Goal: Task Accomplishment & Management: Manage account settings

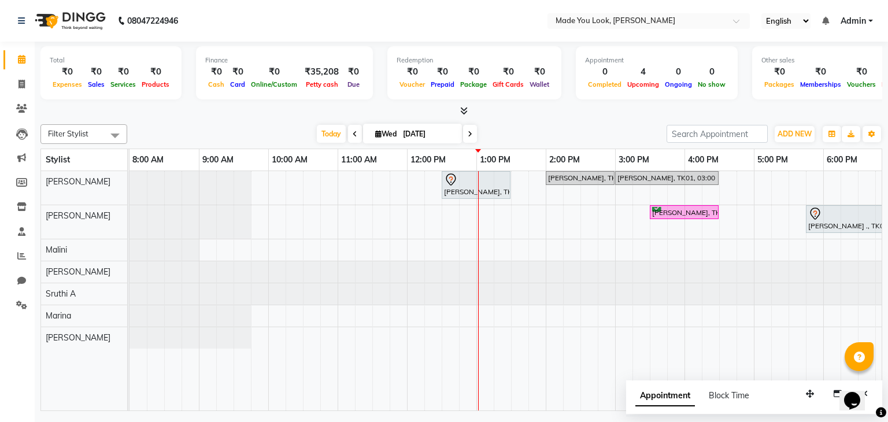
scroll to position [0, 149]
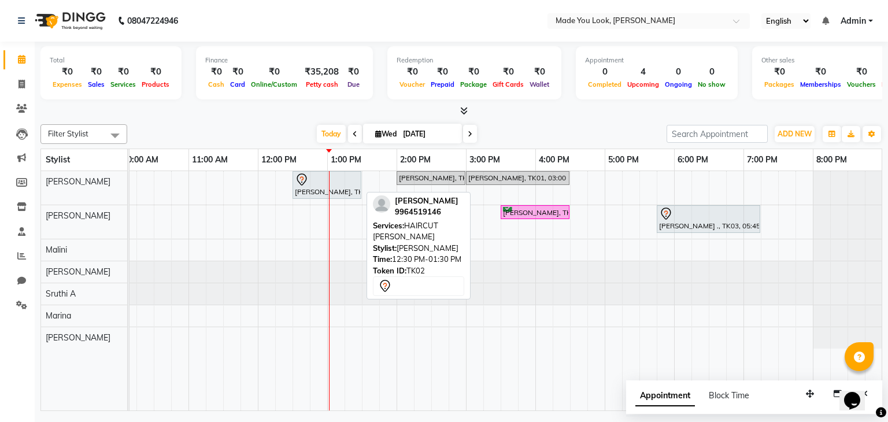
click at [331, 175] on div at bounding box center [327, 180] width 64 height 14
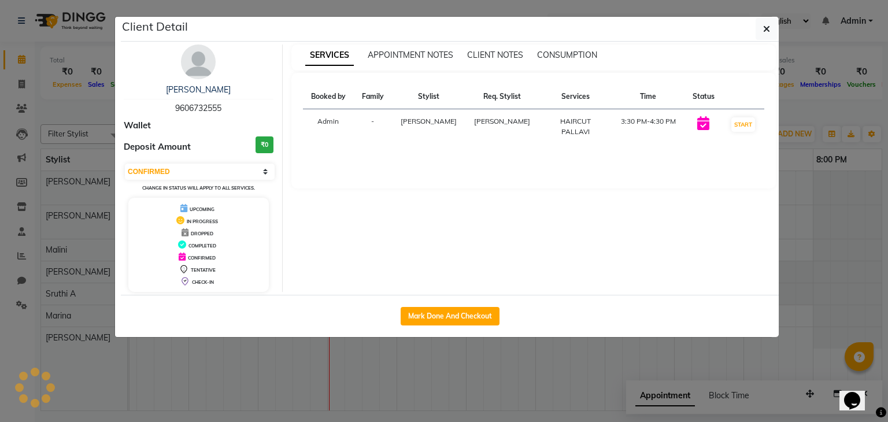
select select "7"
click at [511, 56] on span "CLIENT NOTES" at bounding box center [495, 55] width 56 height 10
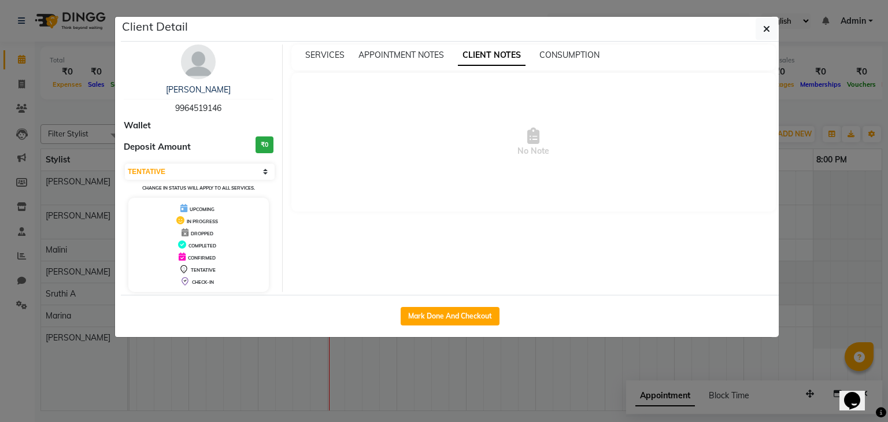
click at [529, 137] on icon at bounding box center [533, 136] width 12 height 16
click at [770, 26] on button "button" at bounding box center [766, 29] width 22 height 22
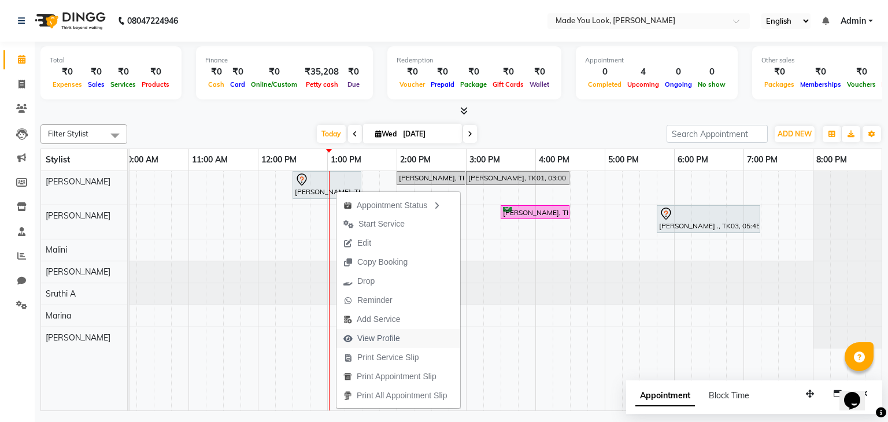
click at [388, 346] on span "View Profile" at bounding box center [371, 338] width 71 height 19
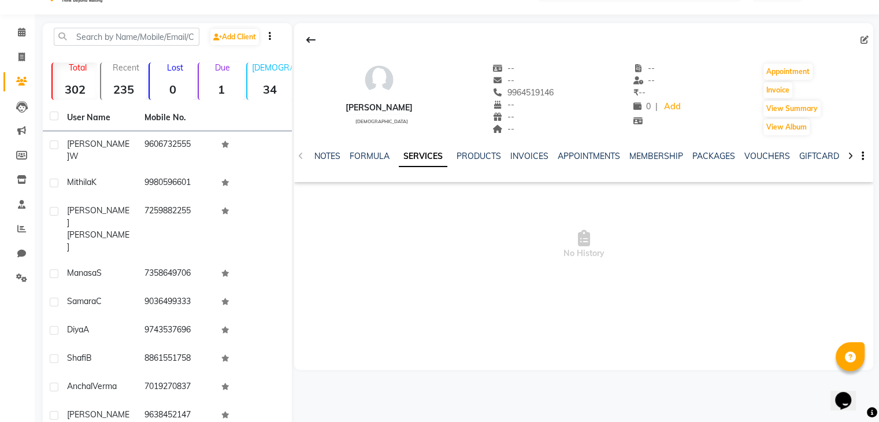
scroll to position [28, 0]
click at [327, 158] on link "NOTES" at bounding box center [327, 155] width 26 height 10
click at [845, 193] on button "New Note" at bounding box center [848, 195] width 39 height 16
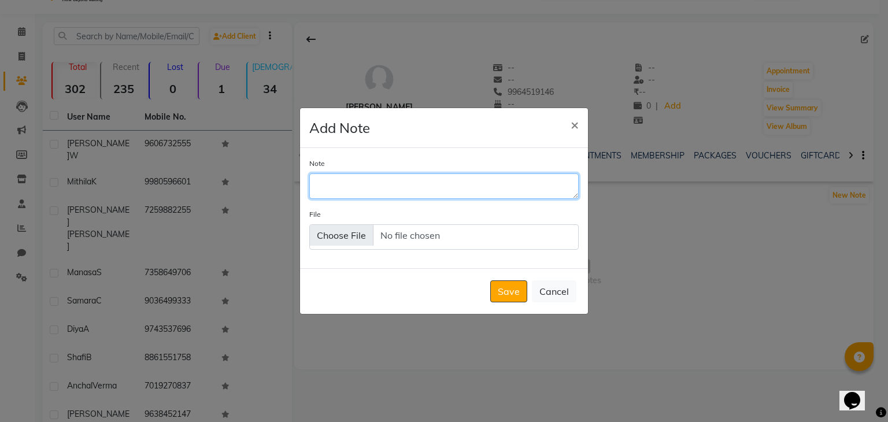
click at [400, 188] on textarea "Note" at bounding box center [443, 185] width 269 height 25
type textarea "GHOSTED 3 TIMES NO CALL BACK"
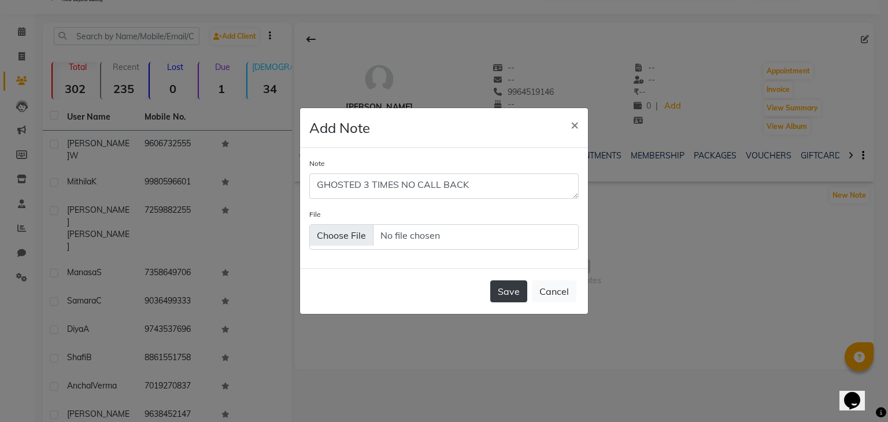
click at [522, 286] on button "Save" at bounding box center [508, 291] width 37 height 22
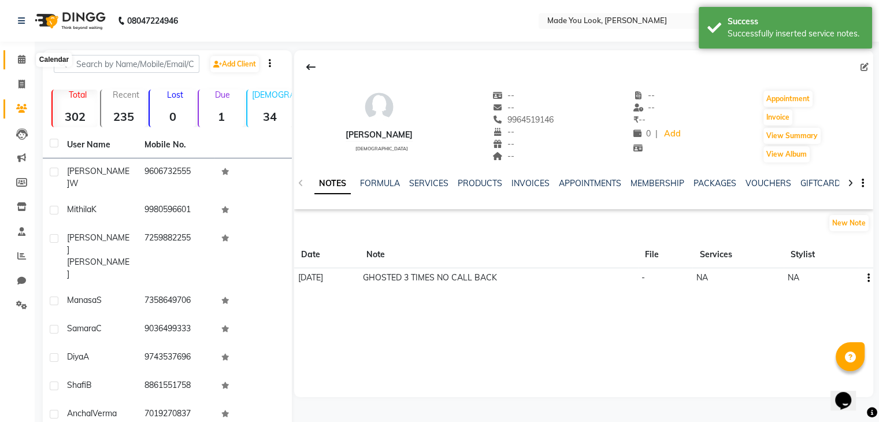
click at [22, 63] on icon at bounding box center [22, 59] width 8 height 9
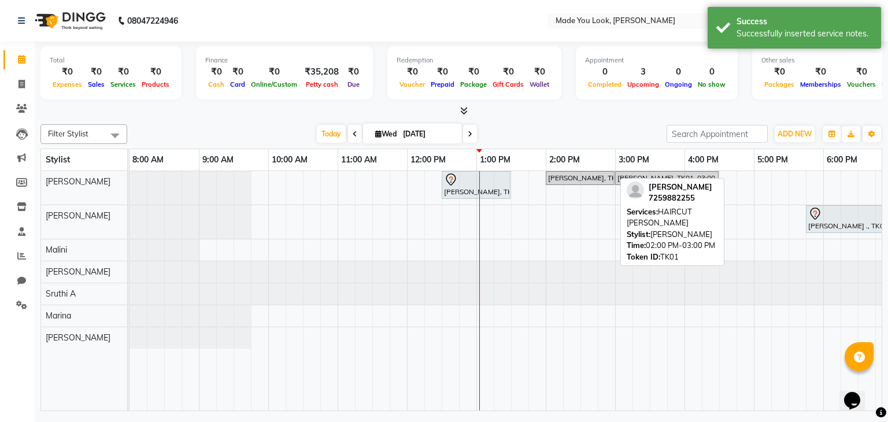
click at [610, 177] on div "[PERSON_NAME], TK01, 02:00 PM-03:00 PM, HAIRCUT [PERSON_NAME]" at bounding box center [580, 178] width 66 height 10
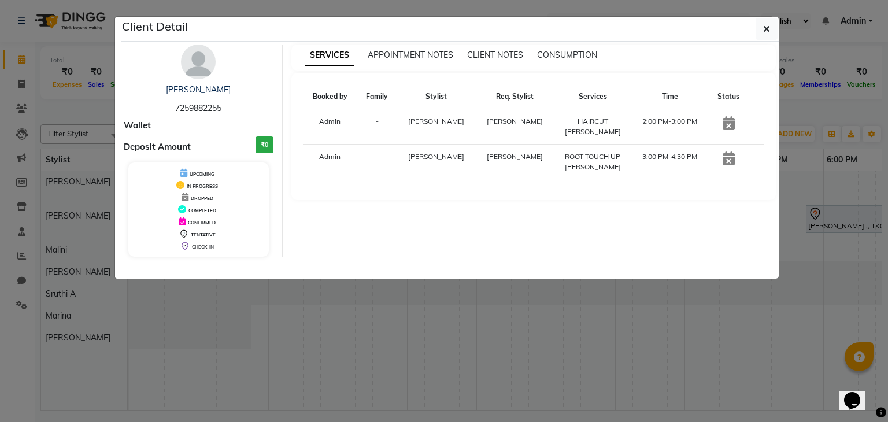
click at [328, 306] on ngb-modal-window "Client Detail [PERSON_NAME] 7259882255 Wallet Deposit Amount ₹0 UPCOMING IN PRO…" at bounding box center [444, 211] width 888 height 422
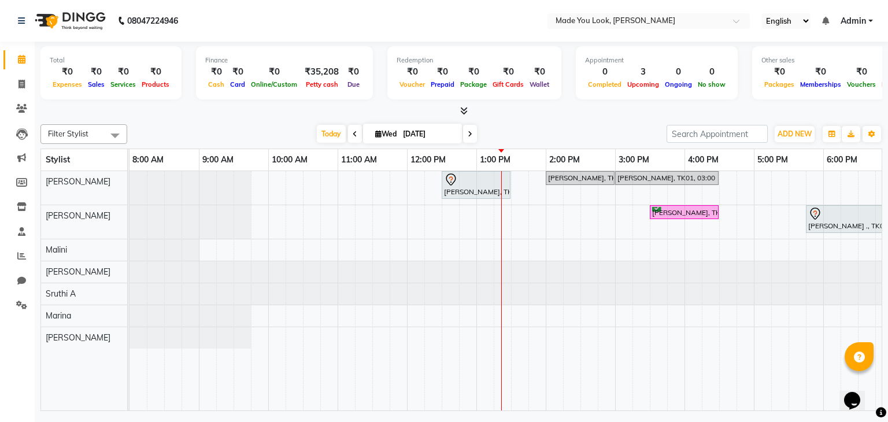
click at [129, 299] on div at bounding box center [129, 293] width 0 height 21
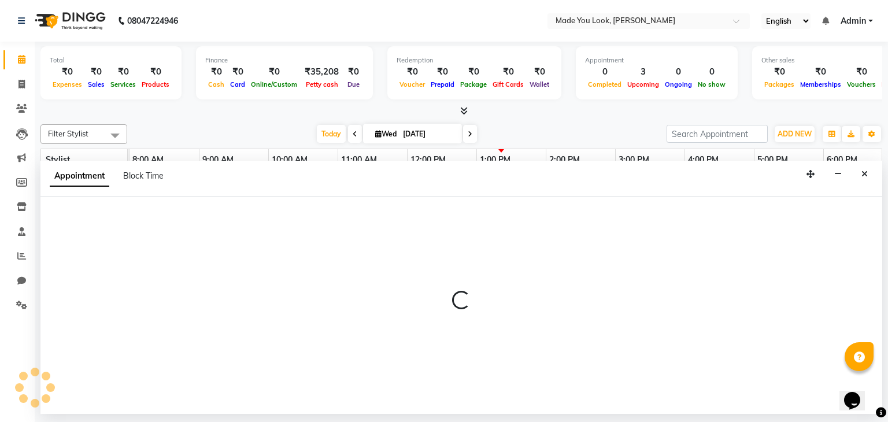
select select "84414"
select select "960"
select select "tentative"
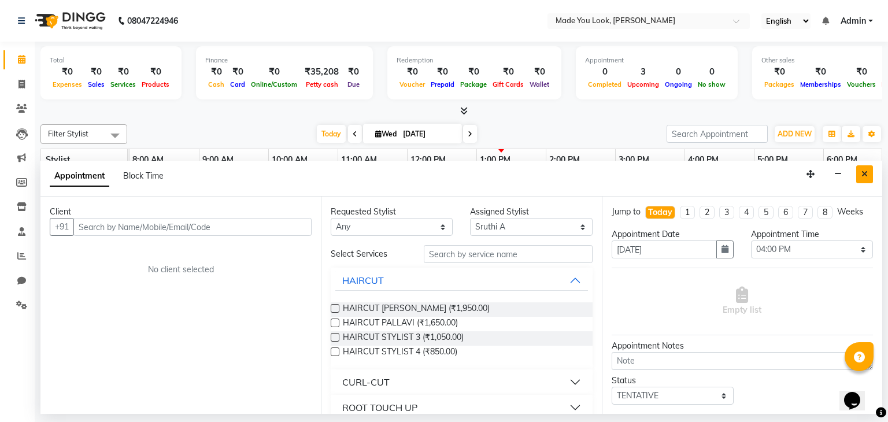
click at [867, 179] on button "Close" at bounding box center [864, 174] width 17 height 18
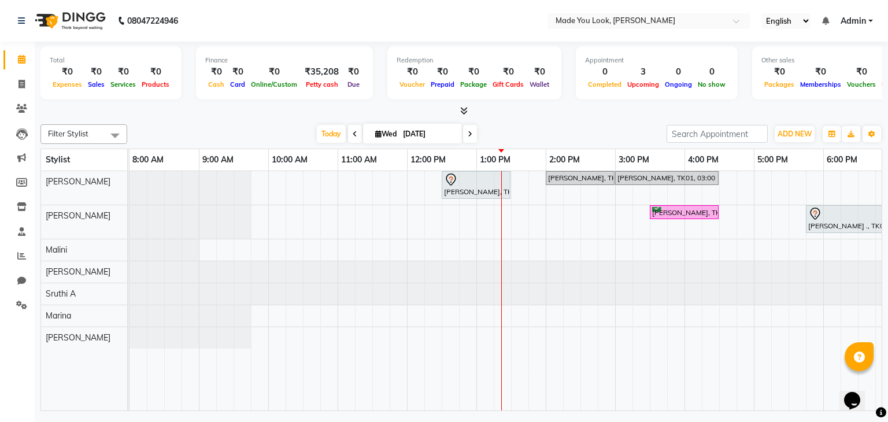
click at [353, 136] on icon at bounding box center [355, 134] width 5 height 7
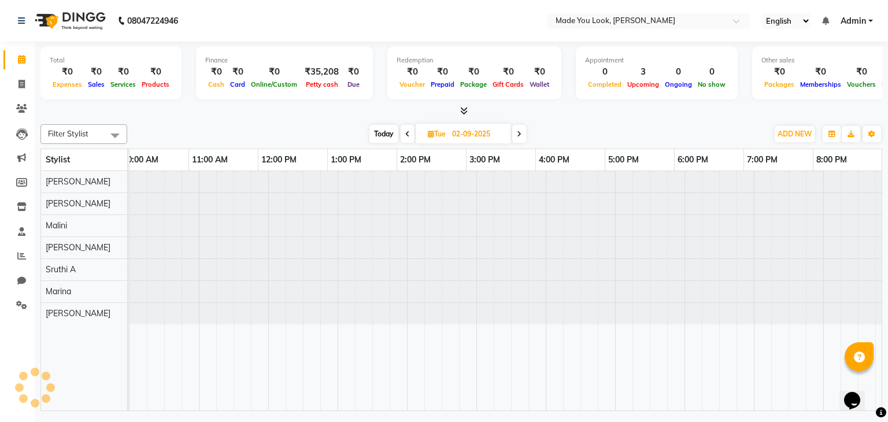
scroll to position [0, 149]
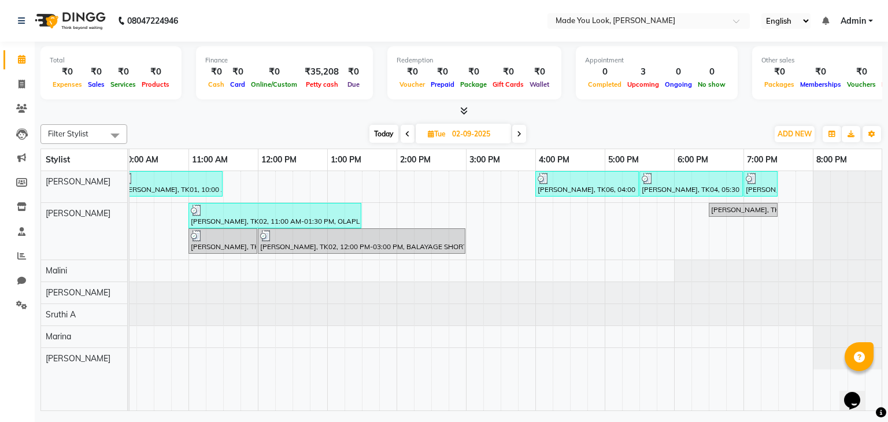
click at [520, 132] on icon at bounding box center [519, 134] width 5 height 7
type input "[DATE]"
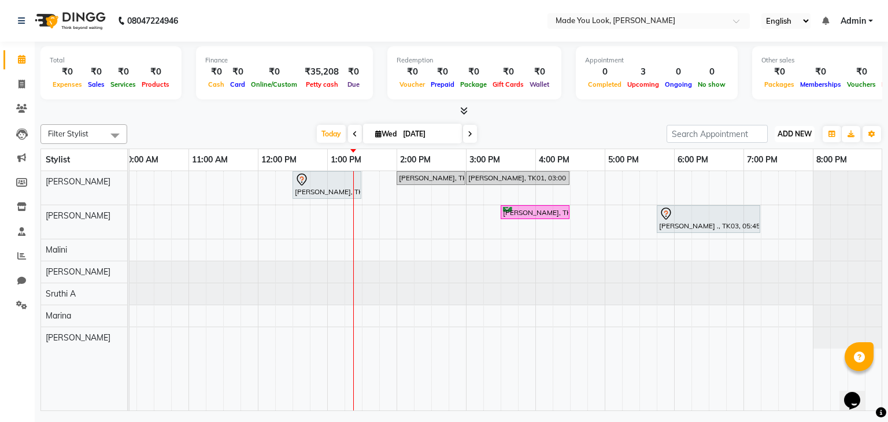
click at [781, 133] on span "ADD NEW" at bounding box center [794, 133] width 34 height 9
click at [777, 153] on button "Add Appointment" at bounding box center [767, 155] width 91 height 15
select select "540"
select select "tentative"
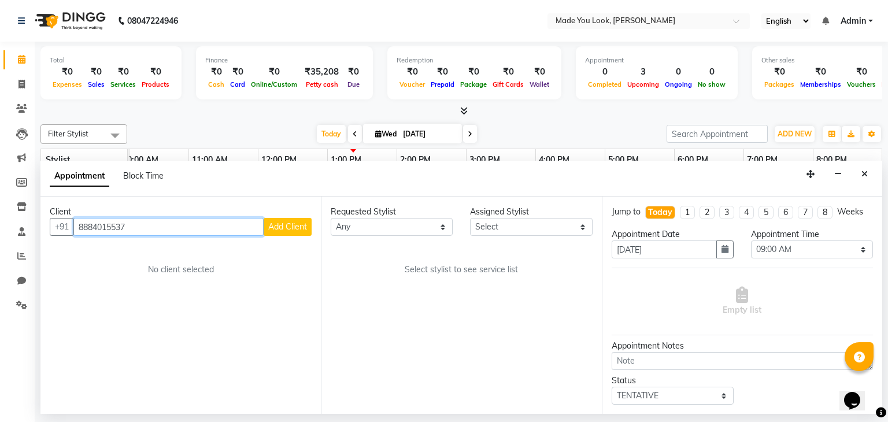
type input "8884015537"
click at [280, 229] on span "Add Client" at bounding box center [287, 226] width 39 height 10
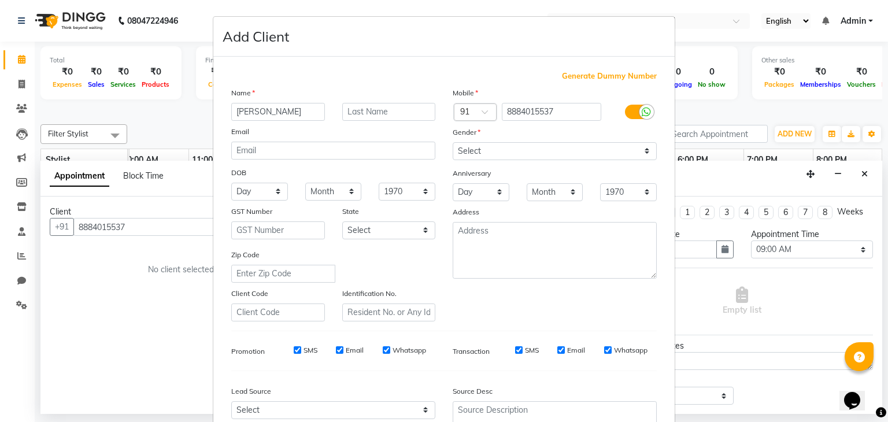
click at [238, 113] on input "kASHMIRA" at bounding box center [278, 112] width 94 height 18
type input "KASHMIRA"
click at [375, 111] on input "text" at bounding box center [389, 112] width 94 height 18
type input "AA"
click at [289, 113] on input "KASHMIRA" at bounding box center [278, 112] width 94 height 18
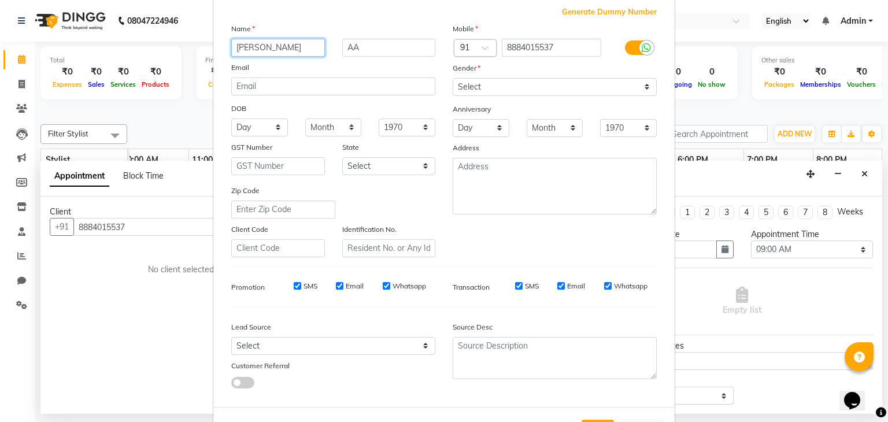
scroll to position [0, 0]
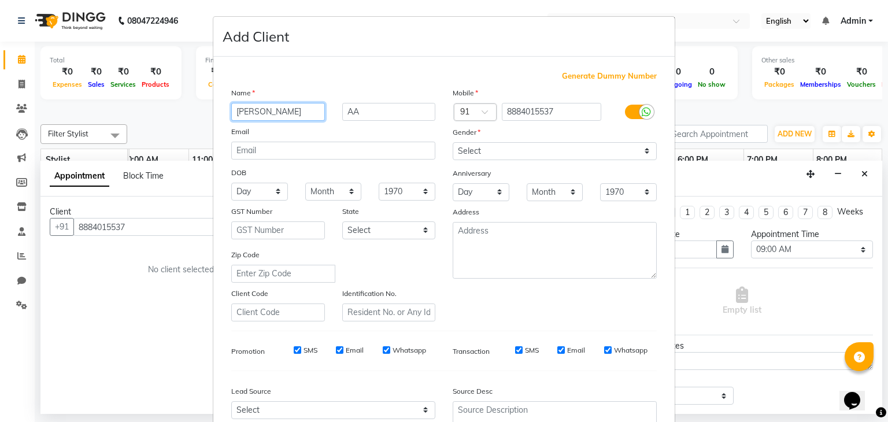
type input "Kashmira"
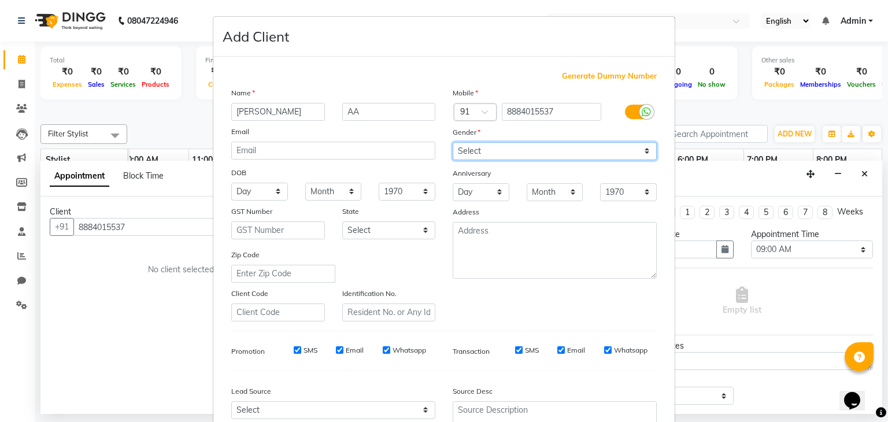
click at [642, 152] on select "Select Male Female Other Prefer Not To Say" at bounding box center [555, 151] width 204 height 18
select select "[DEMOGRAPHIC_DATA]"
click at [453, 143] on select "Select Male Female Other Prefer Not To Say" at bounding box center [555, 151] width 204 height 18
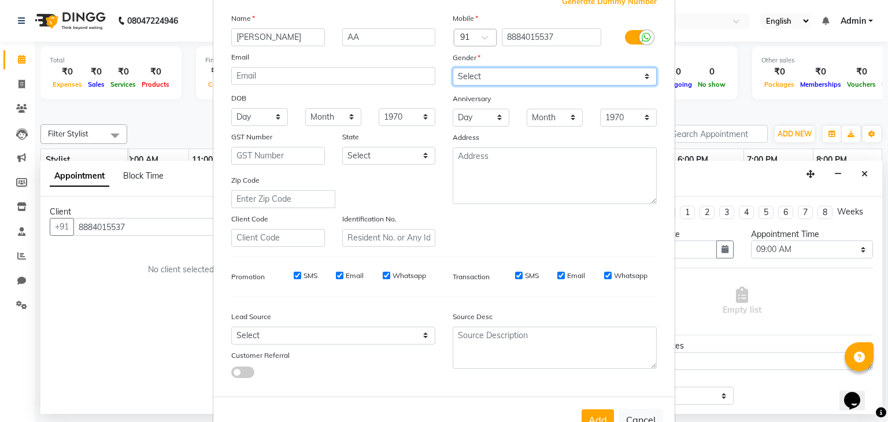
scroll to position [117, 0]
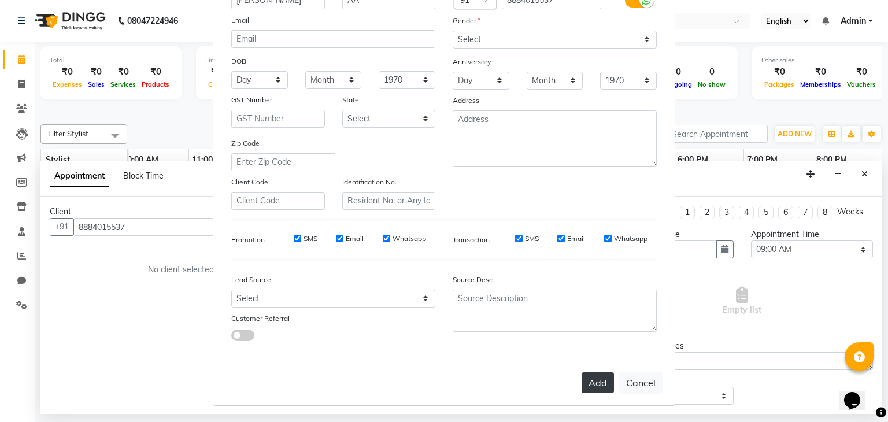
click at [589, 381] on button "Add" at bounding box center [597, 382] width 32 height 21
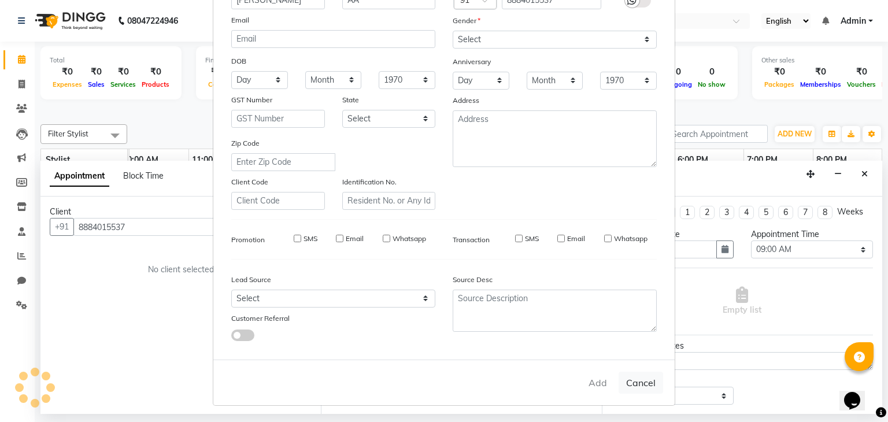
select select
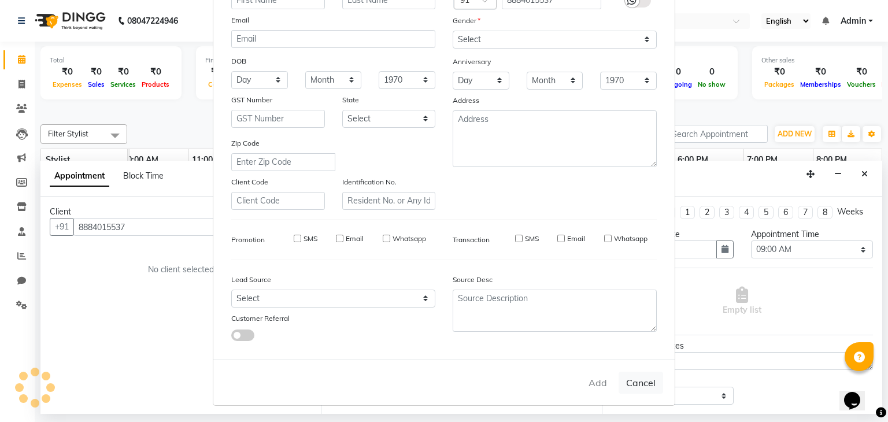
select select
checkbox input "false"
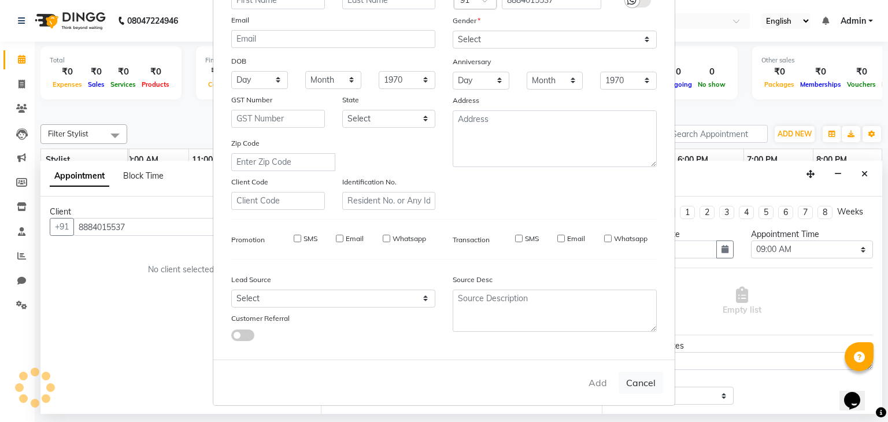
checkbox input "false"
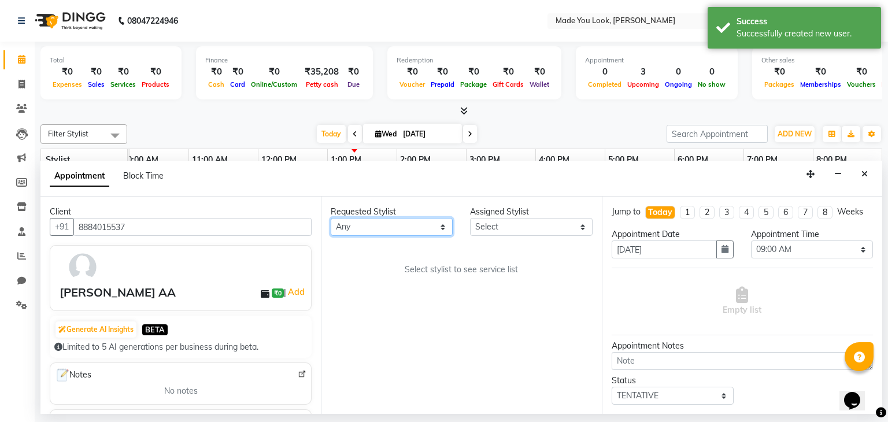
click at [442, 227] on select "Any [PERSON_NAME] [PERSON_NAME] Devi [PERSON_NAME] [PERSON_NAME] A" at bounding box center [392, 227] width 122 height 18
select select "83312"
click at [331, 218] on select "Any [PERSON_NAME] [PERSON_NAME] Devi [PERSON_NAME] [PERSON_NAME] A" at bounding box center [392, 227] width 122 height 18
select select "83312"
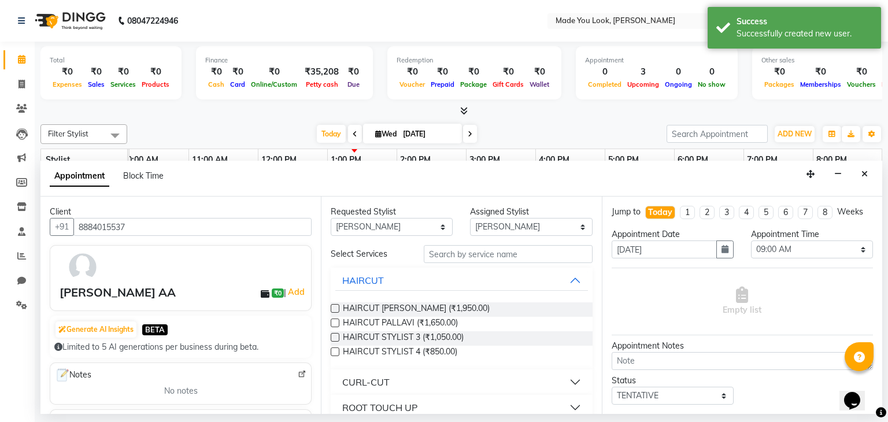
click at [334, 306] on label at bounding box center [335, 308] width 9 height 9
click at [334, 306] on input "checkbox" at bounding box center [335, 310] width 8 height 8
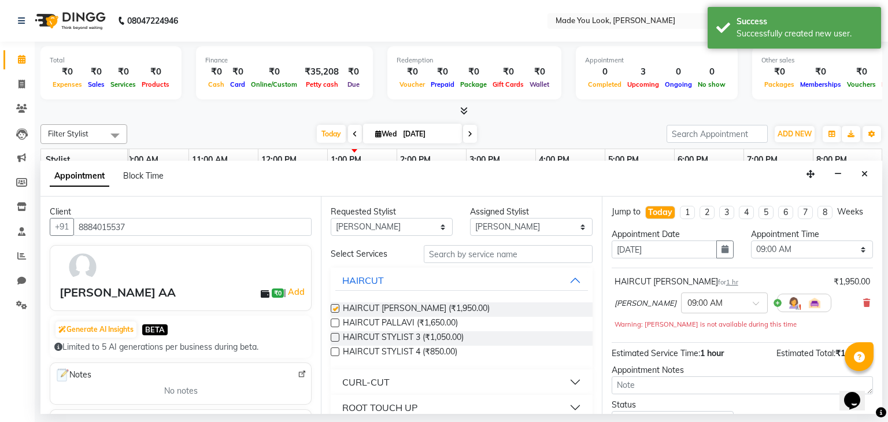
checkbox input "false"
click at [657, 384] on textarea at bounding box center [741, 385] width 261 height 18
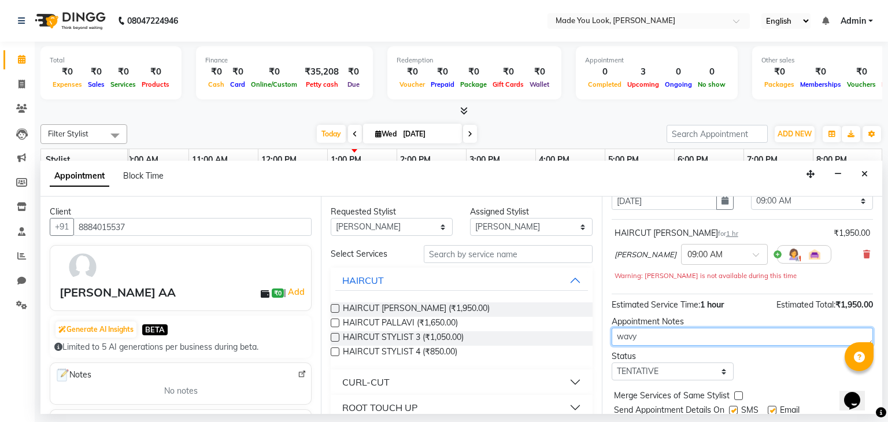
scroll to position [87, 0]
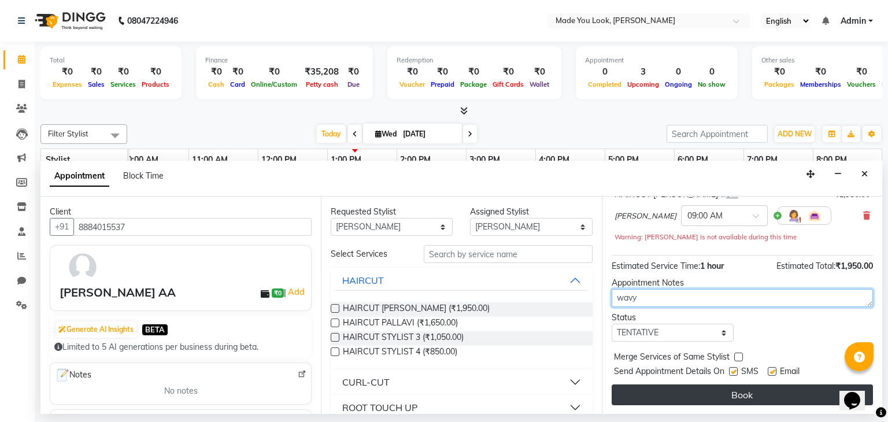
type textarea "wavy"
click at [715, 396] on button "Book" at bounding box center [741, 394] width 261 height 21
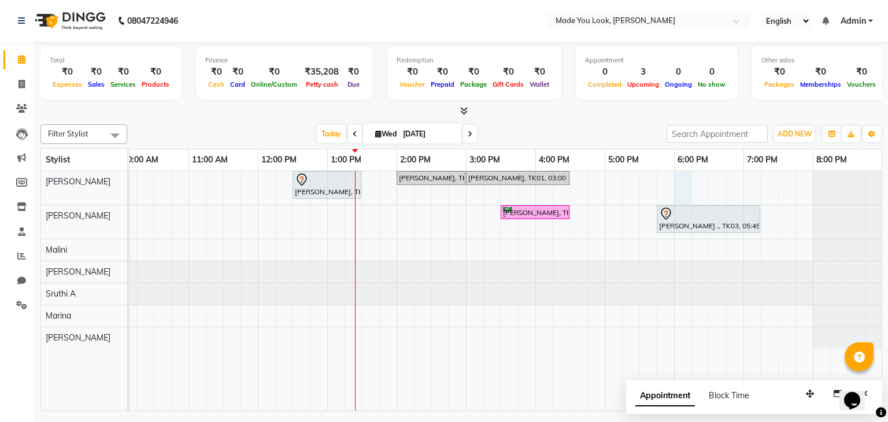
click at [681, 179] on div "Kashmira AA, TK05, 09:00 AM-10:00 AM, HAIRCUT PRANAV Rachana narayanan, TK02, 1…" at bounding box center [431, 291] width 902 height 240
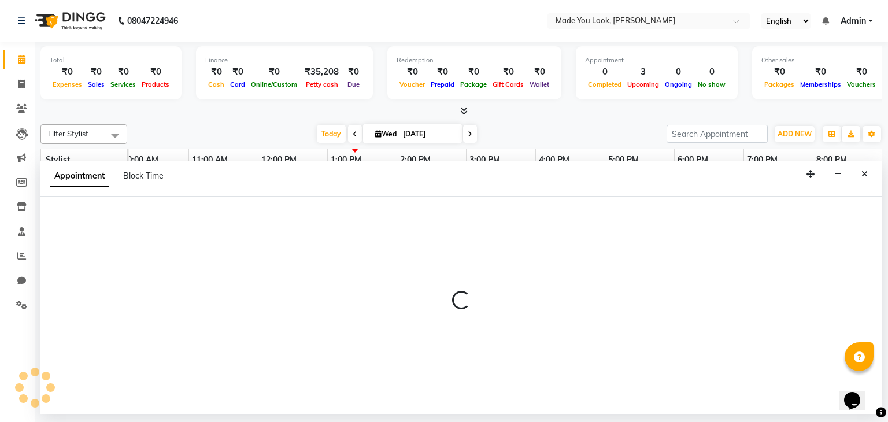
select select "83312"
select select "1080"
select select "tentative"
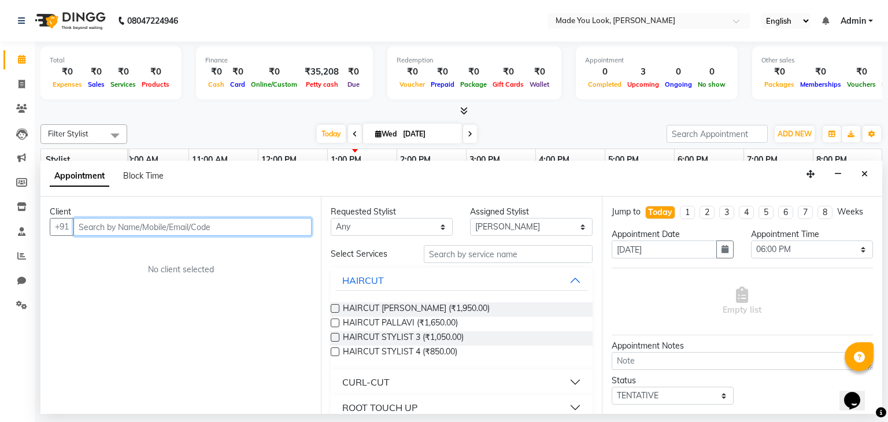
type input "k"
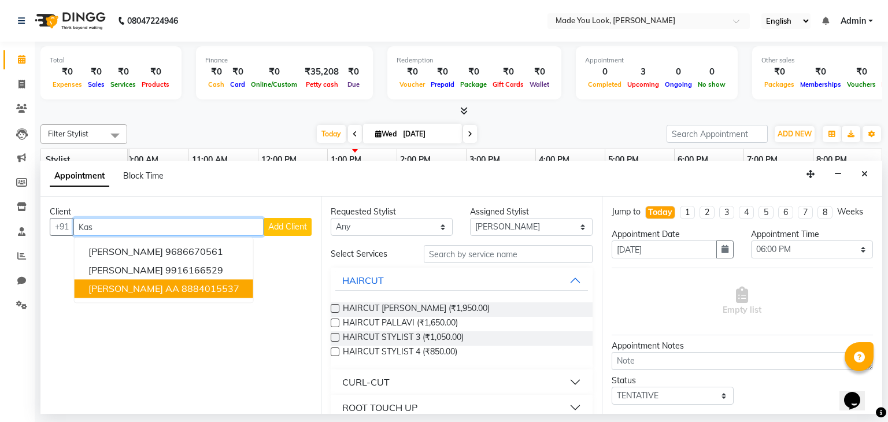
click at [143, 290] on span "[PERSON_NAME] AA" at bounding box center [133, 289] width 91 height 12
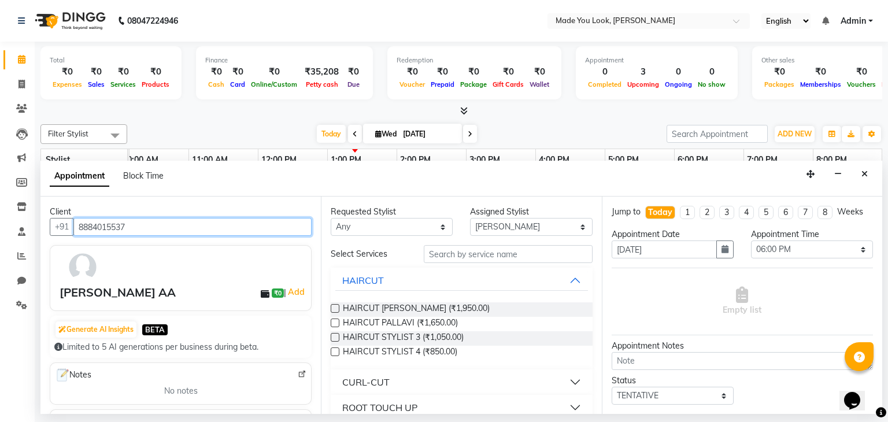
type input "8884015537"
click at [335, 310] on label at bounding box center [335, 308] width 9 height 9
click at [335, 310] on input "checkbox" at bounding box center [335, 310] width 8 height 8
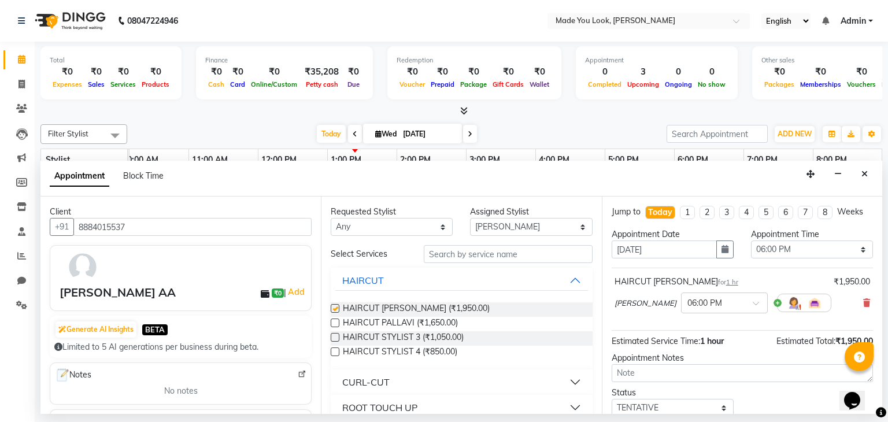
checkbox input "false"
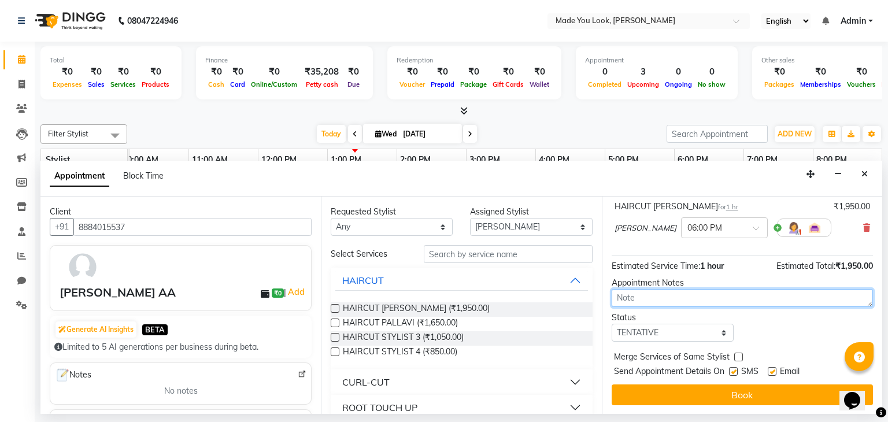
click at [627, 295] on textarea at bounding box center [741, 298] width 261 height 18
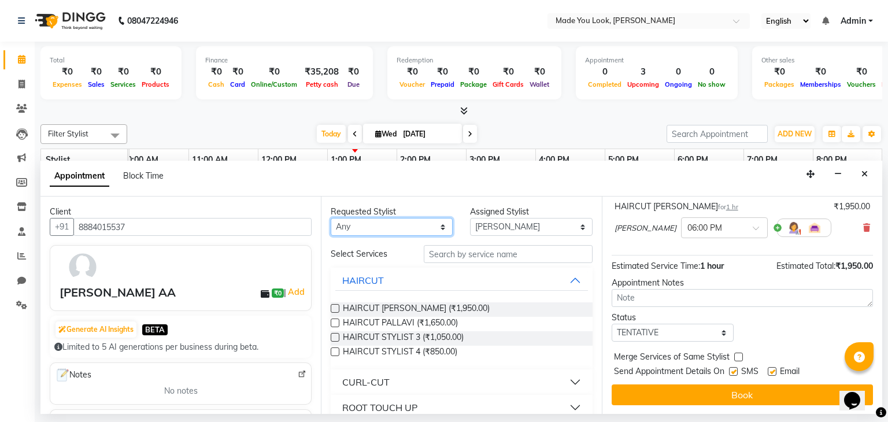
click at [441, 229] on select "Any [PERSON_NAME] [PERSON_NAME] Devi [PERSON_NAME] [PERSON_NAME] A" at bounding box center [392, 227] width 122 height 18
click at [331, 218] on select "Any [PERSON_NAME] [PERSON_NAME] Devi [PERSON_NAME] [PERSON_NAME] A" at bounding box center [392, 227] width 122 height 18
click at [433, 225] on select "Any [PERSON_NAME] [PERSON_NAME] Devi [PERSON_NAME] [PERSON_NAME] A" at bounding box center [392, 227] width 122 height 18
select select "null"
click at [331, 218] on select "Any [PERSON_NAME] [PERSON_NAME] Devi [PERSON_NAME] [PERSON_NAME] A" at bounding box center [392, 227] width 122 height 18
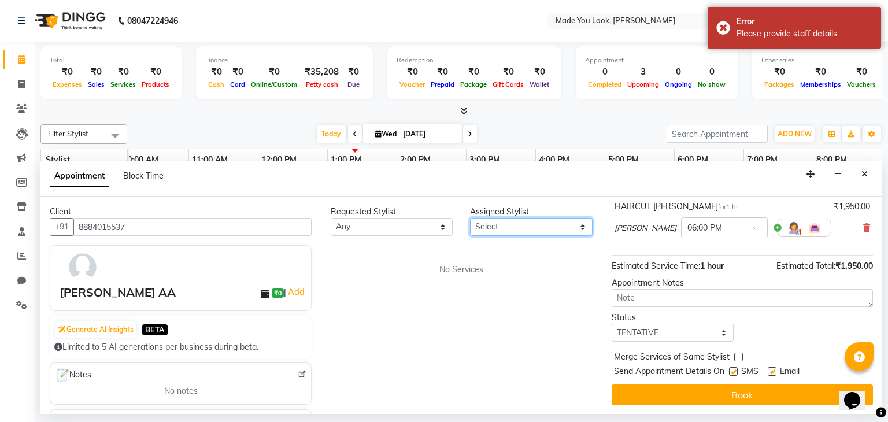
click at [588, 225] on select "Select [PERSON_NAME] pallavi [PERSON_NAME] Devi [PERSON_NAME] [PERSON_NAME] A" at bounding box center [531, 227] width 122 height 18
select select "83312"
click at [470, 218] on select "Select [PERSON_NAME] pallavi [PERSON_NAME] Devi [PERSON_NAME] [PERSON_NAME] A" at bounding box center [531, 227] width 122 height 18
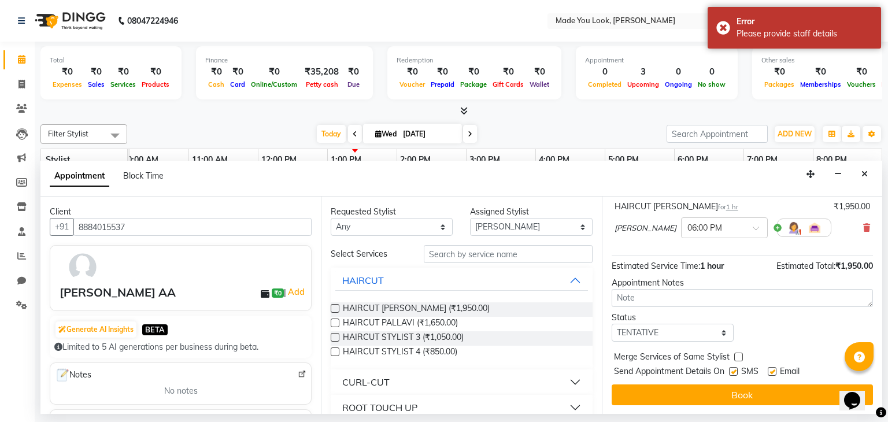
click at [338, 307] on label at bounding box center [335, 308] width 9 height 9
click at [338, 307] on input "checkbox" at bounding box center [335, 310] width 8 height 8
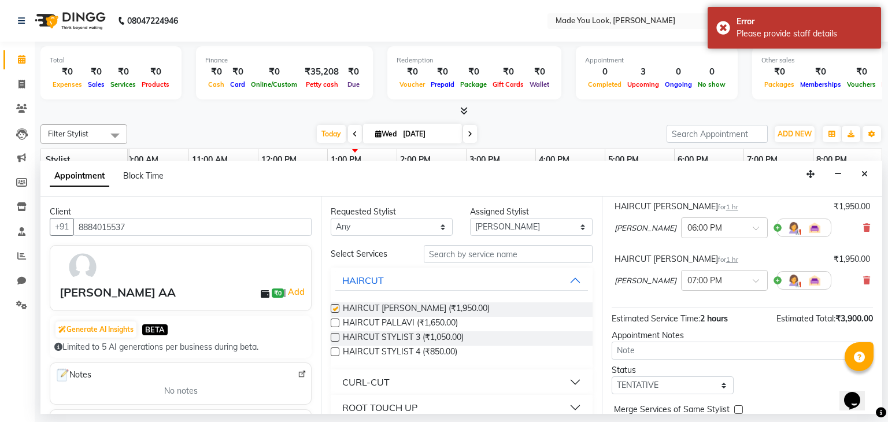
checkbox input "false"
click at [644, 346] on textarea at bounding box center [741, 351] width 261 height 18
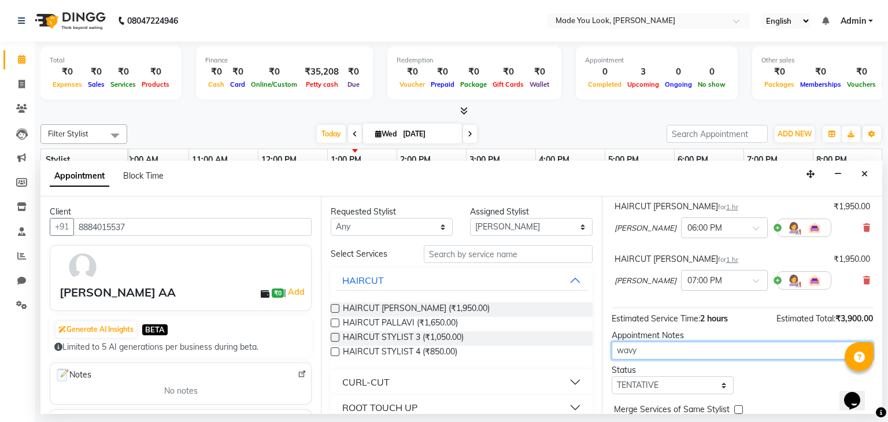
scroll to position [0, 0]
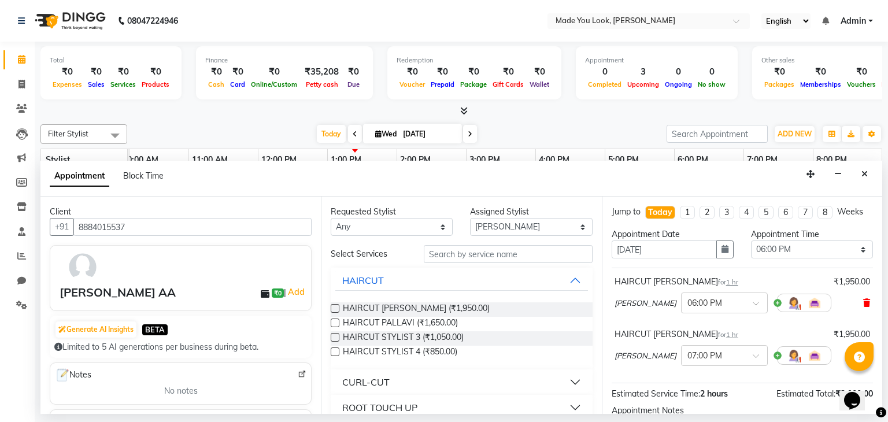
type textarea "wavy"
click at [863, 301] on icon at bounding box center [866, 303] width 7 height 8
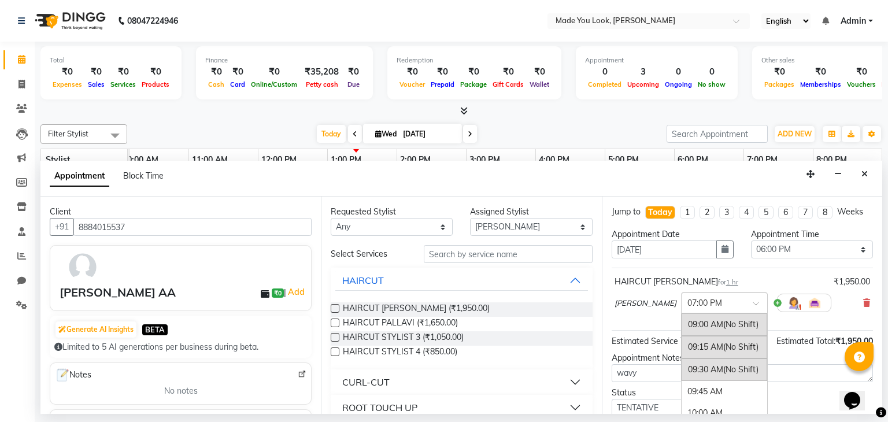
click at [740, 298] on div at bounding box center [724, 302] width 86 height 12
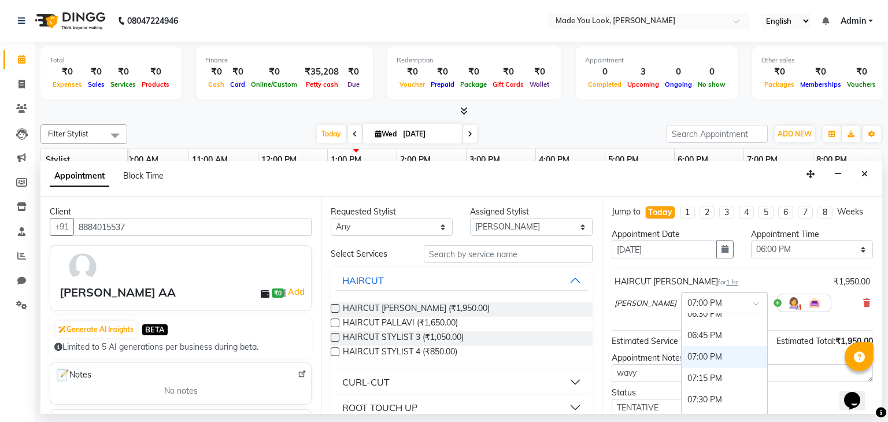
scroll to position [715, 0]
click at [705, 380] on div "06:00 PM" at bounding box center [724, 386] width 86 height 21
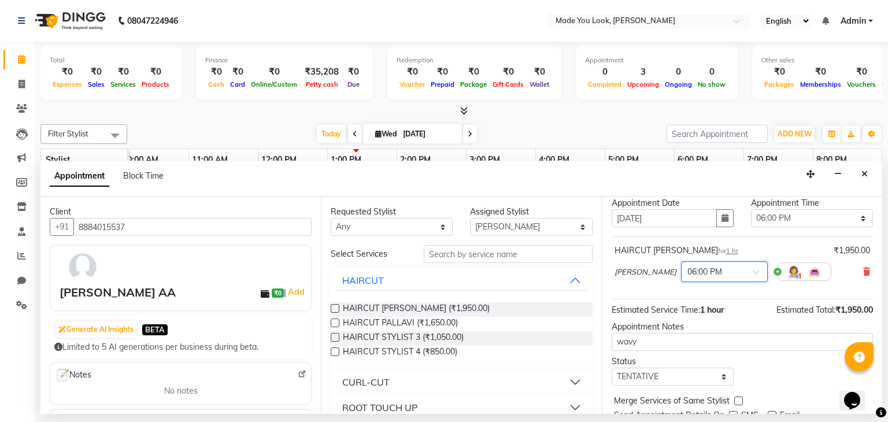
scroll to position [75, 0]
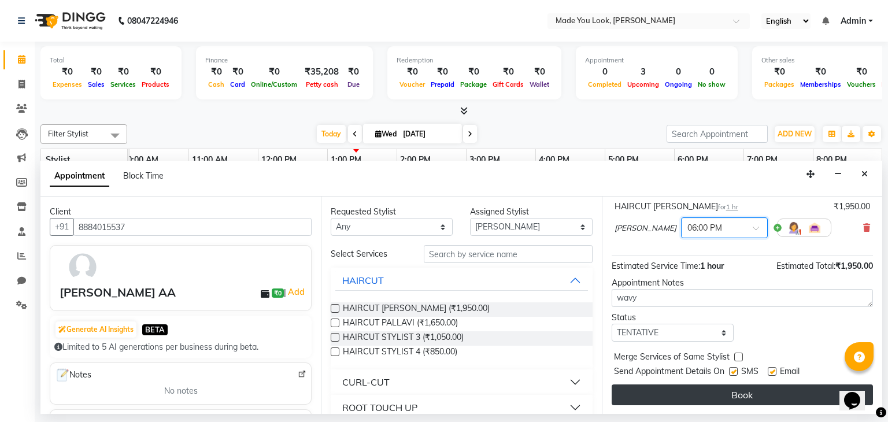
click at [710, 395] on button "Book" at bounding box center [741, 394] width 261 height 21
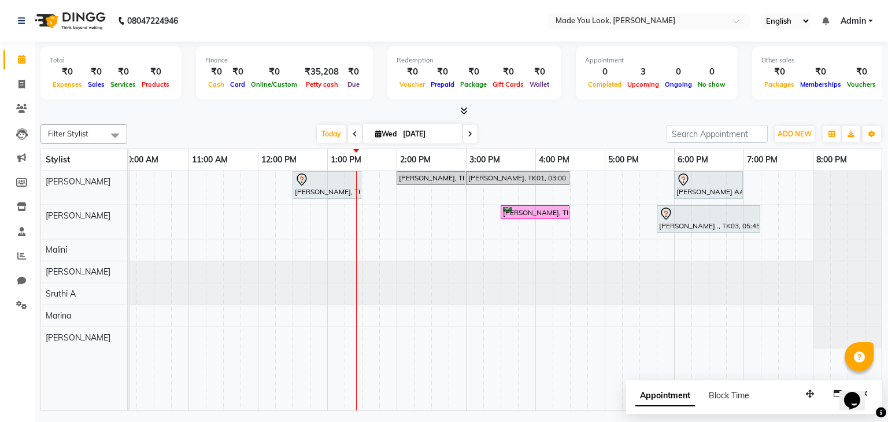
click at [465, 131] on span at bounding box center [470, 134] width 14 height 18
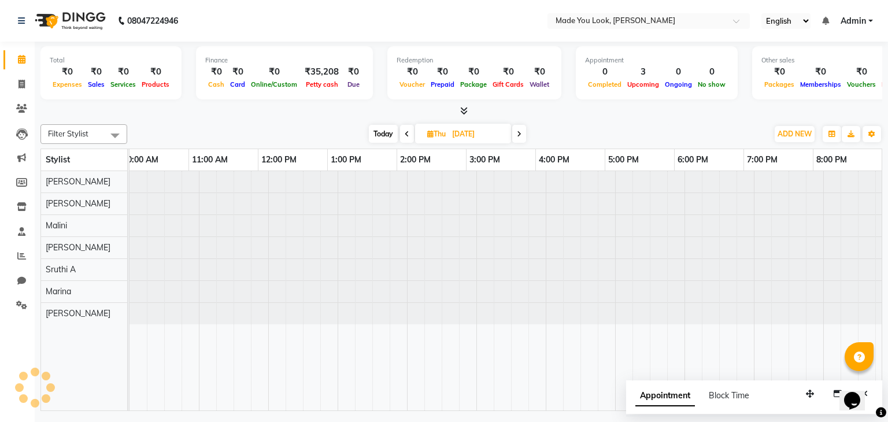
scroll to position [0, 149]
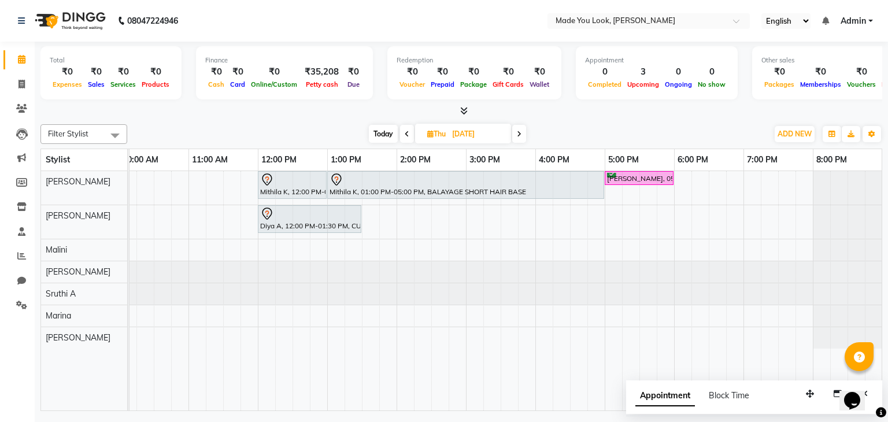
click at [518, 135] on icon at bounding box center [519, 134] width 5 height 7
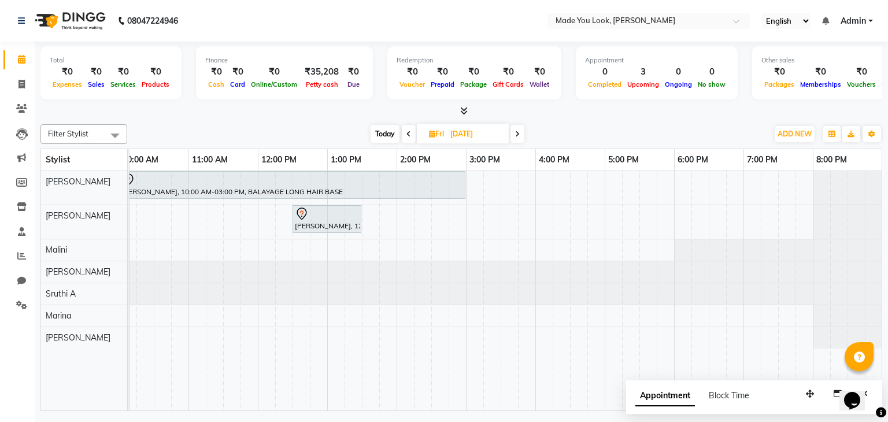
click at [518, 135] on icon at bounding box center [517, 134] width 5 height 7
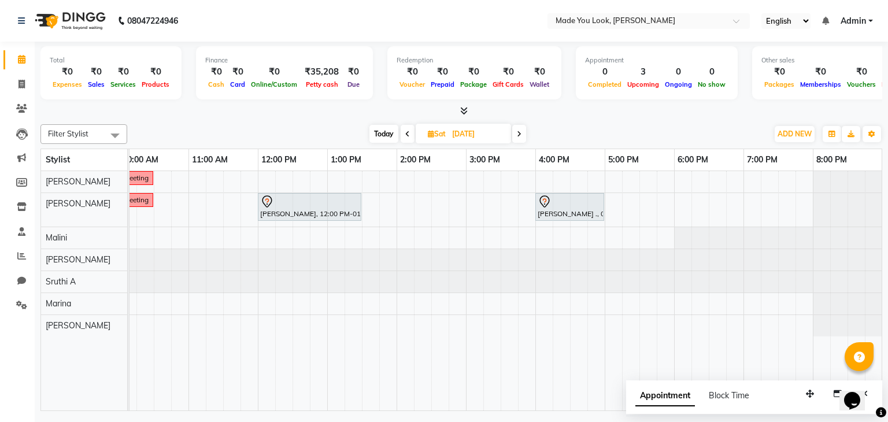
click at [385, 134] on span "Today" at bounding box center [383, 134] width 29 height 18
type input "[DATE]"
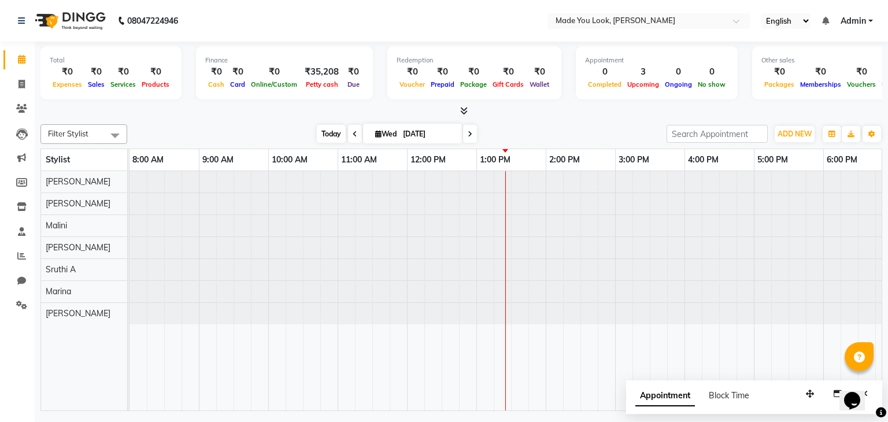
click at [335, 132] on span "Today" at bounding box center [331, 134] width 29 height 18
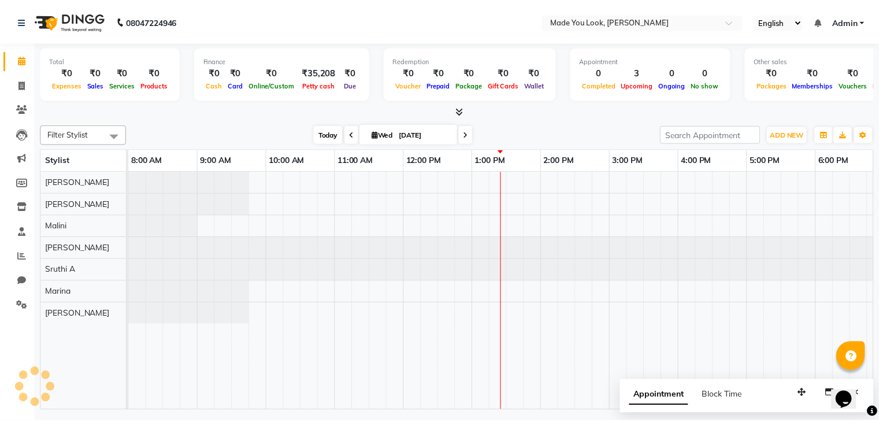
scroll to position [0, 149]
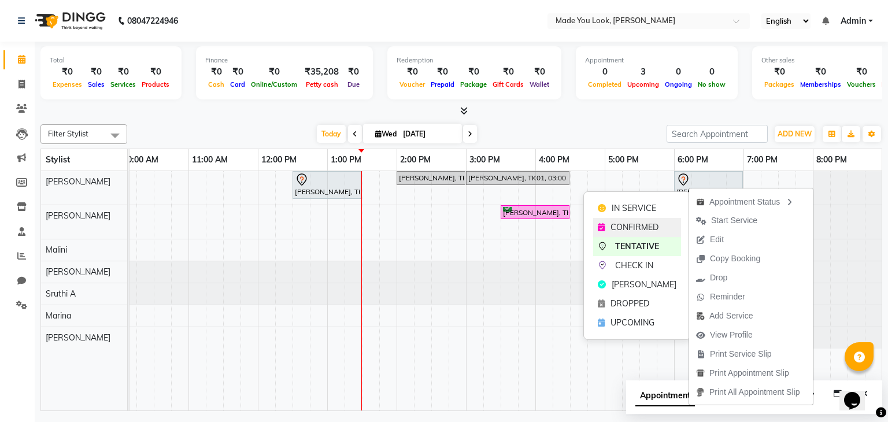
click at [617, 230] on span "CONFIRMED" at bounding box center [634, 227] width 48 height 12
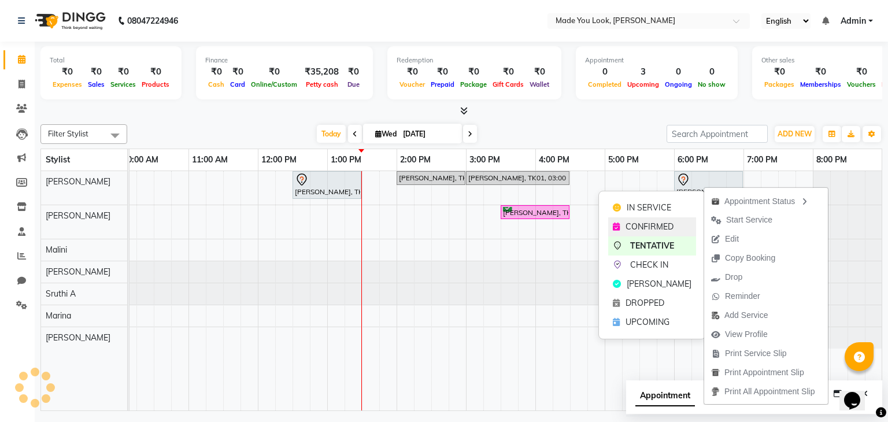
click at [654, 223] on span "CONFIRMED" at bounding box center [649, 227] width 48 height 12
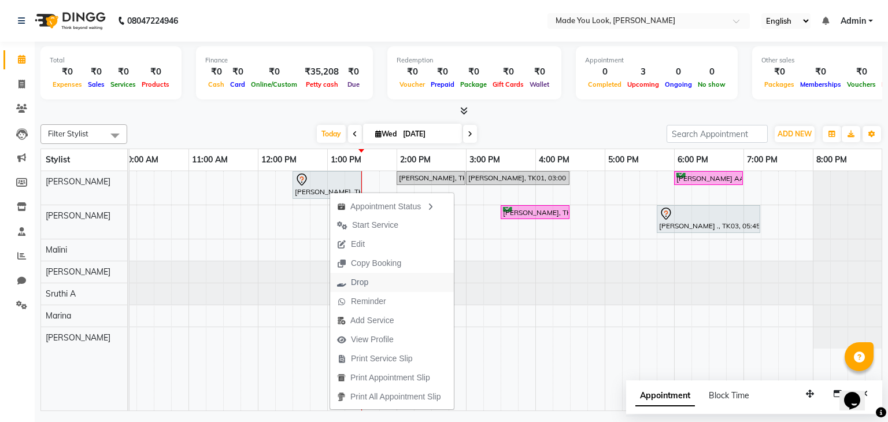
click at [372, 281] on span "Drop" at bounding box center [352, 282] width 45 height 19
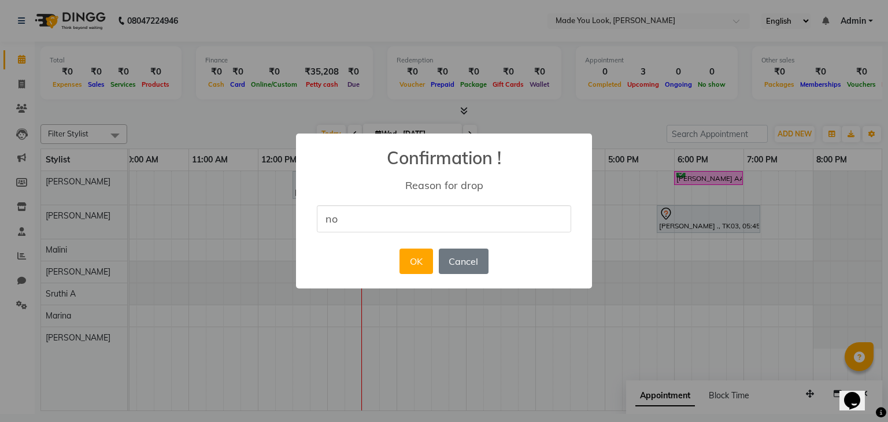
type input "n"
type input "no show"
click at [416, 258] on button "OK" at bounding box center [415, 261] width 33 height 25
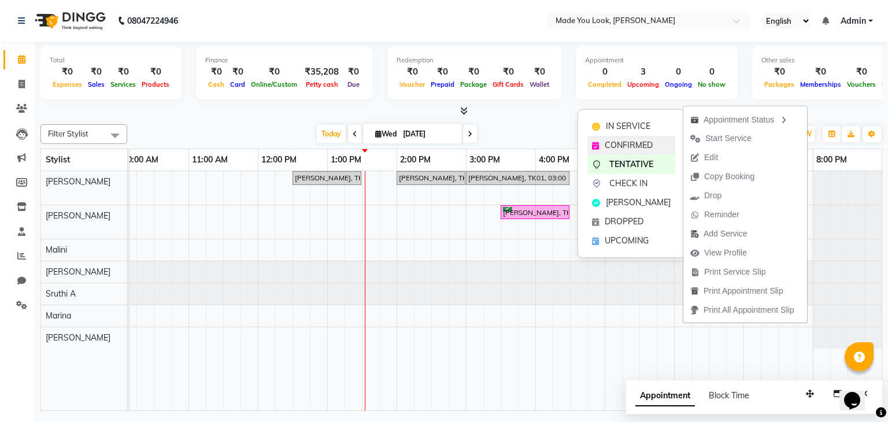
click at [650, 146] on span "CONFIRMED" at bounding box center [629, 145] width 48 height 12
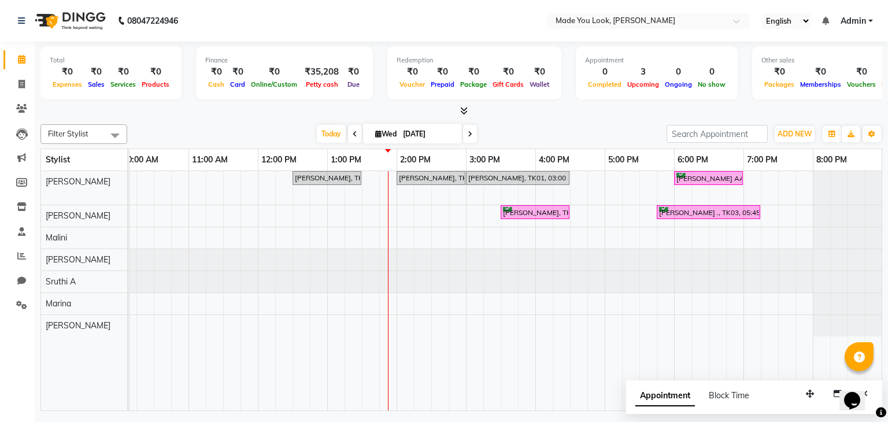
click at [619, 147] on div "Filter Stylist Select All Malini Marina pallavi Doijode Pavithra Devi Pranav Na…" at bounding box center [460, 265] width 841 height 291
click at [464, 113] on icon at bounding box center [464, 110] width 8 height 9
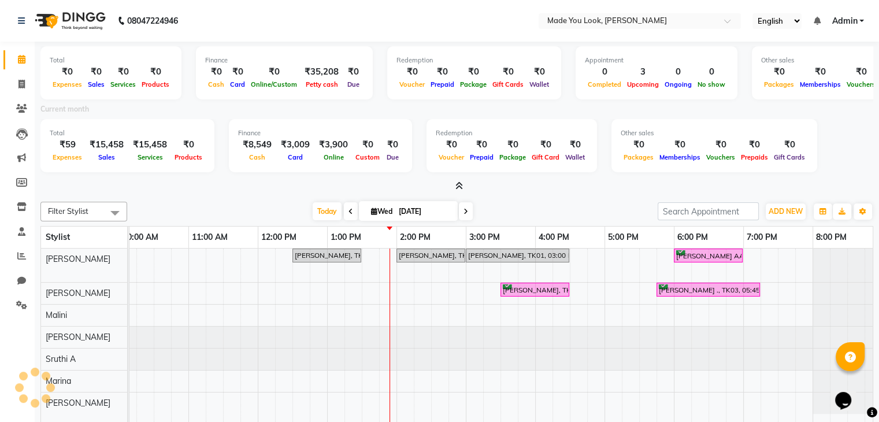
click at [458, 181] on icon at bounding box center [459, 185] width 8 height 9
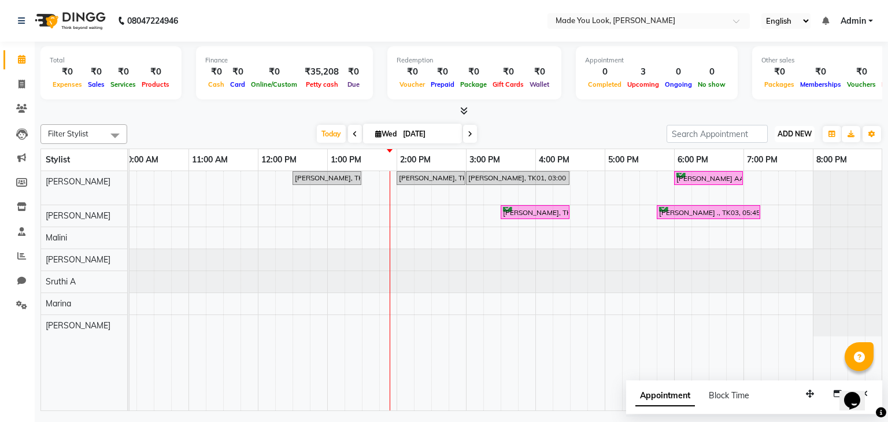
click at [784, 132] on span "ADD NEW" at bounding box center [794, 133] width 34 height 9
click at [773, 184] on link "Add Expense" at bounding box center [767, 185] width 91 height 15
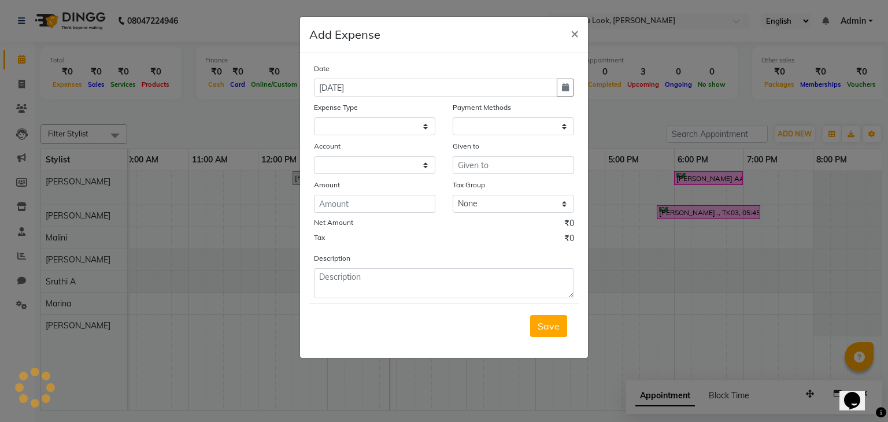
select select "1"
select select "7309"
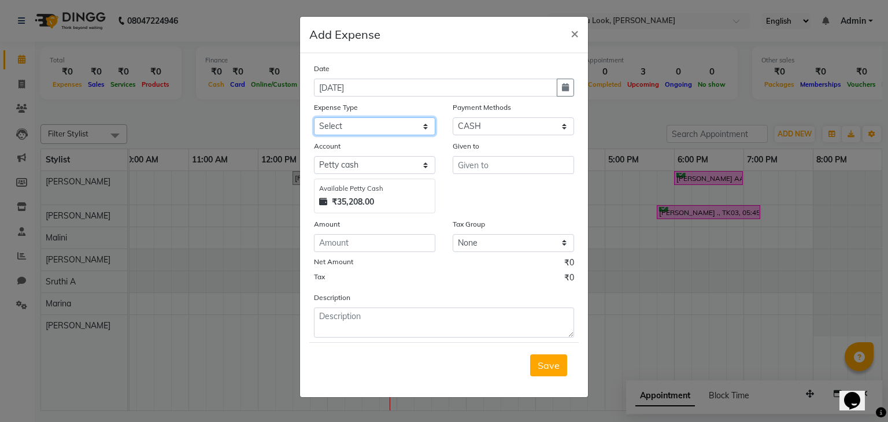
click at [424, 125] on select "Select Advance Salary Bank charges Car maintenance Cash transfer to bank Cash t…" at bounding box center [374, 126] width 121 height 18
select select "17"
click at [314, 118] on select "Select Advance Salary Bank charges Car maintenance Cash transfer to bank Cash t…" at bounding box center [374, 126] width 121 height 18
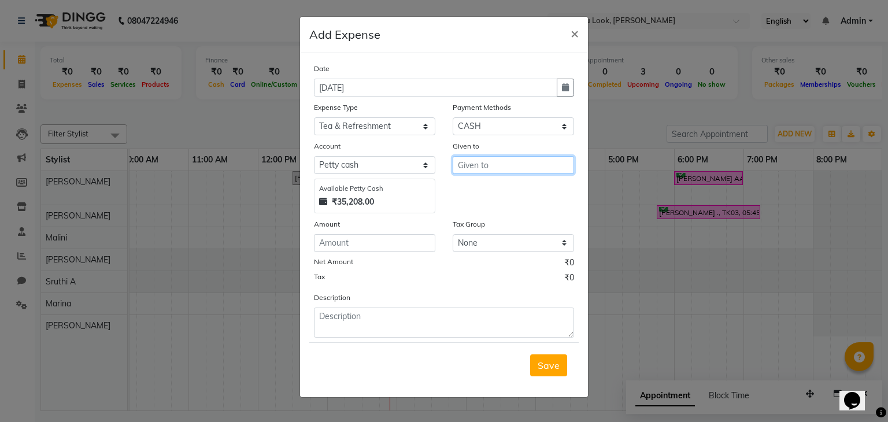
click at [515, 167] on input "text" at bounding box center [513, 165] width 121 height 18
click at [502, 186] on button "Ma lini" at bounding box center [498, 190] width 91 height 18
type input "Malini"
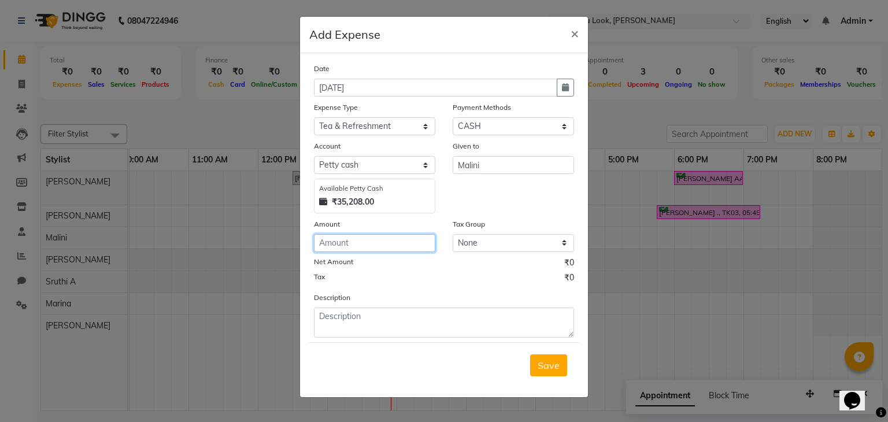
click at [379, 248] on input "number" at bounding box center [374, 243] width 121 height 18
type input "30"
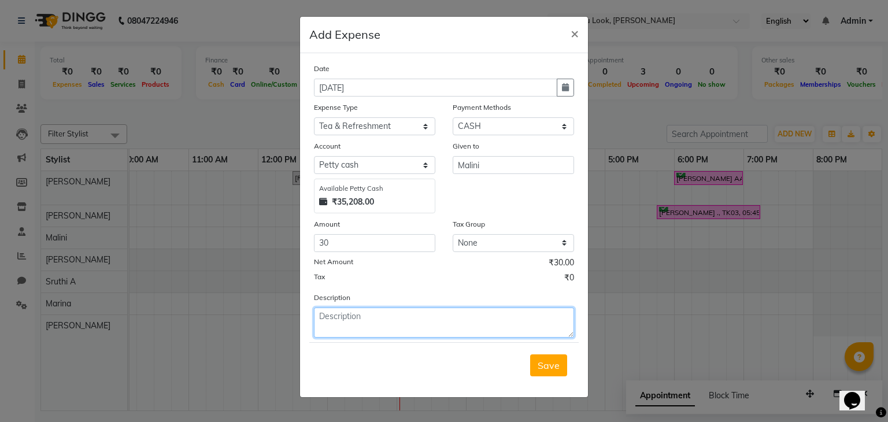
click at [365, 333] on textarea at bounding box center [444, 322] width 260 height 30
type textarea "MILK"
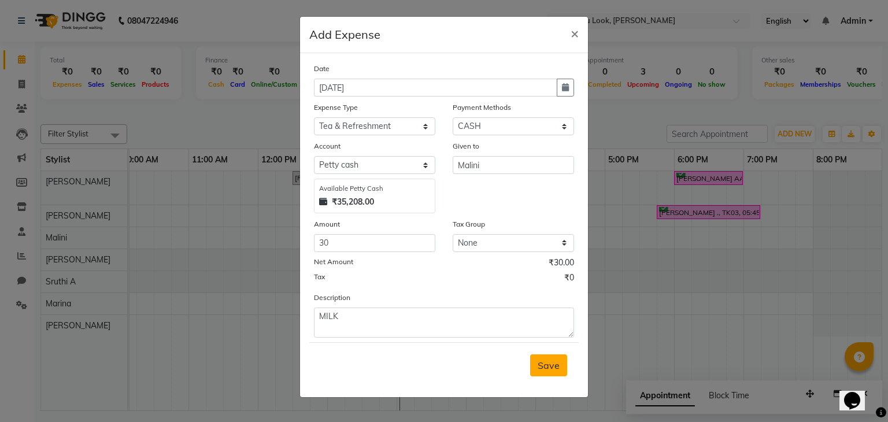
click at [543, 369] on span "Save" at bounding box center [548, 365] width 22 height 12
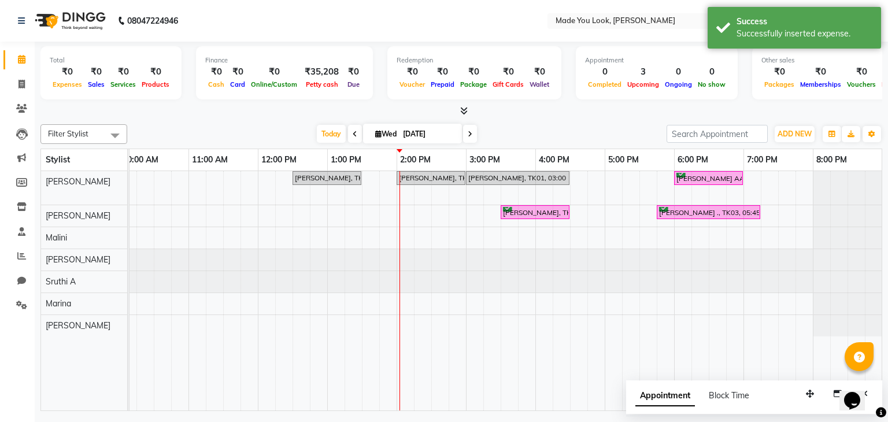
click at [464, 113] on icon at bounding box center [464, 110] width 8 height 9
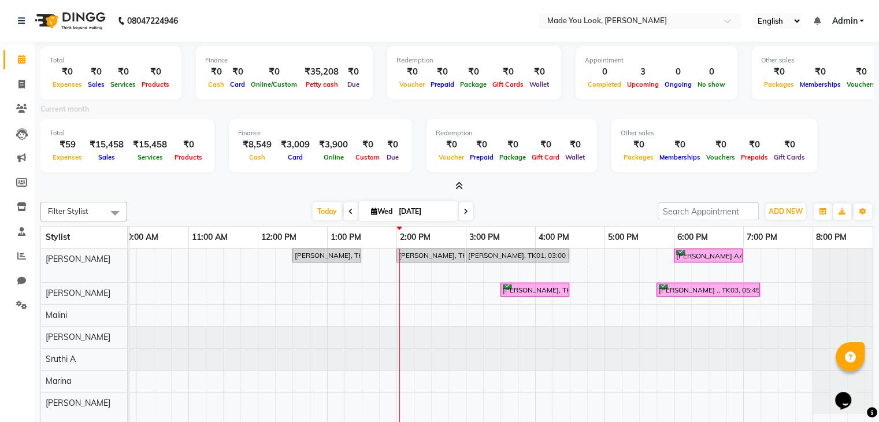
click at [458, 186] on icon at bounding box center [459, 185] width 8 height 9
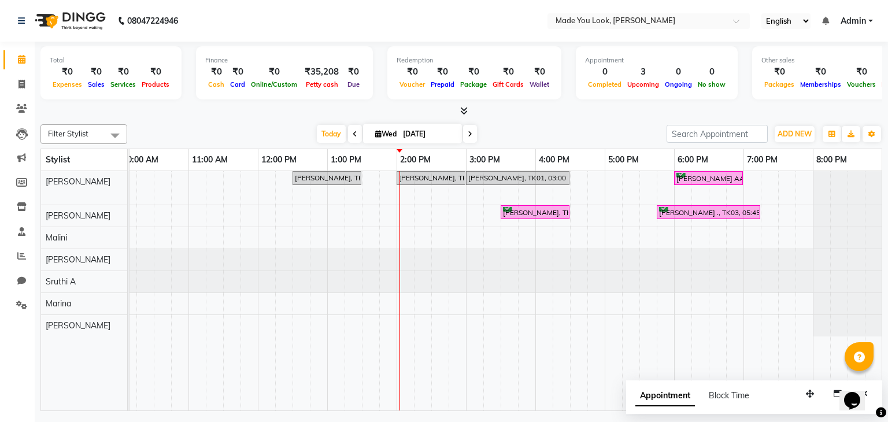
click at [458, 109] on span at bounding box center [461, 111] width 12 height 12
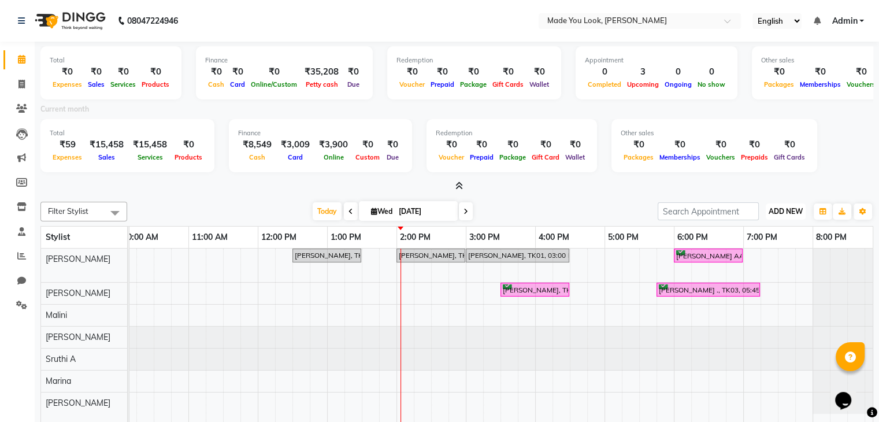
click at [791, 210] on span "ADD NEW" at bounding box center [786, 211] width 34 height 9
click at [743, 259] on link "Add Expense" at bounding box center [759, 262] width 91 height 15
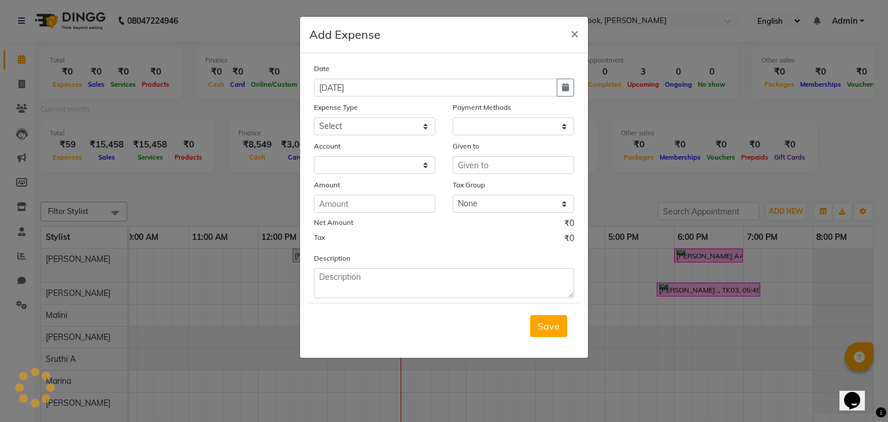
select select "1"
select select "7309"
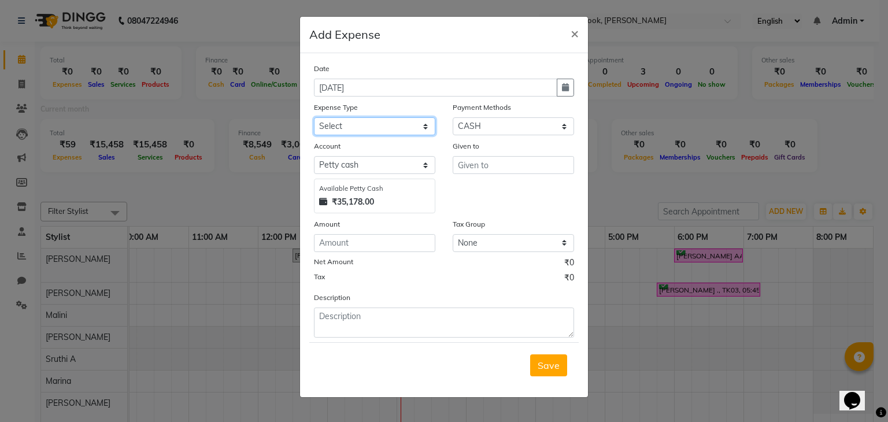
click at [428, 124] on select "Select Advance Salary Bank charges Car maintenance Cash transfer to bank Cash t…" at bounding box center [374, 126] width 121 height 18
select select "10"
click at [314, 118] on select "Select Advance Salary Bank charges Car maintenance Cash transfer to bank Cash t…" at bounding box center [374, 126] width 121 height 18
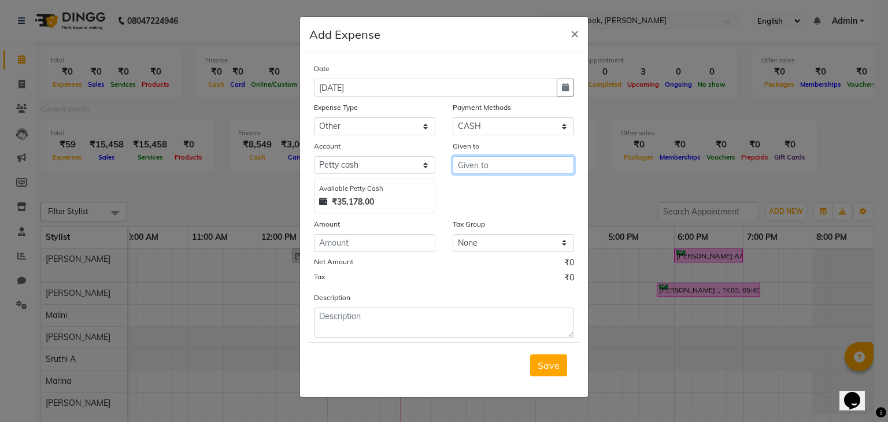
click at [509, 165] on input "text" at bounding box center [513, 165] width 121 height 18
click at [499, 190] on ngb-highlight "Sa hana" at bounding box center [484, 190] width 34 height 12
type input "[PERSON_NAME]"
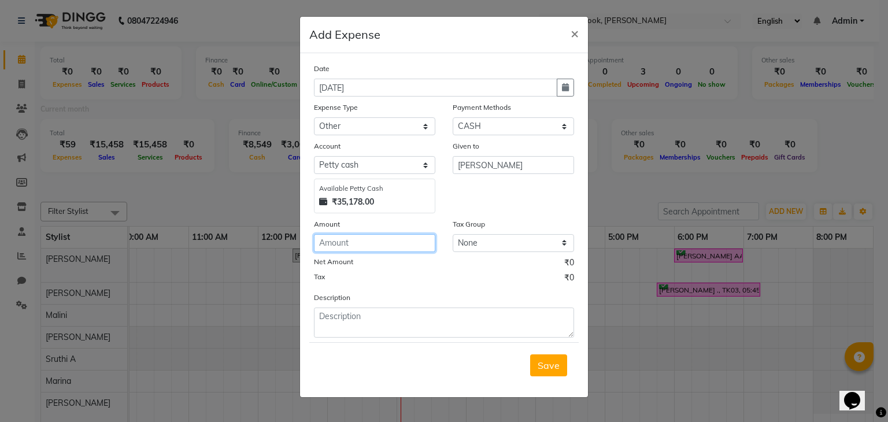
click at [379, 239] on input "number" at bounding box center [374, 243] width 121 height 18
type input "10"
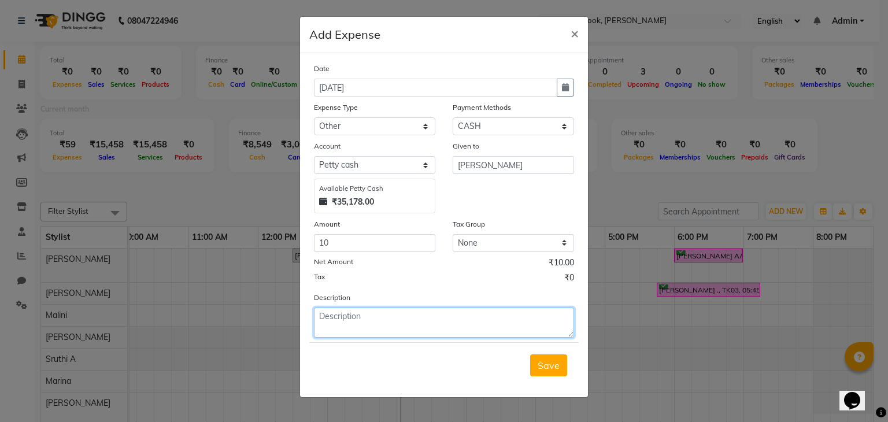
click at [350, 327] on textarea at bounding box center [444, 322] width 260 height 30
type textarea "t"
type textarea "Transgender"
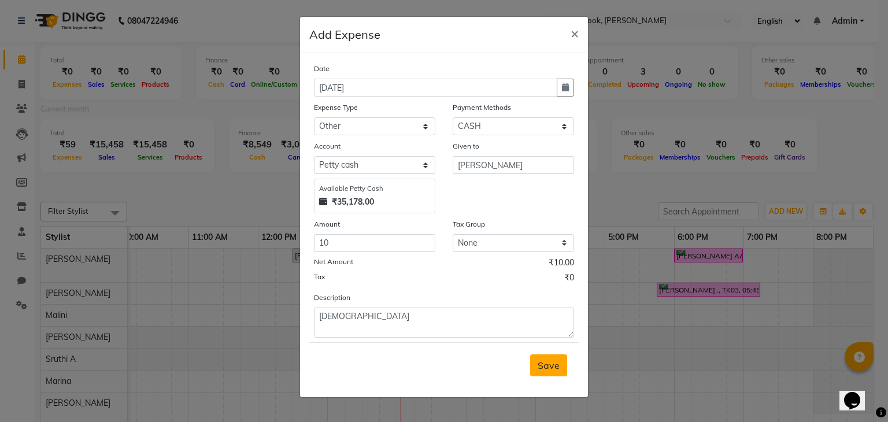
click at [549, 371] on span "Save" at bounding box center [548, 365] width 22 height 12
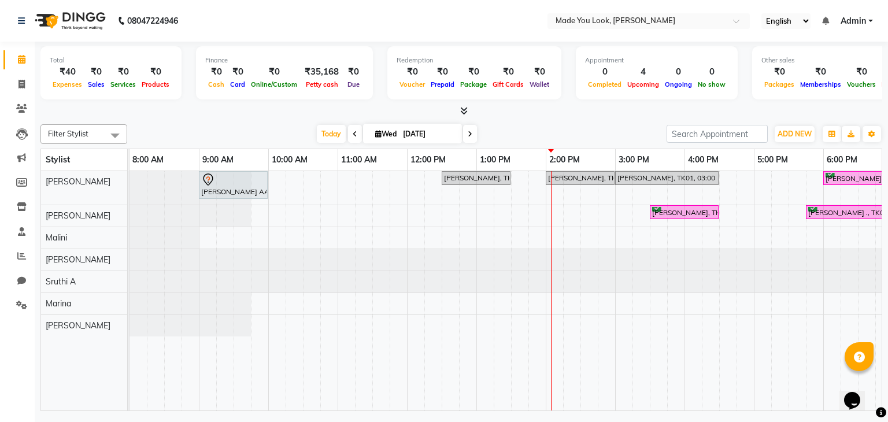
click at [464, 106] on icon at bounding box center [464, 110] width 8 height 9
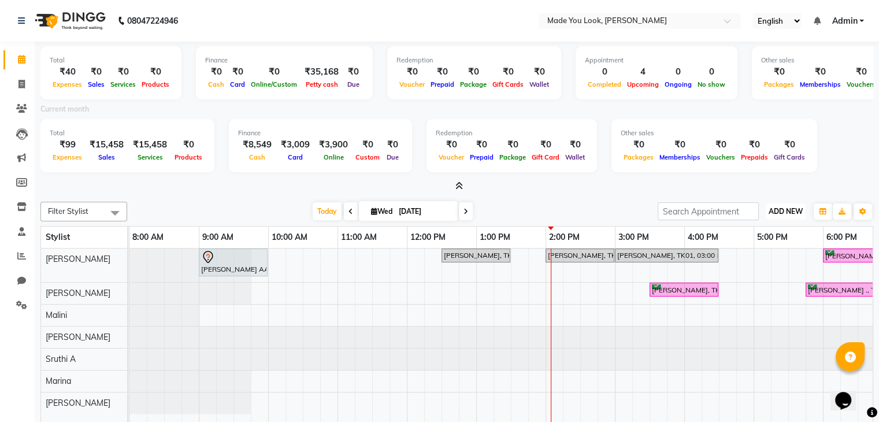
click at [780, 207] on span "ADD NEW" at bounding box center [786, 211] width 34 height 9
click at [747, 262] on link "Add Expense" at bounding box center [759, 262] width 91 height 15
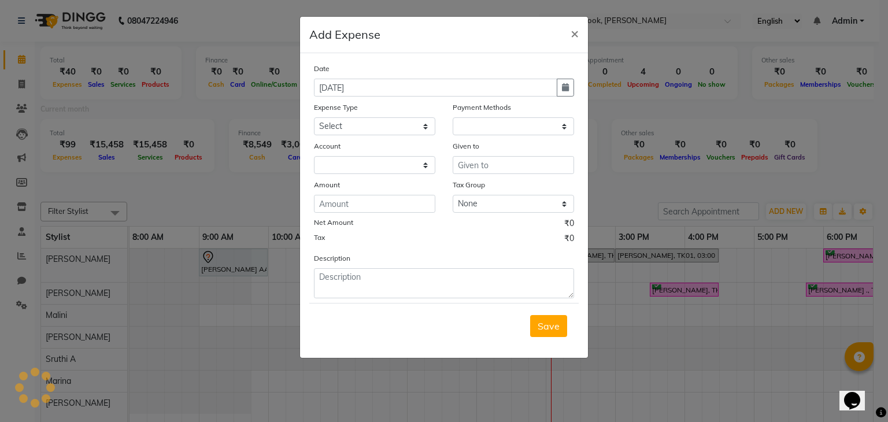
select select "1"
select select "7309"
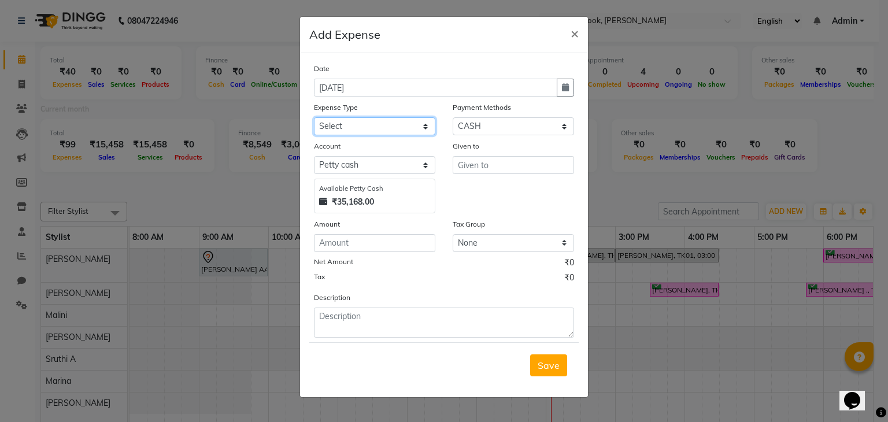
click at [425, 126] on select "Select Advance Salary Bank charges Car maintenance Cash transfer to bank Cash t…" at bounding box center [374, 126] width 121 height 18
select select "10"
click at [314, 118] on select "Select Advance Salary Bank charges Car maintenance Cash transfer to bank Cash t…" at bounding box center [374, 126] width 121 height 18
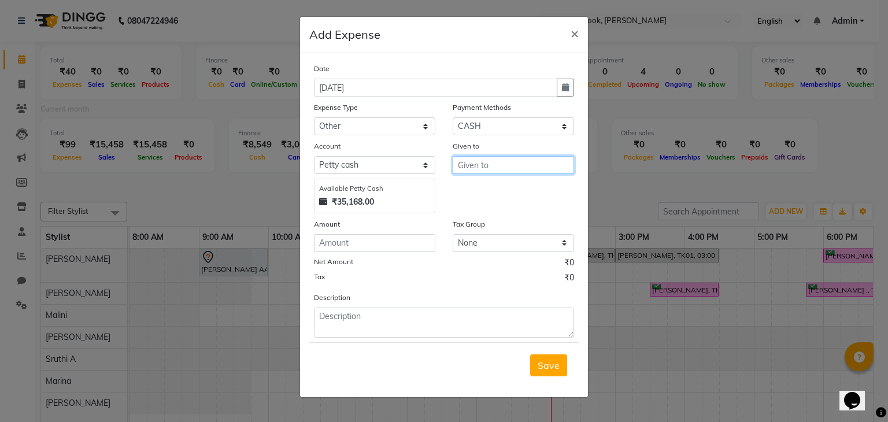
click at [492, 169] on input "text" at bounding box center [513, 165] width 121 height 18
click at [479, 187] on ngb-highlight "Sa hana" at bounding box center [484, 190] width 34 height 12
type input "[PERSON_NAME]"
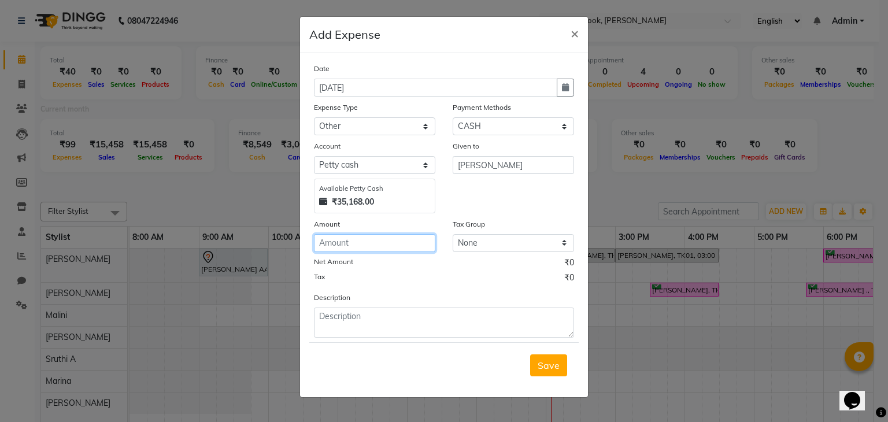
click at [339, 244] on input "number" at bounding box center [374, 243] width 121 height 18
type input "10"
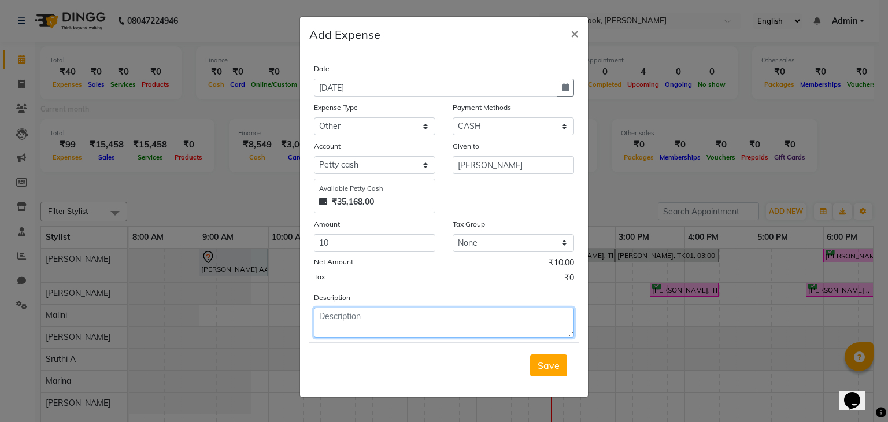
click at [357, 320] on textarea at bounding box center [444, 322] width 260 height 30
type textarea "Transgender"
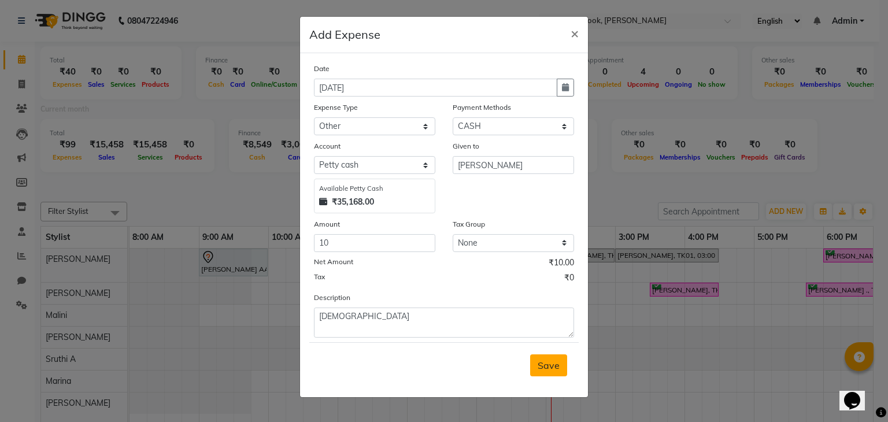
click at [555, 368] on span "Save" at bounding box center [548, 365] width 22 height 12
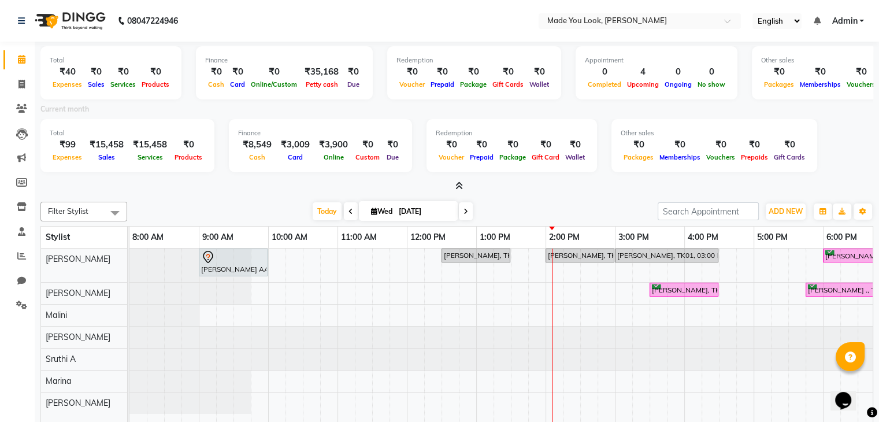
click at [458, 183] on icon at bounding box center [459, 185] width 8 height 9
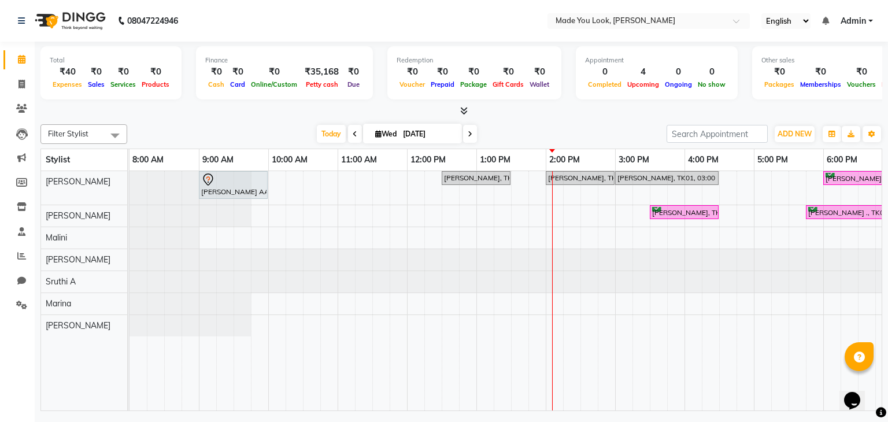
click at [464, 110] on icon at bounding box center [464, 110] width 8 height 9
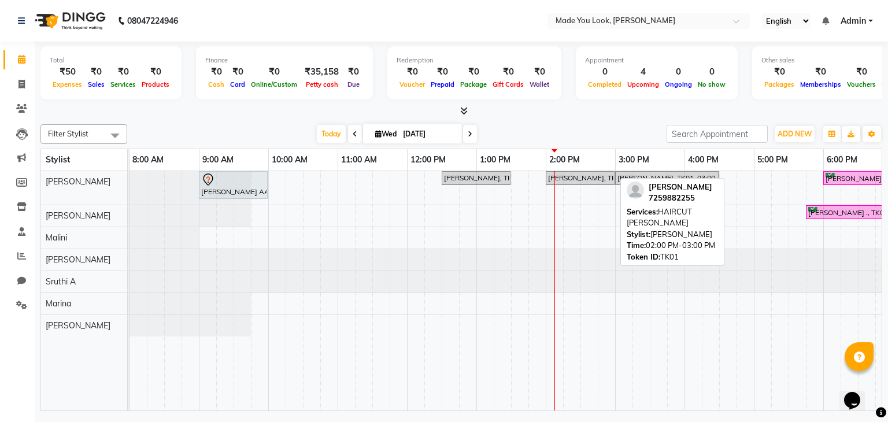
click at [588, 179] on div "[PERSON_NAME], TK01, 02:00 PM-03:00 PM, HAIRCUT [PERSON_NAME]" at bounding box center [580, 178] width 66 height 10
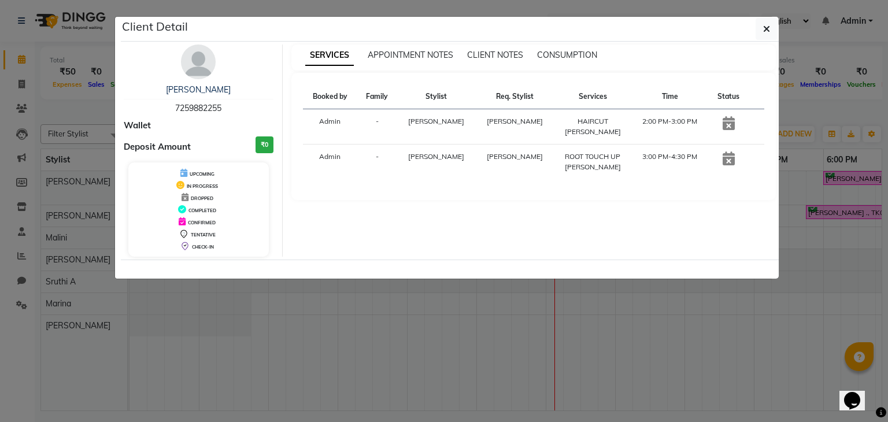
click at [728, 123] on icon at bounding box center [728, 123] width 12 height 14
click at [763, 33] on button "button" at bounding box center [766, 29] width 22 height 22
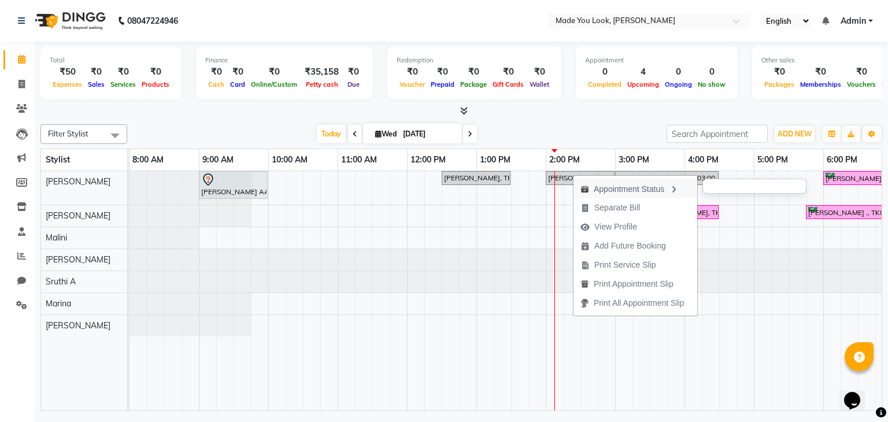
click at [676, 186] on icon "button" at bounding box center [673, 190] width 9 height 8
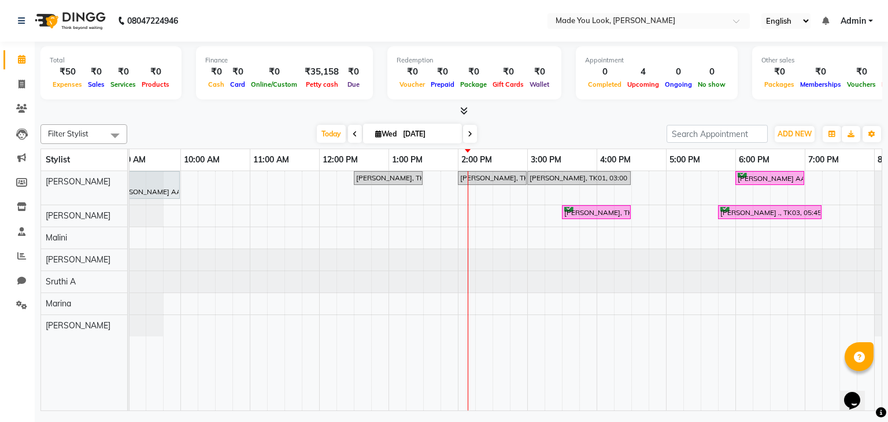
scroll to position [0, 149]
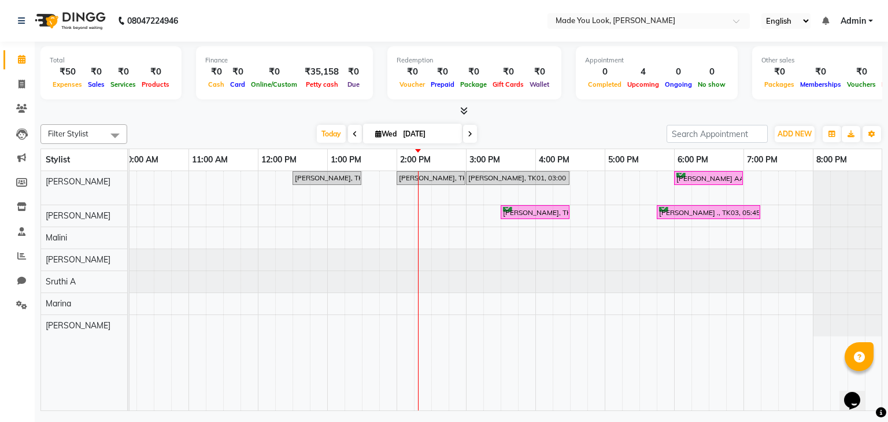
click at [430, 135] on input "[DATE]" at bounding box center [428, 133] width 58 height 17
select select "9"
select select "2025"
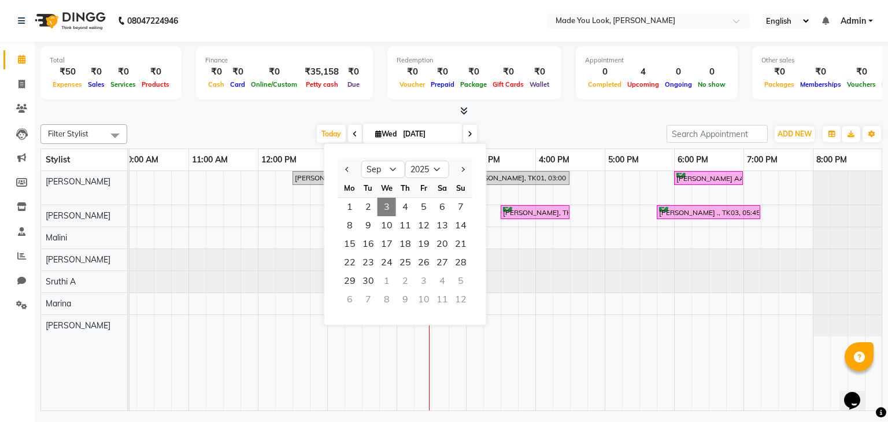
click at [532, 240] on div "[PERSON_NAME] AA, TK05, 09:00 AM-10:00 AM, HAIRCUT [PERSON_NAME] [PERSON_NAME],…" at bounding box center [431, 291] width 902 height 240
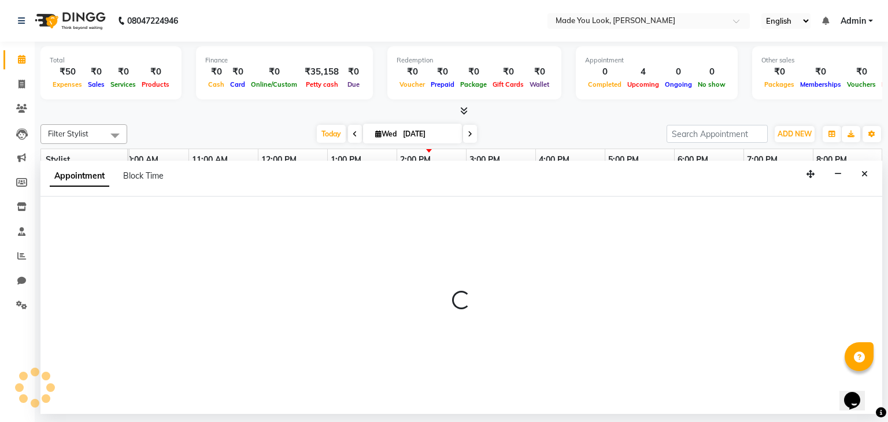
select select "84242"
select select "945"
select select "tentative"
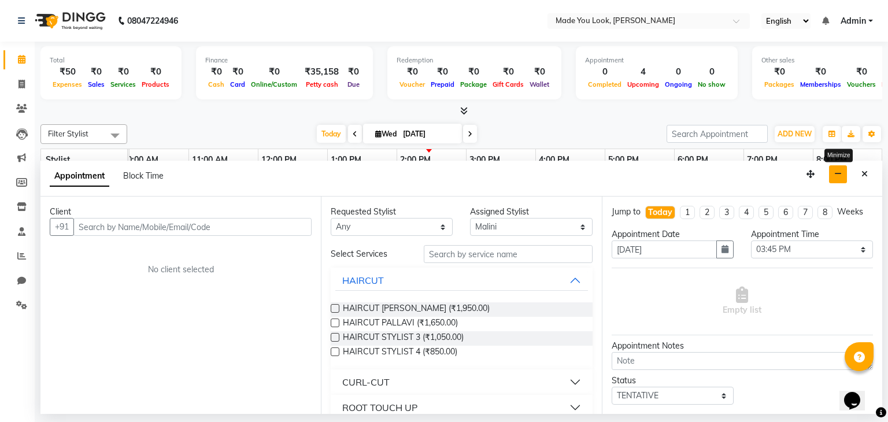
click at [841, 172] on icon "button" at bounding box center [838, 174] width 8 height 8
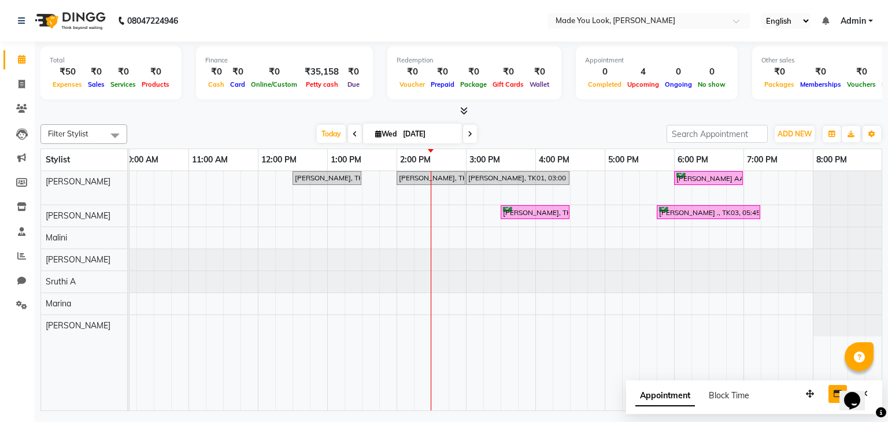
click at [354, 128] on span at bounding box center [355, 134] width 14 height 18
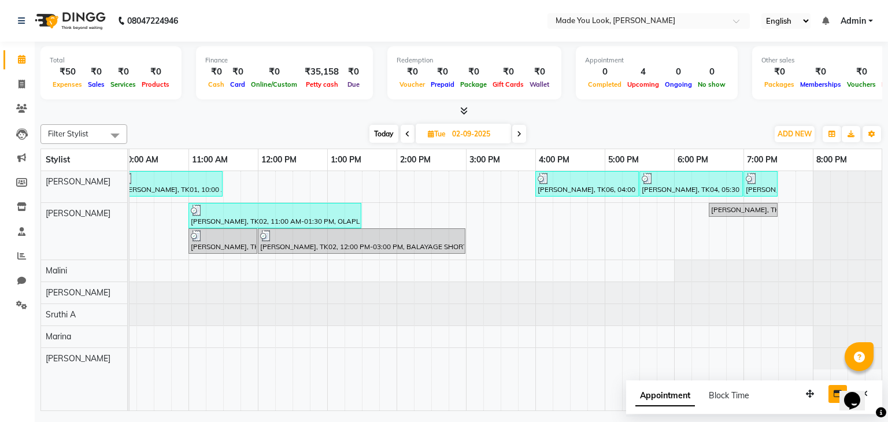
click at [382, 131] on span "Today" at bounding box center [383, 134] width 29 height 18
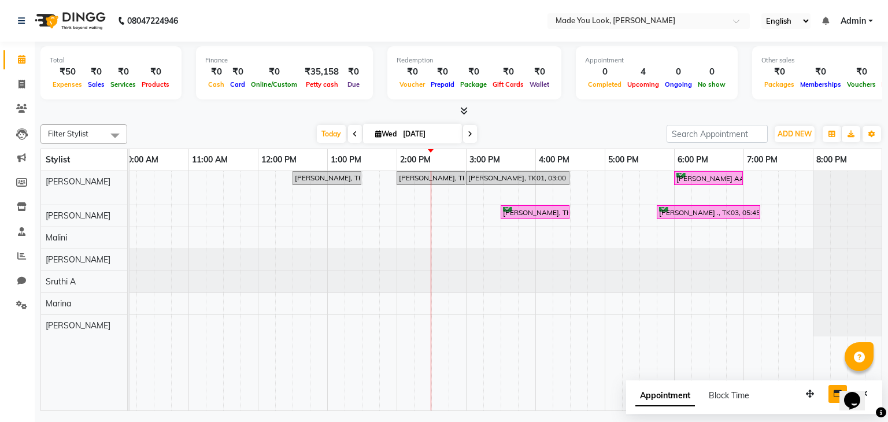
click at [353, 131] on icon at bounding box center [355, 134] width 5 height 7
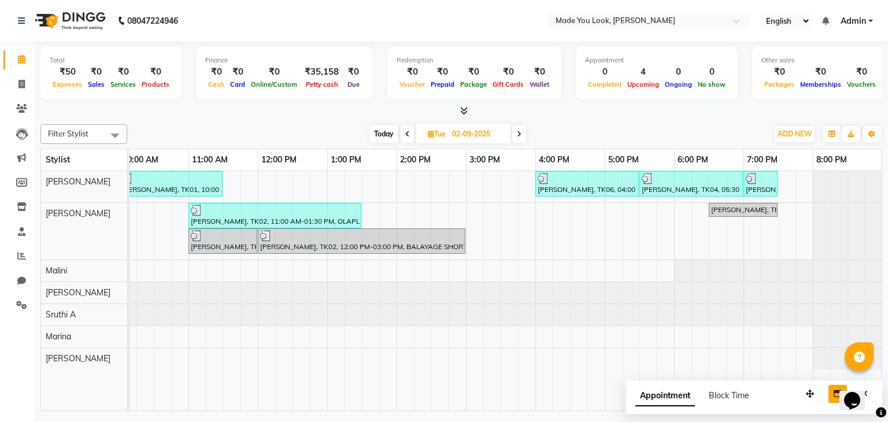
click at [383, 130] on span "Today" at bounding box center [383, 134] width 29 height 18
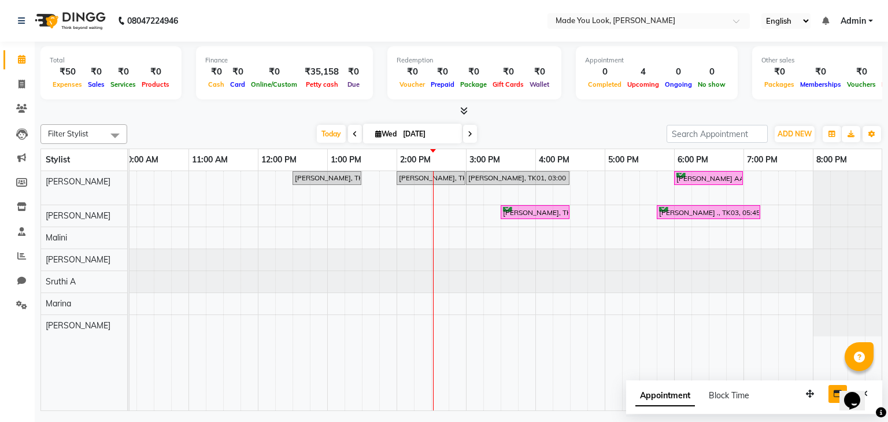
click at [472, 132] on span at bounding box center [470, 134] width 14 height 18
type input "[DATE]"
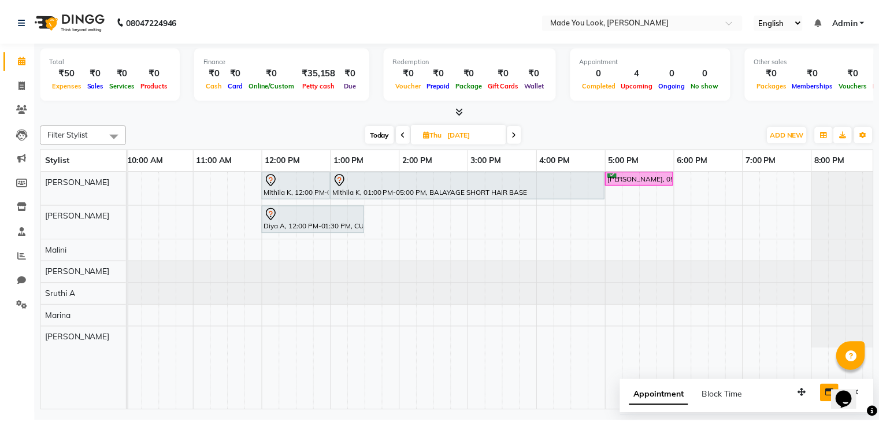
scroll to position [0, 141]
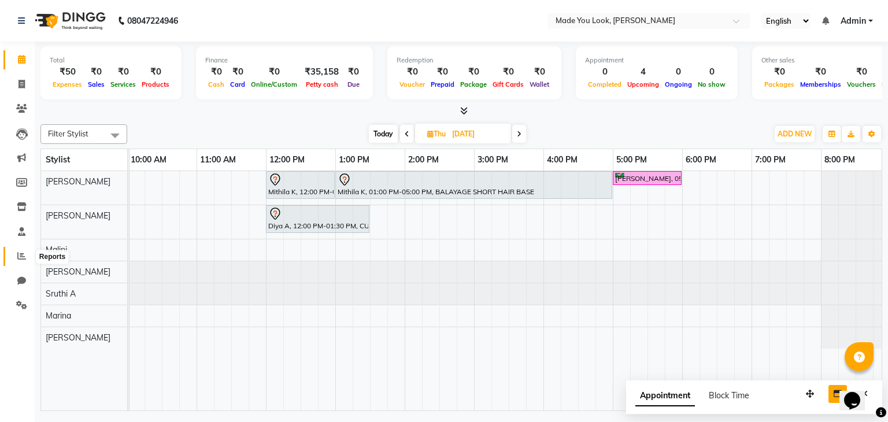
click at [20, 261] on span at bounding box center [22, 256] width 20 height 13
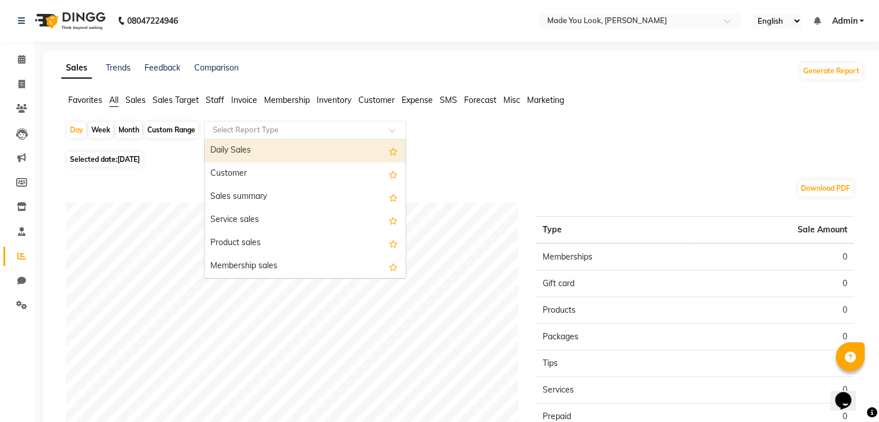
click at [398, 126] on div at bounding box center [305, 130] width 201 height 12
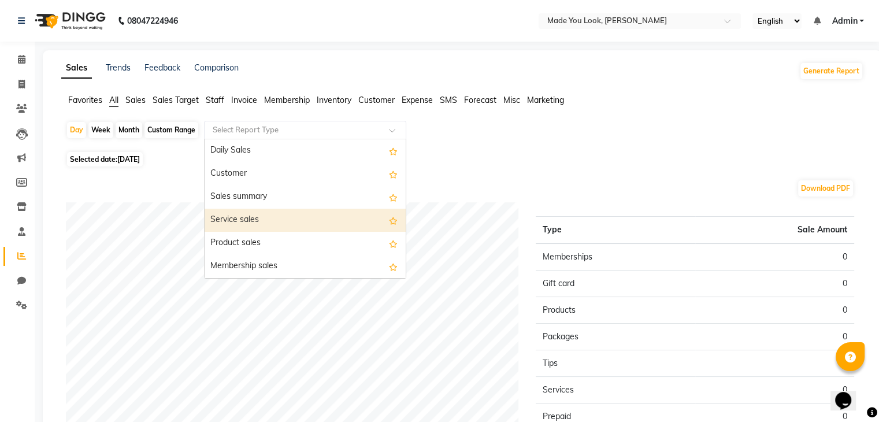
click at [289, 218] on div "Service sales" at bounding box center [305, 220] width 201 height 23
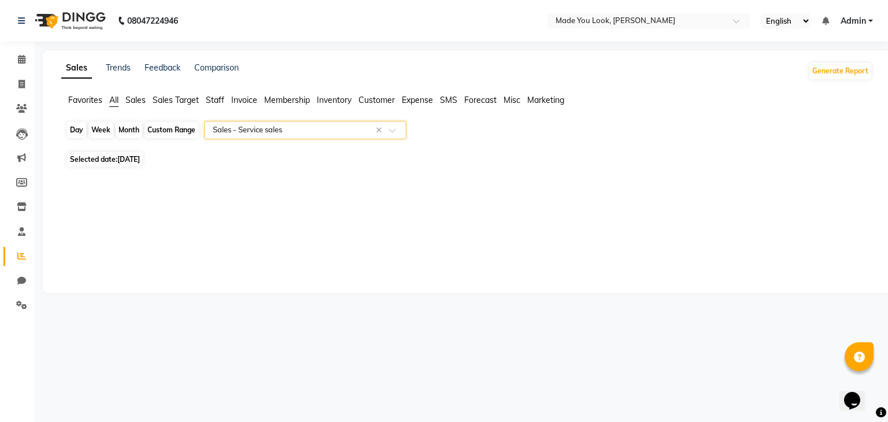
click at [76, 128] on div "Day" at bounding box center [76, 130] width 19 height 16
select select "9"
select select "2025"
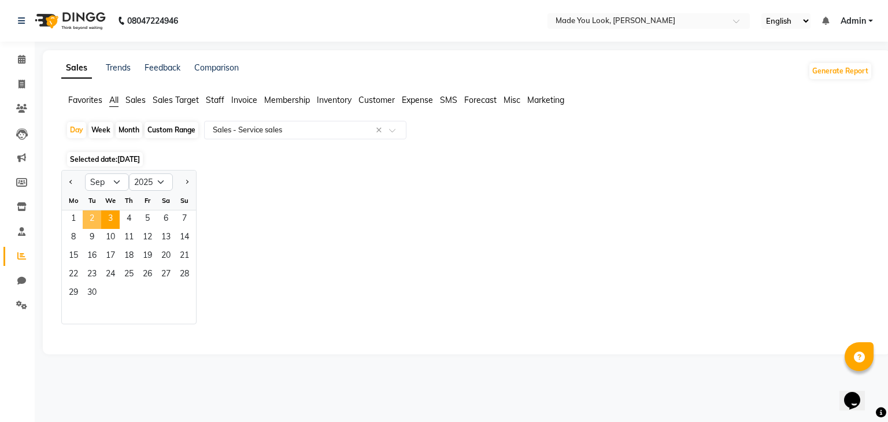
click at [92, 216] on span "2" at bounding box center [92, 219] width 18 height 18
select select "full_report"
select select "csv"
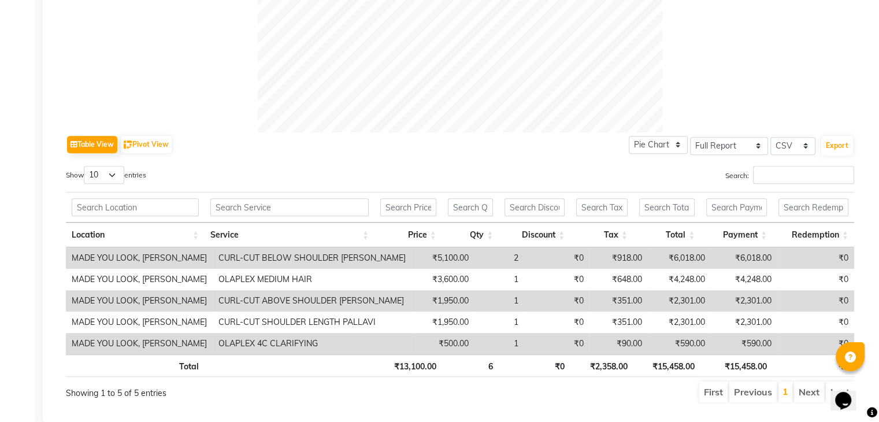
scroll to position [492, 0]
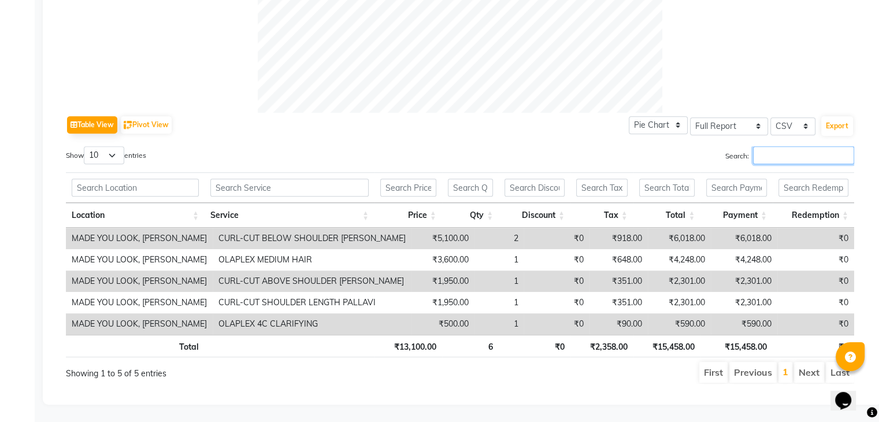
click at [781, 150] on input "Search:" at bounding box center [803, 155] width 101 height 18
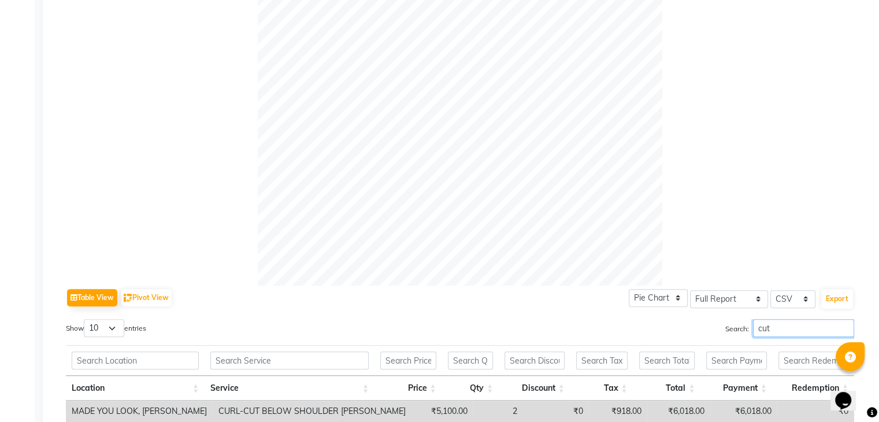
scroll to position [450, 0]
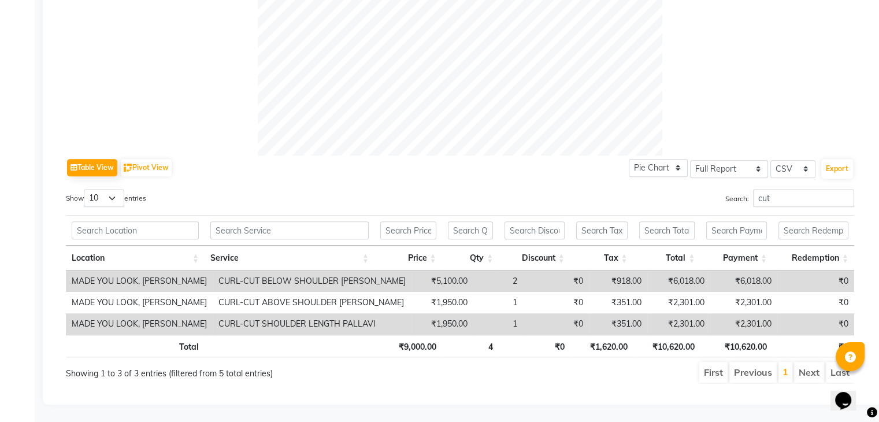
click at [731, 340] on th "₹10,620.00" at bounding box center [736, 346] width 72 height 23
copy th "10,620.00"
click at [781, 193] on input "cut" at bounding box center [803, 198] width 101 height 18
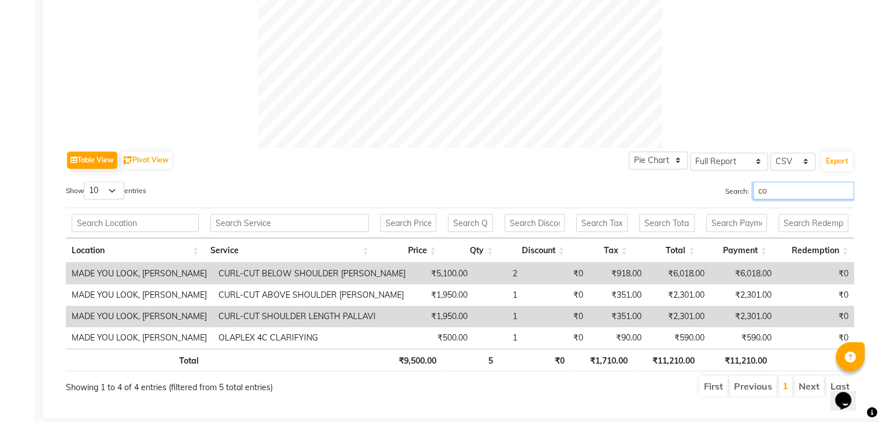
scroll to position [407, 0]
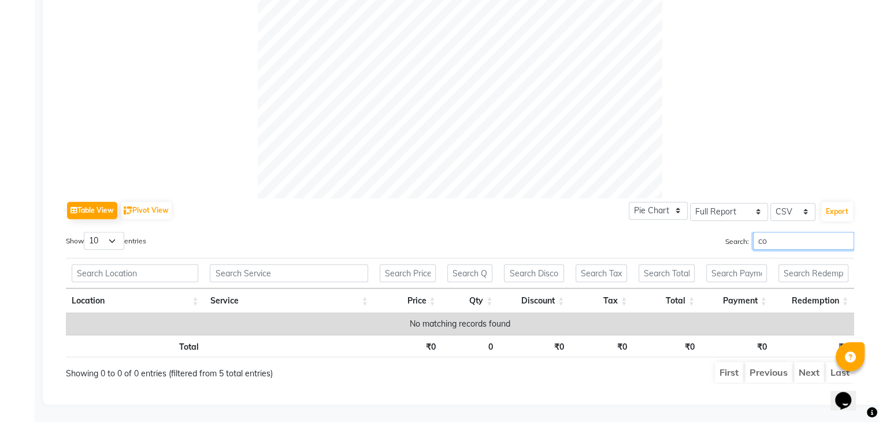
type input "c"
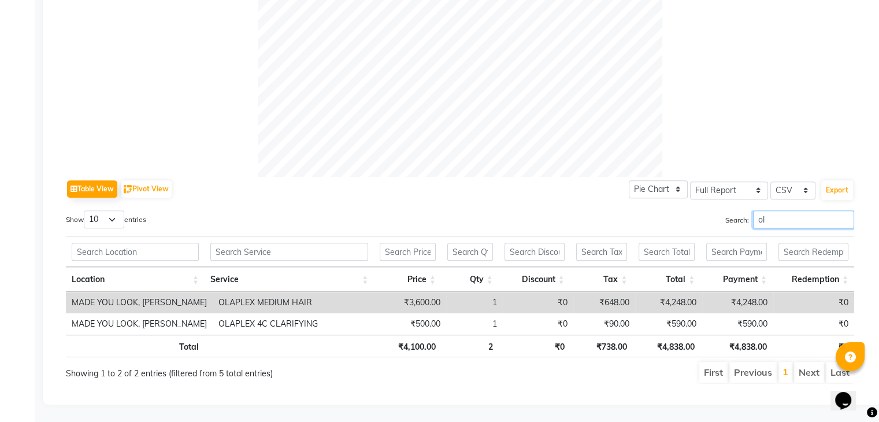
scroll to position [428, 0]
type input "ola"
click at [741, 338] on th "₹4,838.00" at bounding box center [736, 346] width 72 height 23
copy th "4,838.00"
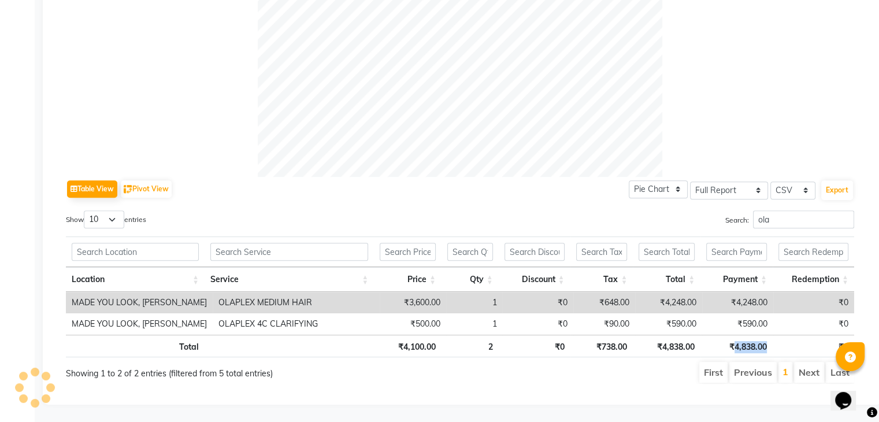
click at [745, 336] on th "₹4,838.00" at bounding box center [736, 346] width 72 height 23
click at [735, 338] on th "₹4,838.00" at bounding box center [736, 346] width 72 height 23
copy th "4,838.00"
click at [790, 210] on input "ola" at bounding box center [803, 219] width 101 height 18
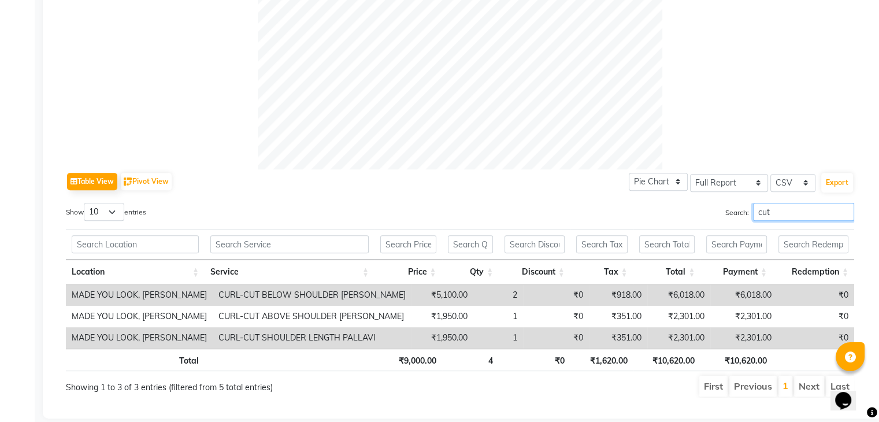
type input "cut"
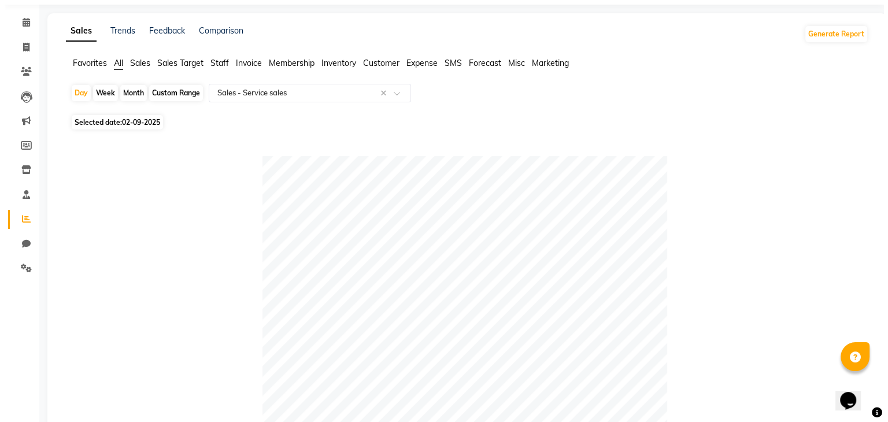
scroll to position [0, 0]
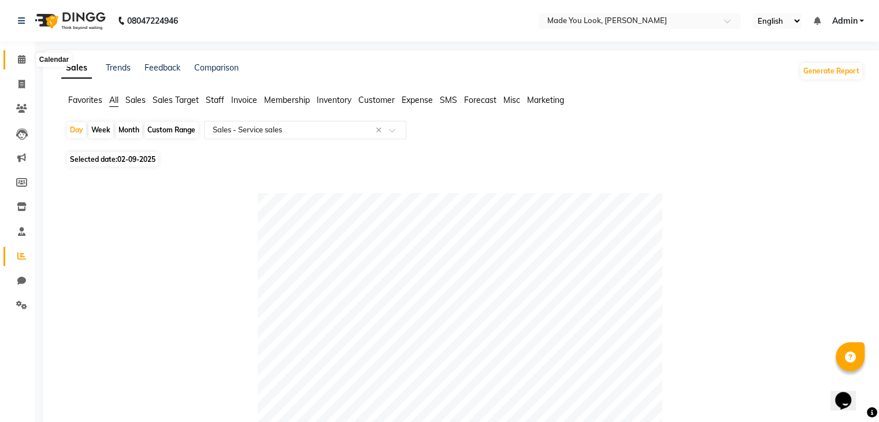
click at [18, 60] on icon at bounding box center [22, 59] width 8 height 9
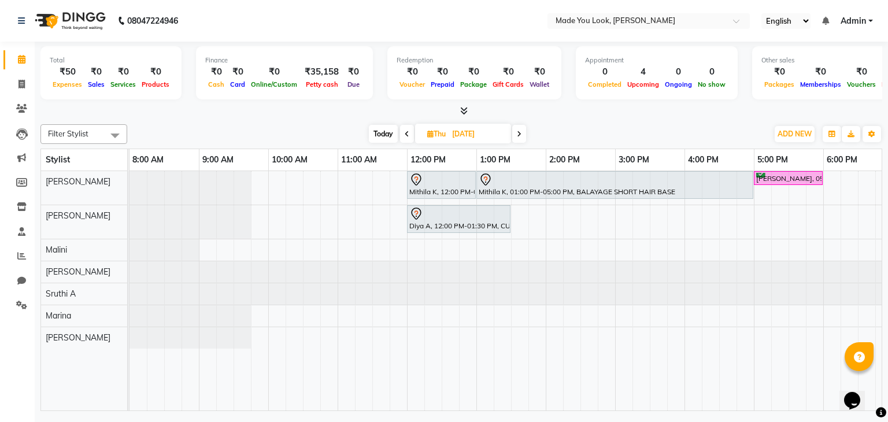
click at [406, 134] on icon at bounding box center [407, 134] width 5 height 7
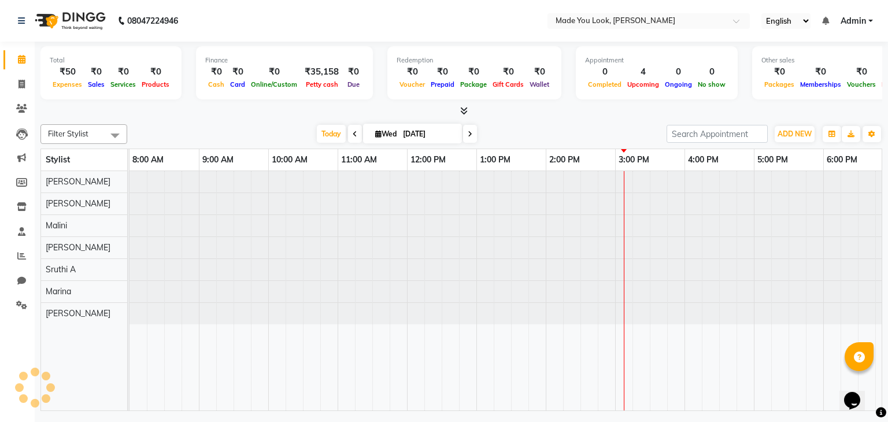
scroll to position [0, 149]
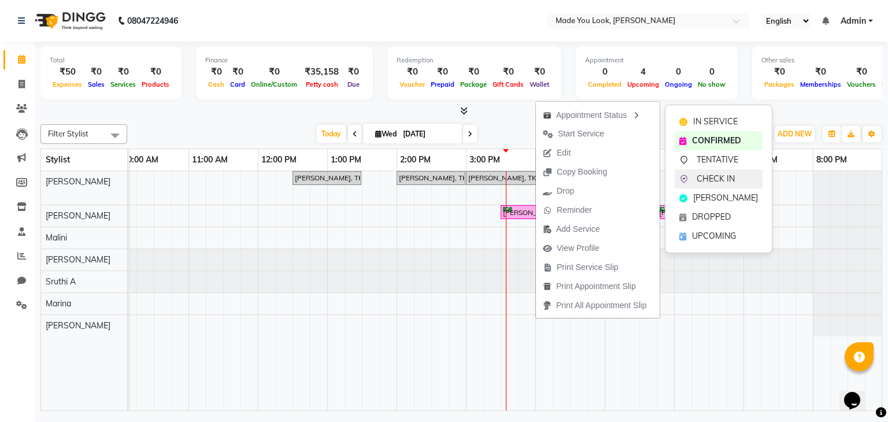
click at [703, 177] on span "CHECK IN" at bounding box center [715, 179] width 38 height 12
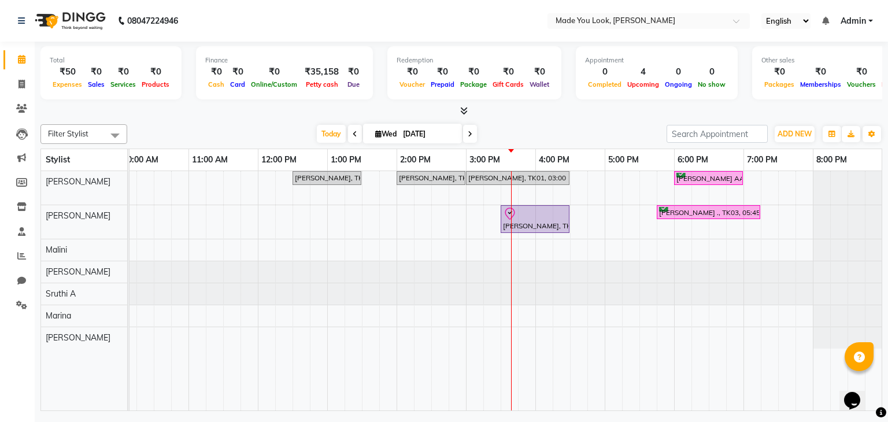
click at [470, 137] on span at bounding box center [470, 134] width 14 height 18
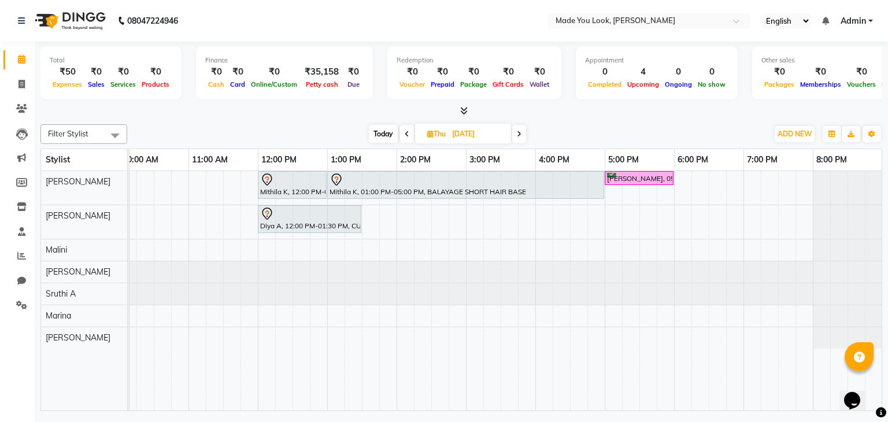
click at [407, 133] on icon at bounding box center [407, 134] width 5 height 7
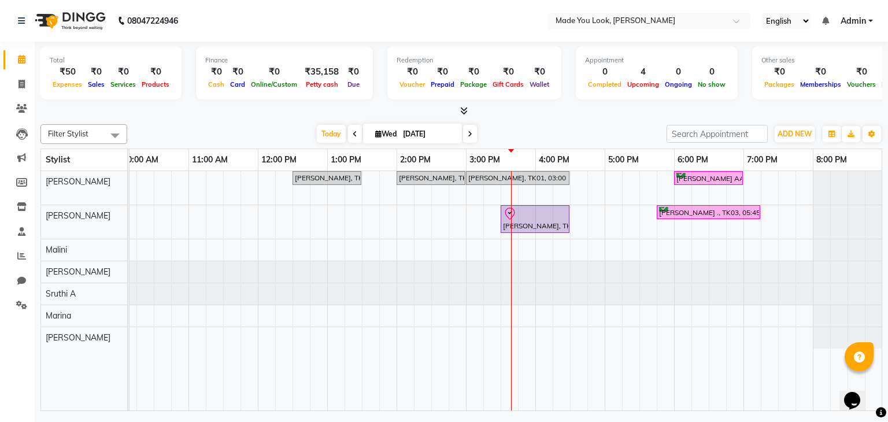
click at [471, 134] on icon at bounding box center [470, 134] width 5 height 7
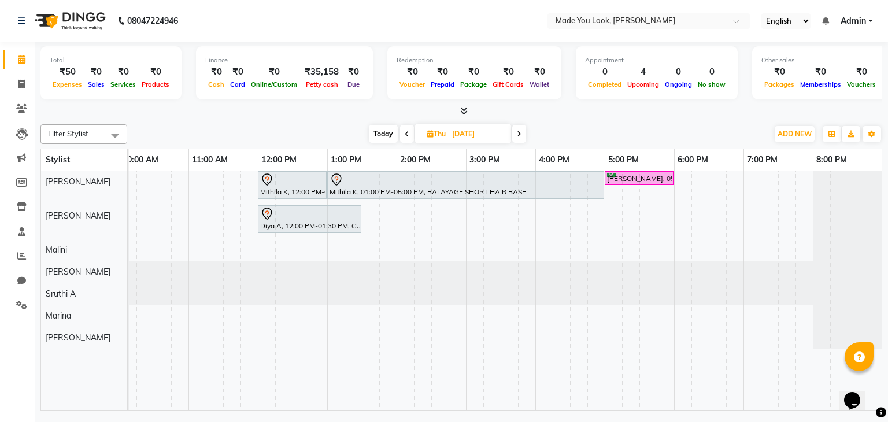
click at [408, 132] on span at bounding box center [407, 134] width 14 height 18
type input "[DATE]"
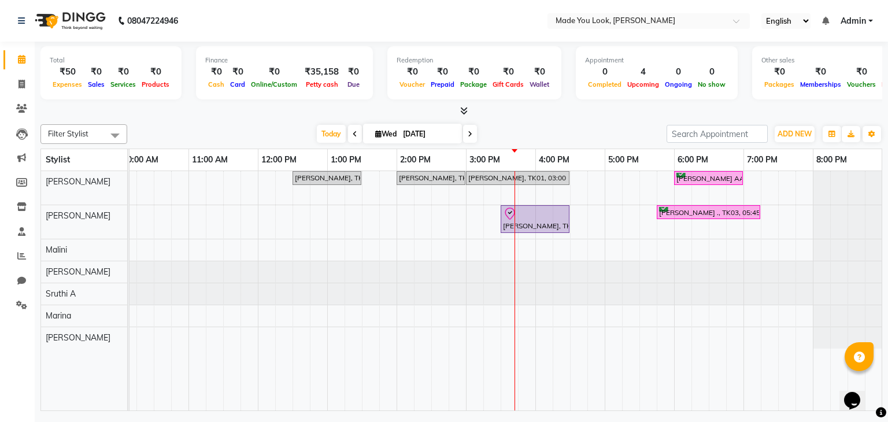
click at [751, 176] on div "[PERSON_NAME] AA, TK05, 09:00 AM-10:00 AM, HAIRCUT [PERSON_NAME] [PERSON_NAME],…" at bounding box center [431, 291] width 902 height 240
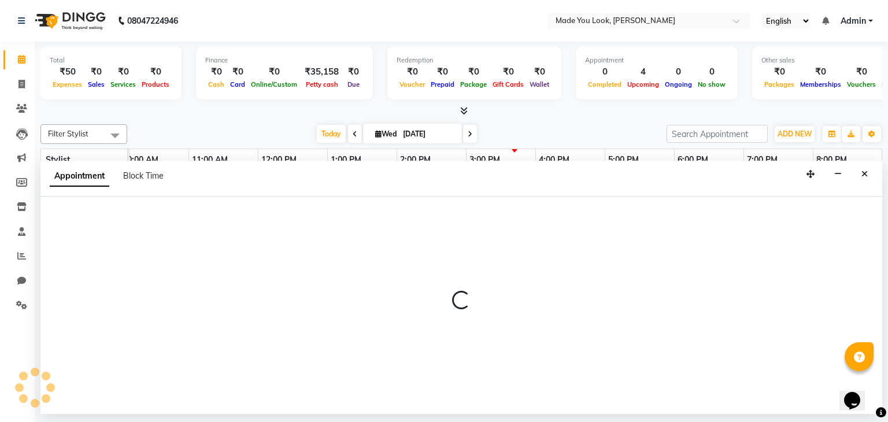
select select "83312"
select select "tentative"
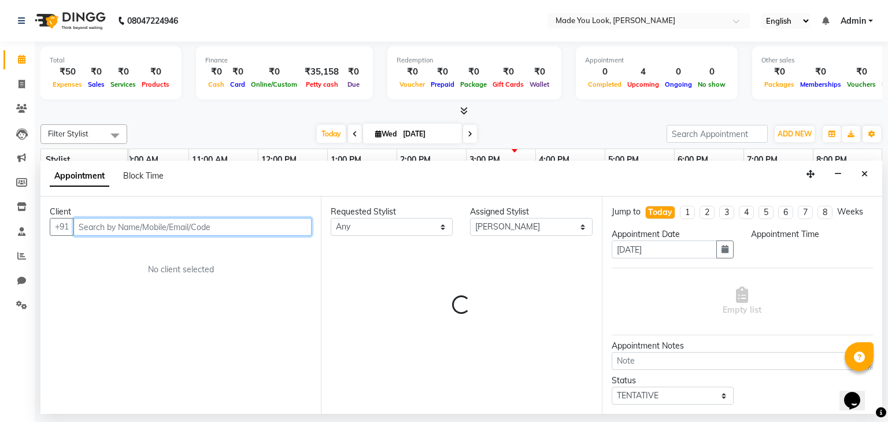
select select "1140"
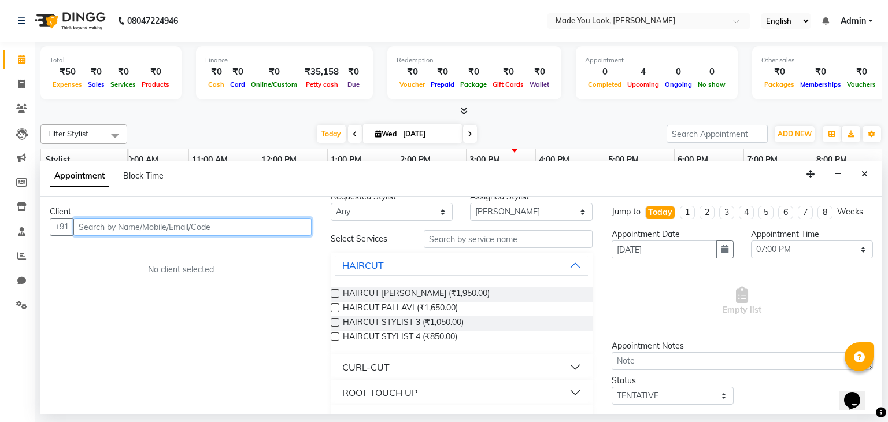
scroll to position [0, 0]
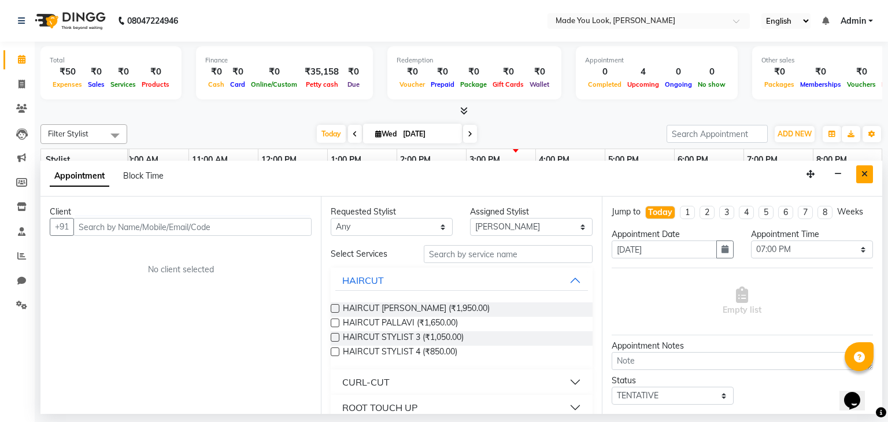
click at [865, 176] on icon "Close" at bounding box center [864, 174] width 6 height 8
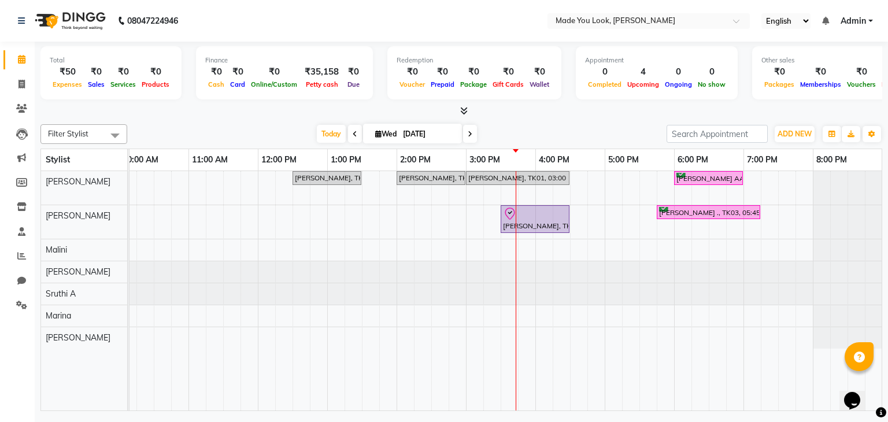
click at [472, 133] on span at bounding box center [470, 134] width 14 height 18
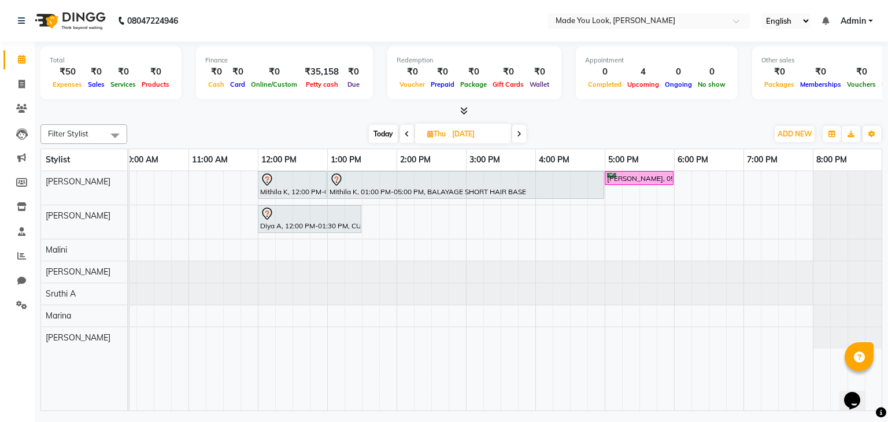
click at [511, 132] on div "[DATE] [DATE]" at bounding box center [448, 133] width 160 height 17
click at [518, 132] on icon at bounding box center [519, 134] width 5 height 7
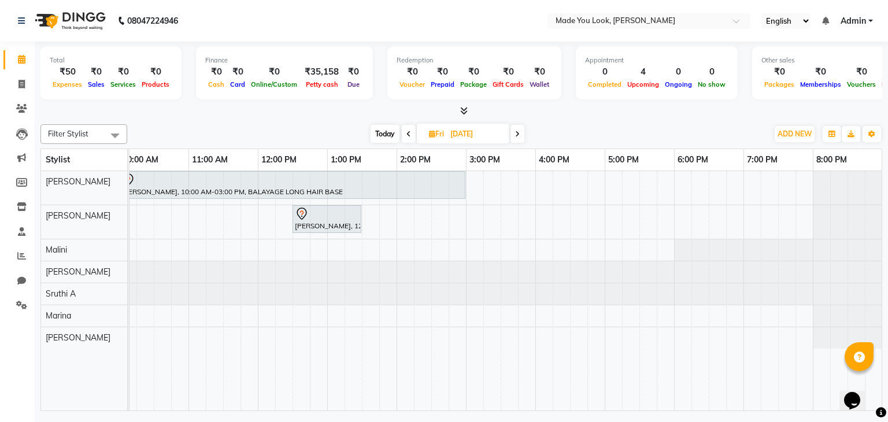
click at [520, 130] on span at bounding box center [517, 134] width 14 height 18
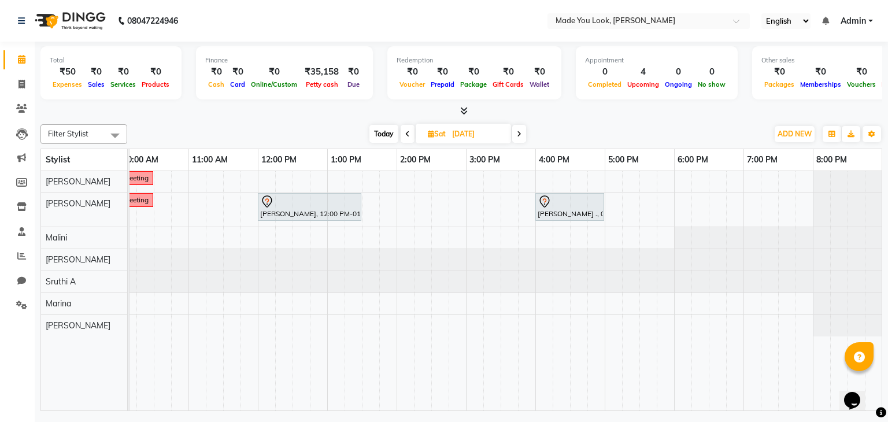
click at [520, 132] on icon at bounding box center [519, 134] width 5 height 7
type input "[DATE]"
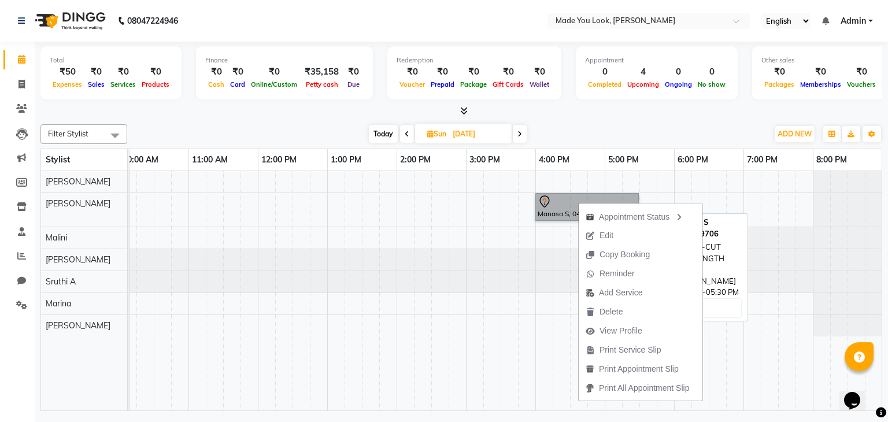
click at [574, 199] on link "Manasa S, 04:00 PM-05:30 PM, CURL-CUT SHOULDER LENGTH PALLAVI" at bounding box center [586, 207] width 103 height 28
select select "7"
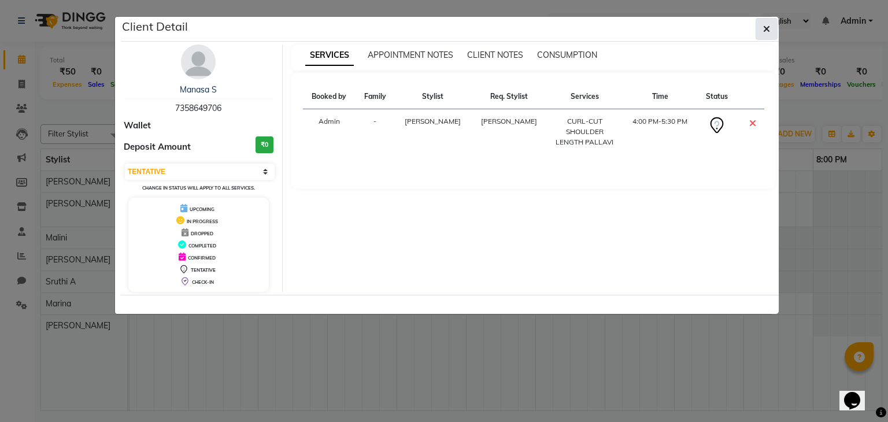
click at [770, 29] on icon "button" at bounding box center [766, 28] width 7 height 9
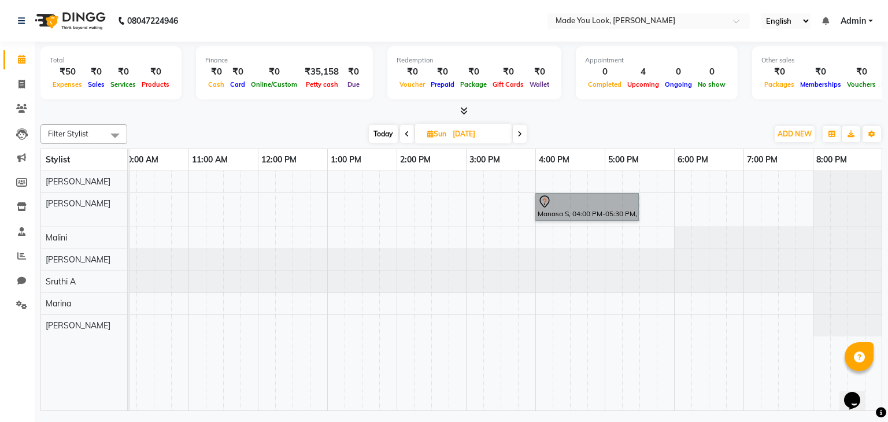
click at [465, 204] on div "Manasa S, 04:00 PM-05:30 PM, CURL-CUT SHOULDER LENGTH PALLAVI" at bounding box center [431, 291] width 902 height 240
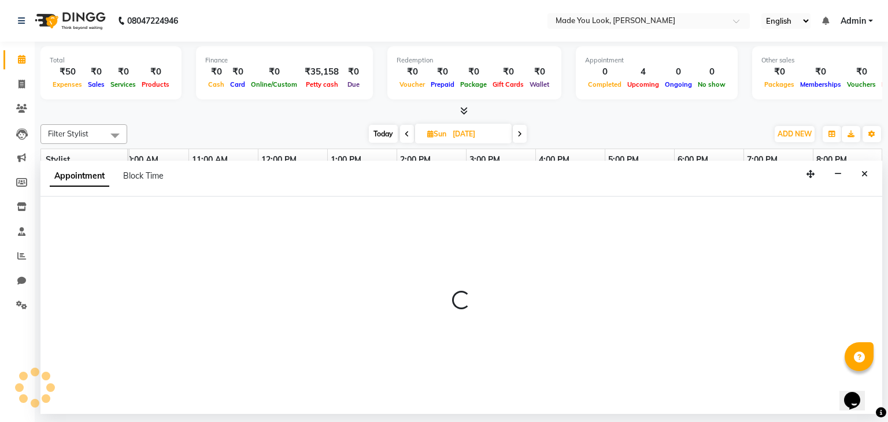
select select "83313"
select select "885"
select select "tentative"
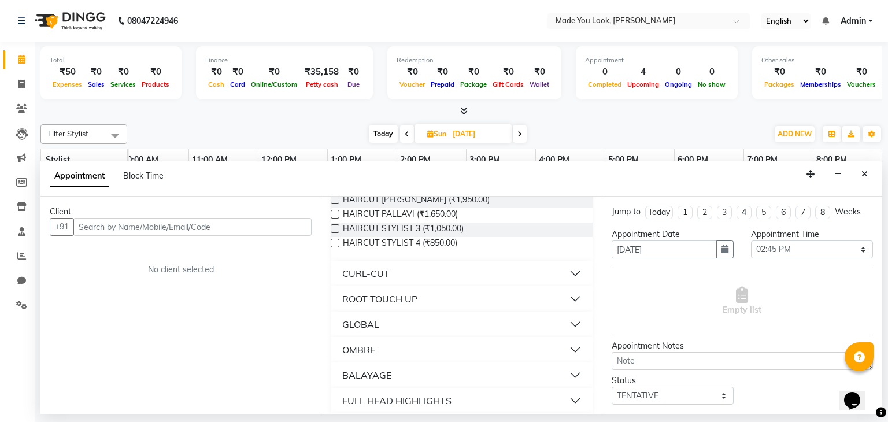
scroll to position [116, 0]
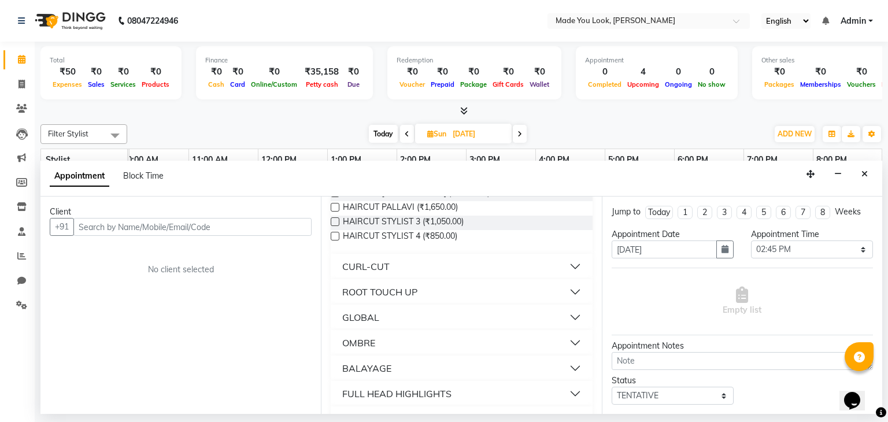
click at [565, 260] on button "CURL-CUT" at bounding box center [461, 266] width 252 height 21
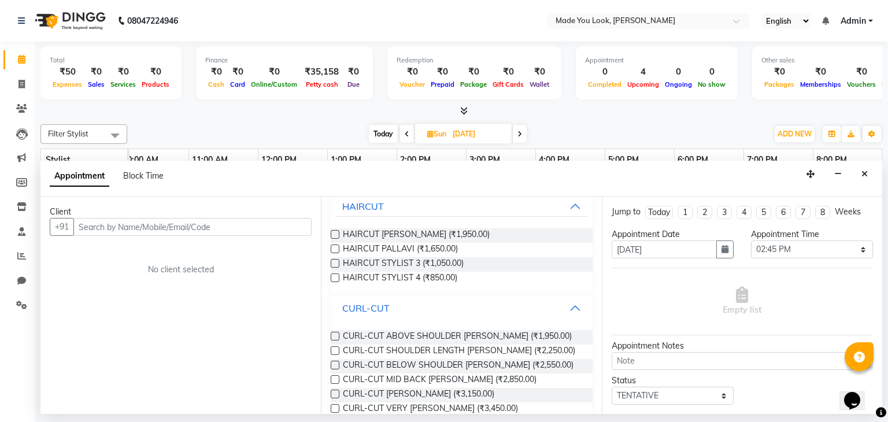
scroll to position [58, 0]
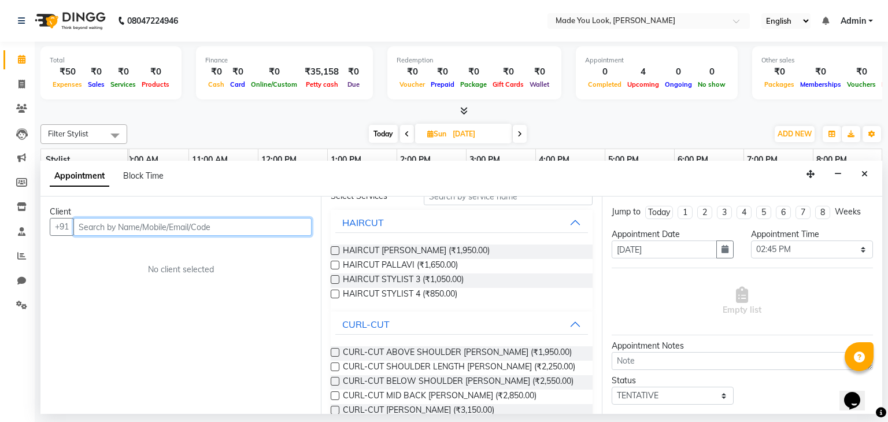
click at [167, 228] on input "text" at bounding box center [192, 227] width 238 height 18
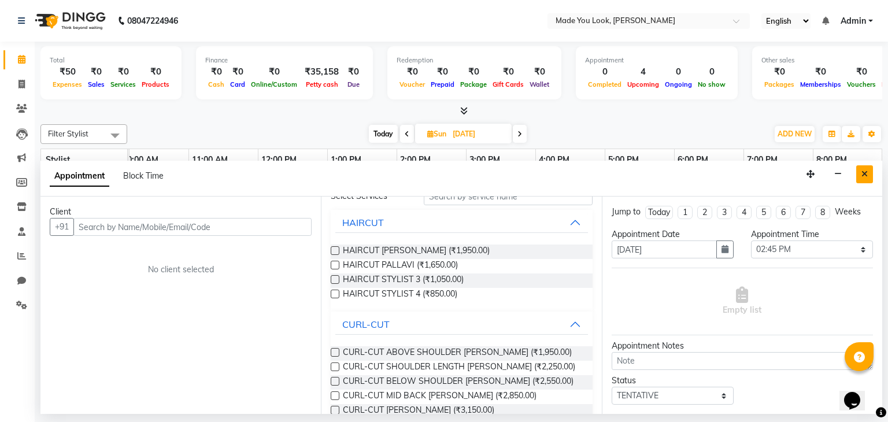
click at [865, 175] on icon "Close" at bounding box center [864, 174] width 6 height 8
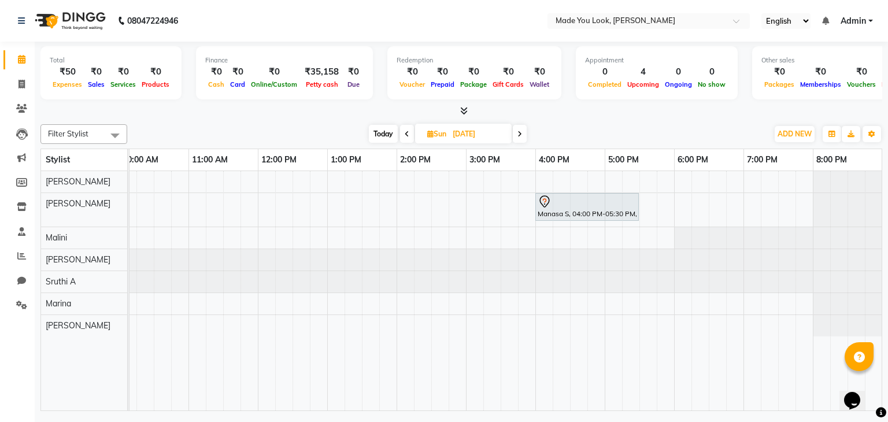
click at [384, 130] on span "Today" at bounding box center [383, 134] width 29 height 18
type input "[DATE]"
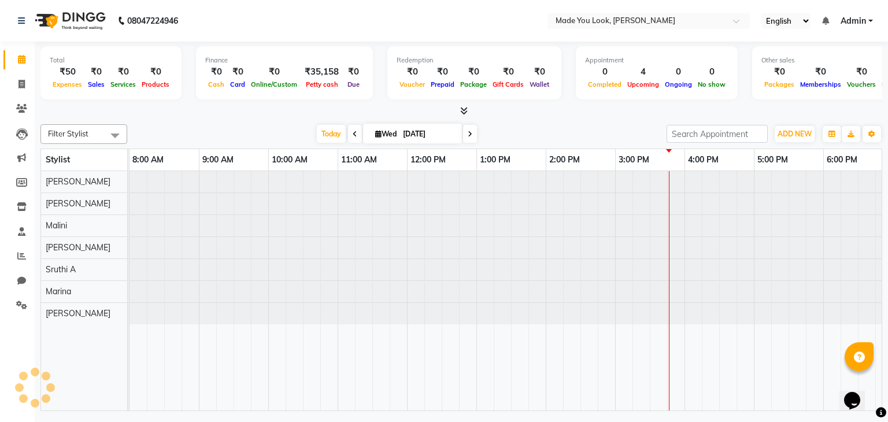
scroll to position [0, 149]
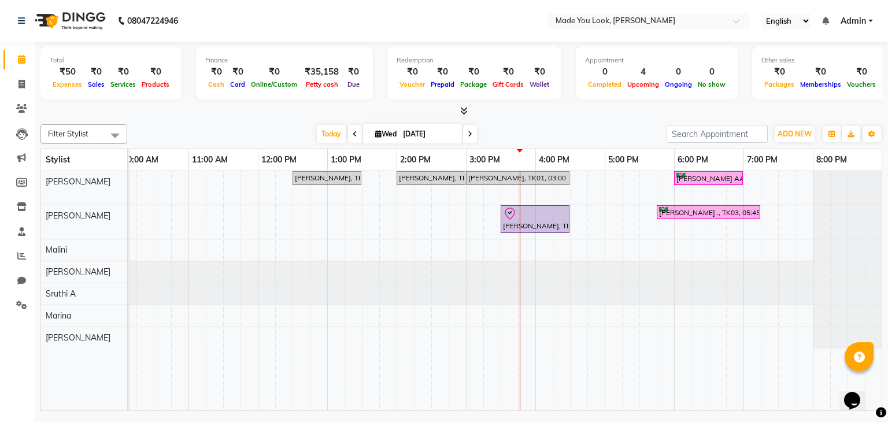
click at [751, 176] on div "[PERSON_NAME] AA, TK05, 09:00 AM-10:00 AM, HAIRCUT [PERSON_NAME] [PERSON_NAME],…" at bounding box center [431, 291] width 902 height 240
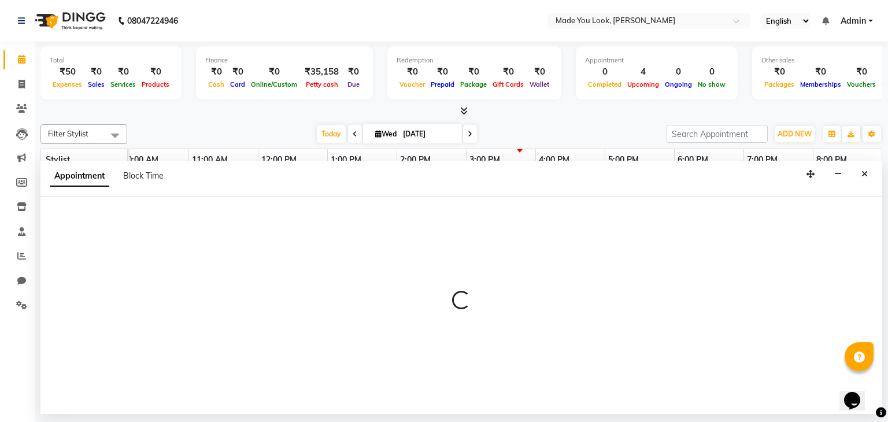
select select "83312"
select select "1140"
select select "tentative"
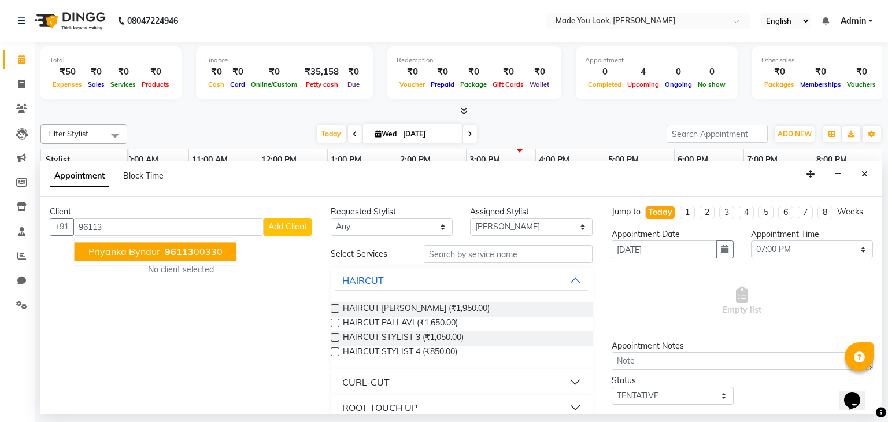
click at [137, 250] on span "Priyanka Byndur" at bounding box center [124, 252] width 72 height 12
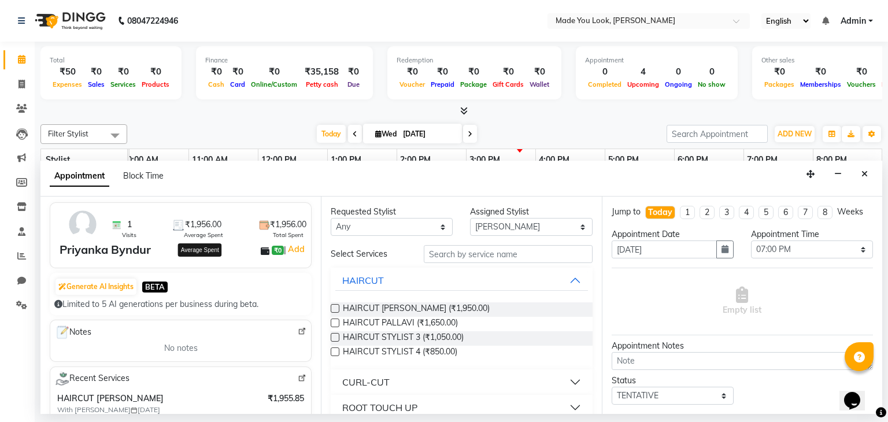
scroll to position [0, 0]
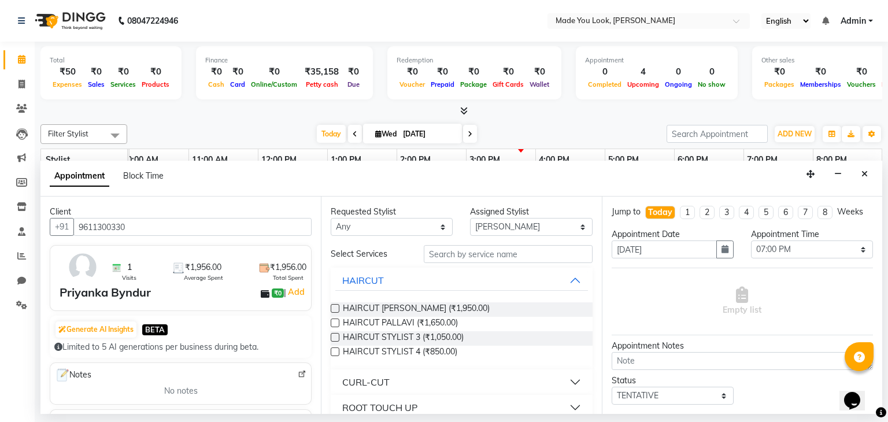
type input "9611300330"
click at [439, 225] on select "Any [PERSON_NAME] [PERSON_NAME] Devi [PERSON_NAME] [PERSON_NAME] A" at bounding box center [392, 227] width 122 height 18
select select "83313"
click at [331, 218] on select "Any [PERSON_NAME] [PERSON_NAME] Devi [PERSON_NAME] [PERSON_NAME] A" at bounding box center [392, 227] width 122 height 18
select select "83313"
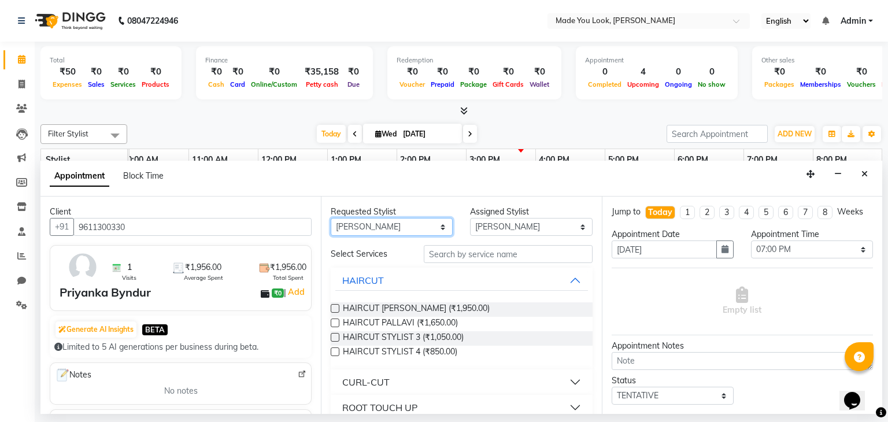
click at [439, 227] on select "Any [PERSON_NAME] [PERSON_NAME] Devi [PERSON_NAME] [PERSON_NAME] A" at bounding box center [392, 227] width 122 height 18
select select "83312"
click at [331, 218] on select "Any [PERSON_NAME] [PERSON_NAME] Devi [PERSON_NAME] [PERSON_NAME] A" at bounding box center [392, 227] width 122 height 18
select select "83312"
click at [436, 224] on select "Any [PERSON_NAME] [PERSON_NAME] Devi [PERSON_NAME] [PERSON_NAME] A" at bounding box center [392, 227] width 122 height 18
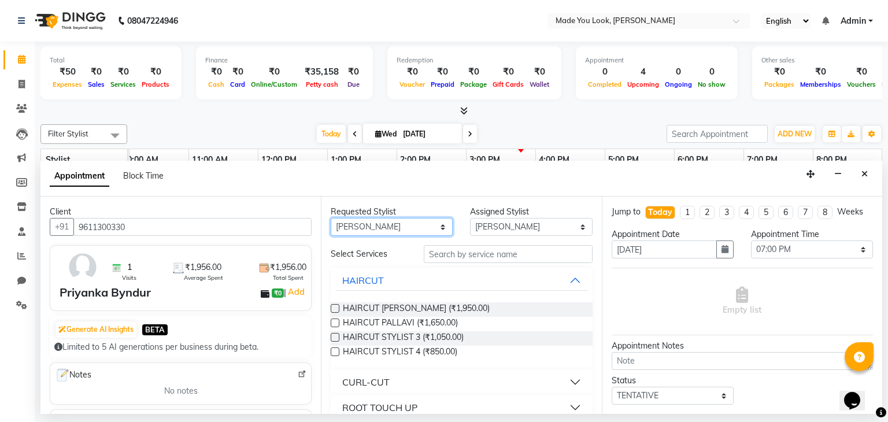
select select "null"
click at [331, 218] on select "Any [PERSON_NAME] [PERSON_NAME] Devi [PERSON_NAME] [PERSON_NAME] A" at bounding box center [392, 227] width 122 height 18
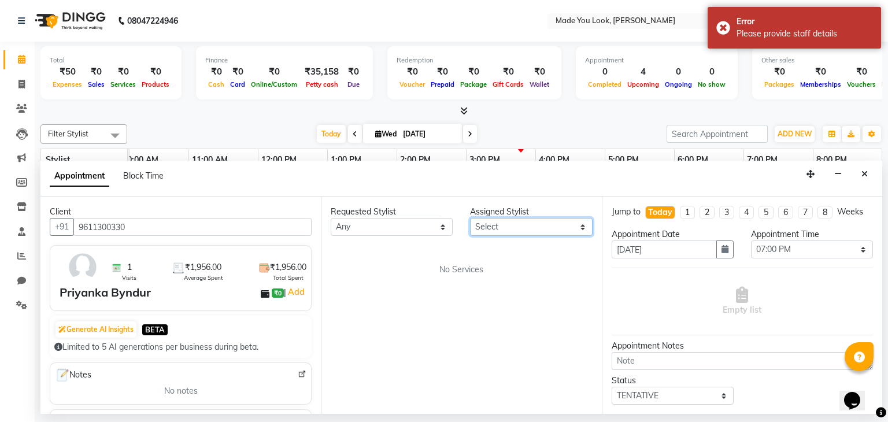
click at [578, 227] on select "Select [PERSON_NAME] pallavi [PERSON_NAME] Devi [PERSON_NAME] [PERSON_NAME] A" at bounding box center [531, 227] width 122 height 18
select select "83312"
click at [470, 218] on select "Select [PERSON_NAME] pallavi [PERSON_NAME] Devi [PERSON_NAME] [PERSON_NAME] A" at bounding box center [531, 227] width 122 height 18
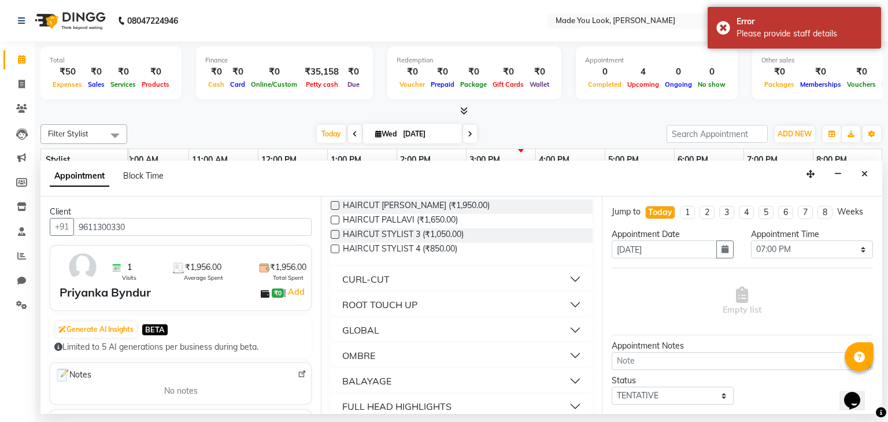
scroll to position [116, 0]
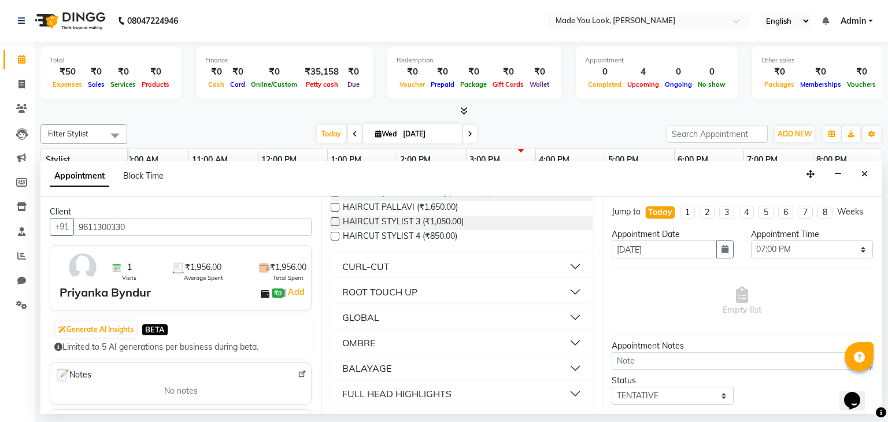
click at [569, 261] on button "CURL-CUT" at bounding box center [461, 266] width 252 height 21
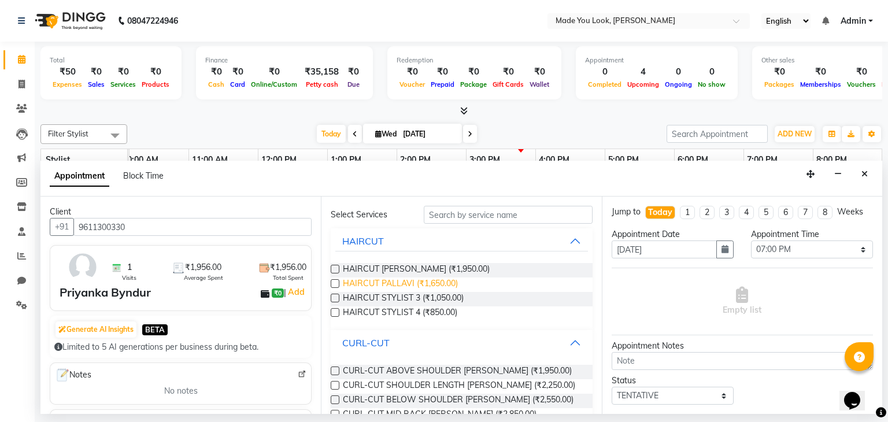
scroll to position [58, 0]
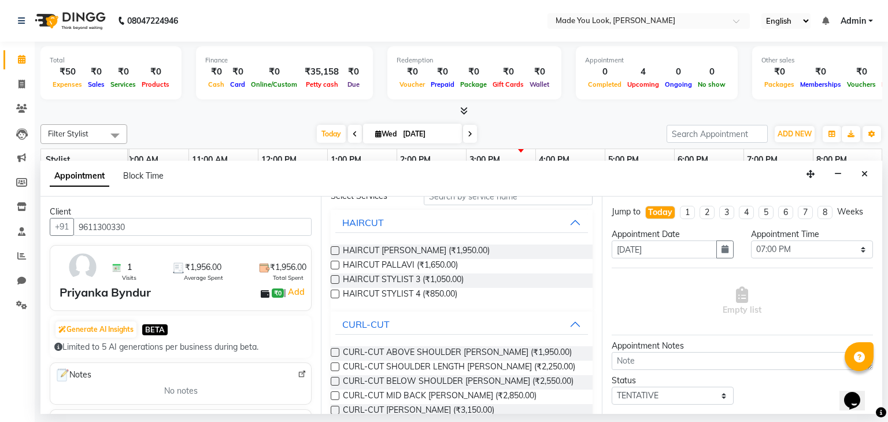
click at [339, 350] on label at bounding box center [335, 352] width 9 height 9
click at [338, 350] on input "checkbox" at bounding box center [335, 354] width 8 height 8
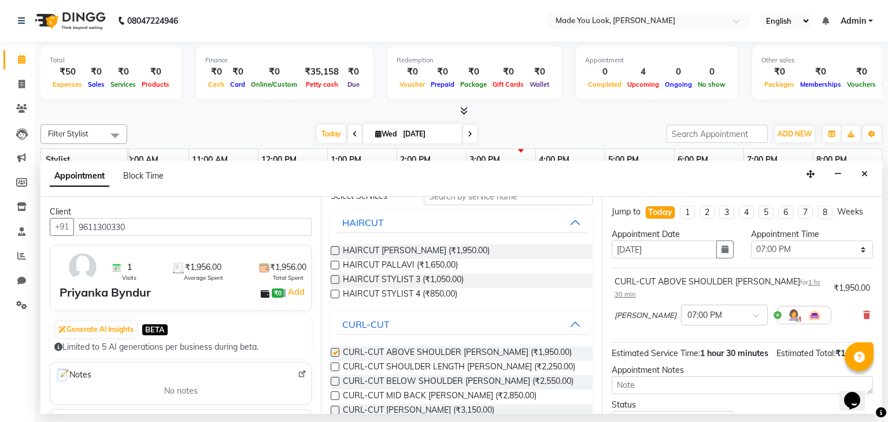
checkbox input "false"
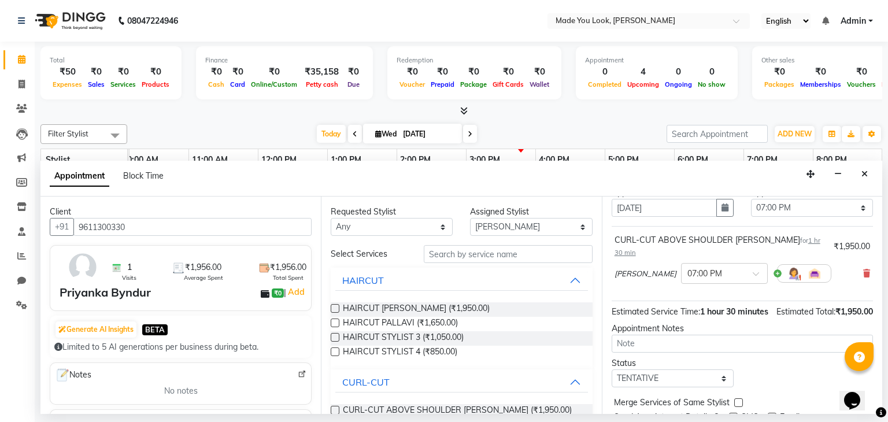
scroll to position [87, 0]
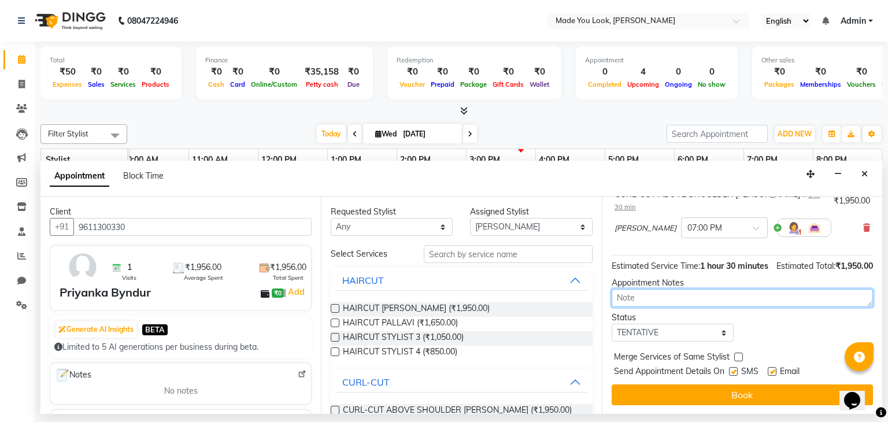
click at [659, 295] on textarea at bounding box center [741, 298] width 261 height 18
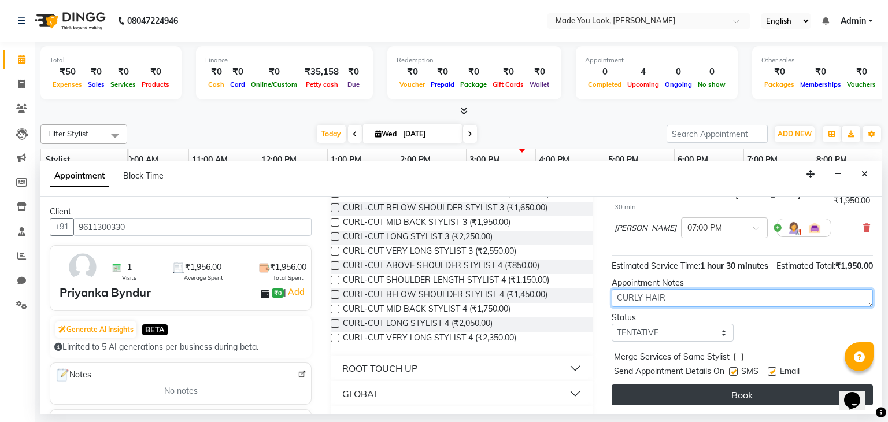
type textarea "CURLY HAIR"
click at [666, 389] on button "Book" at bounding box center [741, 394] width 261 height 21
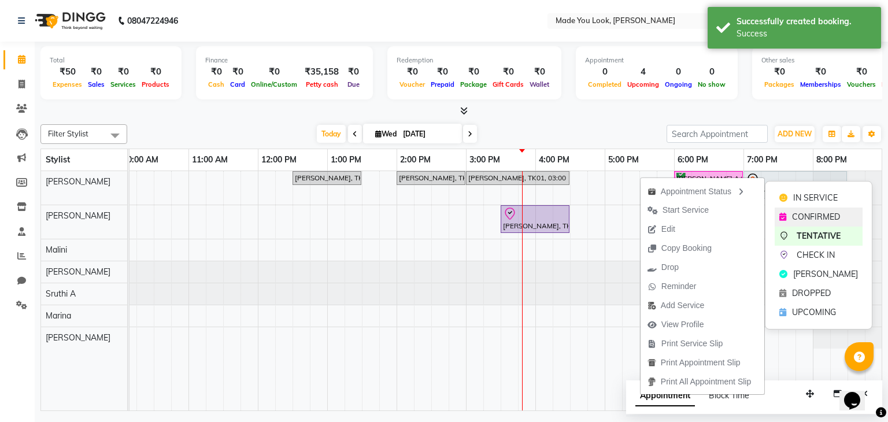
click at [792, 218] on span "CONFIRMED" at bounding box center [816, 217] width 48 height 12
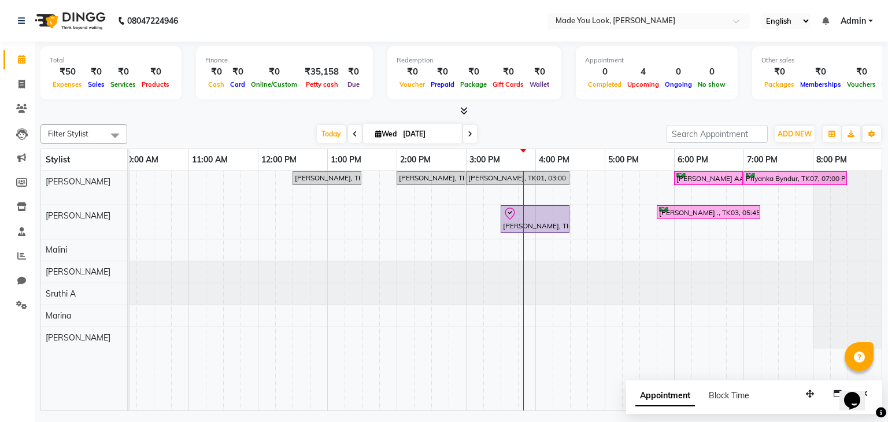
click at [468, 134] on icon at bounding box center [470, 134] width 5 height 7
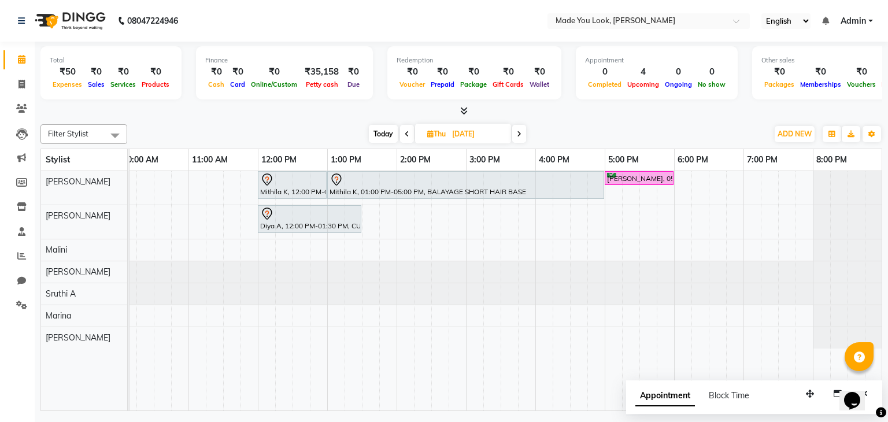
click at [518, 134] on icon at bounding box center [519, 134] width 5 height 7
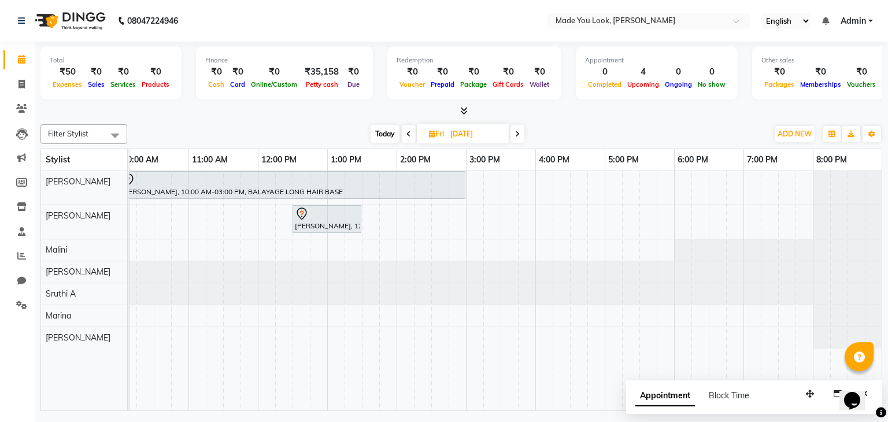
click at [518, 134] on icon at bounding box center [517, 134] width 5 height 7
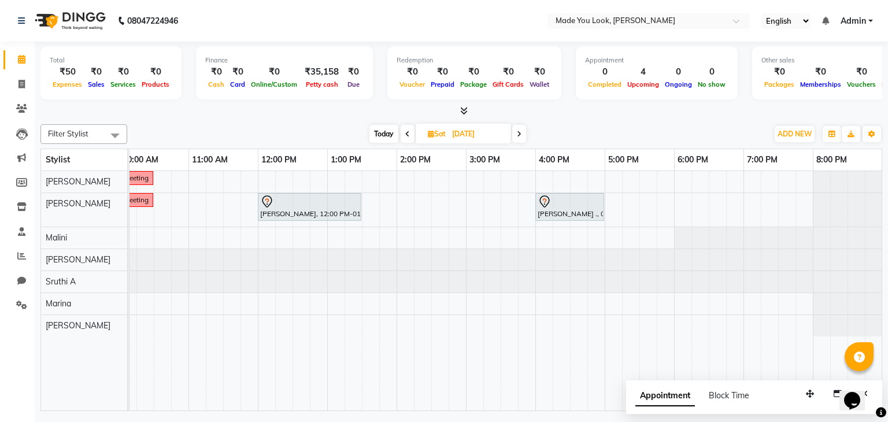
click at [405, 133] on icon at bounding box center [407, 134] width 5 height 7
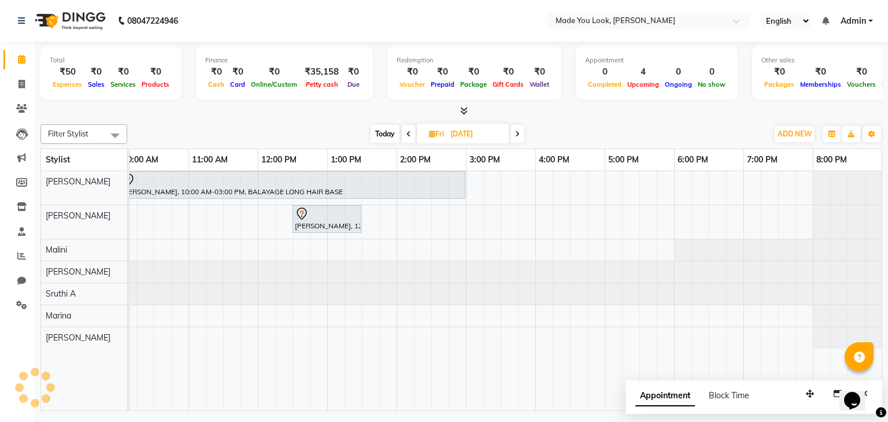
click at [405, 133] on span at bounding box center [409, 134] width 14 height 18
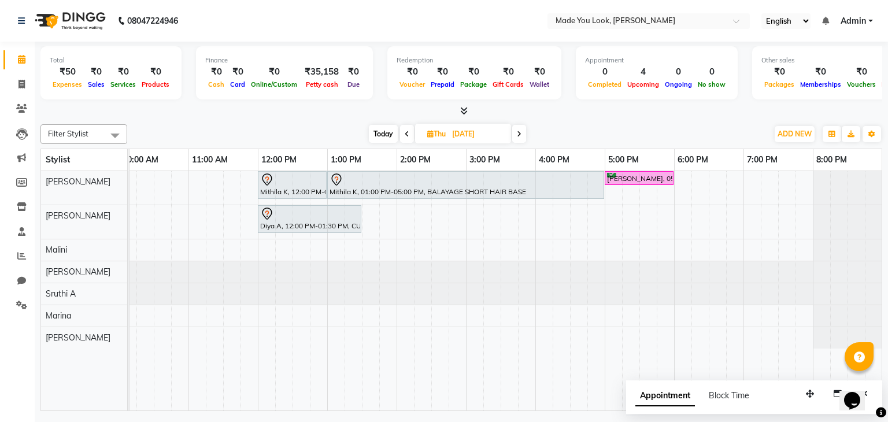
click at [405, 133] on icon at bounding box center [407, 134] width 5 height 7
type input "[DATE]"
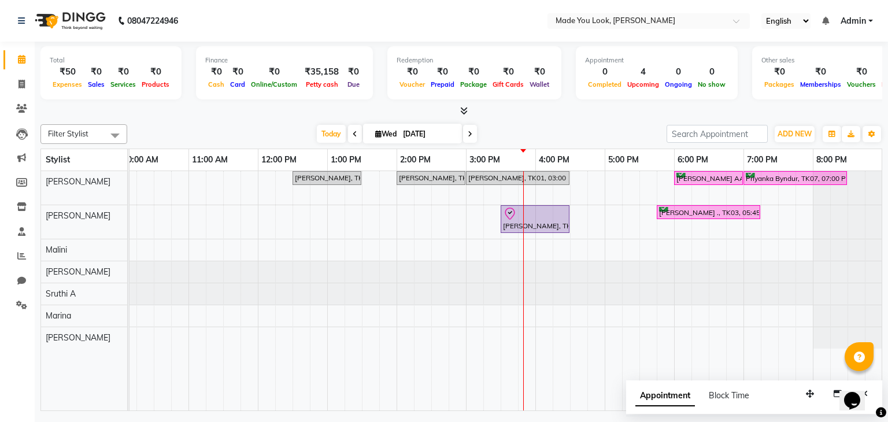
drag, startPoint x: 771, startPoint y: 167, endPoint x: 798, endPoint y: 205, distance: 46.0
click at [814, 218] on div at bounding box center [847, 222] width 69 height 34
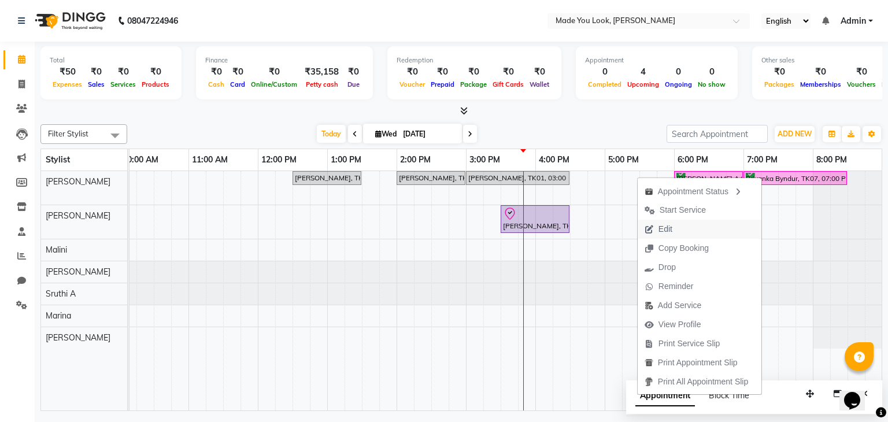
click at [678, 230] on button "Edit" at bounding box center [699, 229] width 124 height 19
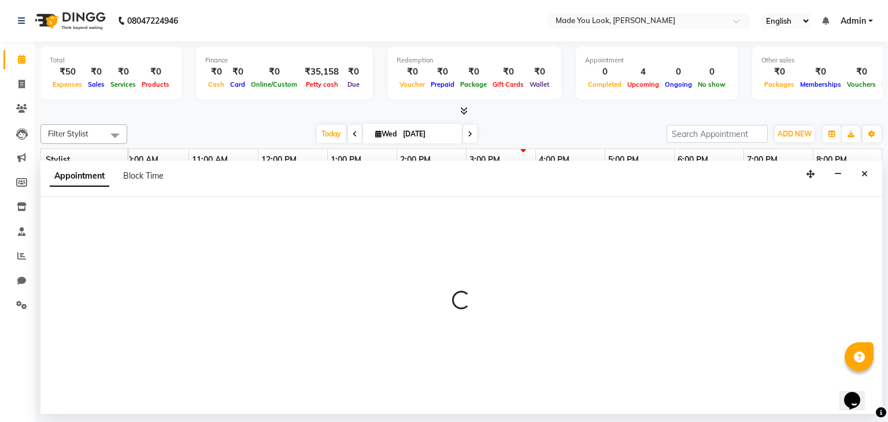
select select "confirm booking"
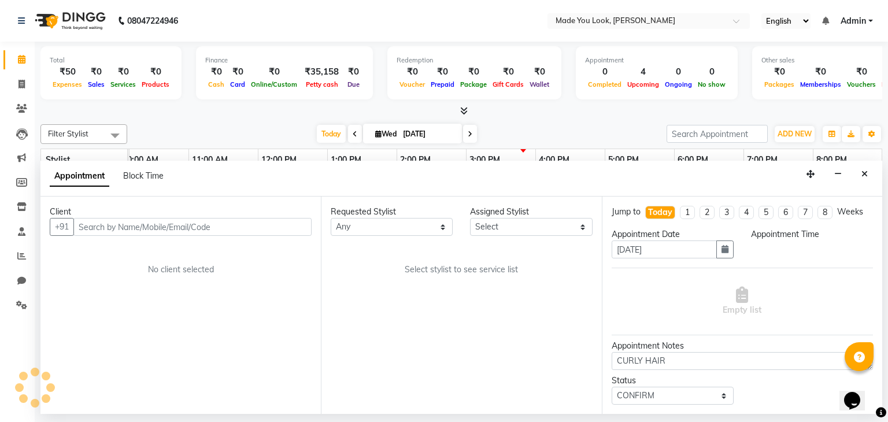
select select "83312"
select select "1140"
select select "4108"
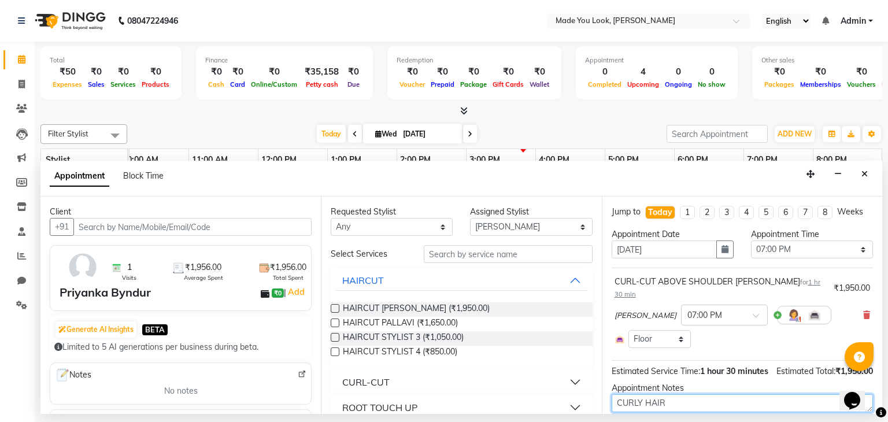
click at [680, 396] on textarea "CURLY HAIR" at bounding box center [741, 403] width 261 height 18
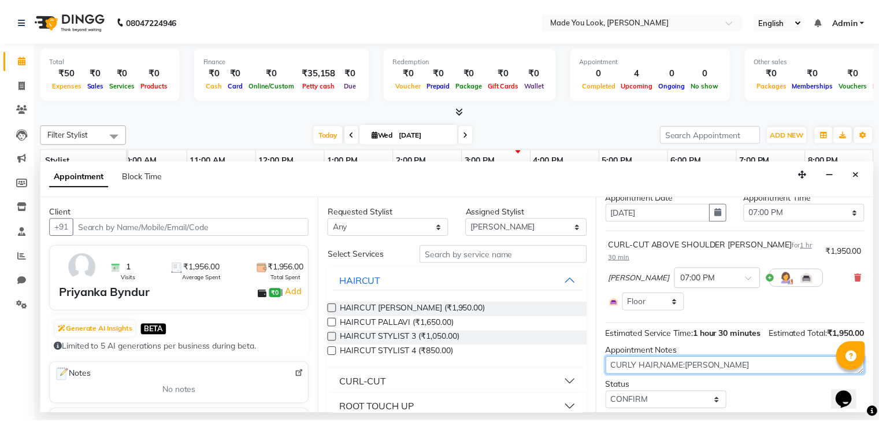
scroll to position [72, 0]
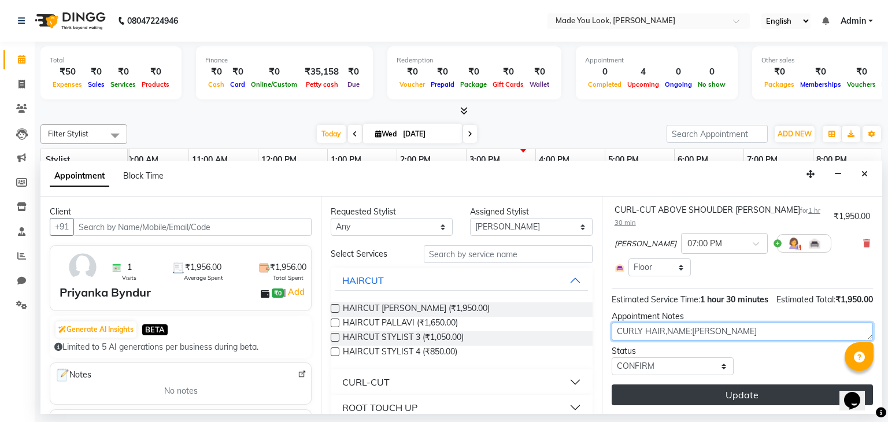
type textarea "CURLY HAIR,NAME:[PERSON_NAME]"
click at [700, 399] on button "Update" at bounding box center [741, 394] width 261 height 21
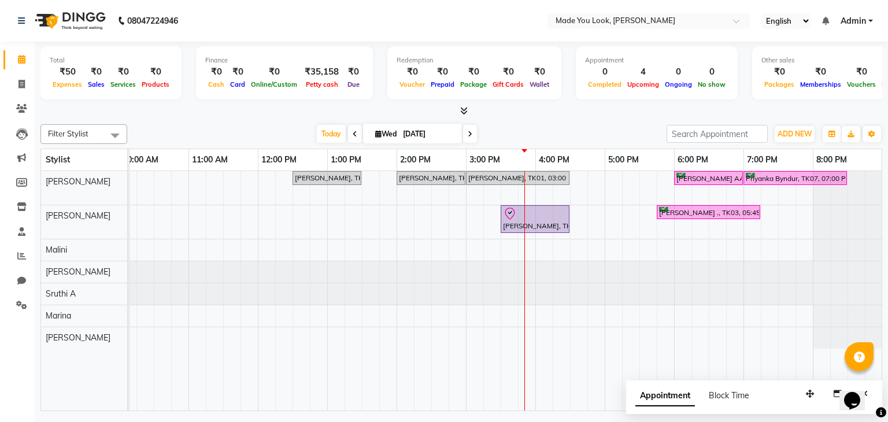
click at [608, 128] on div "[DATE] [DATE]" at bounding box center [397, 133] width 528 height 17
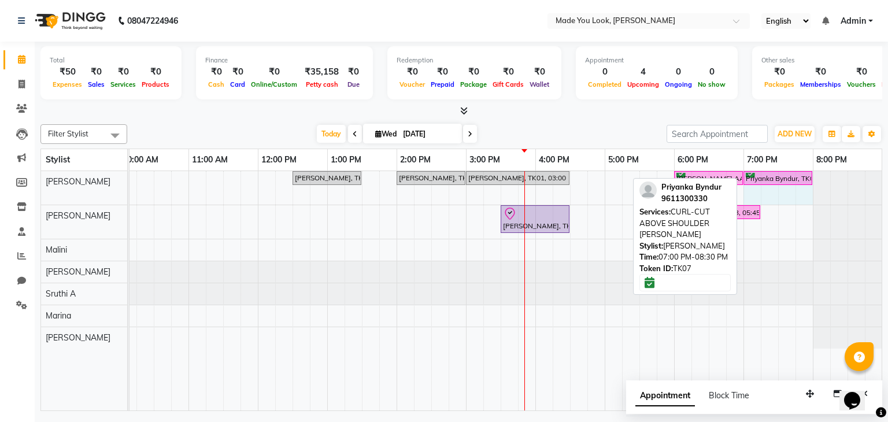
drag, startPoint x: 845, startPoint y: 173, endPoint x: 811, endPoint y: 183, distance: 35.7
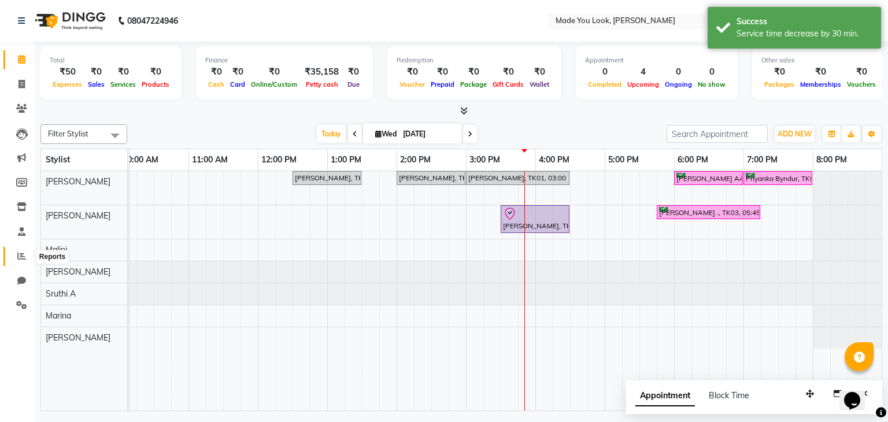
click at [14, 260] on span at bounding box center [22, 256] width 20 height 13
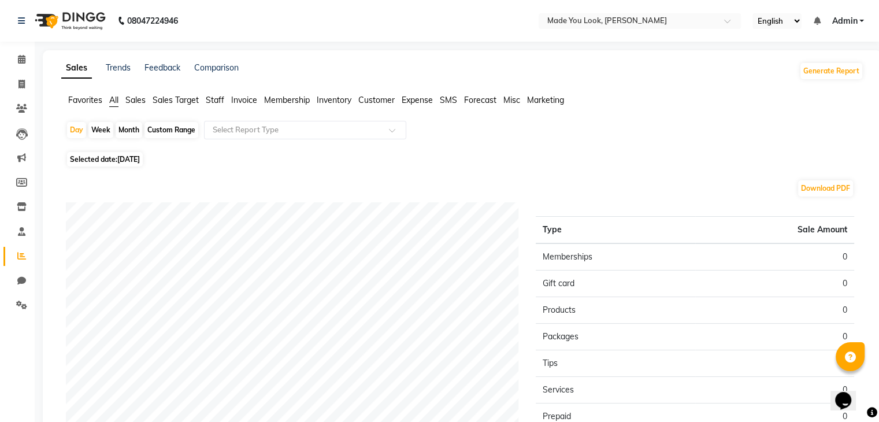
click at [221, 99] on span "Staff" at bounding box center [215, 100] width 18 height 10
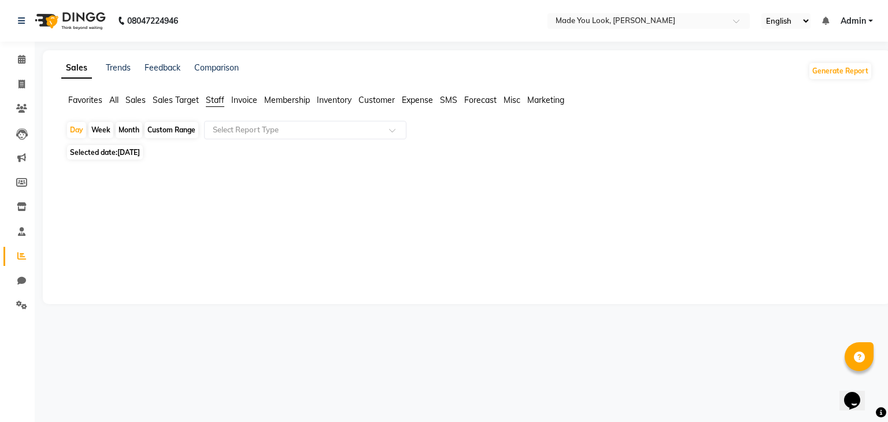
click at [178, 135] on div "Custom Range" at bounding box center [171, 130] width 54 height 16
select select "9"
select select "2025"
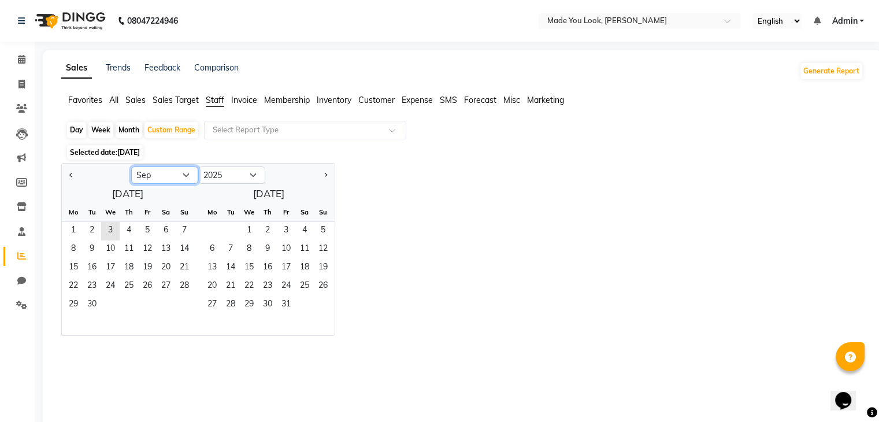
click at [167, 176] on select "Jan Feb Mar Apr May Jun [DATE] Aug Sep Oct Nov Dec" at bounding box center [164, 174] width 67 height 17
select select "8"
click at [131, 166] on select "Jan Feb Mar Apr May Jun [DATE] Aug Sep Oct Nov Dec" at bounding box center [164, 174] width 67 height 17
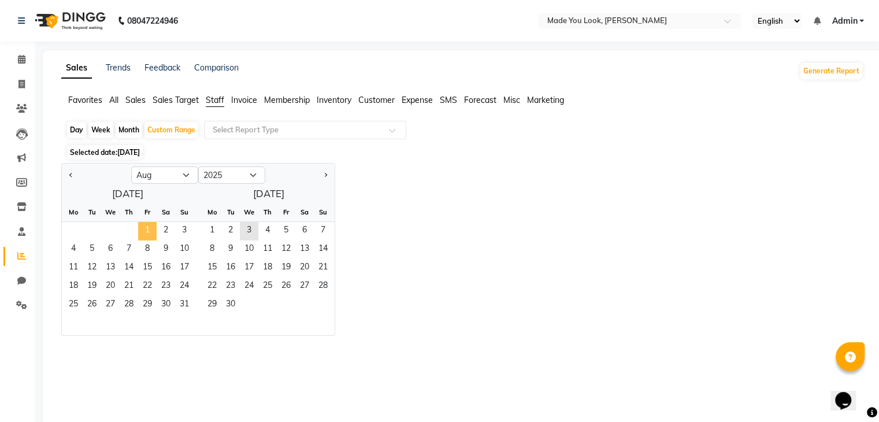
click at [144, 228] on span "1" at bounding box center [147, 231] width 18 height 18
click at [180, 305] on span "31" at bounding box center [184, 305] width 18 height 18
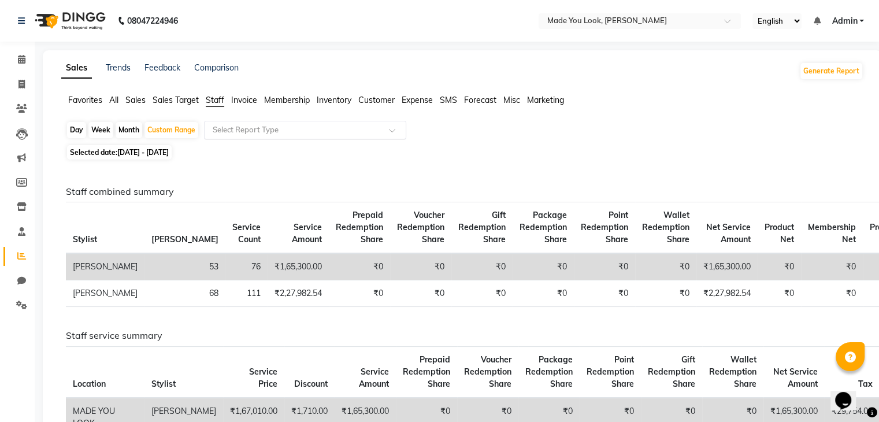
click at [274, 130] on input "text" at bounding box center [293, 130] width 166 height 12
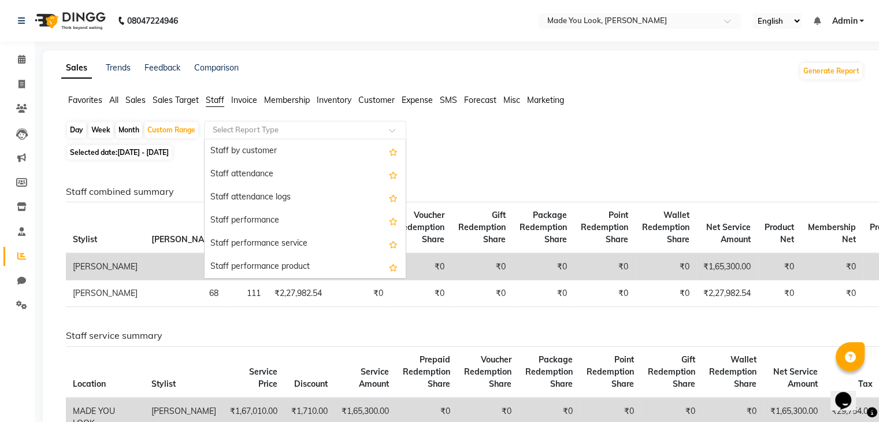
scroll to position [116, 0]
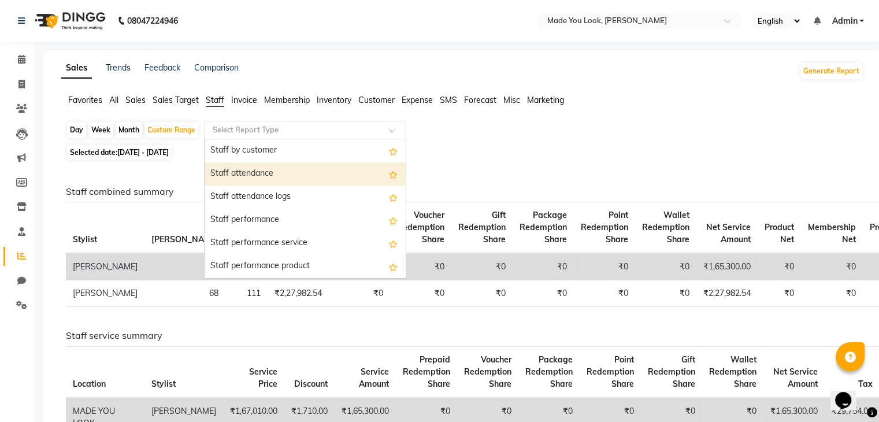
click at [276, 173] on div "Staff attendance" at bounding box center [305, 173] width 201 height 23
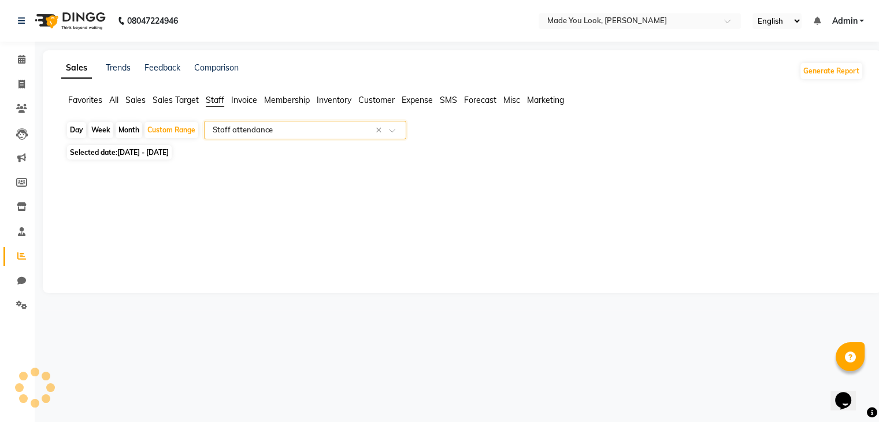
select select "full_report"
select select "csv"
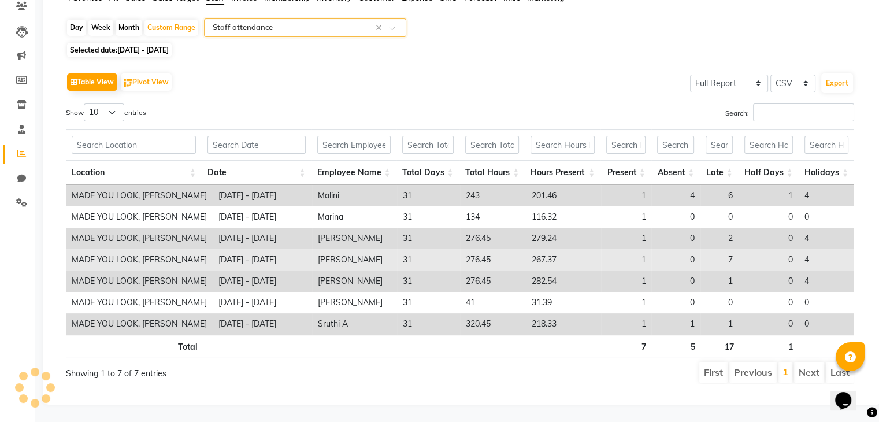
scroll to position [110, 0]
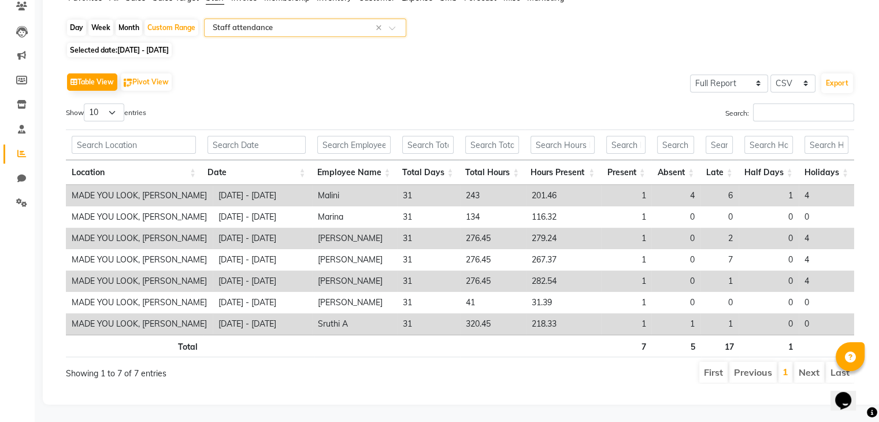
click at [169, 46] on span "[DATE] - [DATE]" at bounding box center [142, 50] width 51 height 9
select select "8"
select select "2025"
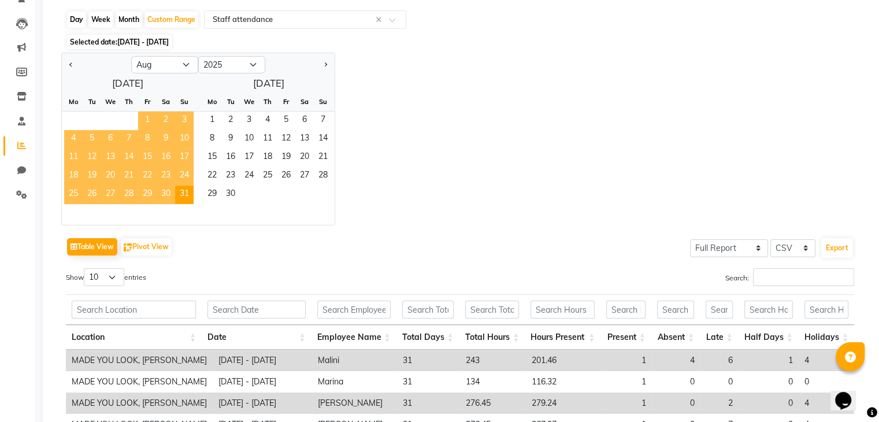
click at [150, 126] on span "1" at bounding box center [147, 121] width 18 height 18
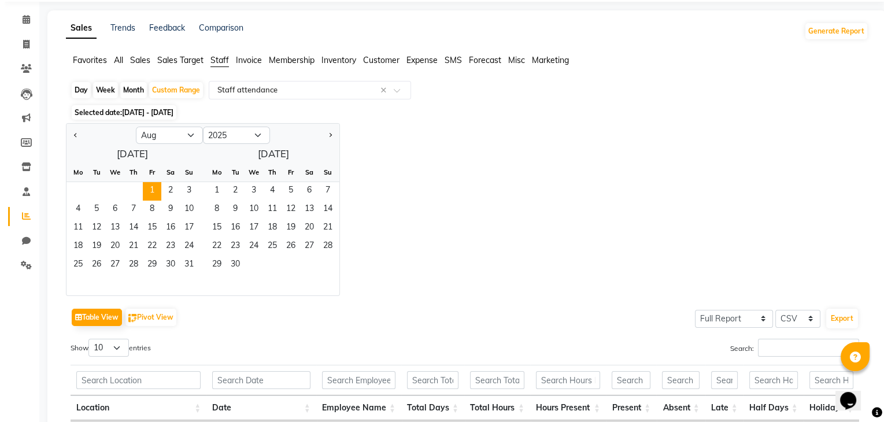
scroll to position [0, 0]
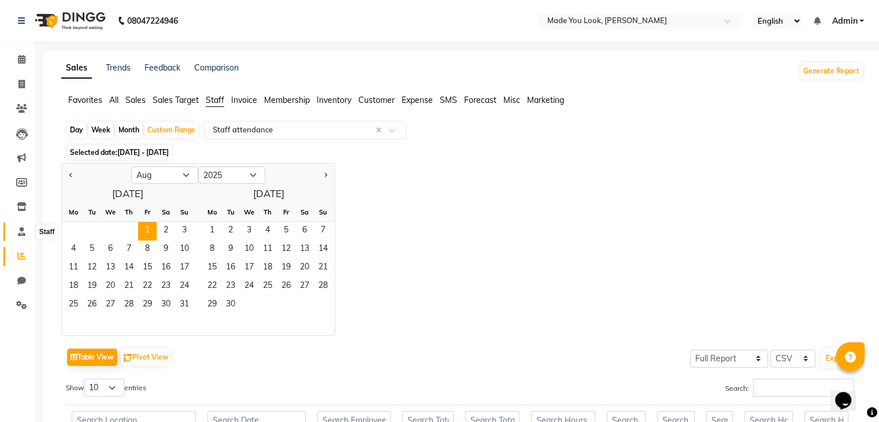
click at [23, 229] on icon at bounding box center [22, 231] width 8 height 9
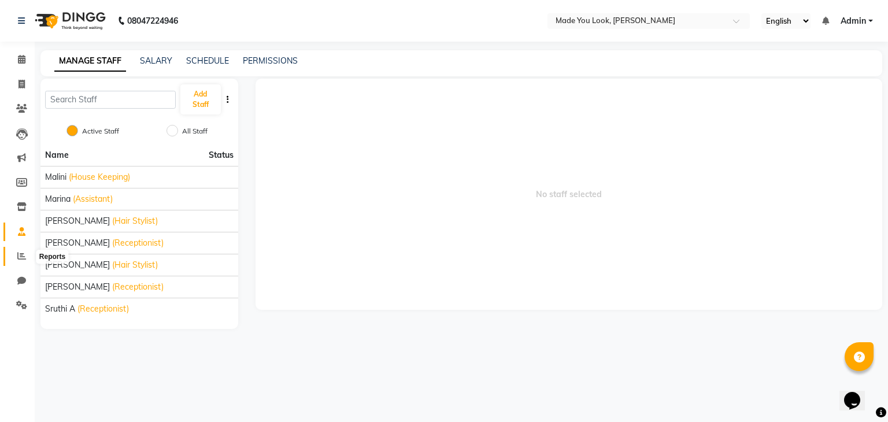
click at [14, 253] on span at bounding box center [22, 256] width 20 height 13
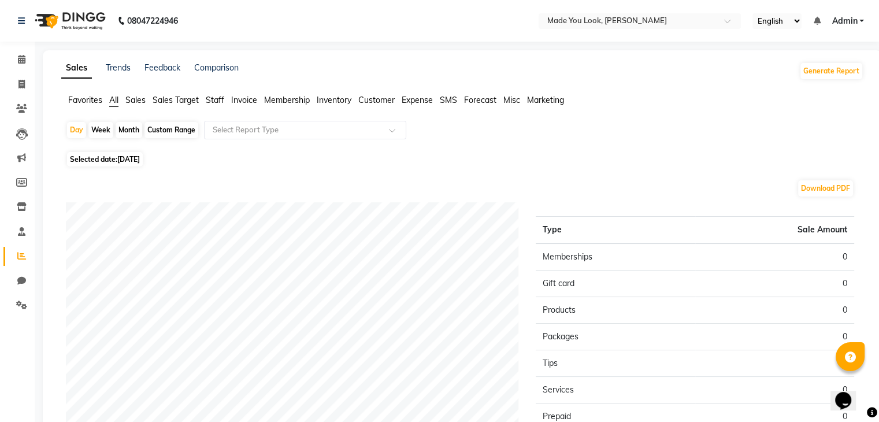
click at [213, 98] on span "Staff" at bounding box center [215, 100] width 18 height 10
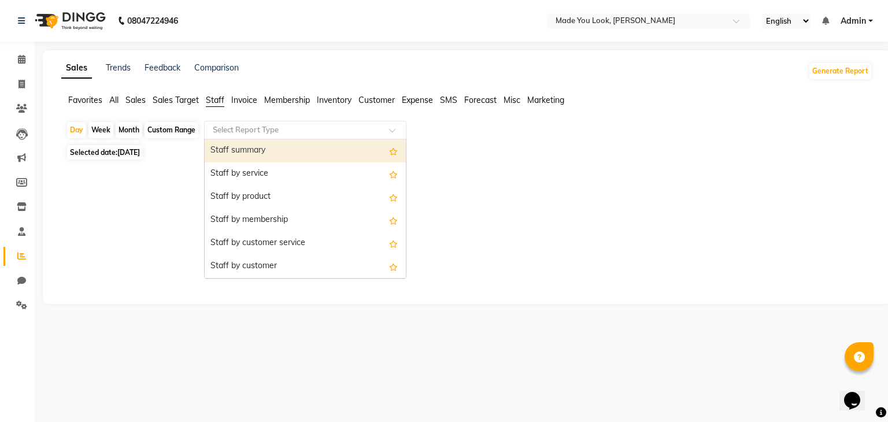
click at [224, 129] on input "text" at bounding box center [293, 130] width 166 height 12
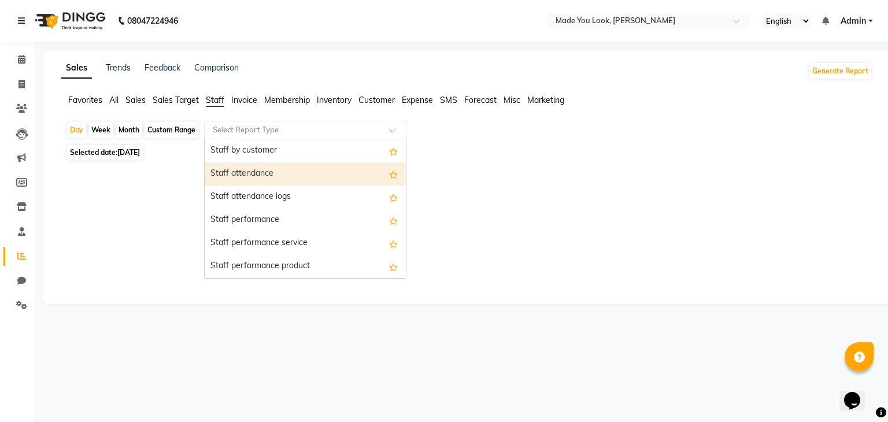
click at [266, 169] on div "Staff attendance" at bounding box center [305, 173] width 201 height 23
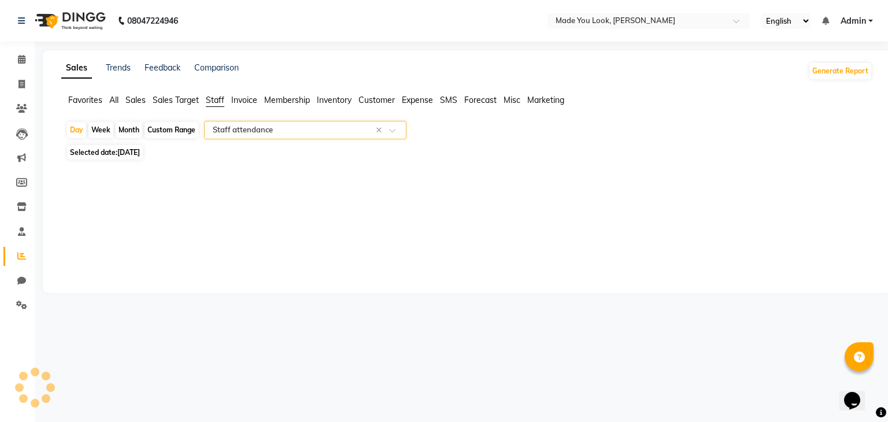
click at [170, 135] on div "Custom Range" at bounding box center [171, 130] width 54 height 16
select select "9"
select select "2025"
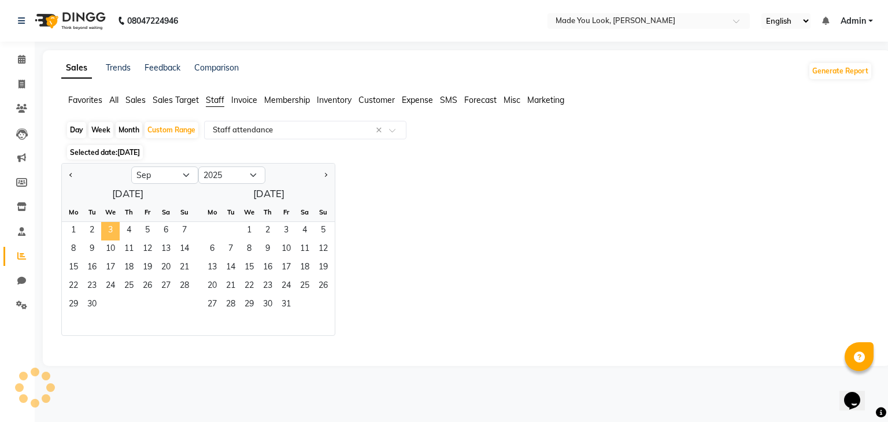
select select "full_report"
select select "csv"
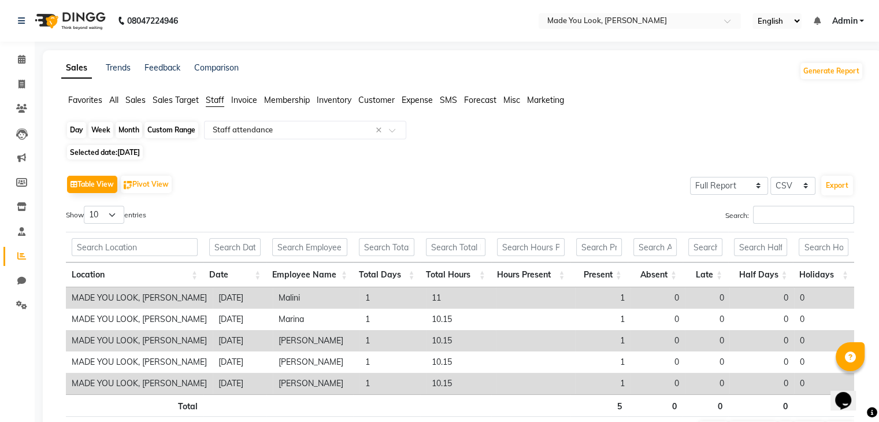
click at [186, 131] on div "Custom Range" at bounding box center [171, 130] width 54 height 16
select select "9"
select select "2025"
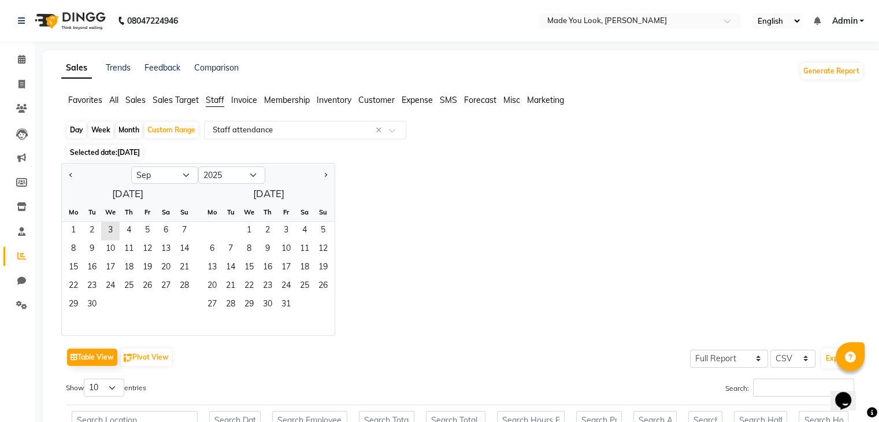
click at [402, 176] on div "Jan Feb Mar Apr May Jun [DATE] Aug Sep Oct Nov [DATE] 2016 2017 2018 2019 2020 …" at bounding box center [462, 249] width 802 height 173
click at [21, 232] on icon at bounding box center [22, 231] width 8 height 9
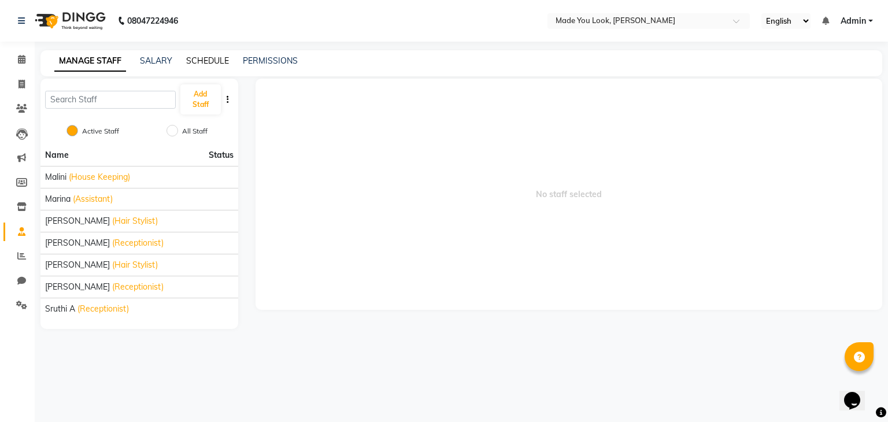
click at [215, 65] on link "SCHEDULE" at bounding box center [207, 60] width 43 height 10
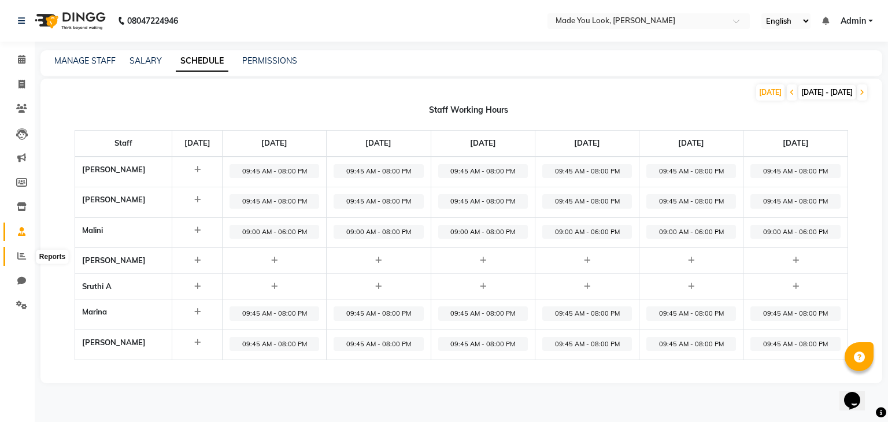
click at [18, 253] on icon at bounding box center [21, 255] width 9 height 9
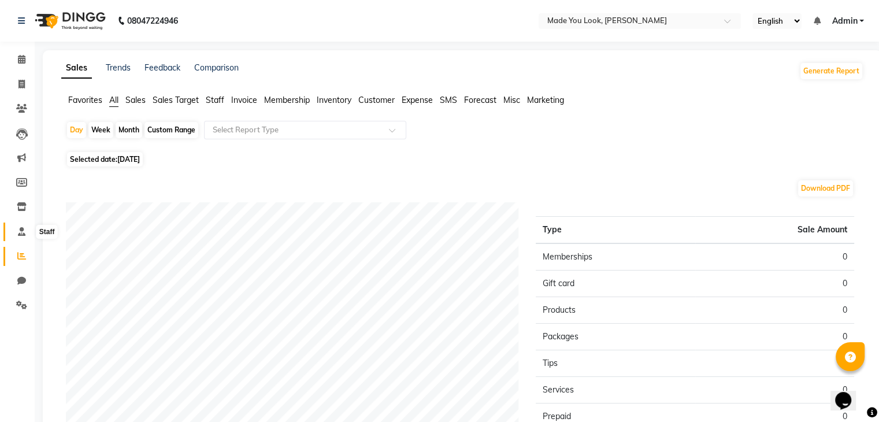
click at [23, 231] on icon at bounding box center [22, 231] width 8 height 9
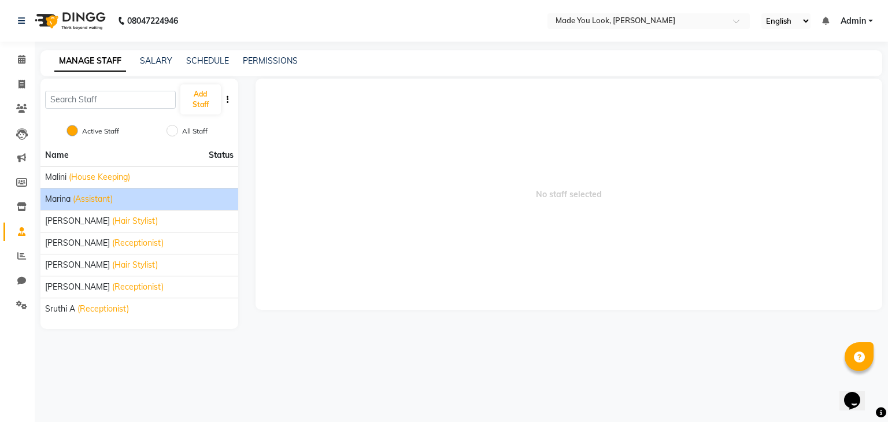
click at [58, 200] on span "Marina" at bounding box center [57, 199] width 25 height 12
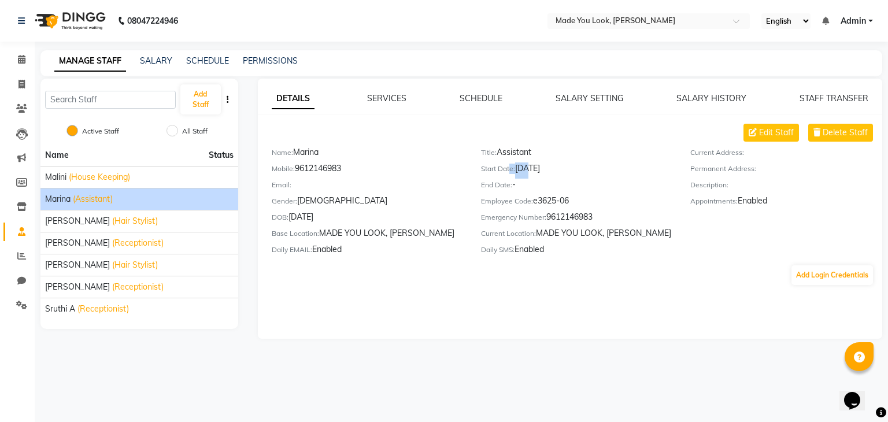
drag, startPoint x: 526, startPoint y: 168, endPoint x: 509, endPoint y: 172, distance: 17.2
click at [509, 172] on div "Start Date: [DATE]" at bounding box center [577, 170] width 192 height 16
click at [588, 181] on div "End Date: -" at bounding box center [577, 187] width 192 height 16
click at [636, 358] on div "08047224946 Select Location × Made You Look, Koramanagala English ENGLISH Españ…" at bounding box center [444, 211] width 888 height 422
click at [14, 62] on span at bounding box center [22, 59] width 20 height 13
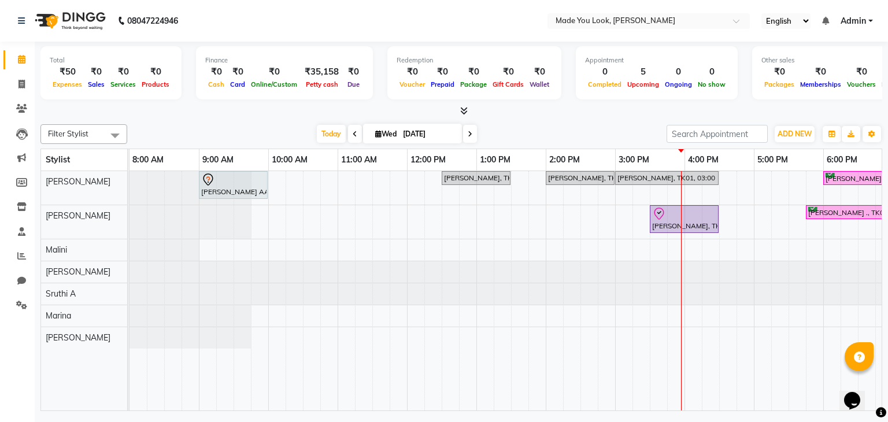
click at [390, 135] on span "Wed" at bounding box center [385, 133] width 27 height 9
select select "9"
select select "2025"
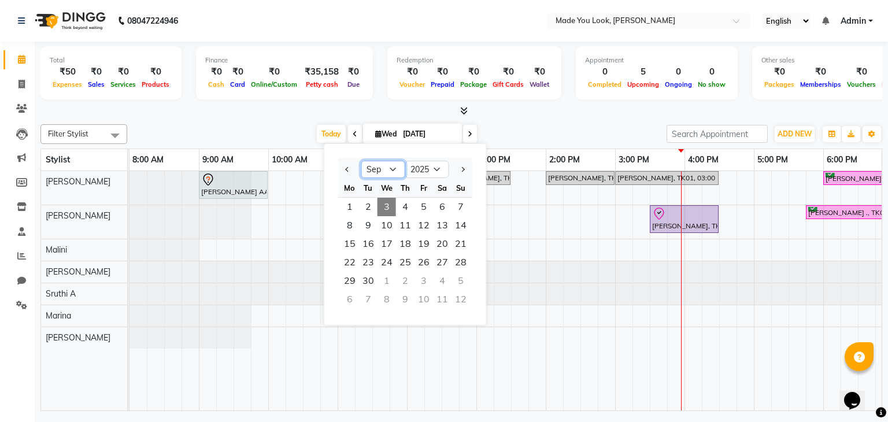
click at [391, 170] on select "Jan Feb Mar Apr May Jun [DATE] Aug Sep Oct Nov Dec" at bounding box center [383, 169] width 44 height 17
select select "8"
click at [361, 161] on select "Jan Feb Mar Apr May Jun [DATE] Aug Sep Oct Nov Dec" at bounding box center [383, 169] width 44 height 17
click at [428, 204] on span "1" at bounding box center [423, 207] width 18 height 18
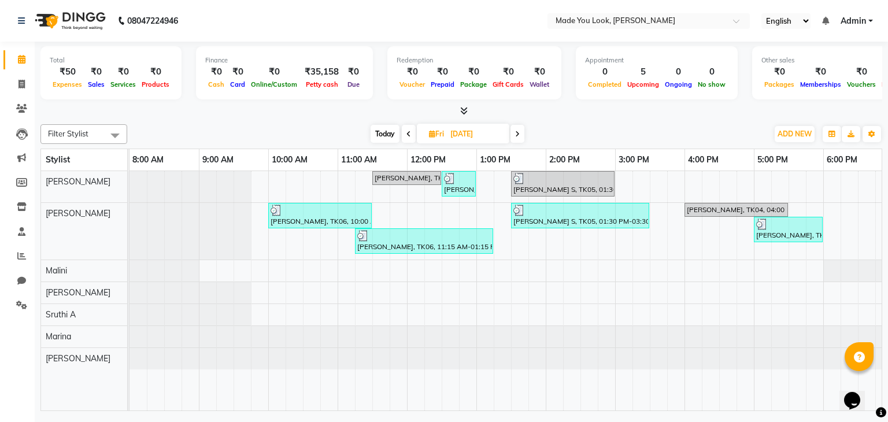
click at [517, 137] on span at bounding box center [517, 134] width 14 height 18
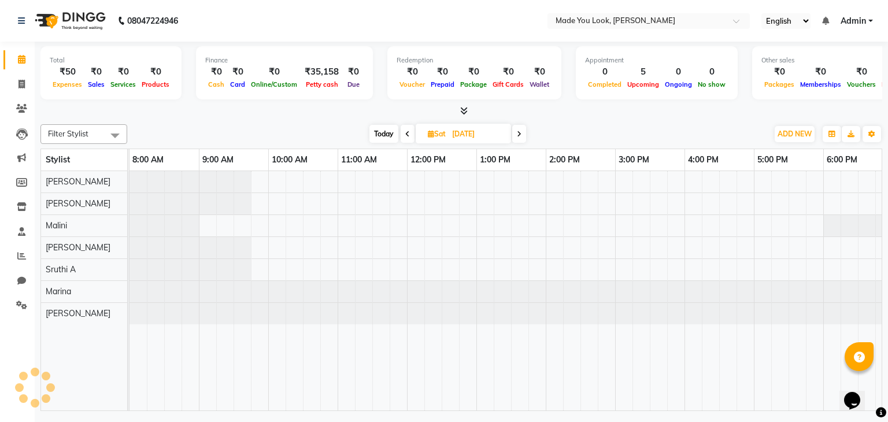
scroll to position [0, 149]
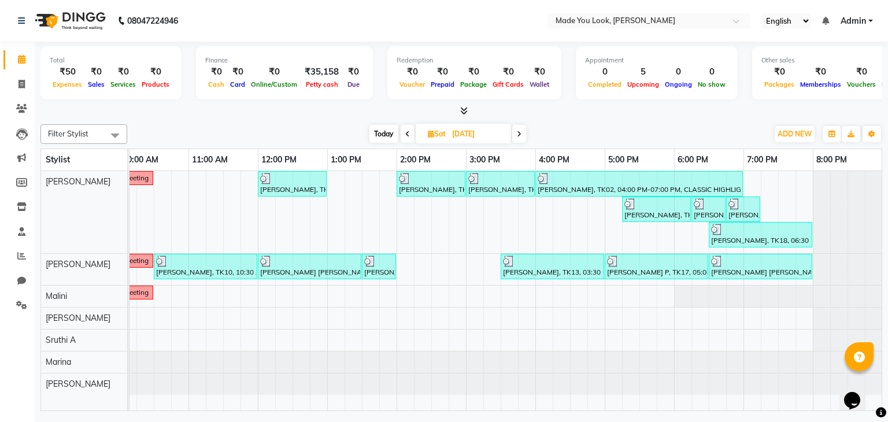
click at [517, 137] on span at bounding box center [519, 134] width 14 height 18
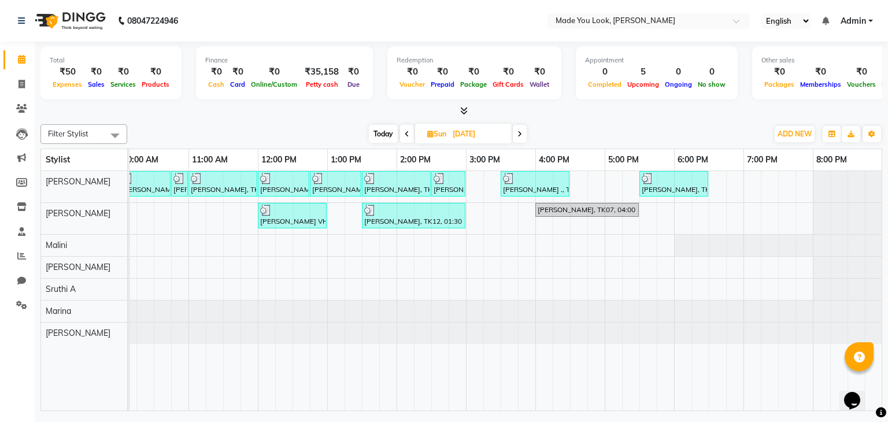
click at [517, 137] on span at bounding box center [520, 134] width 14 height 18
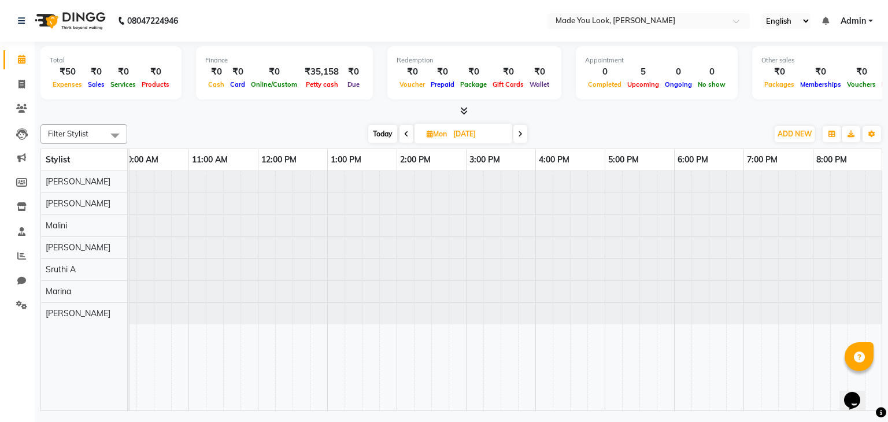
click at [517, 137] on span at bounding box center [520, 134] width 14 height 18
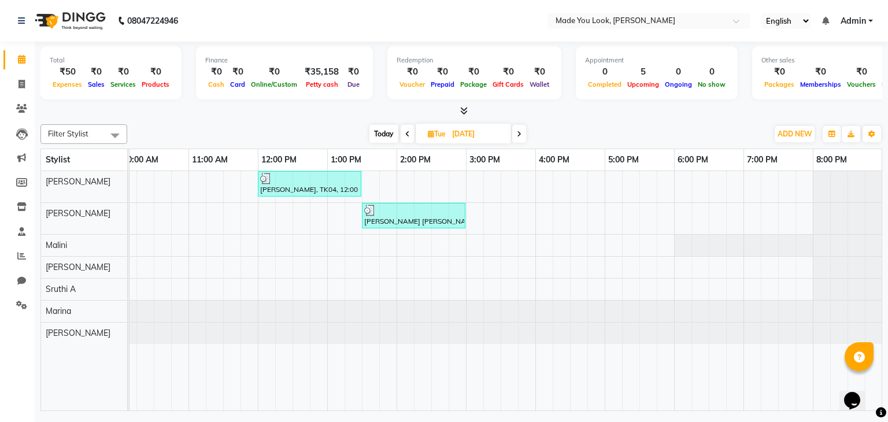
click at [517, 137] on span at bounding box center [519, 134] width 14 height 18
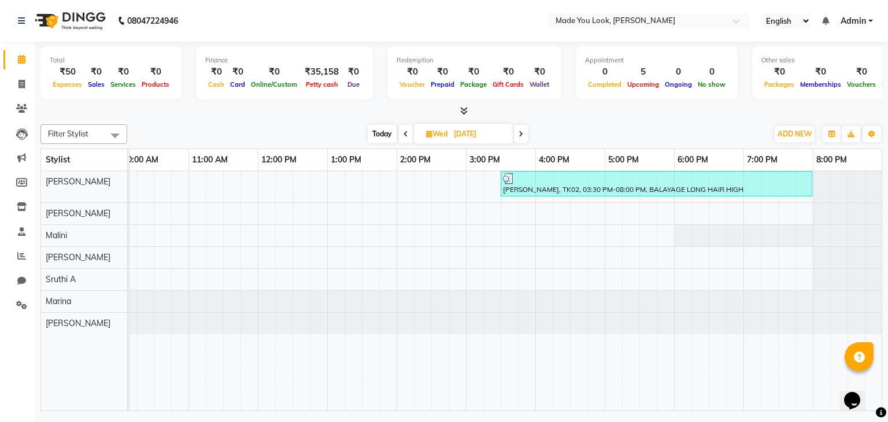
click at [381, 132] on span "Today" at bounding box center [382, 134] width 29 height 18
type input "[DATE]"
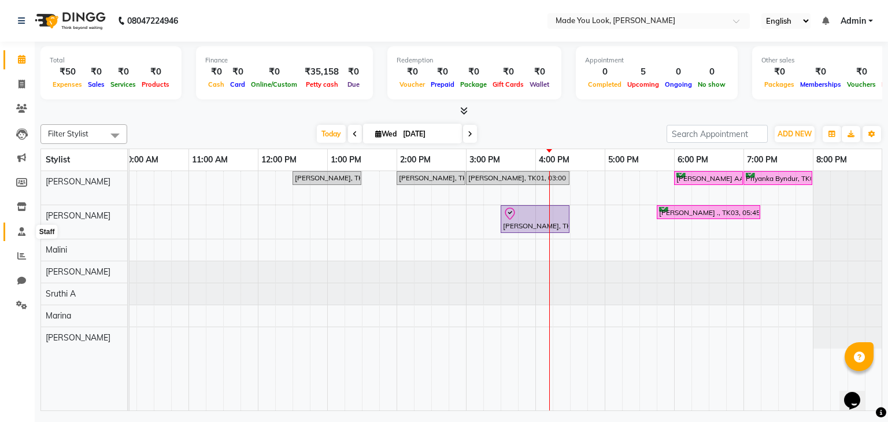
click at [24, 232] on icon at bounding box center [22, 231] width 8 height 9
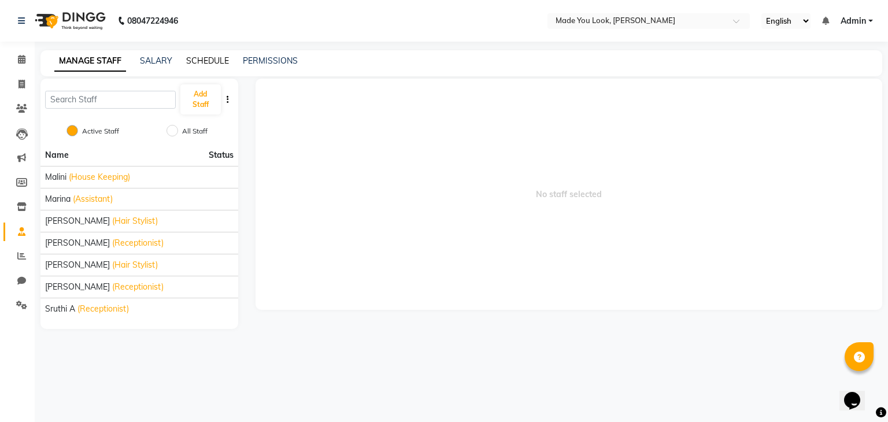
click at [205, 62] on link "SCHEDULE" at bounding box center [207, 60] width 43 height 10
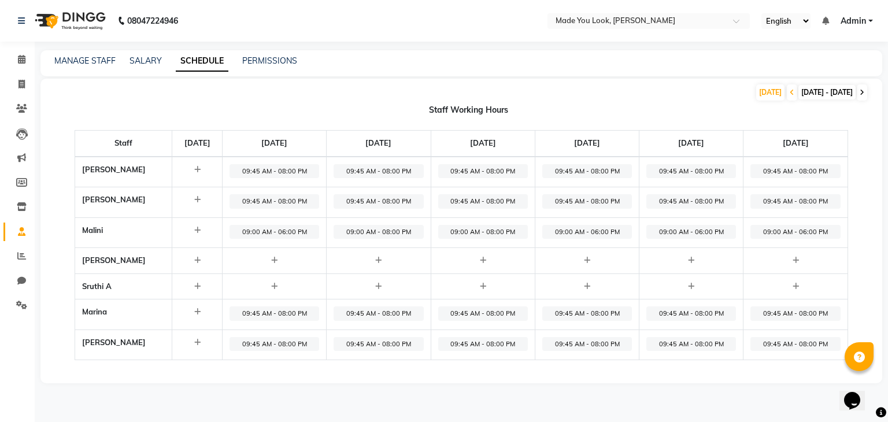
click at [864, 91] on span at bounding box center [862, 92] width 10 height 16
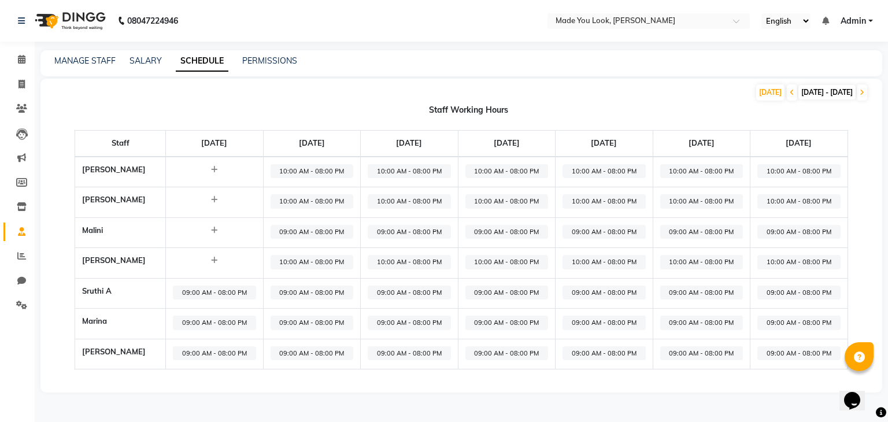
click at [220, 295] on span "09:00 AM - 08:00 PM" at bounding box center [214, 293] width 83 height 14
select select "09:00 AM"
select select "08:00 PM"
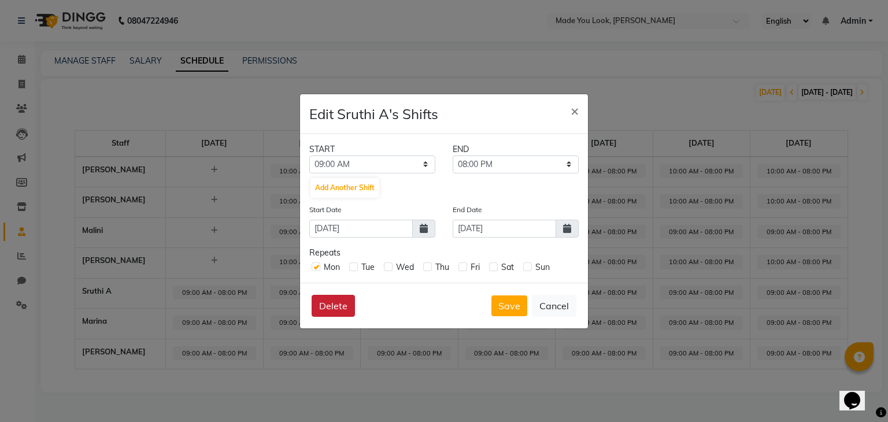
click at [322, 302] on button "Delete" at bounding box center [333, 306] width 43 height 22
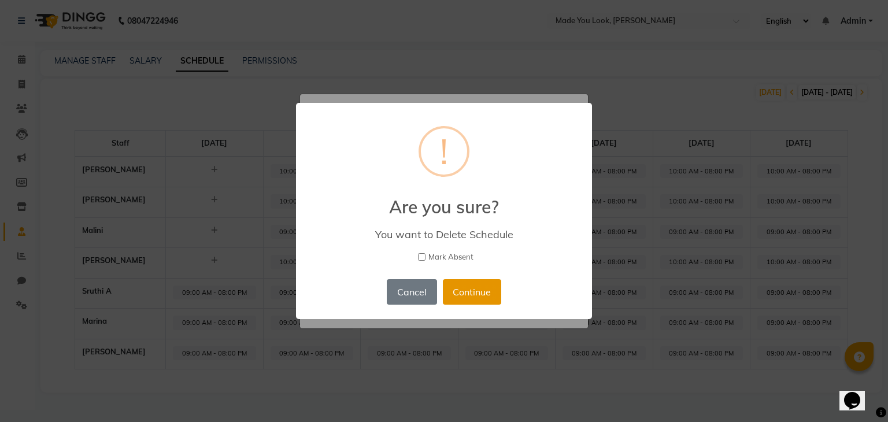
click at [481, 293] on button "Continue" at bounding box center [472, 291] width 58 height 25
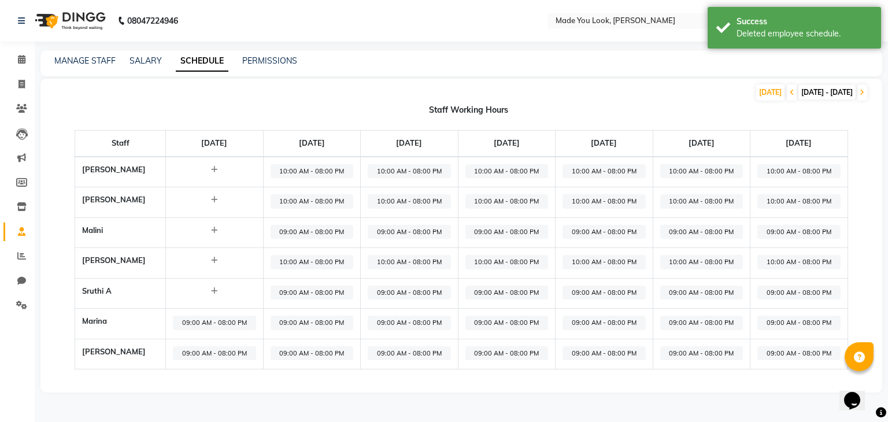
click at [234, 321] on span "09:00 AM - 08:00 PM" at bounding box center [214, 323] width 83 height 14
select select "09:00 AM"
select select "08:00 PM"
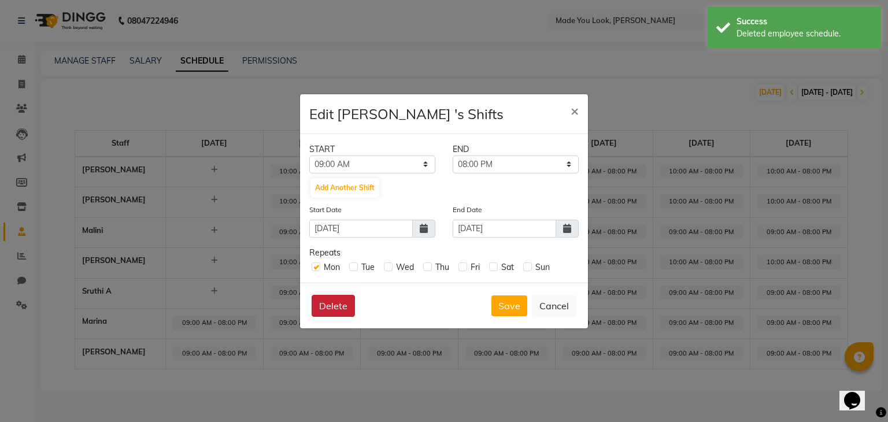
click at [314, 309] on button "Delete" at bounding box center [333, 306] width 43 height 22
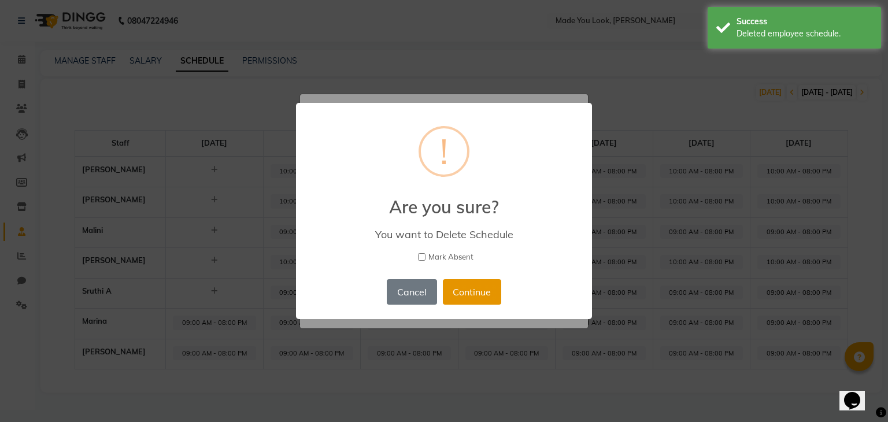
click at [482, 287] on button "Continue" at bounding box center [472, 291] width 58 height 25
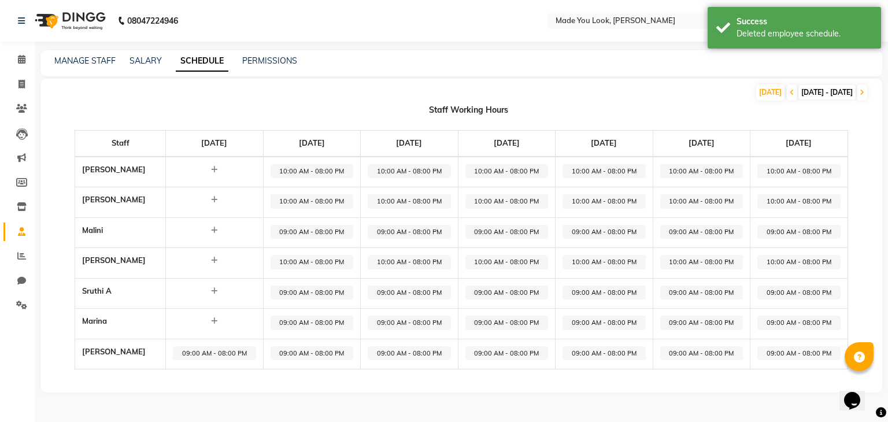
click at [235, 354] on span "09:00 AM - 08:00 PM" at bounding box center [214, 353] width 83 height 14
select select "09:00 AM"
select select "08:00 PM"
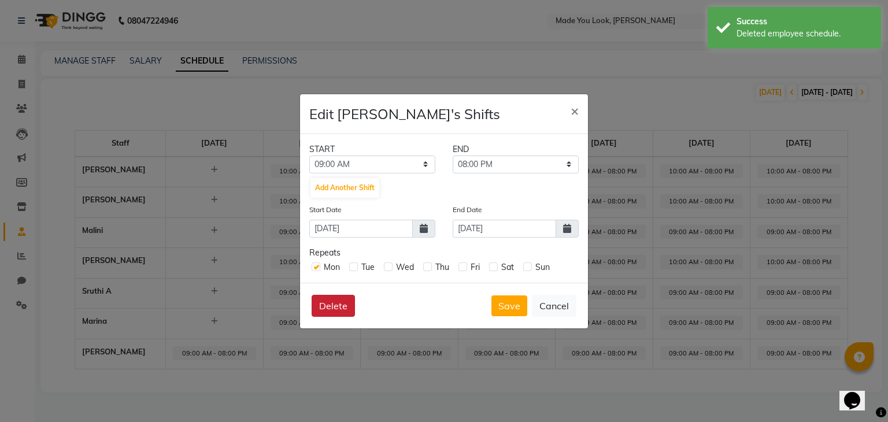
click at [344, 305] on button "Delete" at bounding box center [333, 306] width 43 height 22
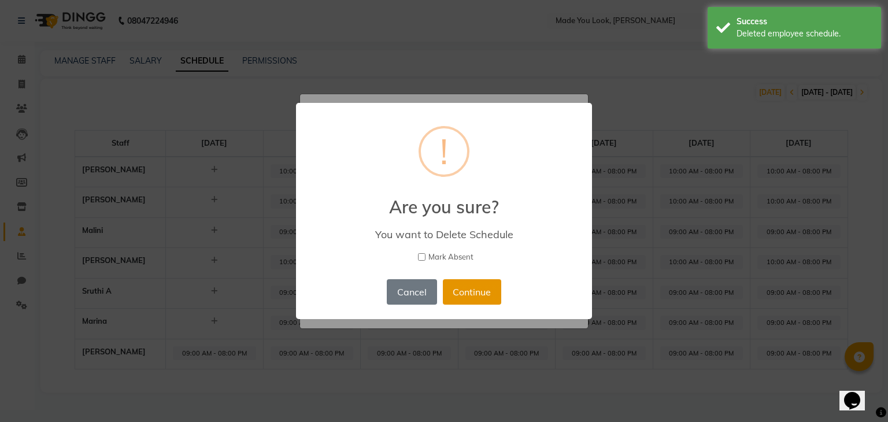
click at [485, 294] on button "Continue" at bounding box center [472, 291] width 58 height 25
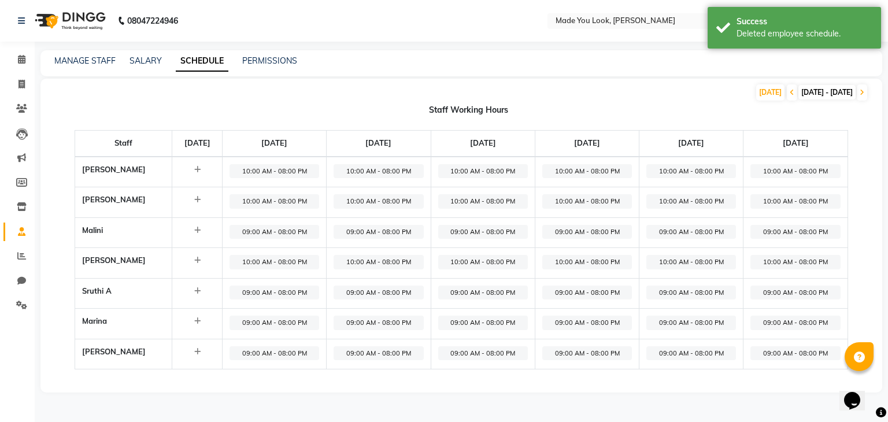
click at [270, 170] on span "10:00 AM - 08:00 PM" at bounding box center [274, 171] width 90 height 14
select select "10:00 AM"
select select "08:00 PM"
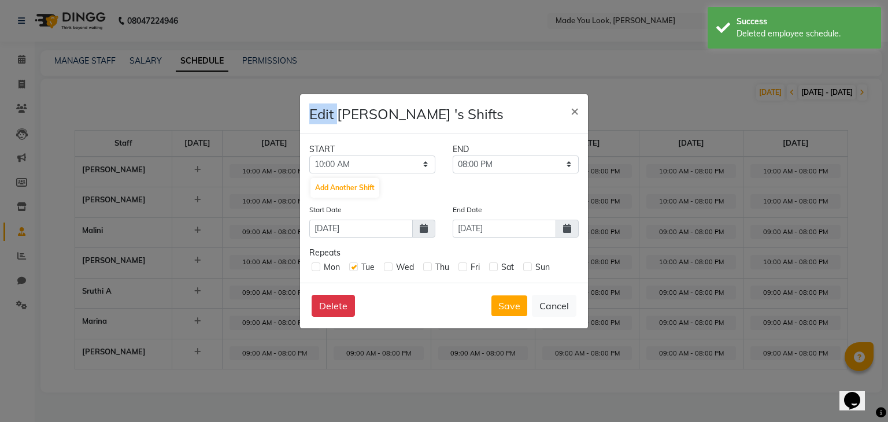
click at [270, 170] on ngb-modal-window "Edit [PERSON_NAME] 's Shifts × START END 12:00 AM 12:15 AM 12:30 AM 12:45 AM 01…" at bounding box center [444, 211] width 888 height 422
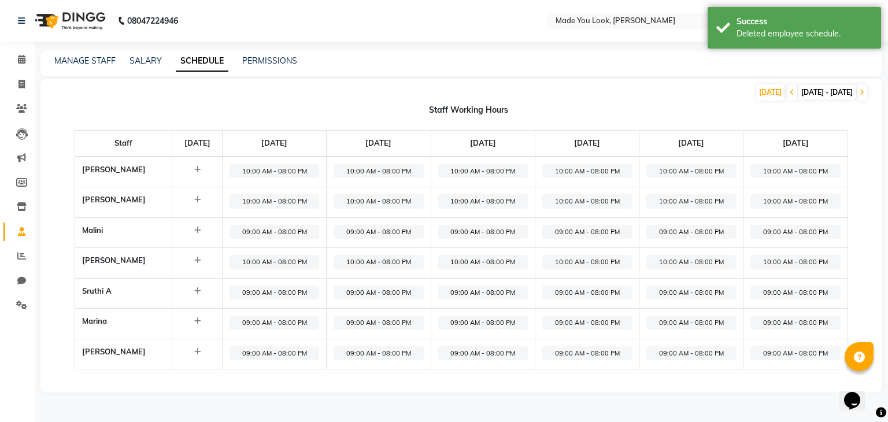
click at [270, 170] on span "10:00 AM - 08:00 PM" at bounding box center [274, 171] width 90 height 14
select select "10:00 AM"
select select "08:00 PM"
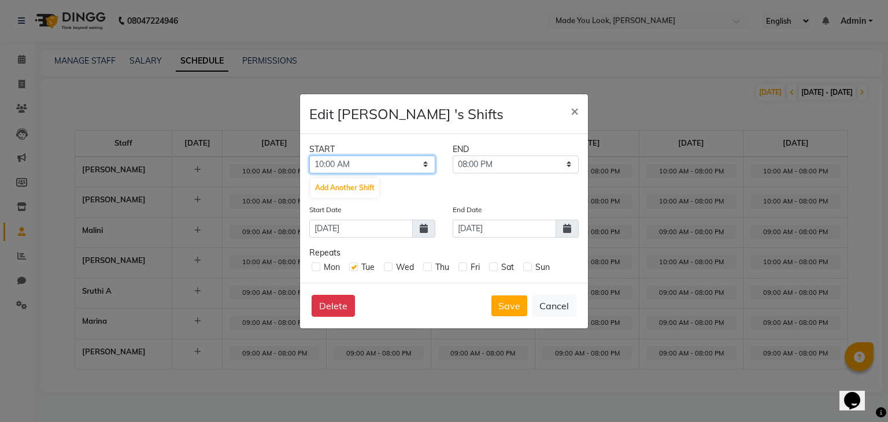
click at [319, 164] on select "12:00 AM 12:15 AM 12:30 AM 12:45 AM 01:00 AM 01:15 AM 01:30 AM 01:45 AM 02:00 A…" at bounding box center [372, 164] width 126 height 18
select select "09:45 AM"
click at [309, 155] on select "12:00 AM 12:15 AM 12:30 AM 12:45 AM 01:00 AM 01:15 AM 01:30 AM 01:45 AM 02:00 A…" at bounding box center [372, 164] width 126 height 18
click at [565, 224] on icon at bounding box center [567, 228] width 8 height 9
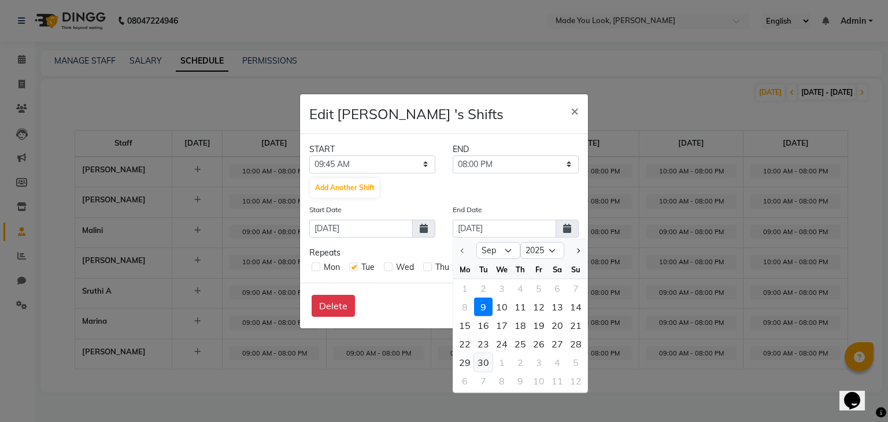
click at [487, 362] on div "30" at bounding box center [483, 362] width 18 height 18
type input "[DATE]"
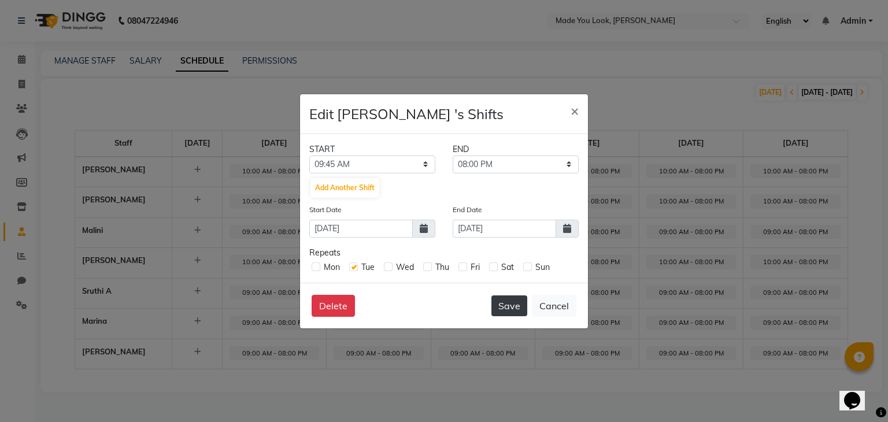
click at [519, 306] on button "Save" at bounding box center [509, 305] width 36 height 21
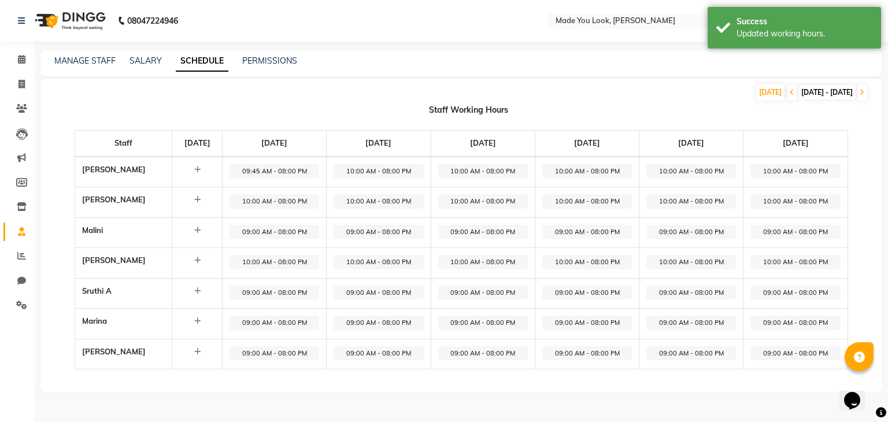
click at [382, 173] on span "10:00 AM - 08:00 PM" at bounding box center [378, 171] width 90 height 14
select select "10:00 AM"
select select "08:00 PM"
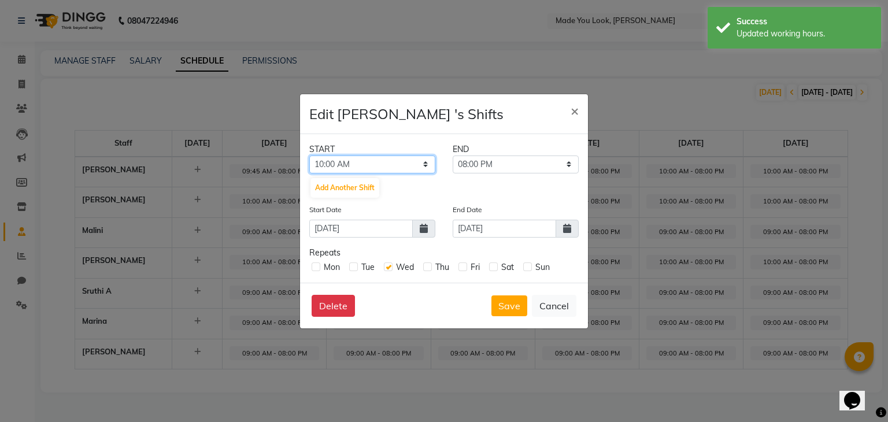
click at [317, 164] on select "12:00 AM 12:15 AM 12:30 AM 12:45 AM 01:00 AM 01:15 AM 01:30 AM 01:45 AM 02:00 A…" at bounding box center [372, 164] width 126 height 18
select select "09:45 AM"
click at [309, 155] on select "12:00 AM 12:15 AM 12:30 AM 12:45 AM 01:00 AM 01:15 AM 01:30 AM 01:45 AM 02:00 A…" at bounding box center [372, 164] width 126 height 18
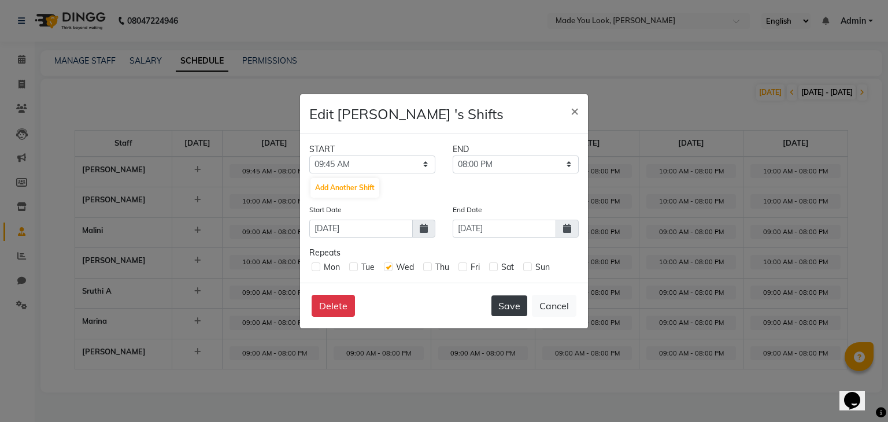
click at [514, 304] on button "Save" at bounding box center [509, 305] width 36 height 21
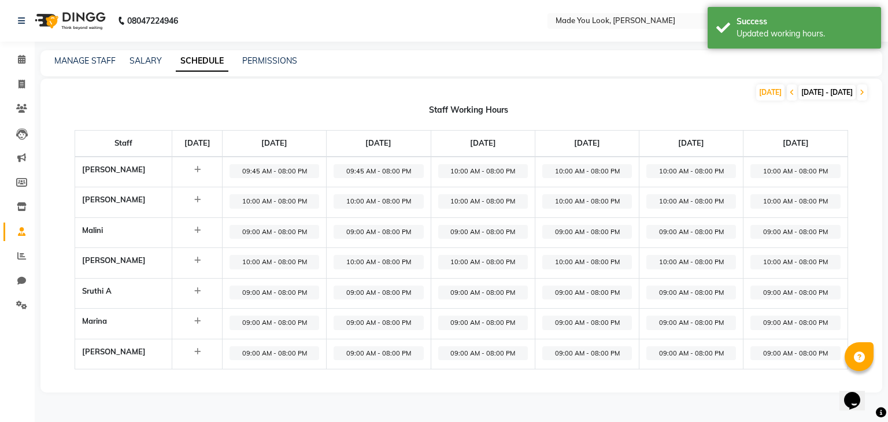
click at [479, 168] on span "10:00 AM - 08:00 PM" at bounding box center [483, 171] width 90 height 14
select select "10:00 AM"
select select "08:00 PM"
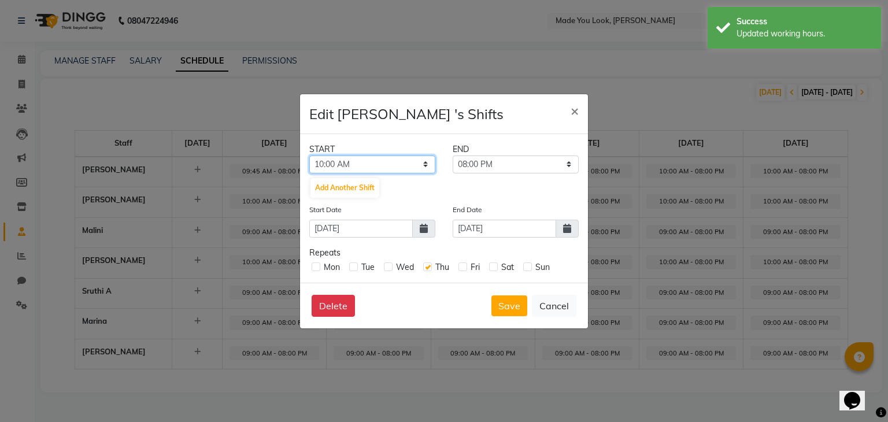
click at [424, 167] on select "12:00 AM 12:15 AM 12:30 AM 12:45 AM 01:00 AM 01:15 AM 01:30 AM 01:45 AM 02:00 A…" at bounding box center [372, 164] width 126 height 18
select select "09:45 AM"
click at [309, 155] on select "12:00 AM 12:15 AM 12:30 AM 12:45 AM 01:00 AM 01:15 AM 01:30 AM 01:45 AM 02:00 A…" at bounding box center [372, 164] width 126 height 18
click at [507, 310] on button "Save" at bounding box center [509, 305] width 36 height 21
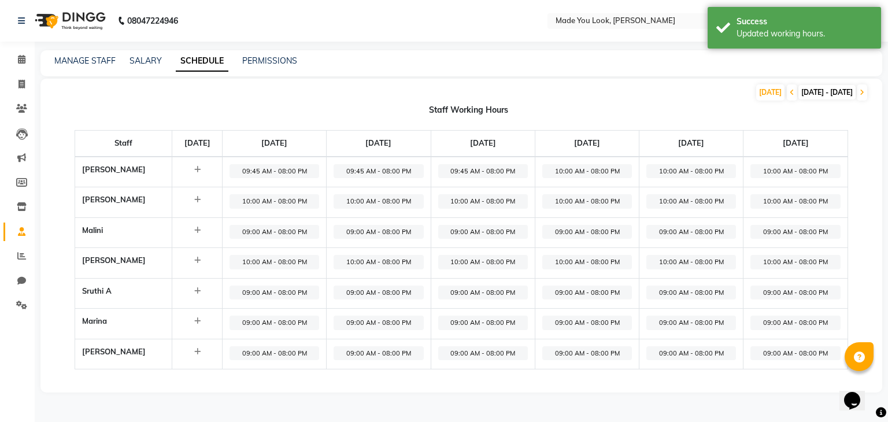
click at [571, 171] on span "10:00 AM - 08:00 PM" at bounding box center [587, 171] width 90 height 14
select select "10:00 AM"
select select "08:00 PM"
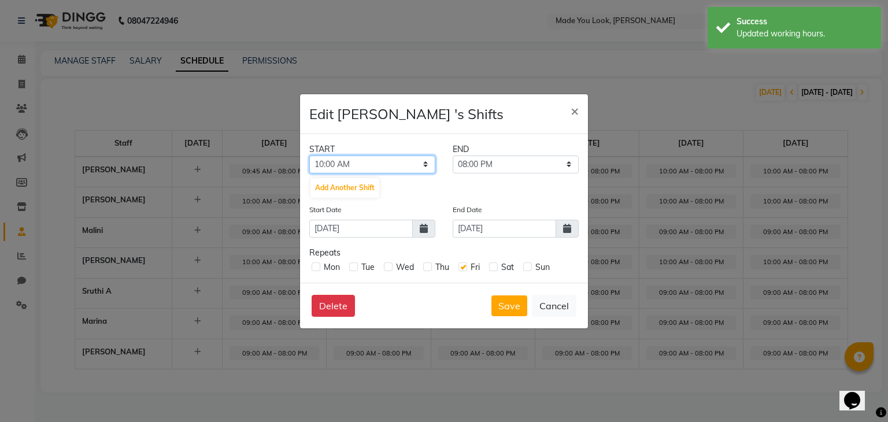
click at [424, 163] on select "12:00 AM 12:15 AM 12:30 AM 12:45 AM 01:00 AM 01:15 AM 01:30 AM 01:45 AM 02:00 A…" at bounding box center [372, 164] width 126 height 18
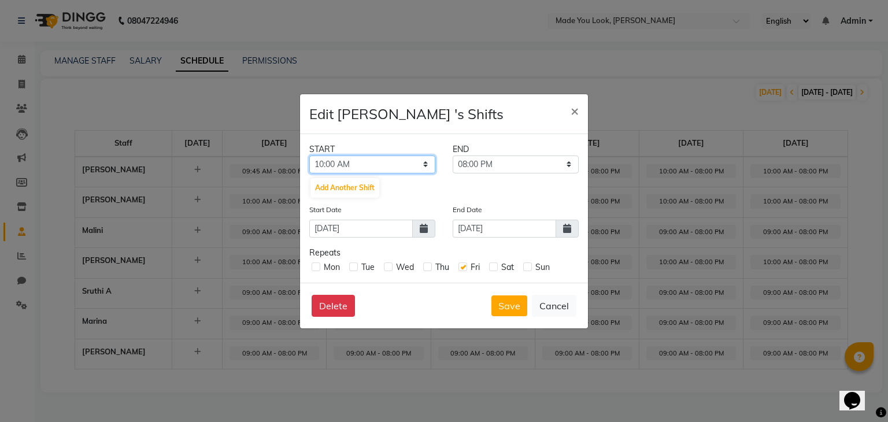
select select "09:45 AM"
click at [309, 155] on select "12:00 AM 12:15 AM 12:30 AM 12:45 AM 01:00 AM 01:15 AM 01:30 AM 01:45 AM 02:00 A…" at bounding box center [372, 164] width 126 height 18
click at [516, 303] on button "Save" at bounding box center [509, 305] width 36 height 21
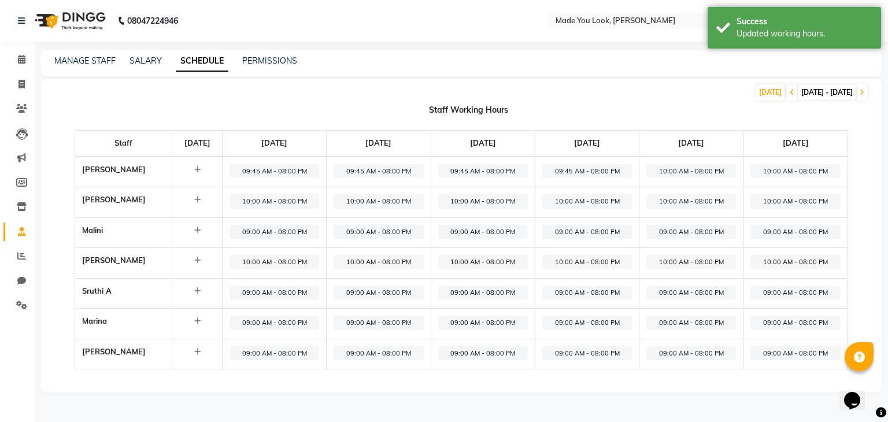
click at [687, 171] on span "10:00 AM - 08:00 PM" at bounding box center [691, 171] width 90 height 14
select select "10:00 AM"
select select "08:00 PM"
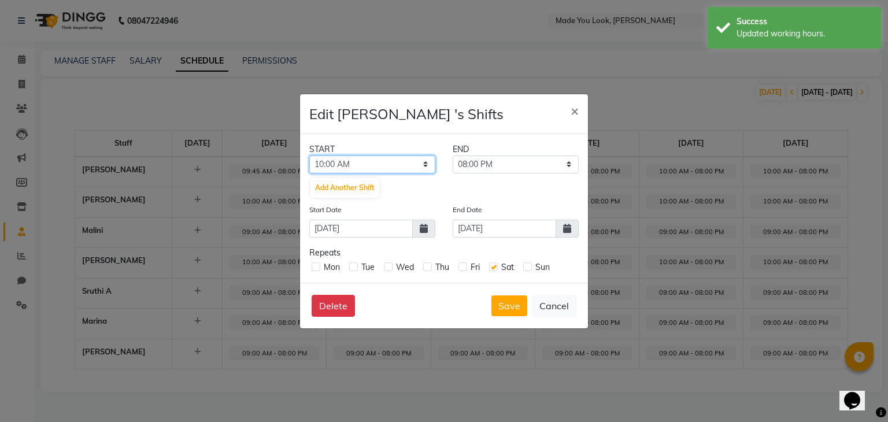
click at [422, 162] on select "12:00 AM 12:15 AM 12:30 AM 12:45 AM 01:00 AM 01:15 AM 01:30 AM 01:45 AM 02:00 A…" at bounding box center [372, 164] width 126 height 18
select select "09:45 AM"
click at [309, 155] on select "12:00 AM 12:15 AM 12:30 AM 12:45 AM 01:00 AM 01:15 AM 01:30 AM 01:45 AM 02:00 A…" at bounding box center [372, 164] width 126 height 18
click at [510, 303] on button "Save" at bounding box center [509, 305] width 36 height 21
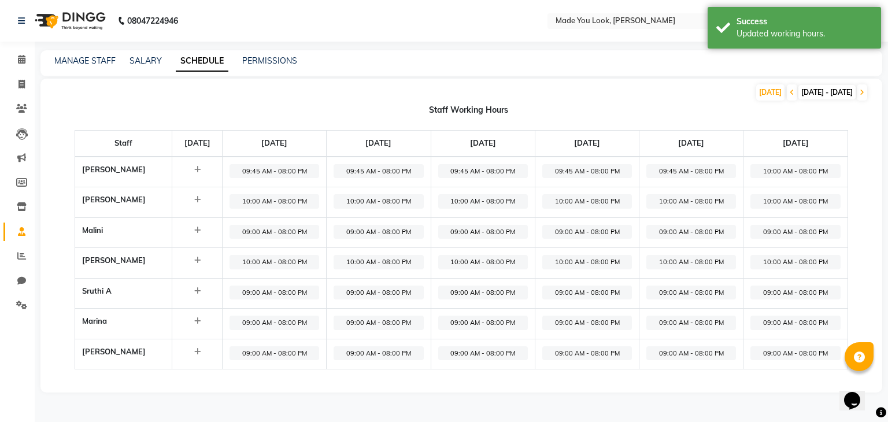
click at [687, 167] on span "09:45 AM - 08:00 PM" at bounding box center [691, 171] width 90 height 14
select select "09:45 AM"
select select "08:00 PM"
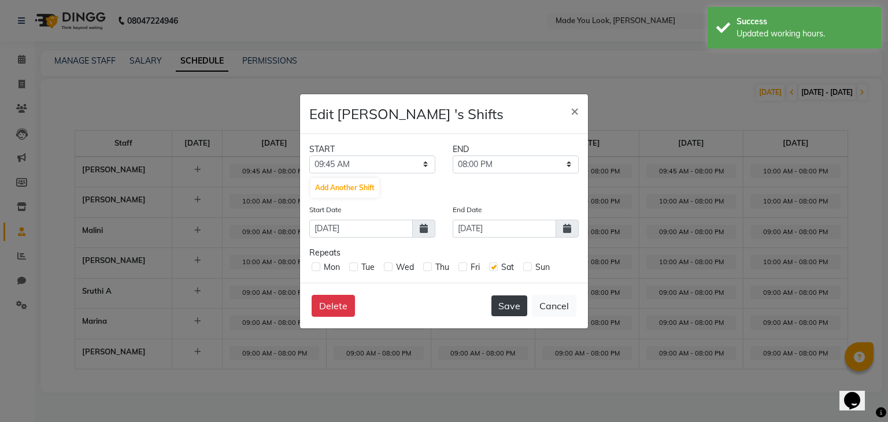
click at [510, 303] on button "Save" at bounding box center [509, 305] width 36 height 21
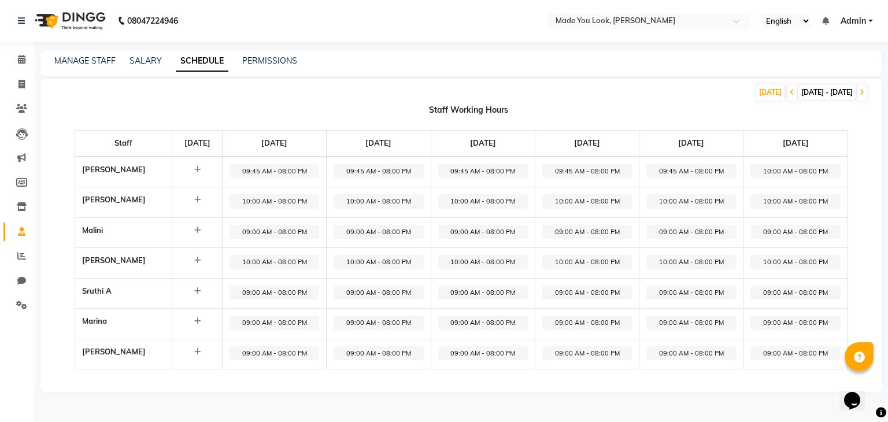
click at [789, 167] on span "10:00 AM - 08:00 PM" at bounding box center [795, 171] width 90 height 14
select select "10:00 AM"
select select "08:00 PM"
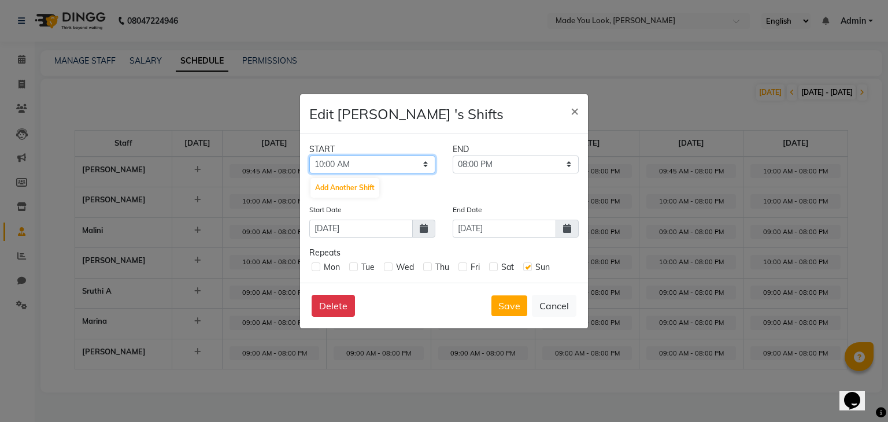
click at [421, 162] on select "12:00 AM 12:15 AM 12:30 AM 12:45 AM 01:00 AM 01:15 AM 01:30 AM 01:45 AM 02:00 A…" at bounding box center [372, 164] width 126 height 18
select select "09:45 AM"
click at [309, 155] on select "12:00 AM 12:15 AM 12:30 AM 12:45 AM 01:00 AM 01:15 AM 01:30 AM 01:45 AM 02:00 A…" at bounding box center [372, 164] width 126 height 18
click at [516, 306] on button "Save" at bounding box center [509, 305] width 36 height 21
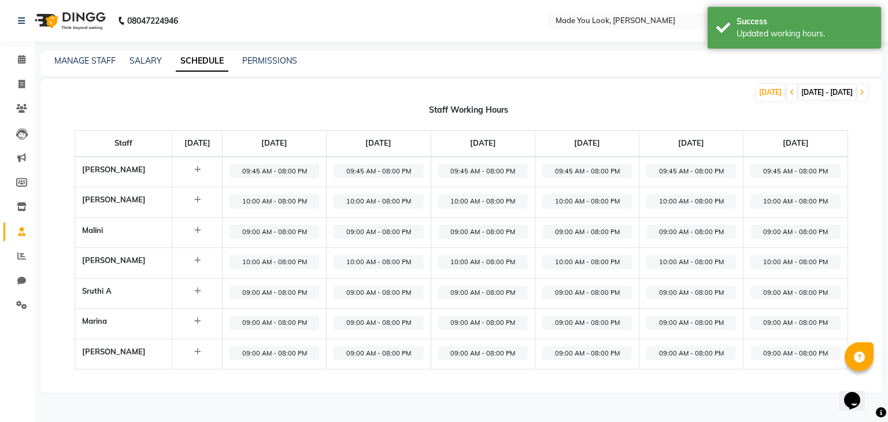
click at [289, 202] on span "10:00 AM - 08:00 PM" at bounding box center [274, 201] width 90 height 14
select select "10:00 AM"
select select "08:00 PM"
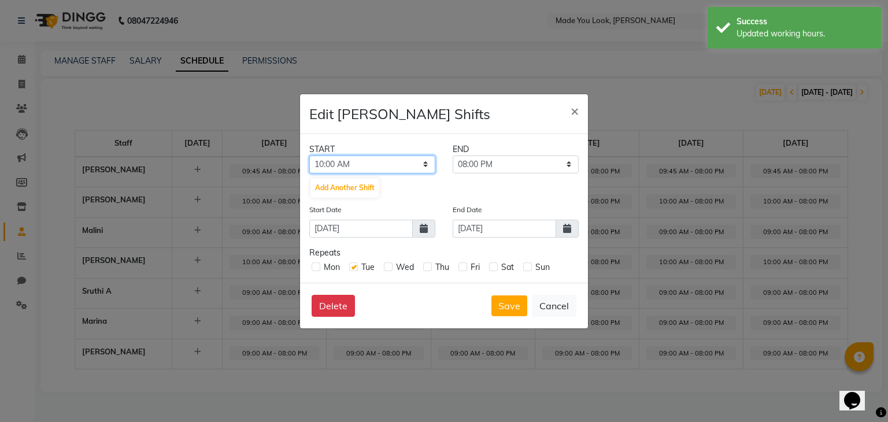
click at [422, 165] on select "12:00 AM 12:15 AM 12:30 AM 12:45 AM 01:00 AM 01:15 AM 01:30 AM 01:45 AM 02:00 A…" at bounding box center [372, 164] width 126 height 18
select select "09:45 AM"
click at [309, 155] on select "12:00 AM 12:15 AM 12:30 AM 12:45 AM 01:00 AM 01:15 AM 01:30 AM 01:45 AM 02:00 A…" at bounding box center [372, 164] width 126 height 18
click at [518, 309] on button "Save" at bounding box center [509, 305] width 36 height 21
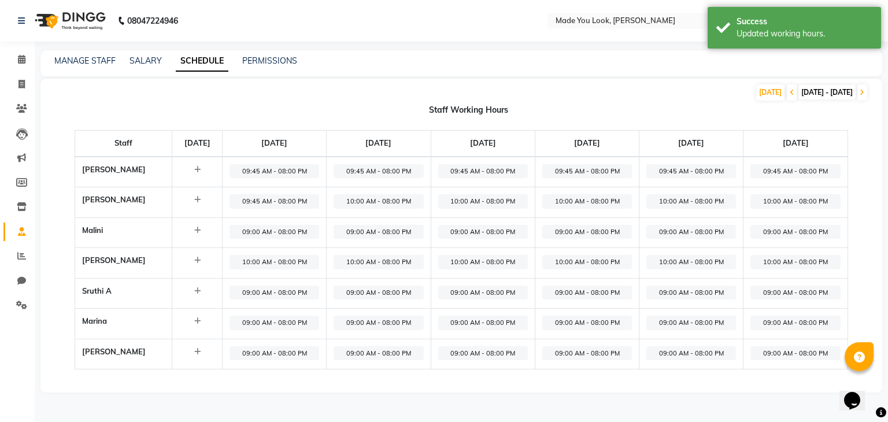
click at [393, 197] on span "10:00 AM - 08:00 PM" at bounding box center [378, 201] width 90 height 14
select select "10:00 AM"
select select "08:00 PM"
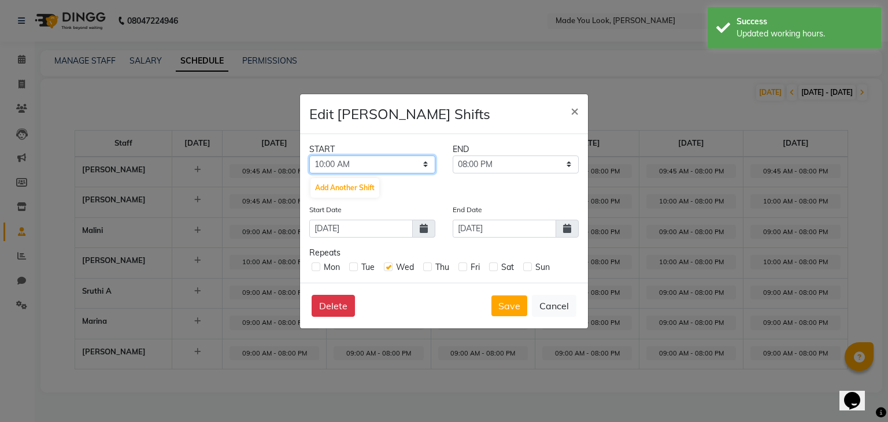
click at [425, 161] on select "12:00 AM 12:15 AM 12:30 AM 12:45 AM 01:00 AM 01:15 AM 01:30 AM 01:45 AM 02:00 A…" at bounding box center [372, 164] width 126 height 18
select select "09:45 AM"
click at [309, 155] on select "12:00 AM 12:15 AM 12:30 AM 12:45 AM 01:00 AM 01:15 AM 01:30 AM 01:45 AM 02:00 A…" at bounding box center [372, 164] width 126 height 18
click at [513, 306] on button "Save" at bounding box center [509, 305] width 36 height 21
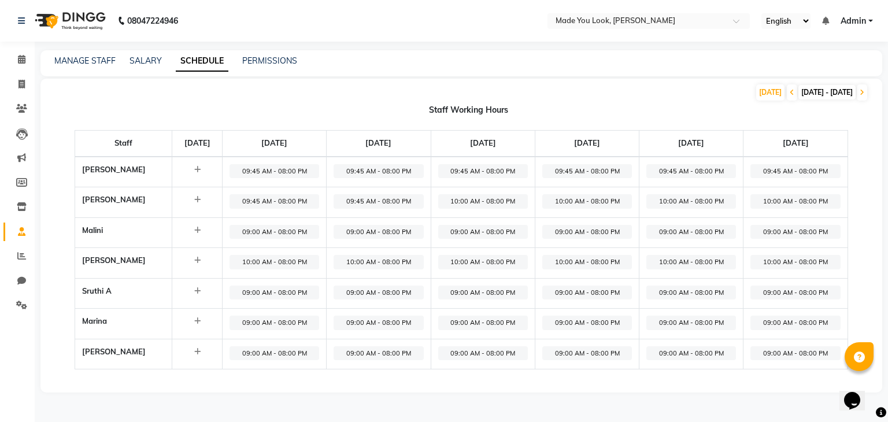
click at [514, 194] on span "10:00 AM - 08:00 PM" at bounding box center [483, 201] width 90 height 14
select select "10:00 AM"
select select "08:00 PM"
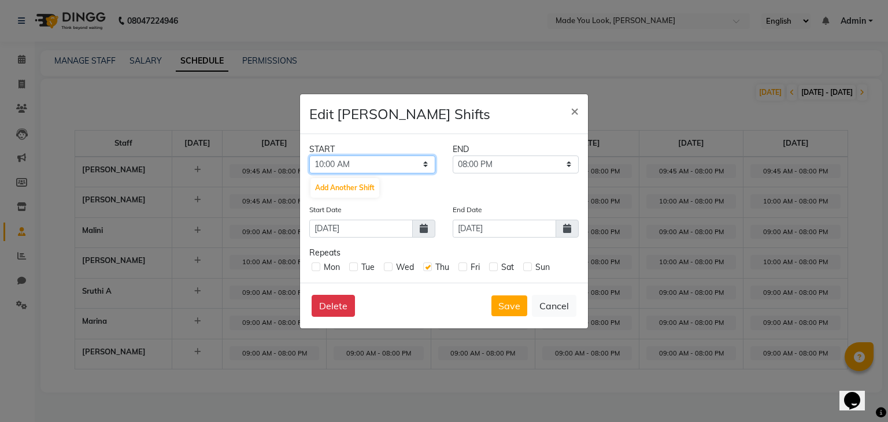
click at [427, 160] on select "12:00 AM 12:15 AM 12:30 AM 12:45 AM 01:00 AM 01:15 AM 01:30 AM 01:45 AM 02:00 A…" at bounding box center [372, 164] width 126 height 18
select select "09:45 AM"
click at [309, 155] on select "12:00 AM 12:15 AM 12:30 AM 12:45 AM 01:00 AM 01:15 AM 01:30 AM 01:45 AM 02:00 A…" at bounding box center [372, 164] width 126 height 18
click at [500, 307] on button "Save" at bounding box center [509, 305] width 36 height 21
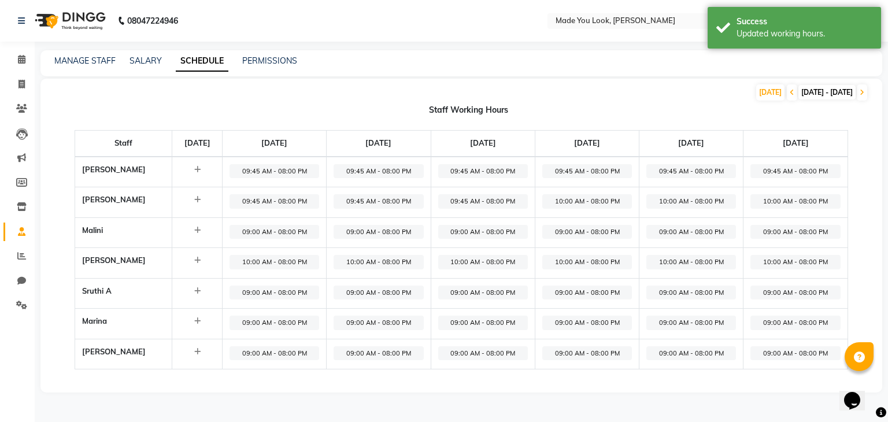
click at [586, 201] on span "10:00 AM - 08:00 PM" at bounding box center [587, 201] width 90 height 14
select select "10:00 AM"
select select "08:00 PM"
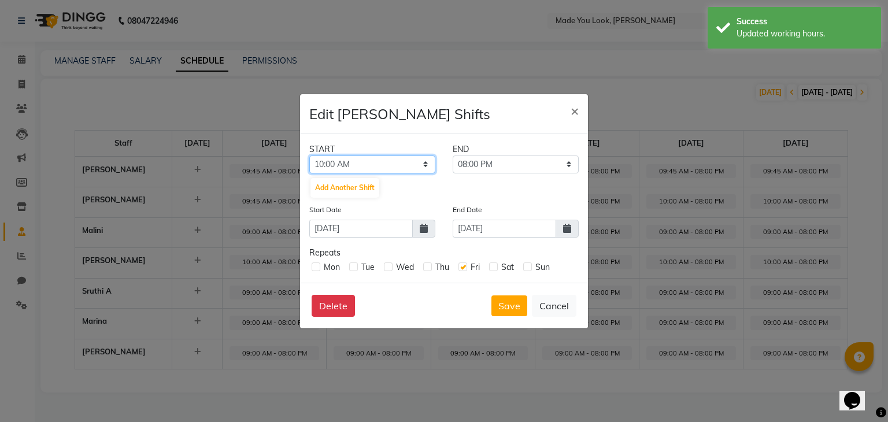
click at [427, 161] on select "12:00 AM 12:15 AM 12:30 AM 12:45 AM 01:00 AM 01:15 AM 01:30 AM 01:45 AM 02:00 A…" at bounding box center [372, 164] width 126 height 18
select select "09:45 AM"
click at [309, 155] on select "12:00 AM 12:15 AM 12:30 AM 12:45 AM 01:00 AM 01:15 AM 01:30 AM 01:45 AM 02:00 A…" at bounding box center [372, 164] width 126 height 18
click at [512, 302] on button "Save" at bounding box center [509, 305] width 36 height 21
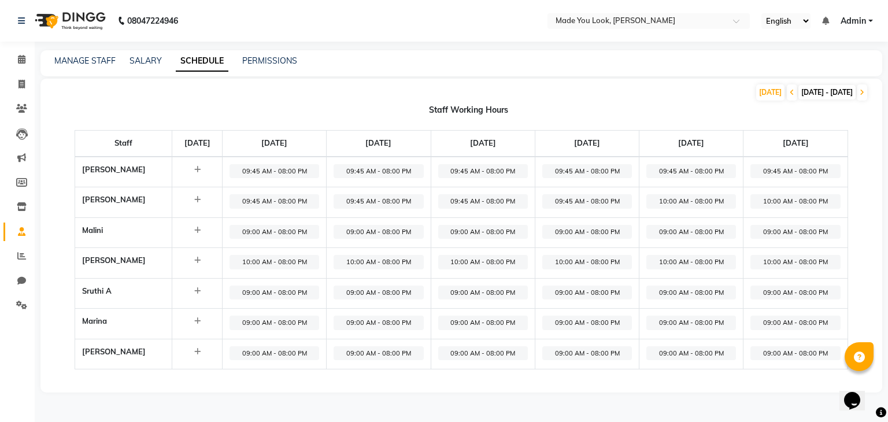
click at [681, 199] on span "10:00 AM - 08:00 PM" at bounding box center [691, 201] width 90 height 14
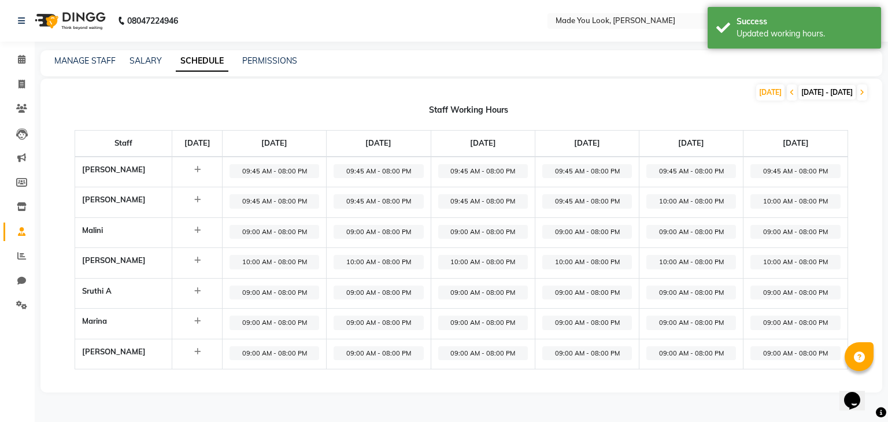
select select "10:00 AM"
select select "08:00 PM"
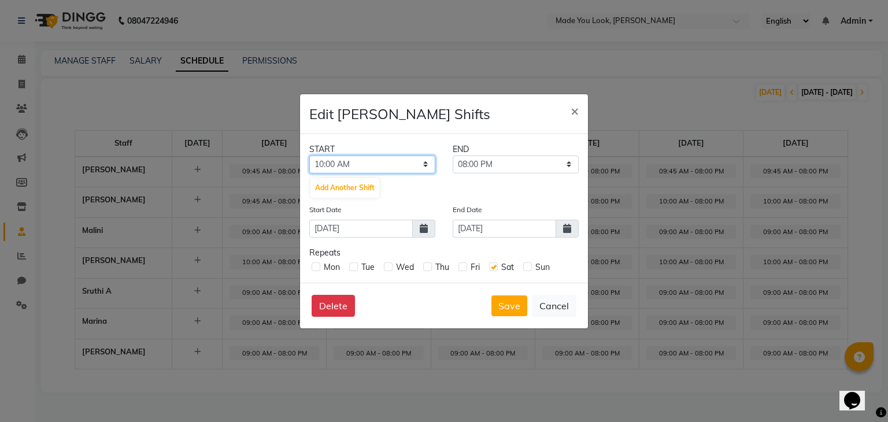
click at [421, 167] on select "12:00 AM 12:15 AM 12:30 AM 12:45 AM 01:00 AM 01:15 AM 01:30 AM 01:45 AM 02:00 A…" at bounding box center [372, 164] width 126 height 18
select select "09:45 AM"
click at [309, 155] on select "12:00 AM 12:15 AM 12:30 AM 12:45 AM 01:00 AM 01:15 AM 01:30 AM 01:45 AM 02:00 A…" at bounding box center [372, 164] width 126 height 18
click at [509, 308] on button "Save" at bounding box center [509, 305] width 36 height 21
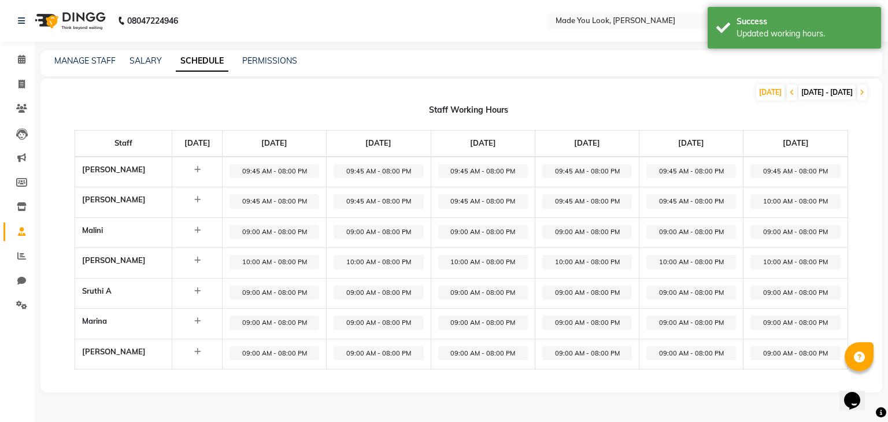
click at [777, 202] on span "10:00 AM - 08:00 PM" at bounding box center [795, 201] width 90 height 14
select select "10:00 AM"
select select "08:00 PM"
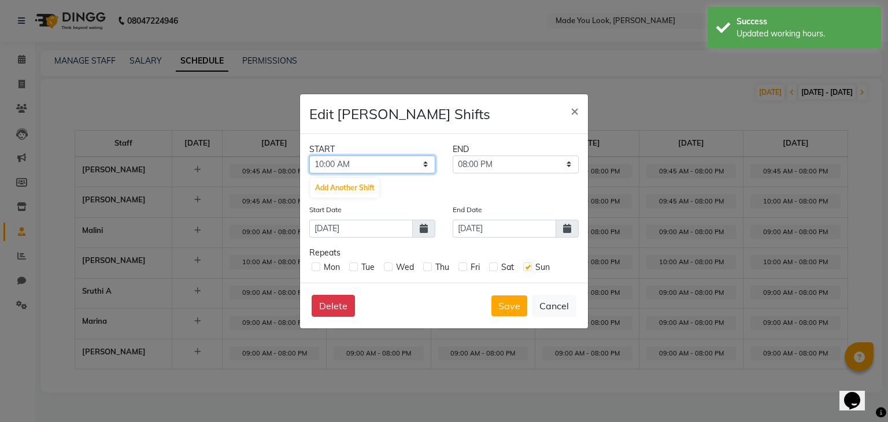
click at [422, 161] on select "12:00 AM 12:15 AM 12:30 AM 12:45 AM 01:00 AM 01:15 AM 01:30 AM 01:45 AM 02:00 A…" at bounding box center [372, 164] width 126 height 18
select select "09:45 AM"
click at [309, 155] on select "12:00 AM 12:15 AM 12:30 AM 12:45 AM 01:00 AM 01:15 AM 01:30 AM 01:45 AM 02:00 A…" at bounding box center [372, 164] width 126 height 18
click at [511, 304] on button "Save" at bounding box center [509, 305] width 36 height 21
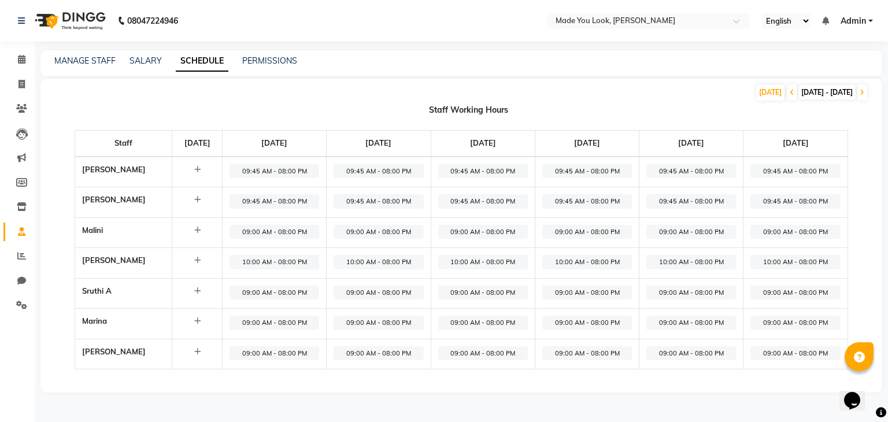
click at [303, 231] on span "09:00 AM - 08:00 PM" at bounding box center [274, 232] width 90 height 14
select select "09:00 AM"
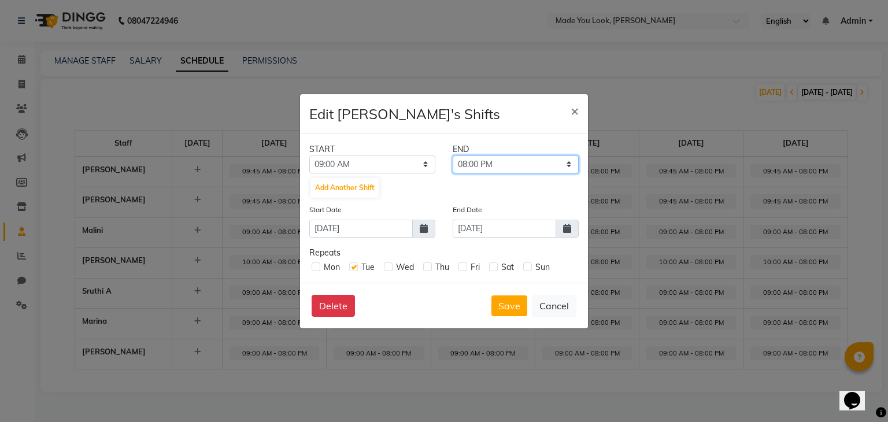
click at [565, 165] on select "09:15 AM 09:30 AM 09:45 AM 10:00 AM 10:15 AM 10:30 AM 10:45 AM 11:00 AM 11:15 A…" at bounding box center [516, 164] width 126 height 18
select select "06:00 PM"
click at [453, 155] on select "09:15 AM 09:30 AM 09:45 AM 10:00 AM 10:15 AM 10:30 AM 10:45 AM 11:00 AM 11:15 A…" at bounding box center [516, 164] width 126 height 18
click at [502, 305] on button "Save" at bounding box center [509, 305] width 36 height 21
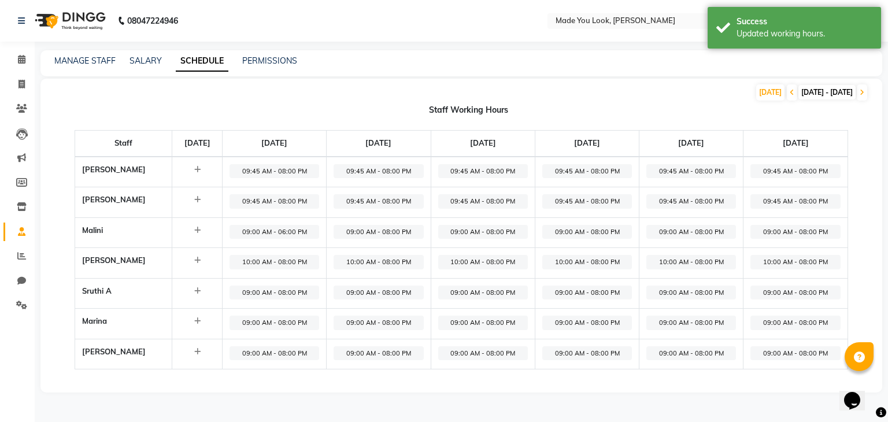
click at [423, 233] on span "09:00 AM - 08:00 PM" at bounding box center [378, 232] width 90 height 14
select select "09:00 AM"
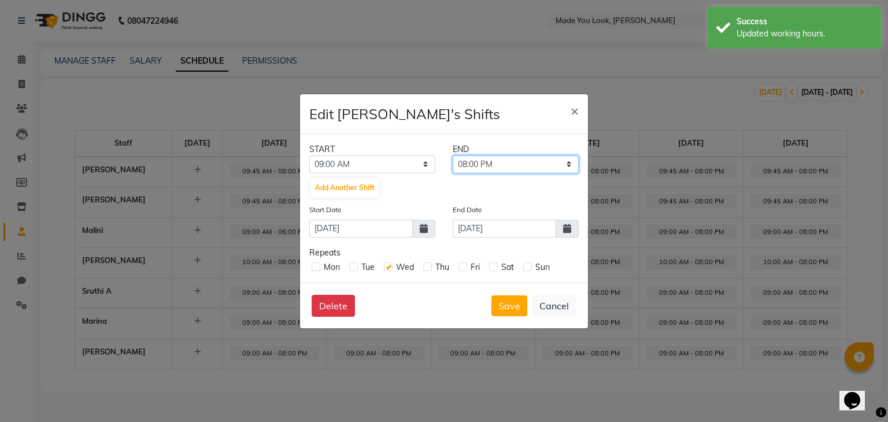
click at [574, 160] on select "09:15 AM 09:30 AM 09:45 AM 10:00 AM 10:15 AM 10:30 AM 10:45 AM 11:00 AM 11:15 A…" at bounding box center [516, 164] width 126 height 18
select select "06:00 PM"
click at [453, 155] on select "09:15 AM 09:30 AM 09:45 AM 10:00 AM 10:15 AM 10:30 AM 10:45 AM 11:00 AM 11:15 A…" at bounding box center [516, 164] width 126 height 18
click at [506, 306] on button "Save" at bounding box center [509, 305] width 36 height 21
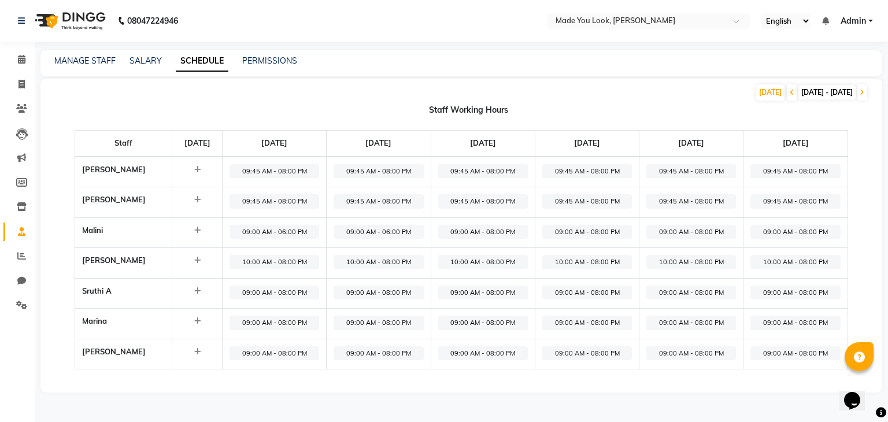
click at [610, 200] on span "09:45 AM - 08:00 PM" at bounding box center [587, 201] width 90 height 14
select select "09:45 AM"
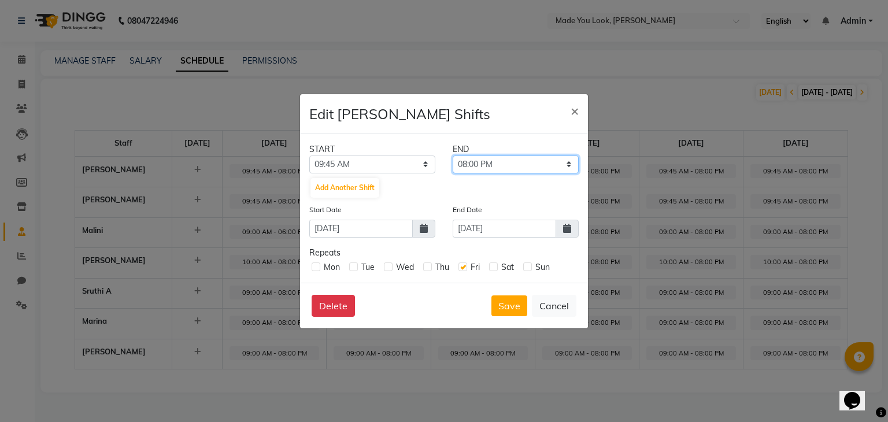
drag, startPoint x: 568, startPoint y: 155, endPoint x: 571, endPoint y: 161, distance: 6.3
click at [568, 155] on select "10:00 AM 10:15 AM 10:30 AM 10:45 AM 11:00 AM 11:15 AM 11:30 AM 11:45 AM 12:00 P…" at bounding box center [516, 164] width 126 height 18
select select "06:00 PM"
click at [453, 155] on select "10:00 AM 10:15 AM 10:30 AM 10:45 AM 11:00 AM 11:15 AM 11:30 AM 11:45 AM 12:00 P…" at bounding box center [516, 164] width 126 height 18
click at [505, 307] on button "Save" at bounding box center [509, 305] width 36 height 21
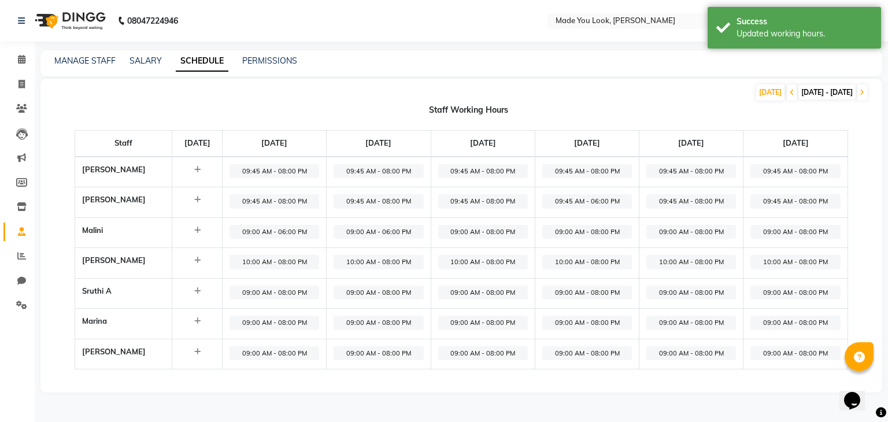
click at [581, 197] on span "09:45 AM - 06:00 PM" at bounding box center [587, 201] width 90 height 14
select select "09:45 AM"
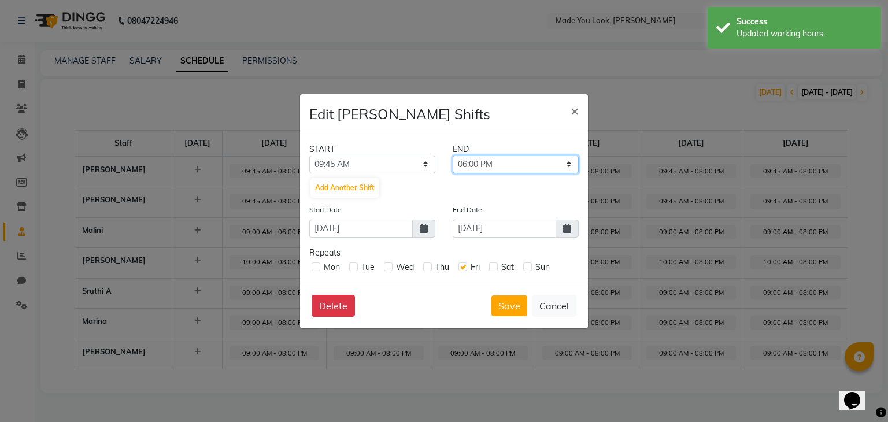
click at [572, 165] on select "10:00 AM 10:15 AM 10:30 AM 10:45 AM 11:00 AM 11:15 AM 11:30 AM 11:45 AM 12:00 P…" at bounding box center [516, 164] width 126 height 18
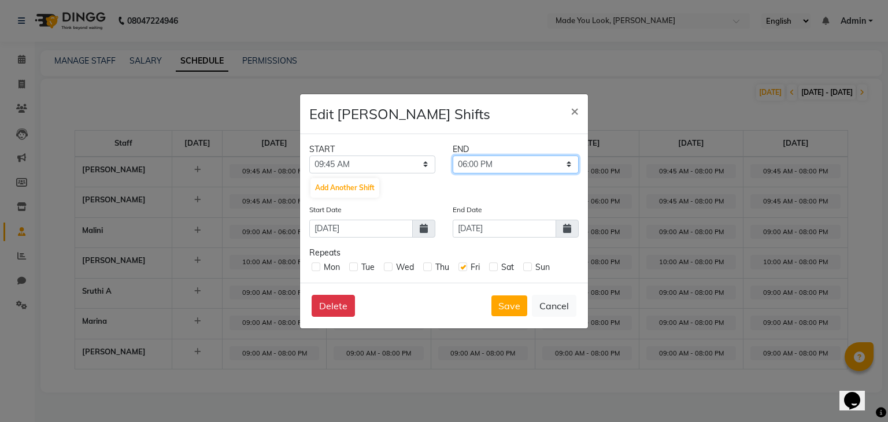
select select "08:00 PM"
click at [453, 155] on select "10:00 AM 10:15 AM 10:30 AM 10:45 AM 11:00 AM 11:15 AM 11:30 AM 11:45 AM 12:00 P…" at bounding box center [516, 164] width 126 height 18
click at [511, 303] on button "Save" at bounding box center [509, 305] width 36 height 21
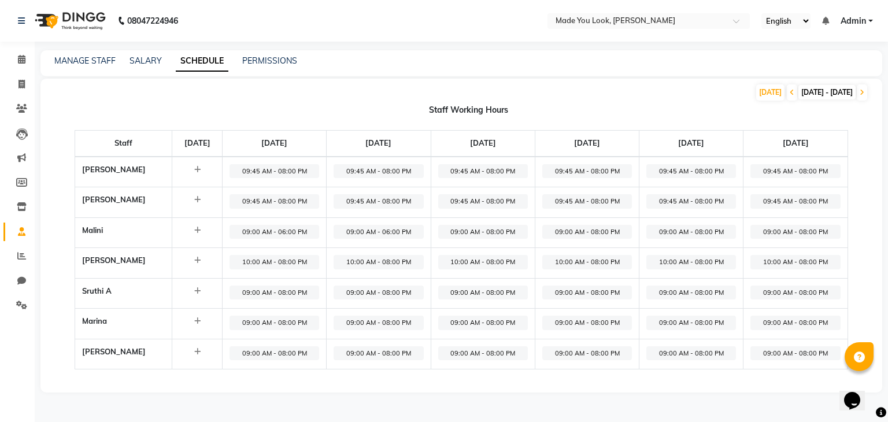
drag, startPoint x: 517, startPoint y: 232, endPoint x: 495, endPoint y: 226, distance: 23.4
click at [495, 226] on span "09:00 AM - 08:00 PM" at bounding box center [483, 232] width 90 height 14
select select "09:00 AM"
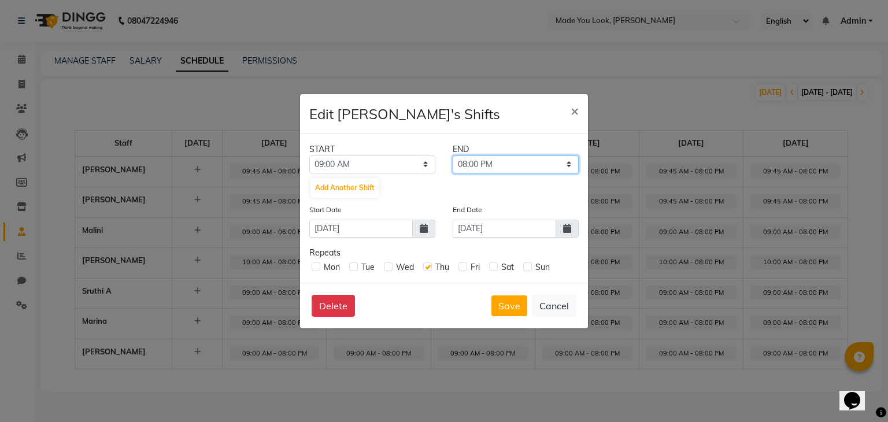
click at [571, 162] on select "09:15 AM 09:30 AM 09:45 AM 10:00 AM 10:15 AM 10:30 AM 10:45 AM 11:00 AM 11:15 A…" at bounding box center [516, 164] width 126 height 18
select select "06:00 PM"
click at [453, 155] on select "09:15 AM 09:30 AM 09:45 AM 10:00 AM 10:15 AM 10:30 AM 10:45 AM 11:00 AM 11:15 A…" at bounding box center [516, 164] width 126 height 18
click at [507, 303] on button "Save" at bounding box center [509, 305] width 36 height 21
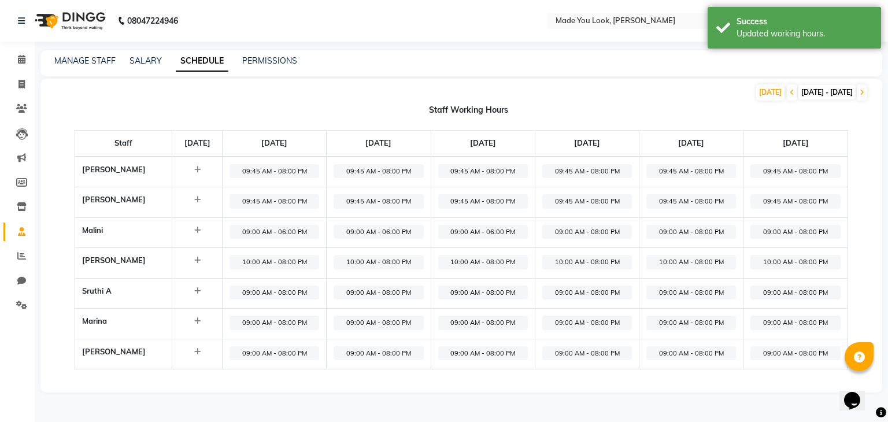
click at [628, 231] on span "09:00 AM - 08:00 PM" at bounding box center [587, 232] width 90 height 14
select select "09:00 AM"
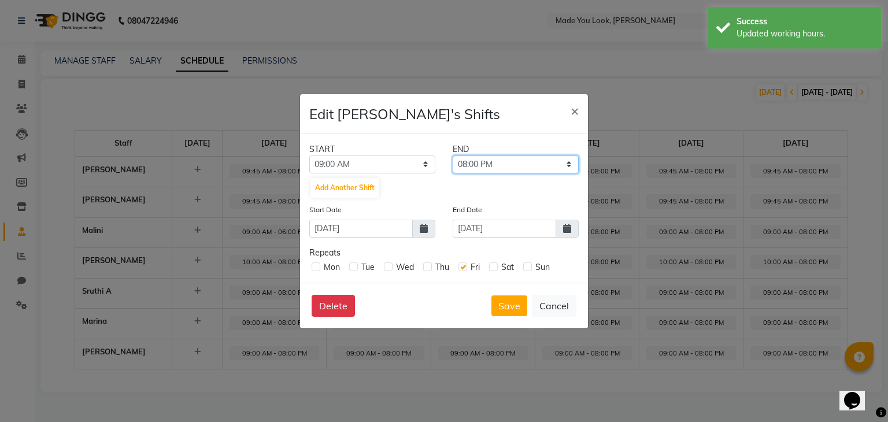
click at [550, 165] on select "09:15 AM 09:30 AM 09:45 AM 10:00 AM 10:15 AM 10:30 AM 10:45 AM 11:00 AM 11:15 A…" at bounding box center [516, 164] width 126 height 18
select select "06:00 PM"
click at [453, 155] on select "09:15 AM 09:30 AM 09:45 AM 10:00 AM 10:15 AM 10:30 AM 10:45 AM 11:00 AM 11:15 A…" at bounding box center [516, 164] width 126 height 18
click at [513, 303] on button "Save" at bounding box center [509, 305] width 36 height 21
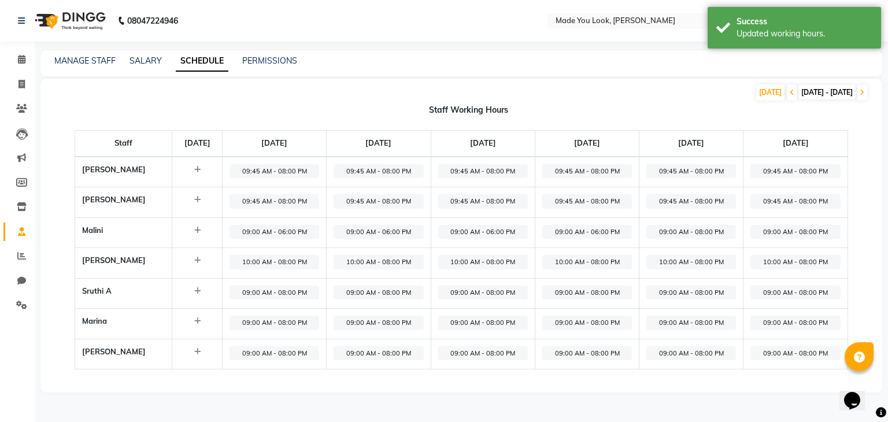
click at [691, 227] on span "09:00 AM - 08:00 PM" at bounding box center [691, 232] width 90 height 14
select select "09:00 AM"
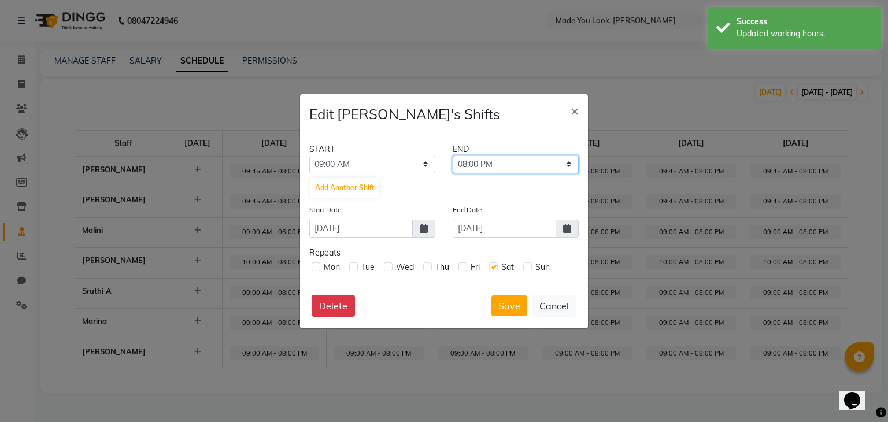
click at [570, 166] on select "09:15 AM 09:30 AM 09:45 AM 10:00 AM 10:15 AM 10:30 AM 10:45 AM 11:00 AM 11:15 A…" at bounding box center [516, 164] width 126 height 18
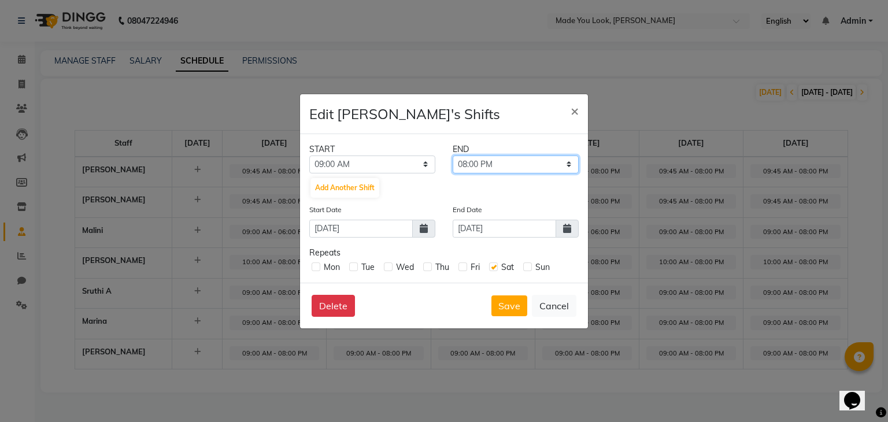
select select "06:00 PM"
click at [453, 155] on select "09:15 AM 09:30 AM 09:45 AM 10:00 AM 10:15 AM 10:30 AM 10:45 AM 11:00 AM 11:15 A…" at bounding box center [516, 164] width 126 height 18
click at [502, 300] on button "Save" at bounding box center [509, 305] width 36 height 21
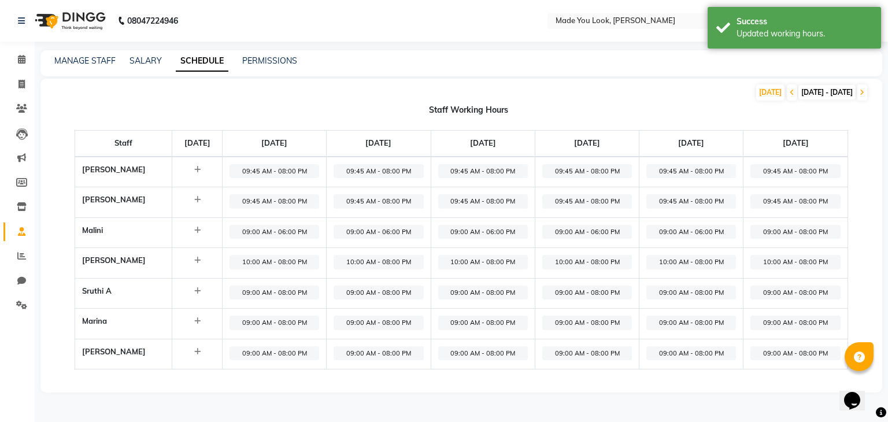
click at [791, 227] on span "09:00 AM - 08:00 PM" at bounding box center [795, 232] width 90 height 14
select select "09:00 AM"
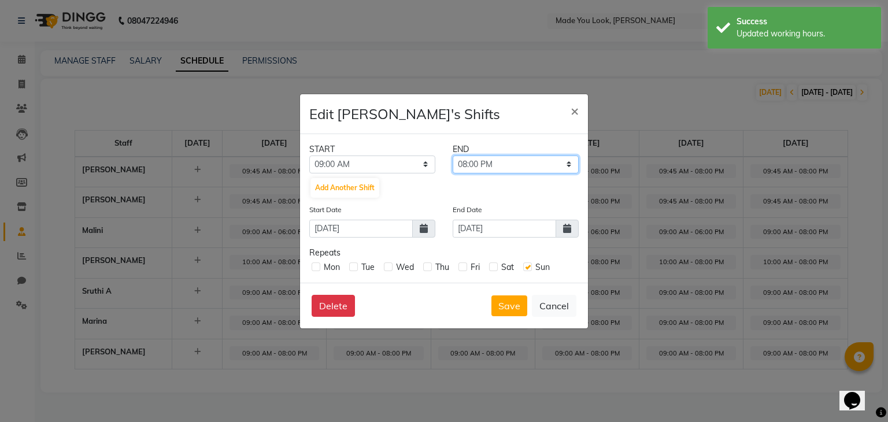
click at [551, 161] on select "09:15 AM 09:30 AM 09:45 AM 10:00 AM 10:15 AM 10:30 AM 10:45 AM 11:00 AM 11:15 A…" at bounding box center [516, 164] width 126 height 18
select select "06:00 PM"
click at [453, 155] on select "09:15 AM 09:30 AM 09:45 AM 10:00 AM 10:15 AM 10:30 AM 10:45 AM 11:00 AM 11:15 A…" at bounding box center [516, 164] width 126 height 18
click at [509, 307] on button "Save" at bounding box center [509, 305] width 36 height 21
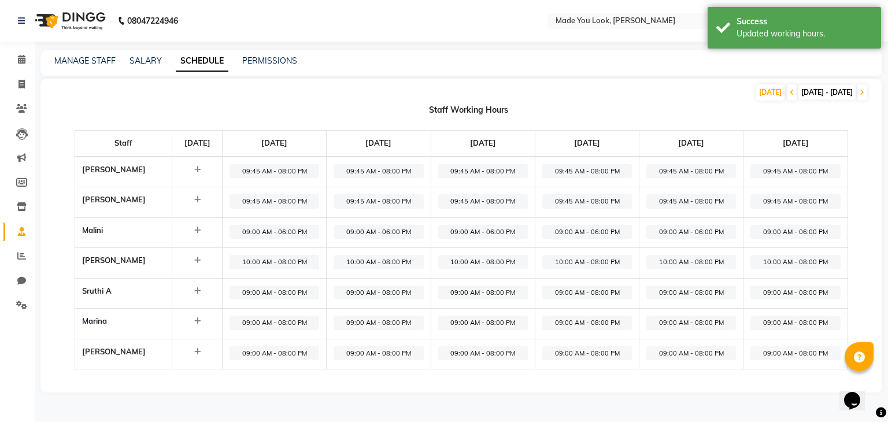
click at [275, 259] on span "10:00 AM - 08:00 PM" at bounding box center [274, 262] width 90 height 14
select select "10:00 AM"
select select "08:00 PM"
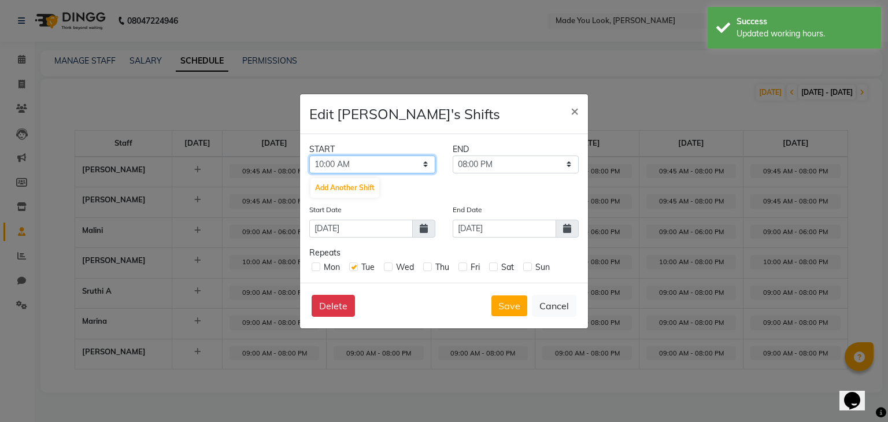
click at [421, 161] on select "12:00 AM 12:15 AM 12:30 AM 12:45 AM 01:00 AM 01:15 AM 01:30 AM 01:45 AM 02:00 A…" at bounding box center [372, 164] width 126 height 18
click at [309, 155] on select "12:00 AM 12:15 AM 12:30 AM 12:45 AM 01:00 AM 01:15 AM 01:30 AM 01:45 AM 02:00 A…" at bounding box center [372, 164] width 126 height 18
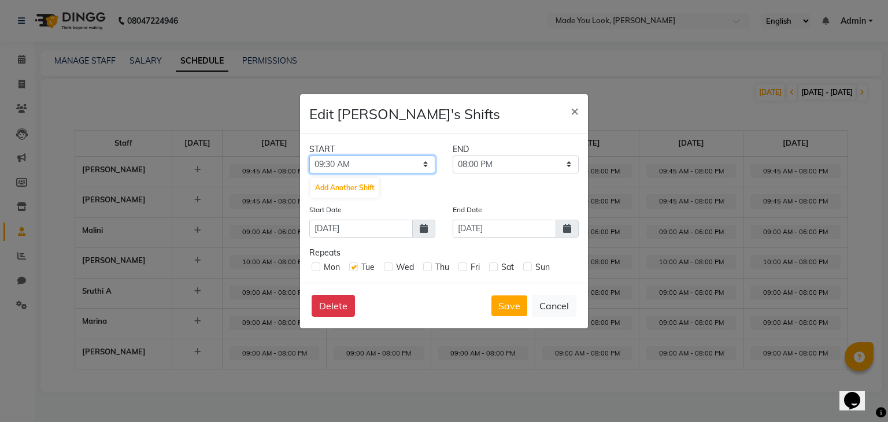
click at [426, 164] on select "12:00 AM 12:15 AM 12:30 AM 12:45 AM 01:00 AM 01:15 AM 01:30 AM 01:45 AM 02:00 A…" at bounding box center [372, 164] width 126 height 18
select select "09:45 AM"
click at [309, 155] on select "12:00 AM 12:15 AM 12:30 AM 12:45 AM 01:00 AM 01:15 AM 01:30 AM 01:45 AM 02:00 A…" at bounding box center [372, 164] width 126 height 18
click at [520, 302] on button "Save" at bounding box center [509, 305] width 36 height 21
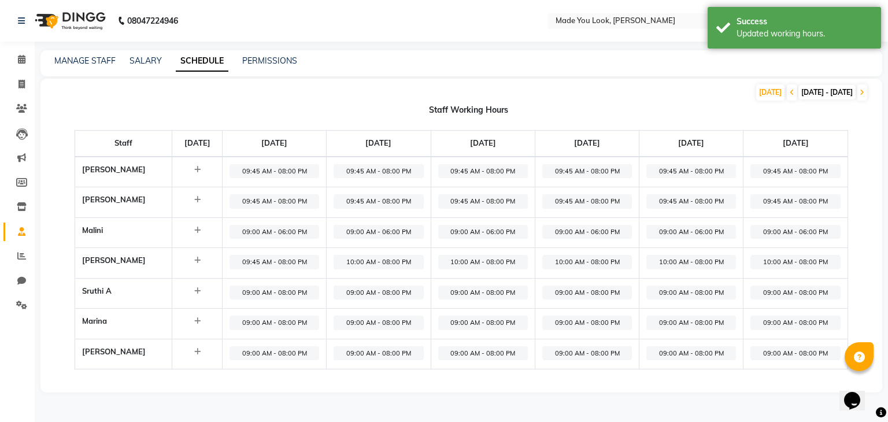
click at [398, 257] on span "10:00 AM - 08:00 PM" at bounding box center [378, 262] width 90 height 14
select select "10:00 AM"
select select "08:00 PM"
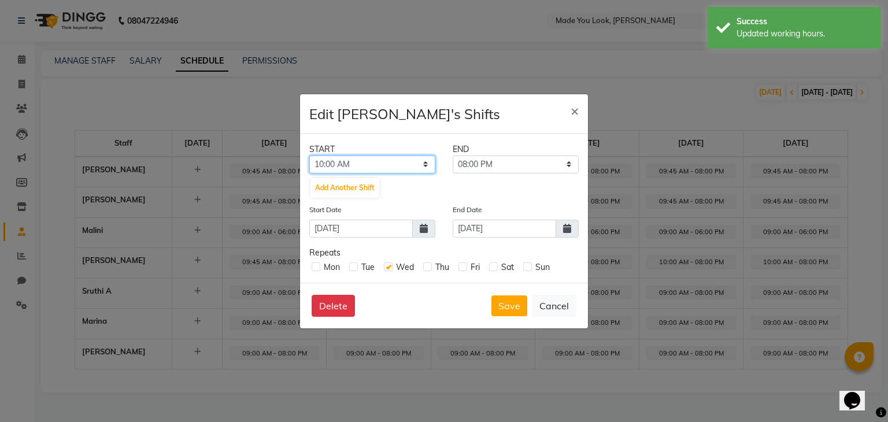
click at [423, 167] on select "12:00 AM 12:15 AM 12:30 AM 12:45 AM 01:00 AM 01:15 AM 01:30 AM 01:45 AM 02:00 A…" at bounding box center [372, 164] width 126 height 18
select select "09:45 AM"
click at [309, 155] on select "12:00 AM 12:15 AM 12:30 AM 12:45 AM 01:00 AM 01:15 AM 01:30 AM 01:45 AM 02:00 A…" at bounding box center [372, 164] width 126 height 18
click at [511, 309] on button "Save" at bounding box center [509, 305] width 36 height 21
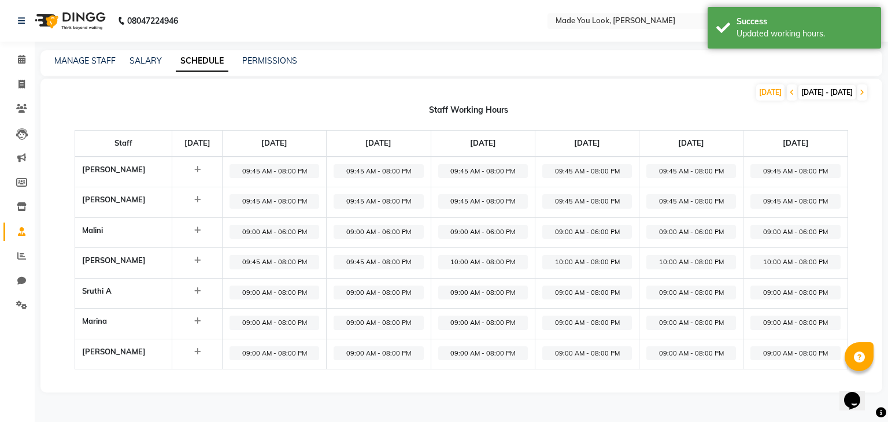
click at [504, 228] on span "09:00 AM - 06:00 PM" at bounding box center [483, 232] width 90 height 14
select select "09:00 AM"
select select "06:00 PM"
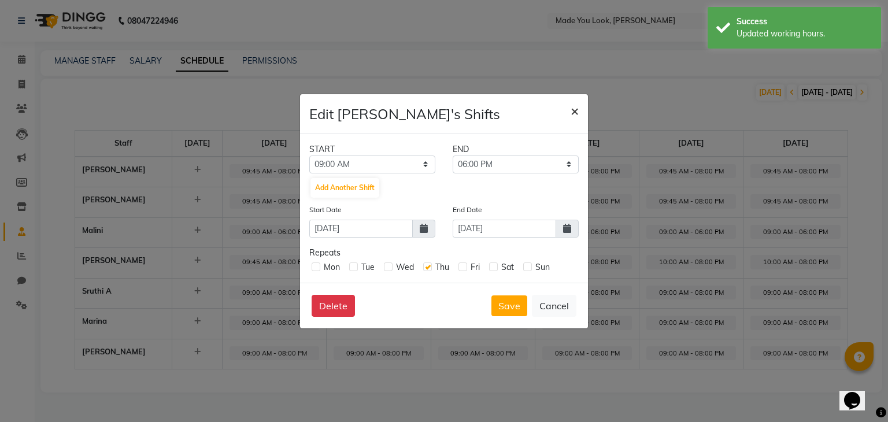
click at [575, 107] on span "×" at bounding box center [574, 110] width 8 height 17
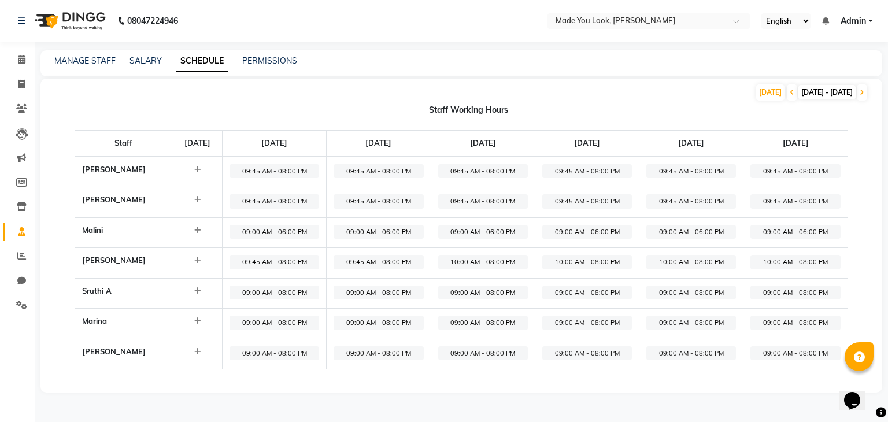
click at [491, 262] on span "10:00 AM - 08:00 PM" at bounding box center [483, 262] width 90 height 14
select select "10:00 AM"
select select "08:00 PM"
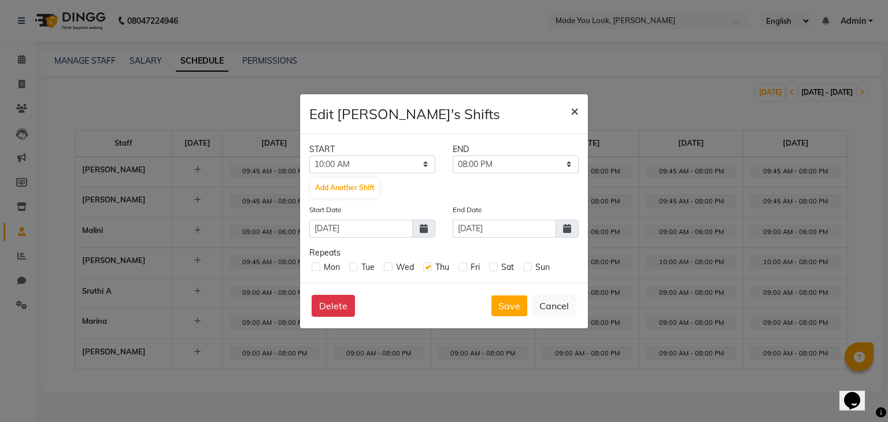
click at [571, 112] on span "×" at bounding box center [574, 110] width 8 height 17
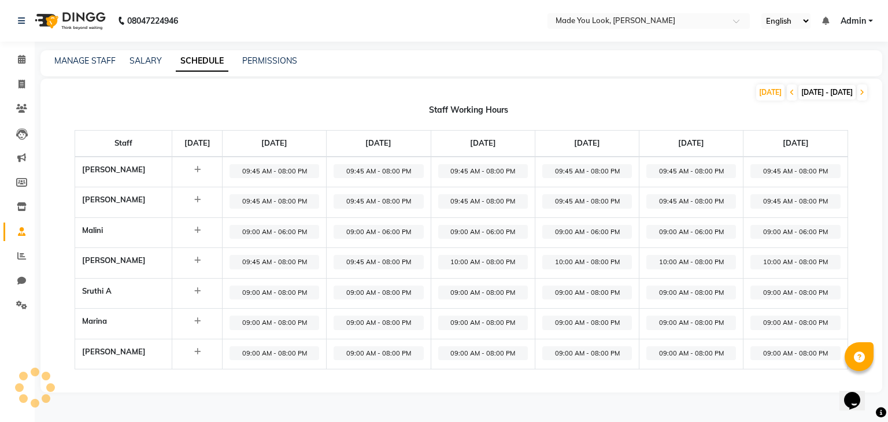
click at [300, 264] on span "09:45 AM - 08:00 PM" at bounding box center [274, 262] width 90 height 14
select select "09:45 AM"
select select "08:00 PM"
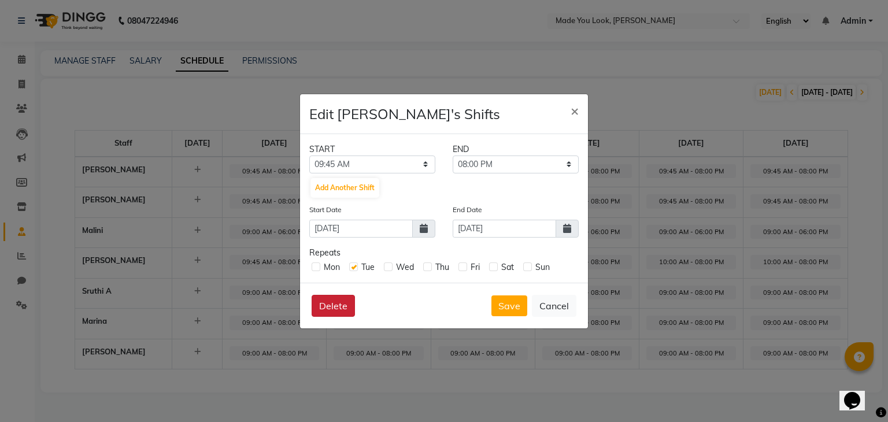
click at [331, 305] on button "Delete" at bounding box center [333, 306] width 43 height 22
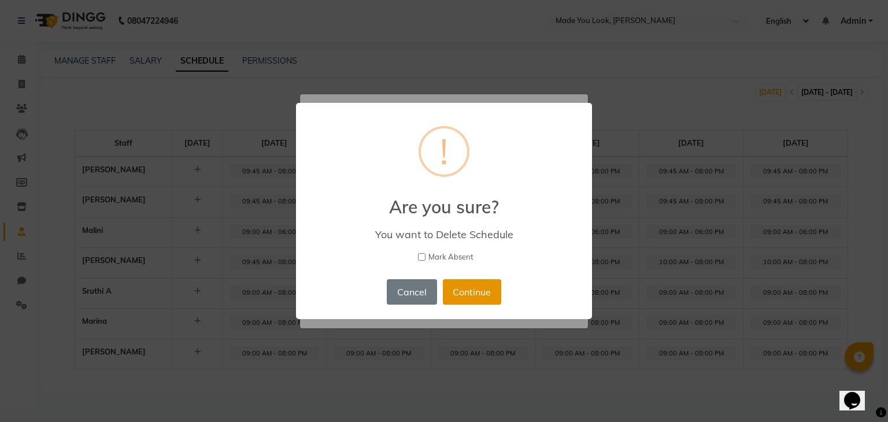
click at [451, 291] on button "Continue" at bounding box center [472, 291] width 58 height 25
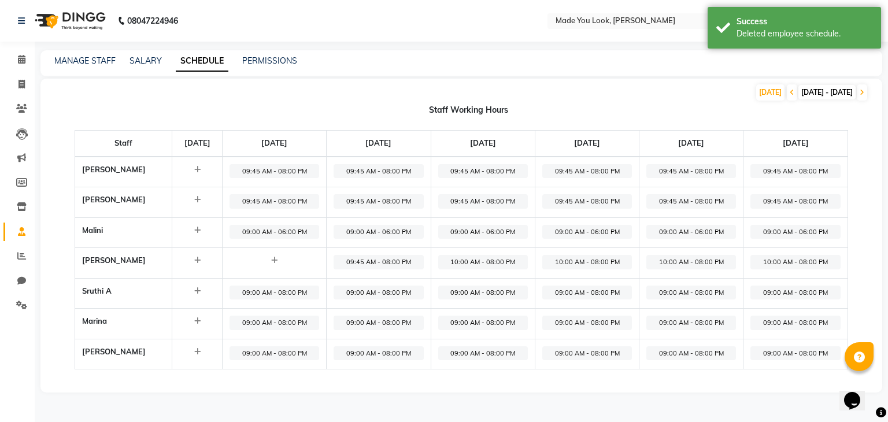
click at [312, 298] on span "09:00 AM - 08:00 PM" at bounding box center [274, 293] width 90 height 14
select select "09:00 AM"
select select "08:00 PM"
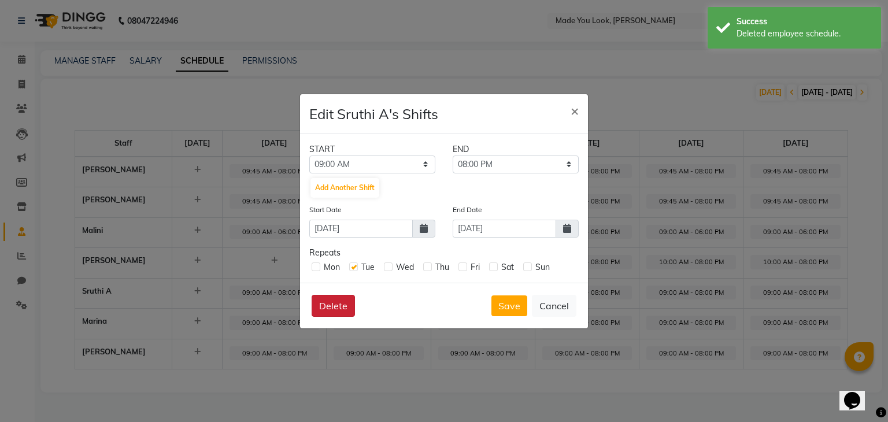
click at [331, 308] on button "Delete" at bounding box center [333, 306] width 43 height 22
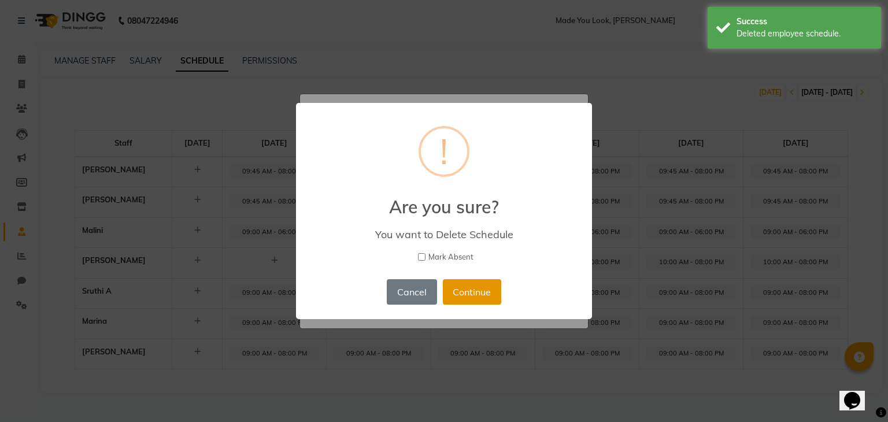
click at [481, 288] on button "Continue" at bounding box center [472, 291] width 58 height 25
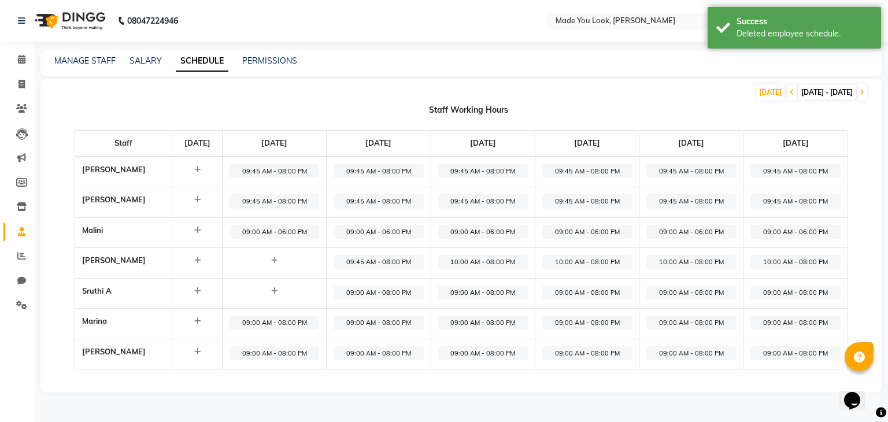
click at [288, 322] on span "09:00 AM - 08:00 PM" at bounding box center [274, 323] width 90 height 14
select select "09:00 AM"
select select "08:00 PM"
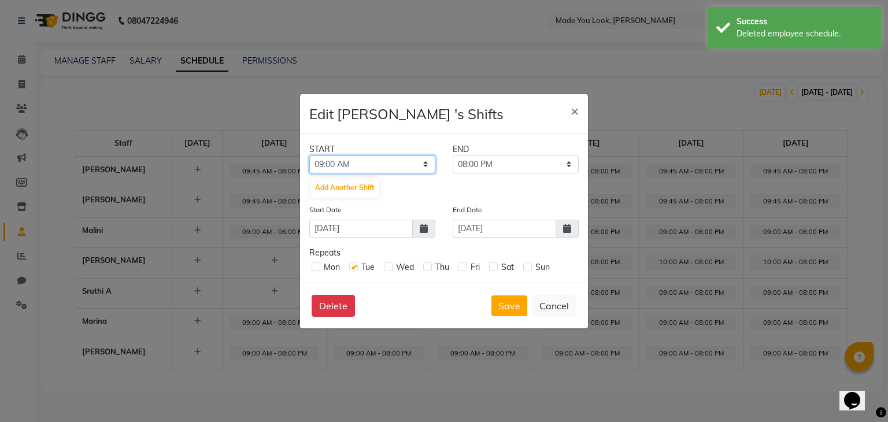
click at [420, 165] on select "12:00 AM 12:15 AM 12:30 AM 12:45 AM 01:00 AM 01:15 AM 01:30 AM 01:45 AM 02:00 A…" at bounding box center [372, 164] width 126 height 18
select select "08:45 AM"
click at [309, 155] on select "12:00 AM 12:15 AM 12:30 AM 12:45 AM 01:00 AM 01:15 AM 01:30 AM 01:45 AM 02:00 A…" at bounding box center [372, 164] width 126 height 18
click at [516, 306] on button "Save" at bounding box center [509, 305] width 36 height 21
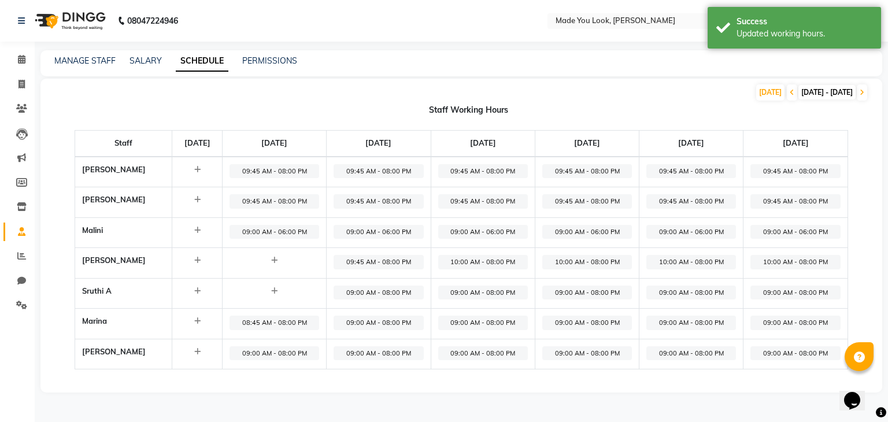
click at [310, 350] on span "09:00 AM - 08:00 PM" at bounding box center [274, 353] width 90 height 14
select select "09:00 AM"
select select "08:00 PM"
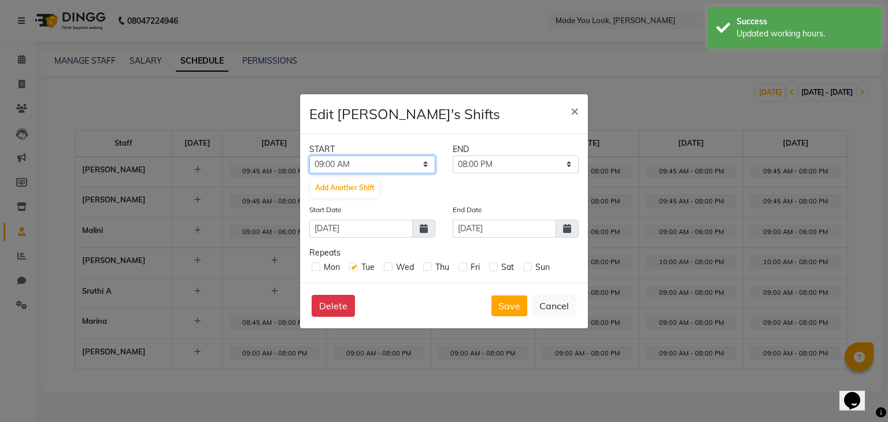
click at [425, 162] on select "12:00 AM 12:15 AM 12:30 AM 12:45 AM 01:00 AM 01:15 AM 01:30 AM 01:45 AM 02:00 A…" at bounding box center [372, 164] width 126 height 18
select select "09:45 AM"
click at [309, 155] on select "12:00 AM 12:15 AM 12:30 AM 12:45 AM 01:00 AM 01:15 AM 01:30 AM 01:45 AM 02:00 A…" at bounding box center [372, 164] width 126 height 18
click at [511, 304] on button "Save" at bounding box center [509, 305] width 36 height 21
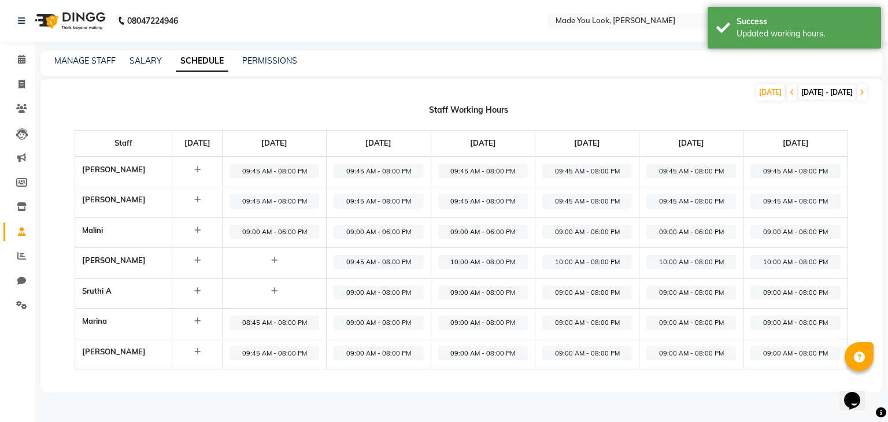
click at [298, 320] on span "08:45 AM - 08:00 PM" at bounding box center [274, 323] width 90 height 14
select select "08:45 AM"
select select "08:00 PM"
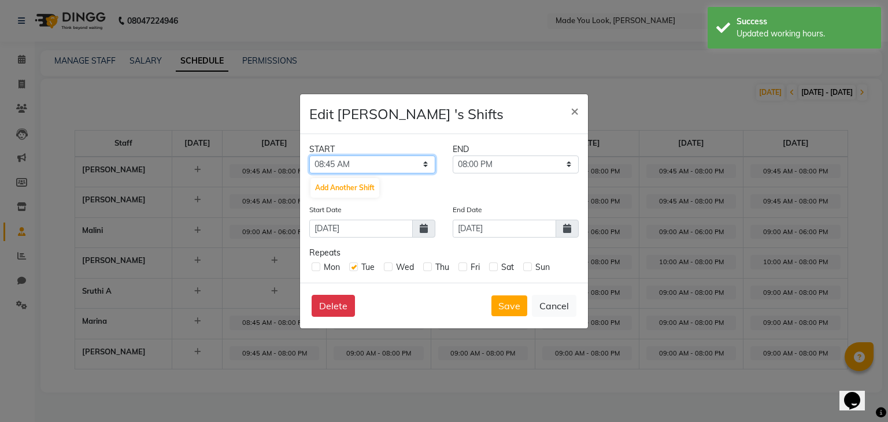
click at [424, 162] on select "12:00 AM 12:15 AM 12:30 AM 12:45 AM 01:00 AM 01:15 AM 01:30 AM 01:45 AM 02:00 A…" at bounding box center [372, 164] width 126 height 18
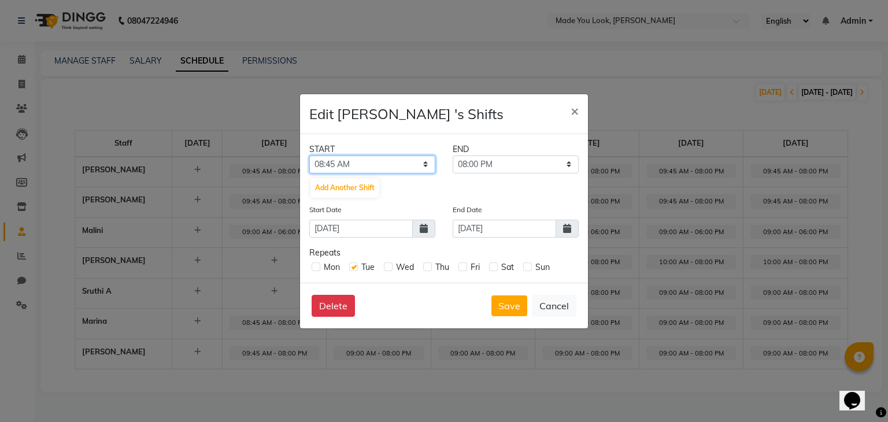
select select "09:45 AM"
click at [309, 155] on select "12:00 AM 12:15 AM 12:30 AM 12:45 AM 01:00 AM 01:15 AM 01:30 AM 01:45 AM 02:00 A…" at bounding box center [372, 164] width 126 height 18
click at [517, 307] on button "Save" at bounding box center [509, 305] width 36 height 21
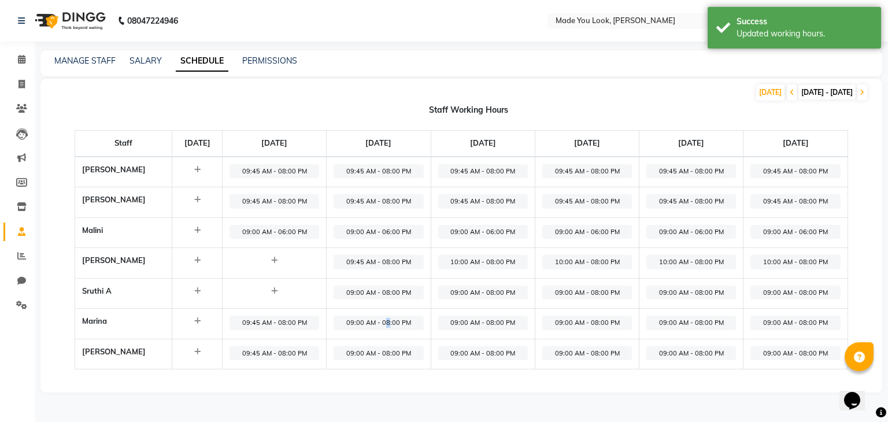
click at [402, 326] on span "09:00 AM - 08:00 PM" at bounding box center [378, 323] width 90 height 14
select select "09:00 AM"
select select "08:00 PM"
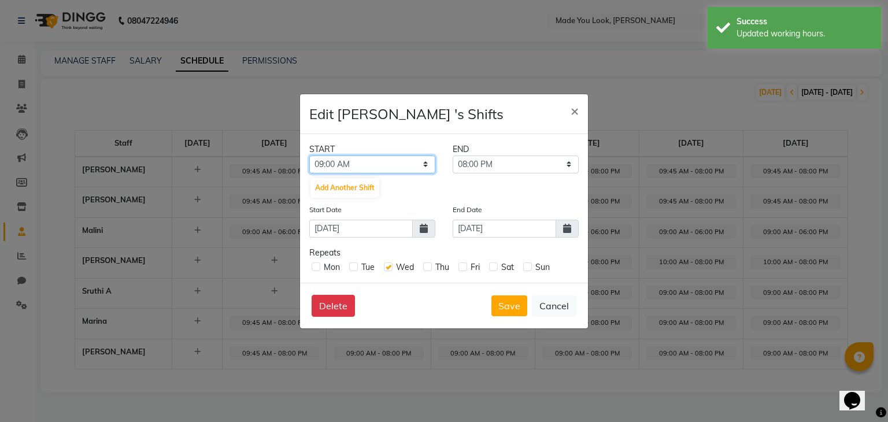
click at [428, 163] on select "12:00 AM 12:15 AM 12:30 AM 12:45 AM 01:00 AM 01:15 AM 01:30 AM 01:45 AM 02:00 A…" at bounding box center [372, 164] width 126 height 18
select select "09:45 AM"
click at [309, 155] on select "12:00 AM 12:15 AM 12:30 AM 12:45 AM 01:00 AM 01:15 AM 01:30 AM 01:45 AM 02:00 A…" at bounding box center [372, 164] width 126 height 18
click at [510, 309] on button "Save" at bounding box center [509, 305] width 36 height 21
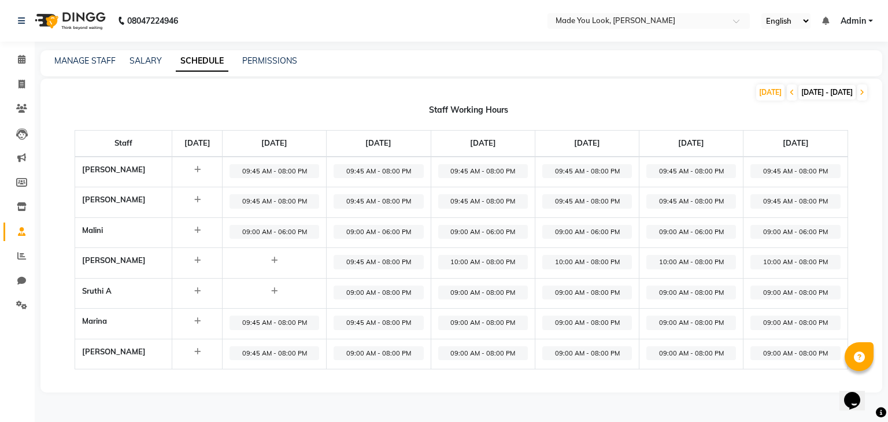
click at [506, 323] on span "09:00 AM - 08:00 PM" at bounding box center [483, 323] width 90 height 14
select select "09:00 AM"
select select "08:00 PM"
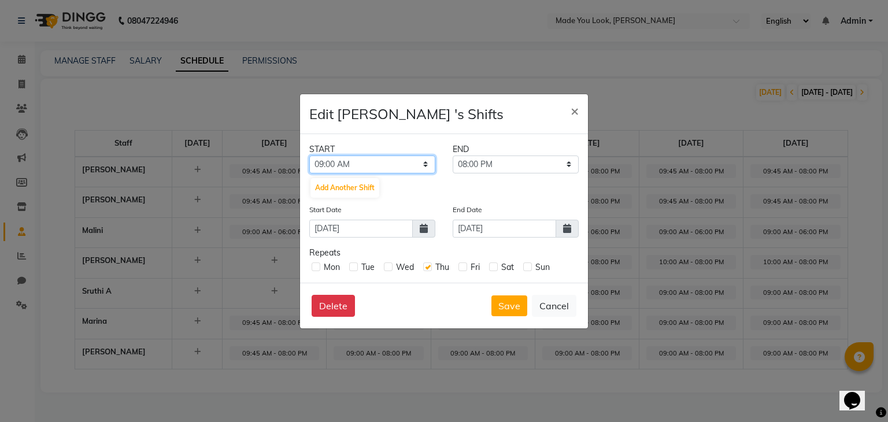
click at [424, 163] on select "12:00 AM 12:15 AM 12:30 AM 12:45 AM 01:00 AM 01:15 AM 01:30 AM 01:45 AM 02:00 A…" at bounding box center [372, 164] width 126 height 18
select select "09:45 AM"
click at [309, 155] on select "12:00 AM 12:15 AM 12:30 AM 12:45 AM 01:00 AM 01:15 AM 01:30 AM 01:45 AM 02:00 A…" at bounding box center [372, 164] width 126 height 18
click at [513, 304] on button "Save" at bounding box center [509, 305] width 36 height 21
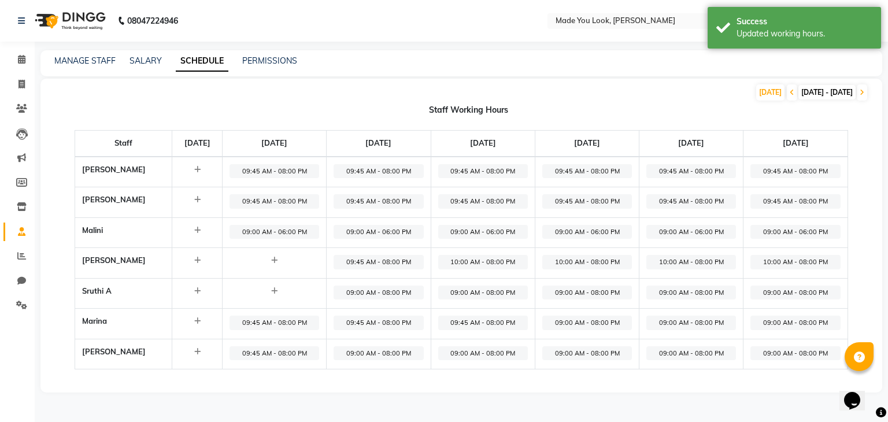
click at [607, 317] on span "09:00 AM - 08:00 PM" at bounding box center [587, 323] width 90 height 14
select select "09:00 AM"
select select "08:00 PM"
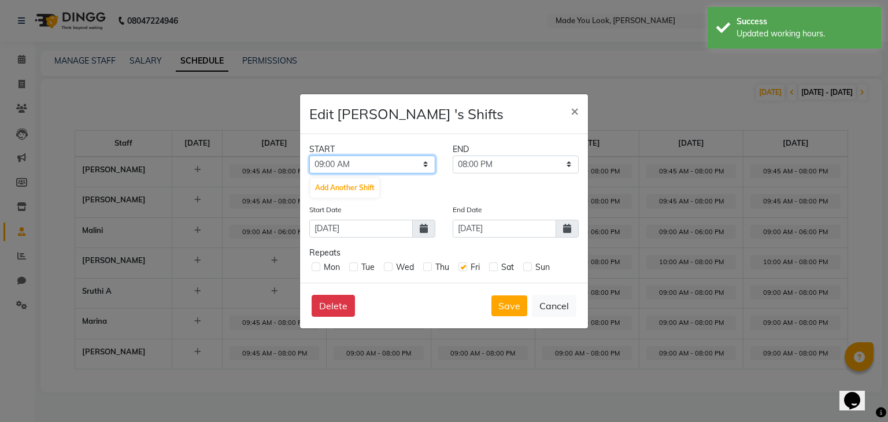
click at [429, 167] on select "12:00 AM 12:15 AM 12:30 AM 12:45 AM 01:00 AM 01:15 AM 01:30 AM 01:45 AM 02:00 A…" at bounding box center [372, 164] width 126 height 18
select select "09:45 AM"
click at [309, 155] on select "12:00 AM 12:15 AM 12:30 AM 12:45 AM 01:00 AM 01:15 AM 01:30 AM 01:45 AM 02:00 A…" at bounding box center [372, 164] width 126 height 18
click at [518, 304] on button "Save" at bounding box center [509, 305] width 36 height 21
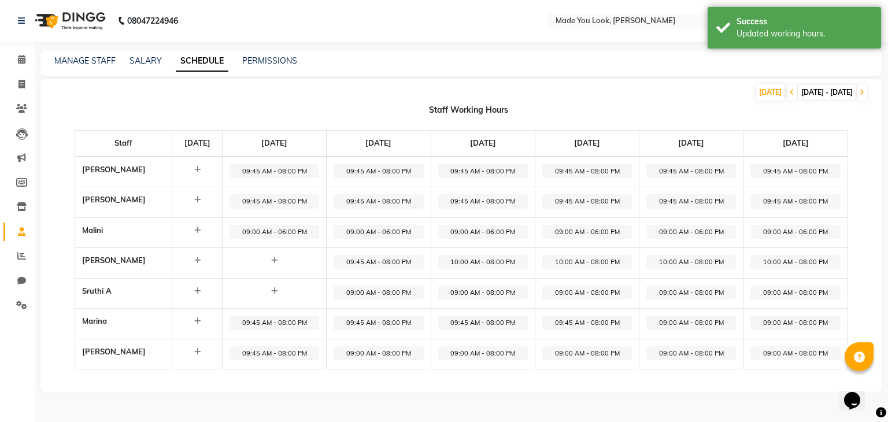
click at [687, 320] on span "09:00 AM - 08:00 PM" at bounding box center [691, 323] width 90 height 14
select select "09:00 AM"
select select "08:00 PM"
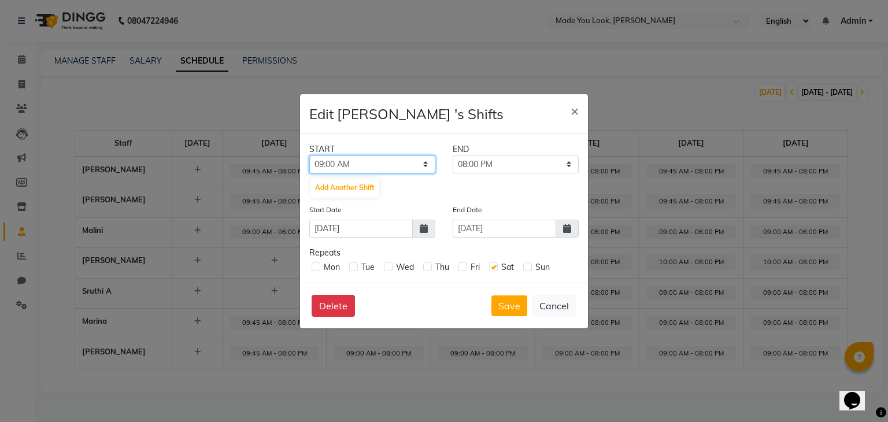
click at [427, 166] on select "12:00 AM 12:15 AM 12:30 AM 12:45 AM 01:00 AM 01:15 AM 01:30 AM 01:45 AM 02:00 A…" at bounding box center [372, 164] width 126 height 18
select select "09:45 AM"
click at [309, 155] on select "12:00 AM 12:15 AM 12:30 AM 12:45 AM 01:00 AM 01:15 AM 01:30 AM 01:45 AM 02:00 A…" at bounding box center [372, 164] width 126 height 18
click at [500, 304] on button "Save" at bounding box center [509, 305] width 36 height 21
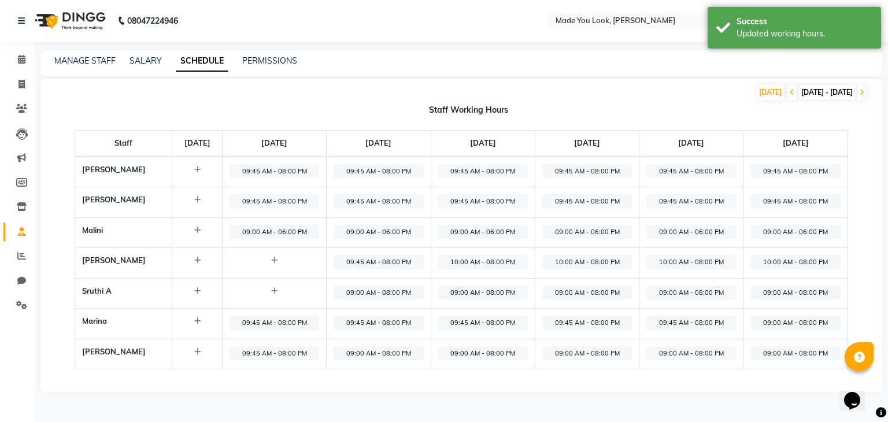
click at [689, 320] on span "09:45 AM - 08:00 PM" at bounding box center [691, 323] width 90 height 14
select select "09:45 AM"
select select "08:00 PM"
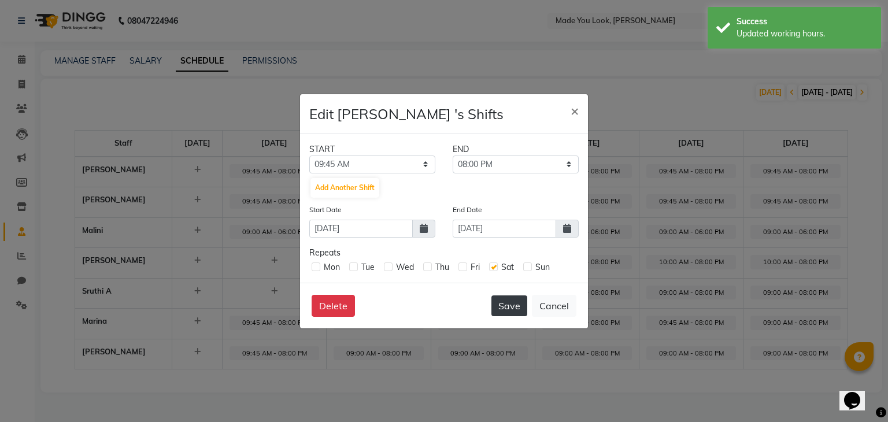
click at [511, 306] on button "Save" at bounding box center [509, 305] width 36 height 21
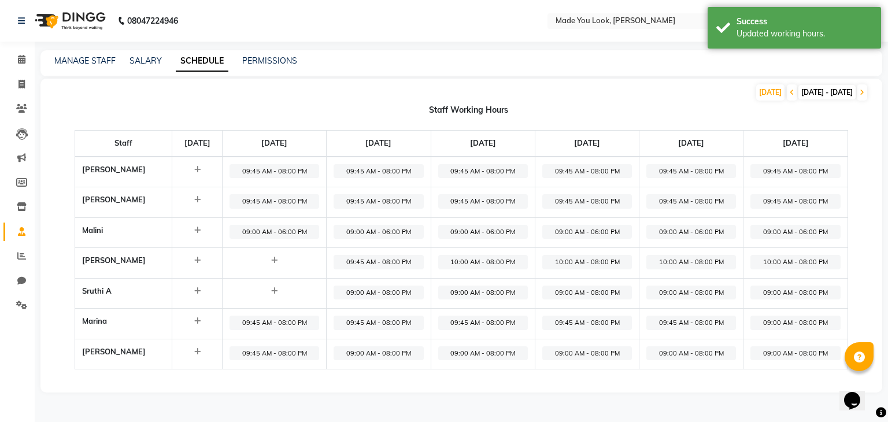
click at [792, 319] on span "09:00 AM - 08:00 PM" at bounding box center [795, 323] width 90 height 14
select select "09:00 AM"
select select "08:00 PM"
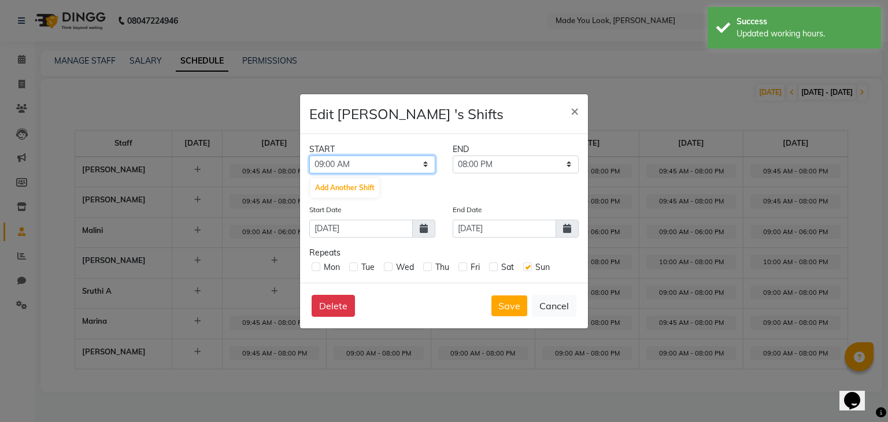
click at [421, 162] on select "12:00 AM 12:15 AM 12:30 AM 12:45 AM 01:00 AM 01:15 AM 01:30 AM 01:45 AM 02:00 A…" at bounding box center [372, 164] width 126 height 18
select select "09:45 AM"
click at [309, 155] on select "12:00 AM 12:15 AM 12:30 AM 12:45 AM 01:00 AM 01:15 AM 01:30 AM 01:45 AM 02:00 A…" at bounding box center [372, 164] width 126 height 18
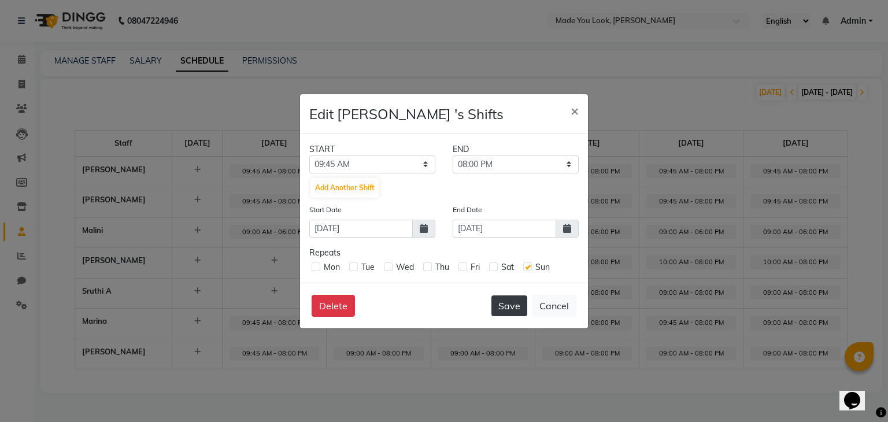
click at [510, 302] on button "Save" at bounding box center [509, 305] width 36 height 21
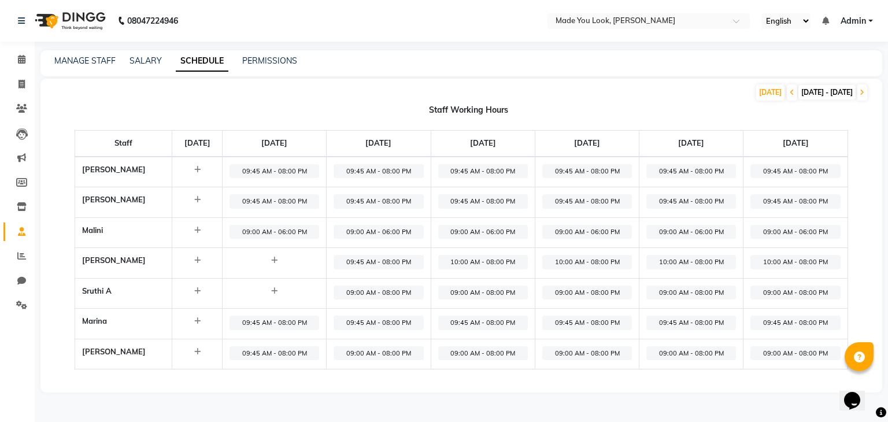
drag, startPoint x: 362, startPoint y: 352, endPoint x: 356, endPoint y: 380, distance: 28.9
click at [354, 381] on div "[DATE] [DATE] - [DATE] Staff Working Hours Staff [DATE] [DATE] [DATE] [DATE] [D…" at bounding box center [460, 236] width 841 height 314
click at [366, 350] on span "09:00 AM - 08:00 PM" at bounding box center [378, 353] width 90 height 14
select select "09:00 AM"
select select "08:00 PM"
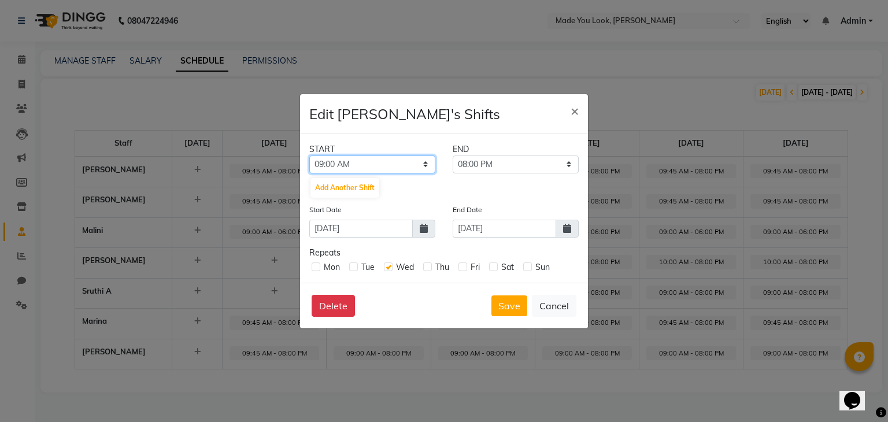
click at [409, 162] on select "12:00 AM 12:15 AM 12:30 AM 12:45 AM 01:00 AM 01:15 AM 01:30 AM 01:45 AM 02:00 A…" at bounding box center [372, 164] width 126 height 18
select select "09:45 AM"
click at [309, 155] on select "12:00 AM 12:15 AM 12:30 AM 12:45 AM 01:00 AM 01:15 AM 01:30 AM 01:45 AM 02:00 A…" at bounding box center [372, 164] width 126 height 18
click at [512, 306] on button "Save" at bounding box center [509, 305] width 36 height 21
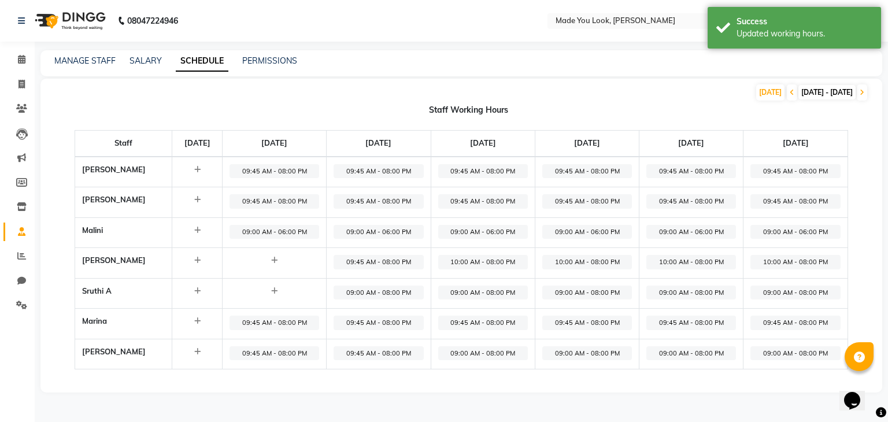
click at [484, 352] on span "09:00 AM - 08:00 PM" at bounding box center [483, 353] width 90 height 14
select select "09:00 AM"
select select "08:00 PM"
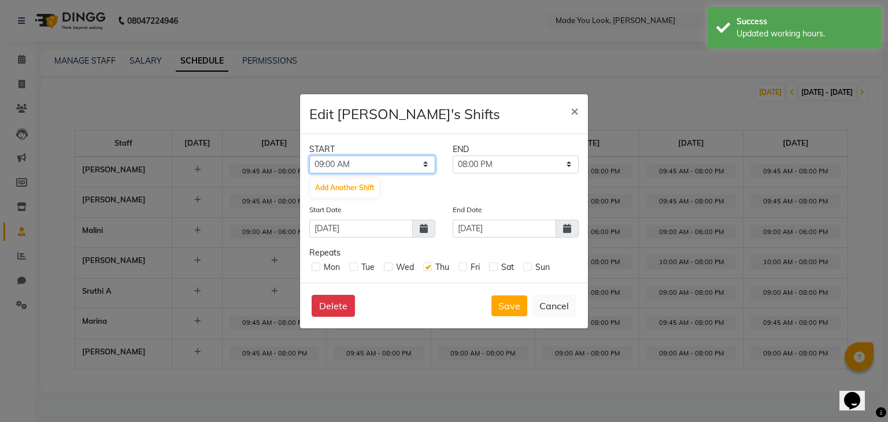
click at [418, 162] on select "12:00 AM 12:15 AM 12:30 AM 12:45 AM 01:00 AM 01:15 AM 01:30 AM 01:45 AM 02:00 A…" at bounding box center [372, 164] width 126 height 18
select select "09:45 AM"
click at [309, 155] on select "12:00 AM 12:15 AM 12:30 AM 12:45 AM 01:00 AM 01:15 AM 01:30 AM 01:45 AM 02:00 A…" at bounding box center [372, 164] width 126 height 18
click at [506, 307] on button "Save" at bounding box center [509, 305] width 36 height 21
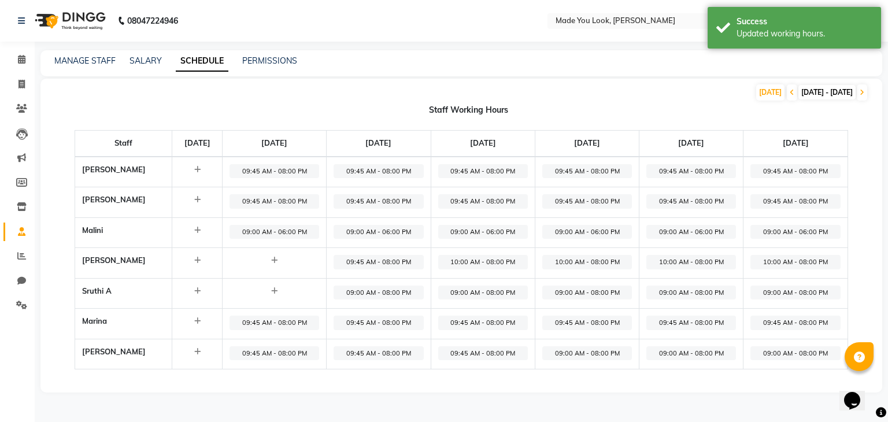
click at [615, 319] on span "09:45 AM - 08:00 PM" at bounding box center [587, 323] width 90 height 14
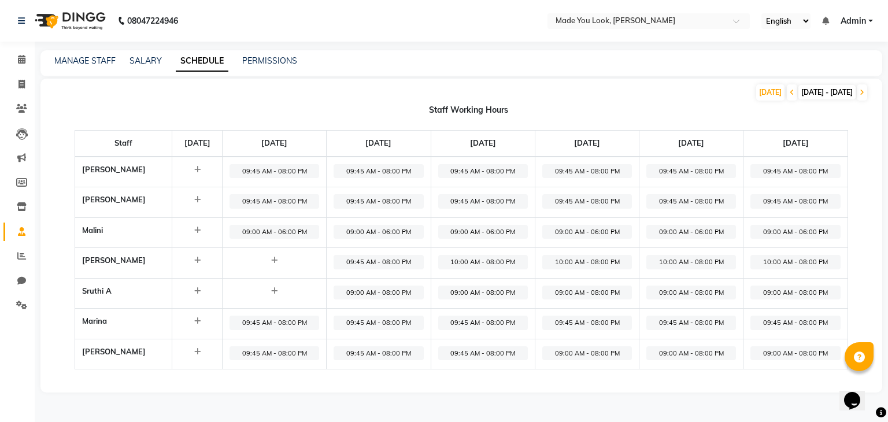
select select "09:45 AM"
select select "08:00 PM"
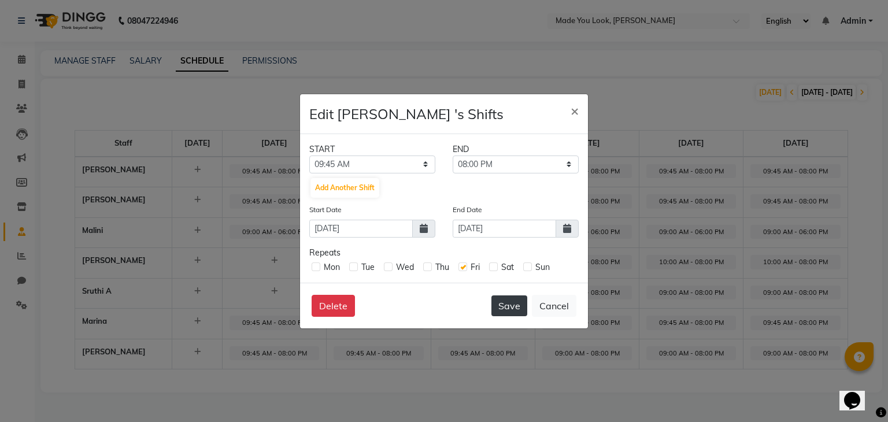
click at [511, 302] on button "Save" at bounding box center [509, 305] width 36 height 21
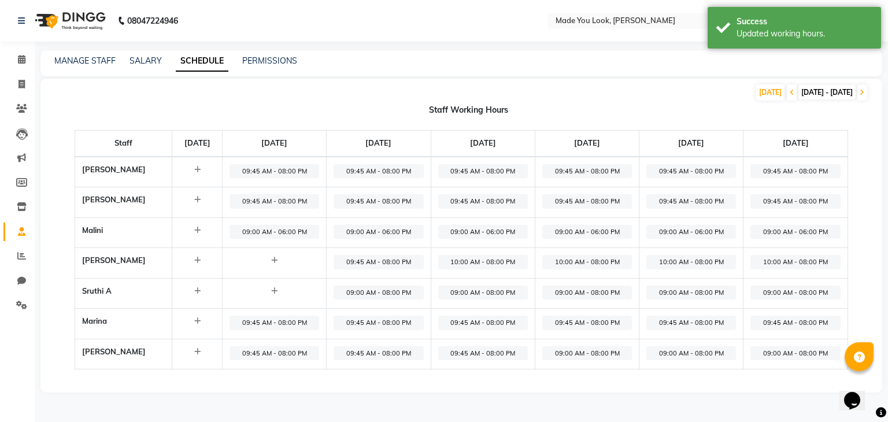
click at [594, 346] on span "09:00 AM - 08:00 PM" at bounding box center [587, 353] width 90 height 14
select select "09:00 AM"
select select "08:00 PM"
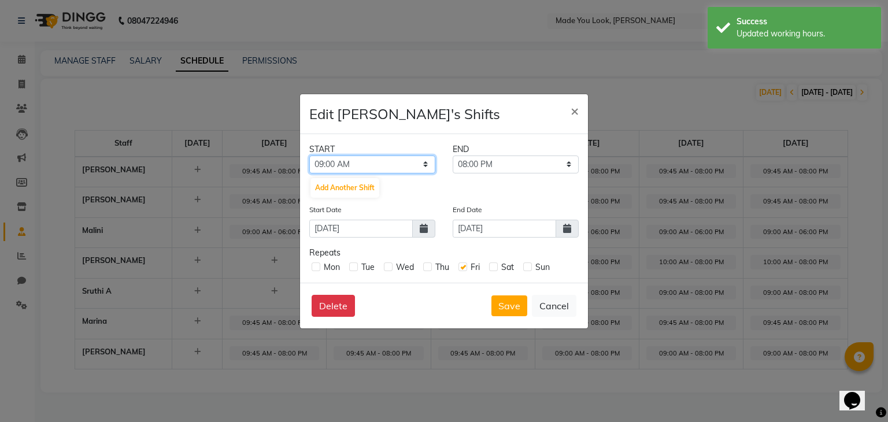
click at [420, 166] on select "12:00 AM 12:15 AM 12:30 AM 12:45 AM 01:00 AM 01:15 AM 01:30 AM 01:45 AM 02:00 A…" at bounding box center [372, 164] width 126 height 18
select select "09:45 AM"
click at [309, 155] on select "12:00 AM 12:15 AM 12:30 AM 12:45 AM 01:00 AM 01:15 AM 01:30 AM 01:45 AM 02:00 A…" at bounding box center [372, 164] width 126 height 18
click at [512, 306] on button "Save" at bounding box center [509, 305] width 36 height 21
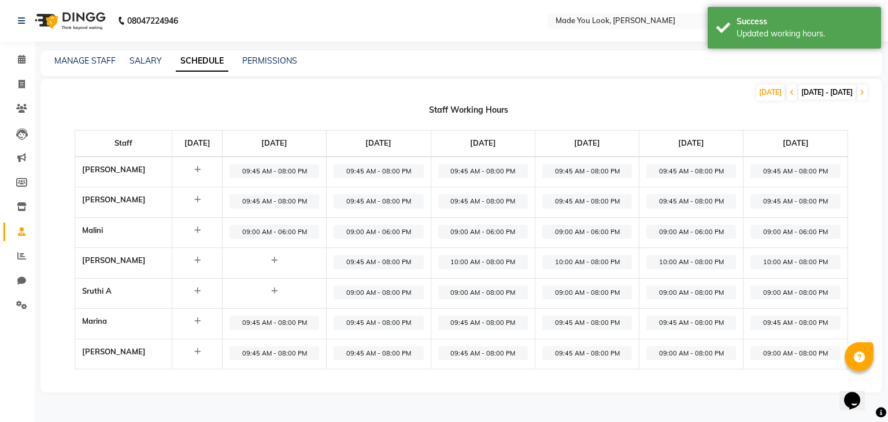
click at [688, 348] on span "09:00 AM - 08:00 PM" at bounding box center [691, 353] width 90 height 14
select select "09:00 AM"
select select "08:00 PM"
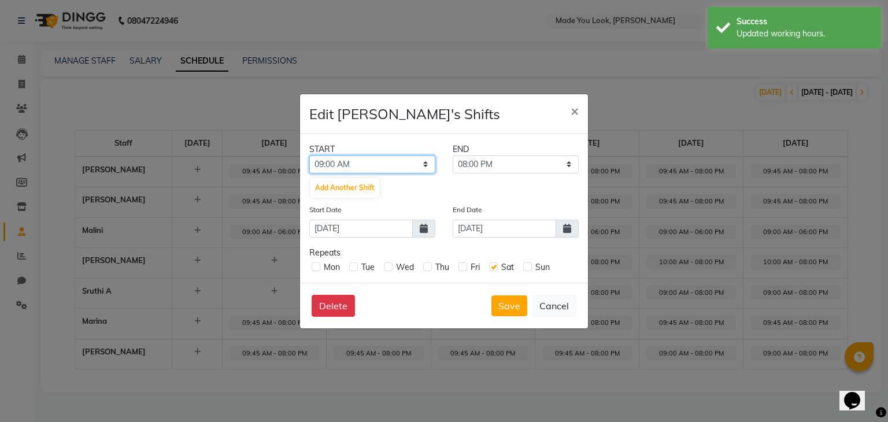
click at [425, 164] on select "12:00 AM 12:15 AM 12:30 AM 12:45 AM 01:00 AM 01:15 AM 01:30 AM 01:45 AM 02:00 A…" at bounding box center [372, 164] width 126 height 18
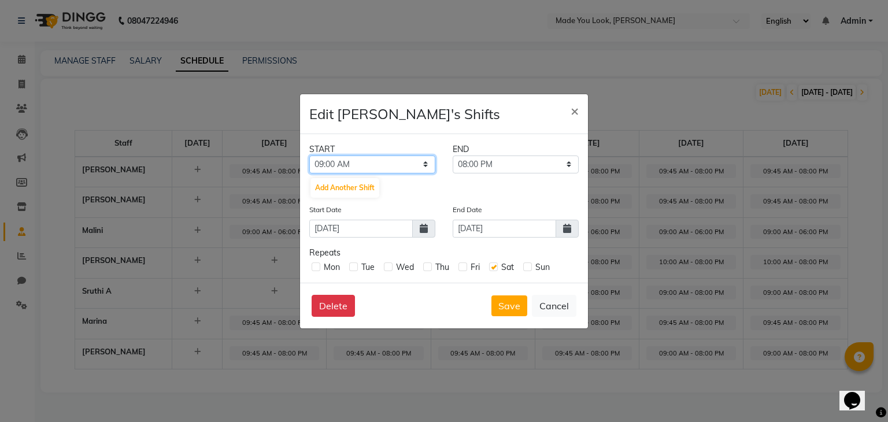
select select "09:45 AM"
click at [309, 155] on select "12:00 AM 12:15 AM 12:30 AM 12:45 AM 01:00 AM 01:15 AM 01:30 AM 01:45 AM 02:00 A…" at bounding box center [372, 164] width 126 height 18
click at [506, 304] on button "Save" at bounding box center [509, 305] width 36 height 21
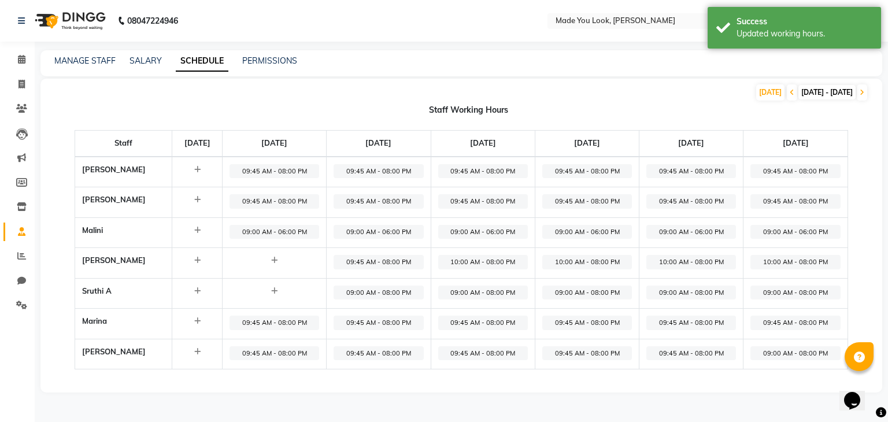
click at [791, 349] on span "09:00 AM - 08:00 PM" at bounding box center [795, 353] width 90 height 14
select select "09:00 AM"
select select "08:00 PM"
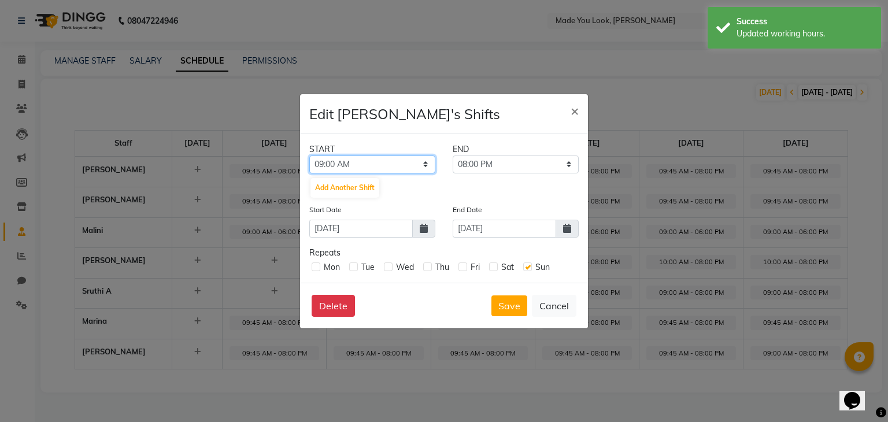
click at [425, 161] on select "12:00 AM 12:15 AM 12:30 AM 12:45 AM 01:00 AM 01:15 AM 01:30 AM 01:45 AM 02:00 A…" at bounding box center [372, 164] width 126 height 18
select select "09:45 AM"
click at [309, 155] on select "12:00 AM 12:15 AM 12:30 AM 12:45 AM 01:00 AM 01:15 AM 01:30 AM 01:45 AM 02:00 A…" at bounding box center [372, 164] width 126 height 18
click at [513, 305] on button "Save" at bounding box center [509, 305] width 36 height 21
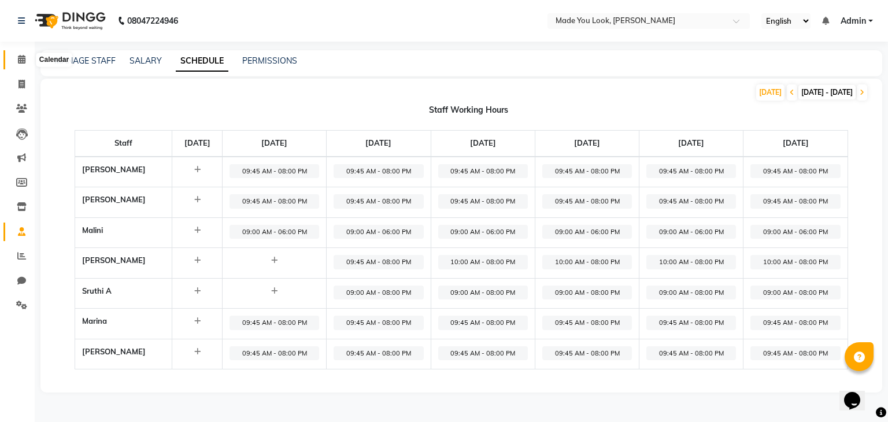
click at [27, 57] on span at bounding box center [22, 59] width 20 height 13
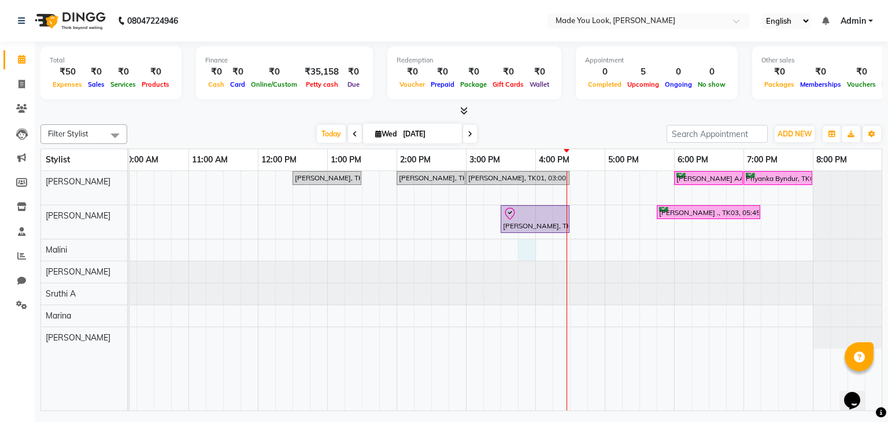
click at [519, 249] on div "[PERSON_NAME] AA, TK05, 09:00 AM-10:00 AM, HAIRCUT [PERSON_NAME] [PERSON_NAME],…" at bounding box center [431, 291] width 902 height 240
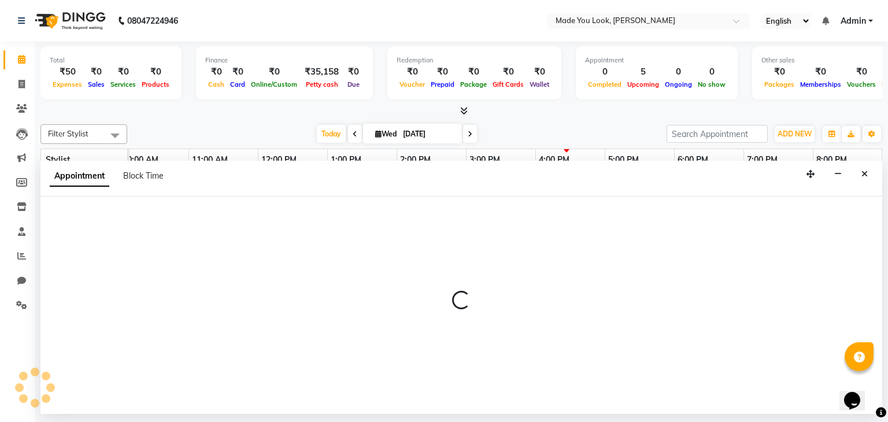
select select "84242"
select select "tentative"
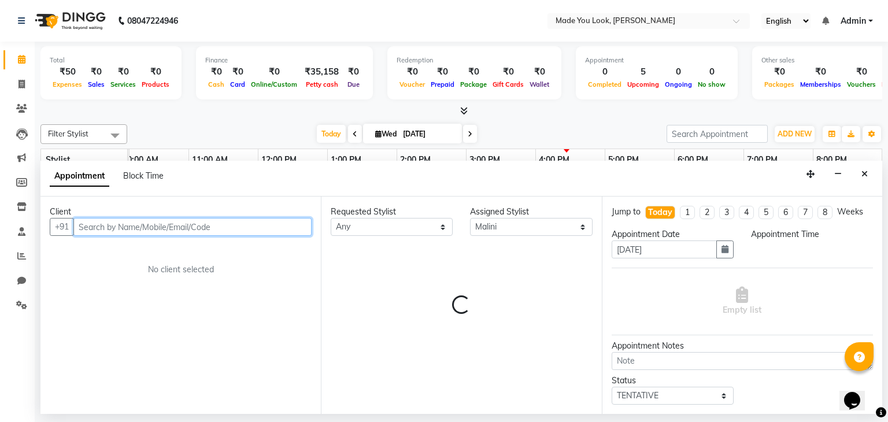
select select "945"
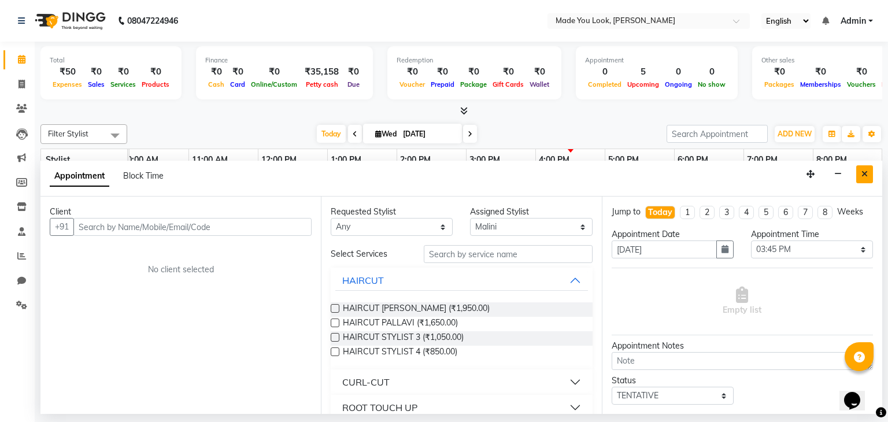
click at [862, 172] on icon "Close" at bounding box center [864, 174] width 6 height 8
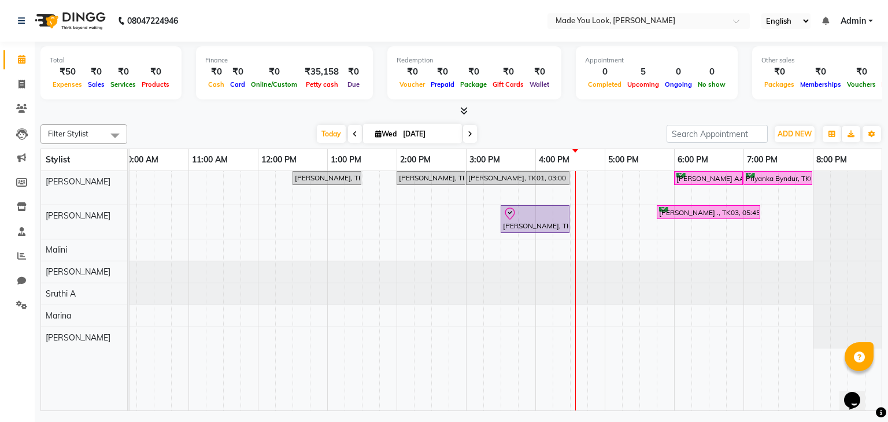
click at [465, 109] on icon at bounding box center [464, 110] width 8 height 9
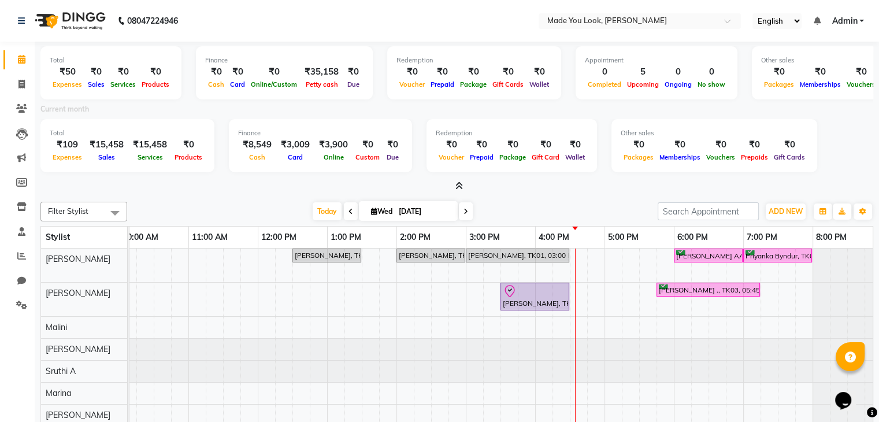
click at [460, 187] on icon at bounding box center [459, 185] width 8 height 9
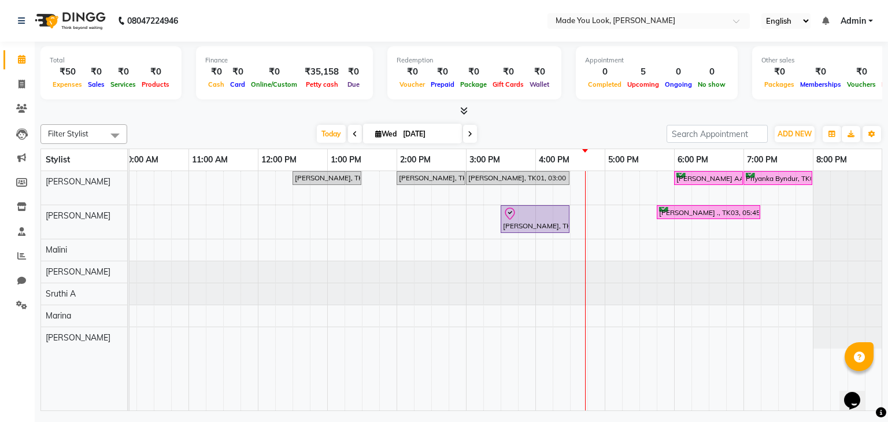
click at [468, 131] on icon at bounding box center [470, 134] width 5 height 7
type input "[DATE]"
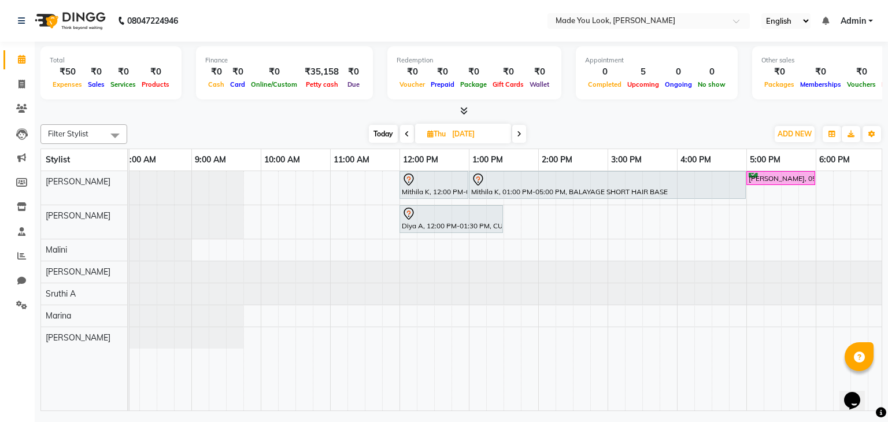
scroll to position [0, 7]
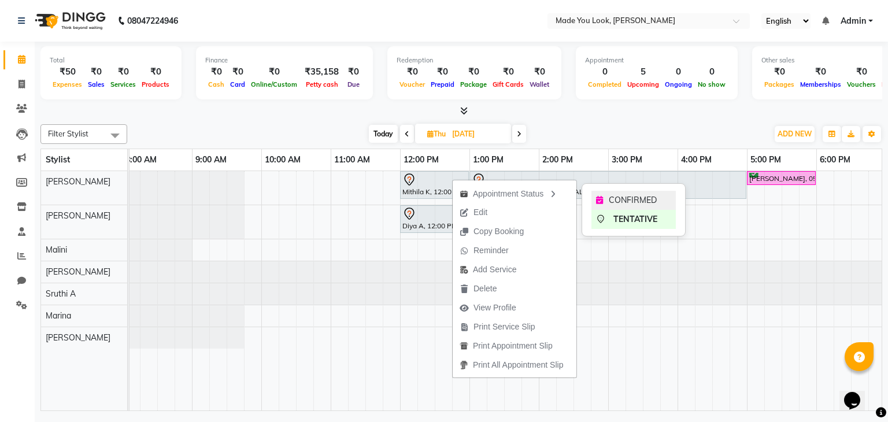
click at [610, 196] on span "CONFIRMED" at bounding box center [633, 200] width 48 height 12
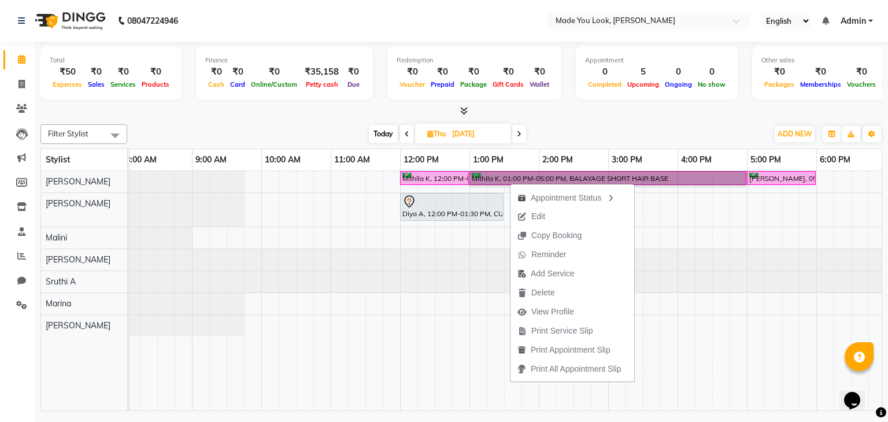
click at [123, 249] on div at bounding box center [123, 259] width 0 height 21
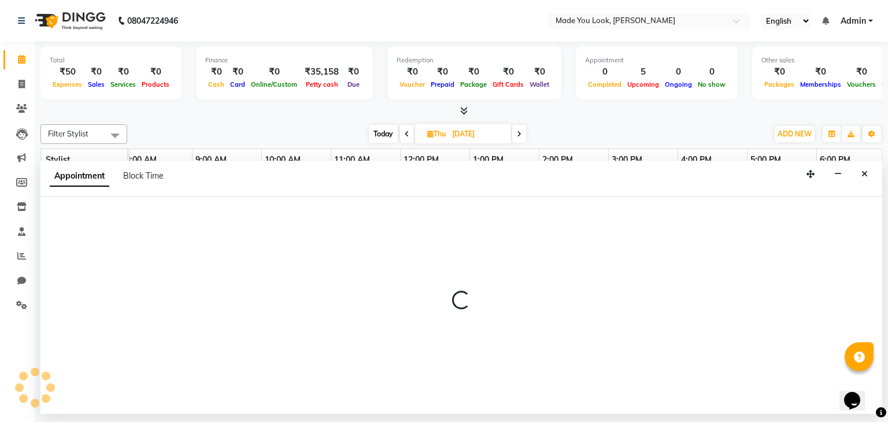
select select "84244"
select select "735"
select select "tentative"
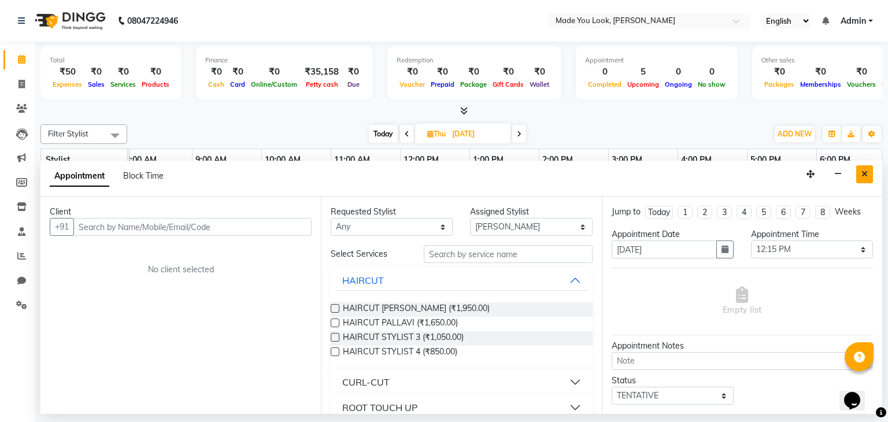
click at [866, 172] on icon "Close" at bounding box center [864, 174] width 6 height 8
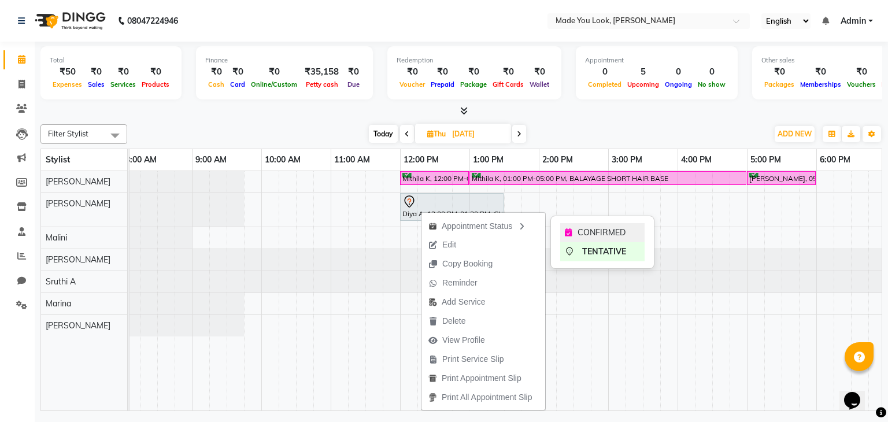
click at [588, 231] on span "CONFIRMED" at bounding box center [601, 233] width 48 height 12
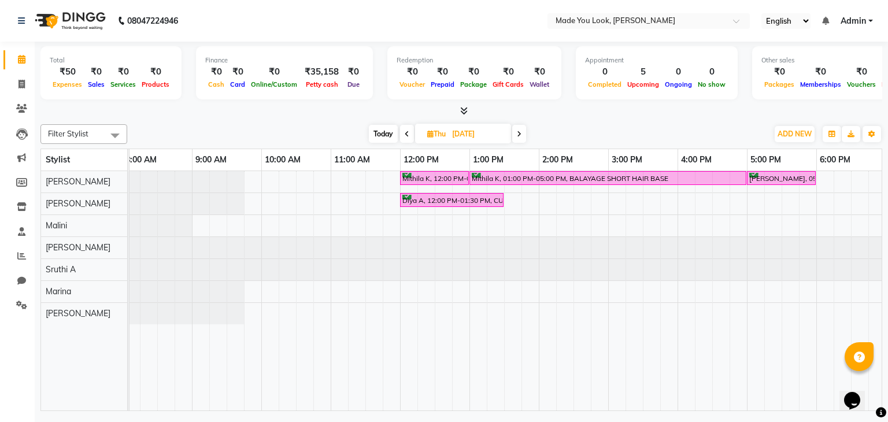
click at [402, 128] on span at bounding box center [407, 134] width 14 height 18
type input "[DATE]"
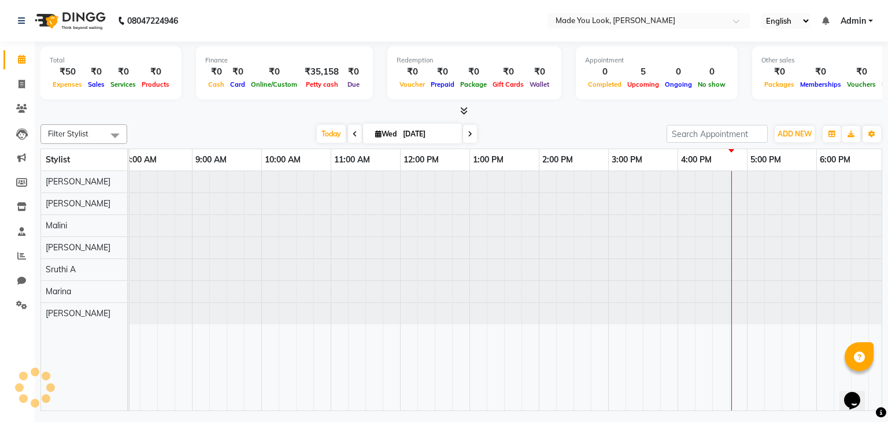
scroll to position [0, 149]
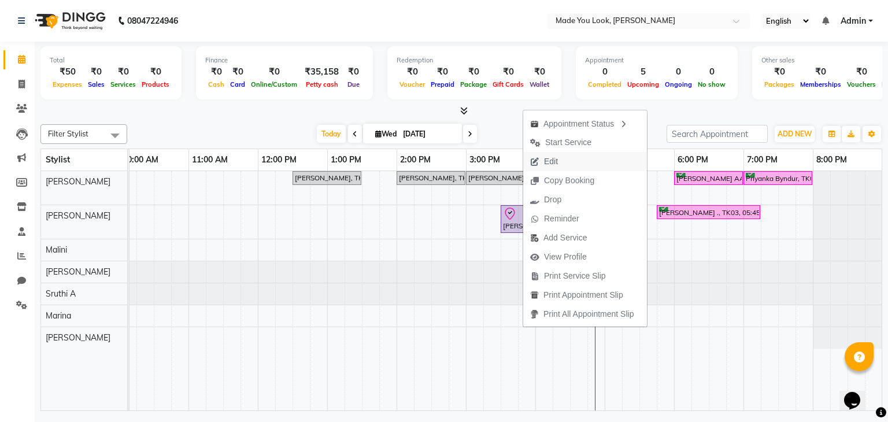
click at [559, 165] on span "Edit" at bounding box center [544, 161] width 42 height 19
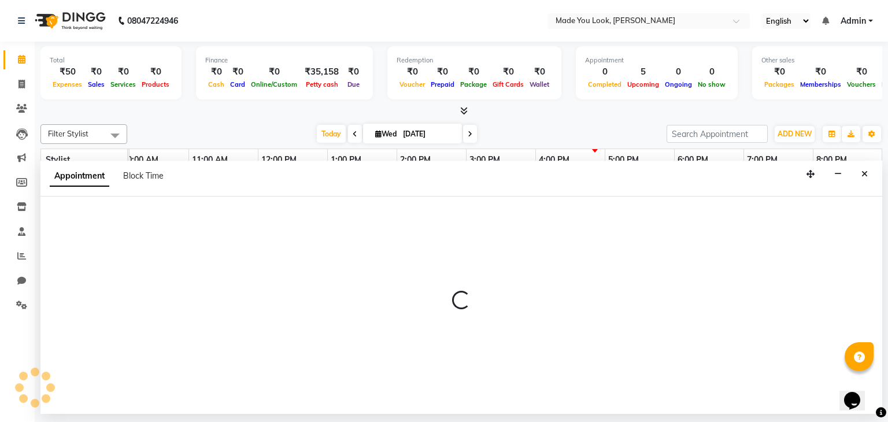
select select "tentative"
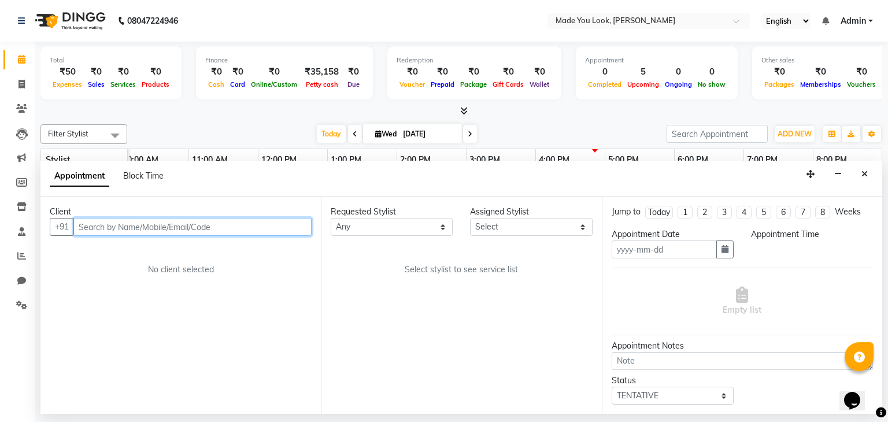
type input "[DATE]"
type textarea "WAVY"
select select "check-in"
select select "930"
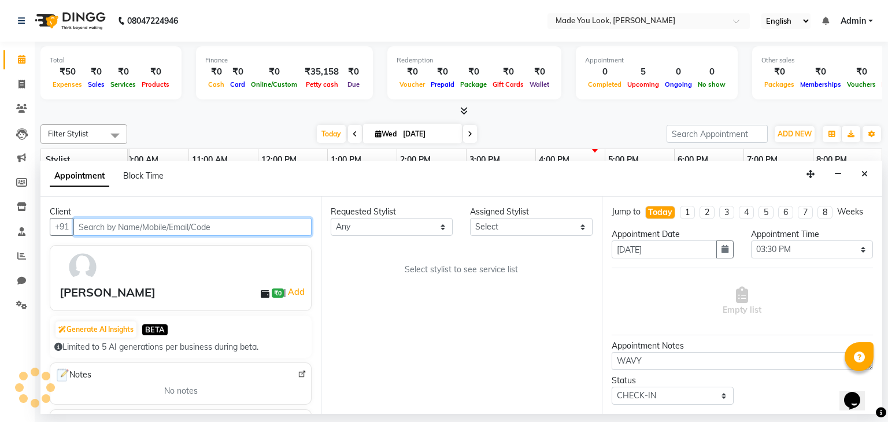
select select "83313"
select select "4108"
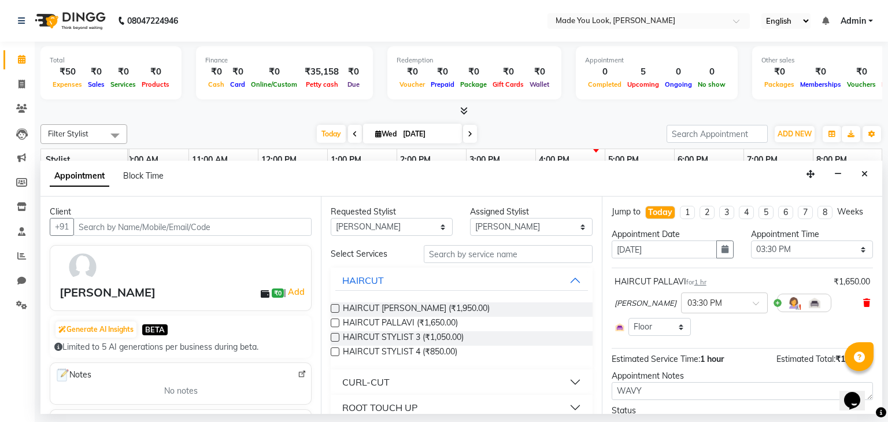
click at [863, 299] on icon at bounding box center [866, 303] width 7 height 8
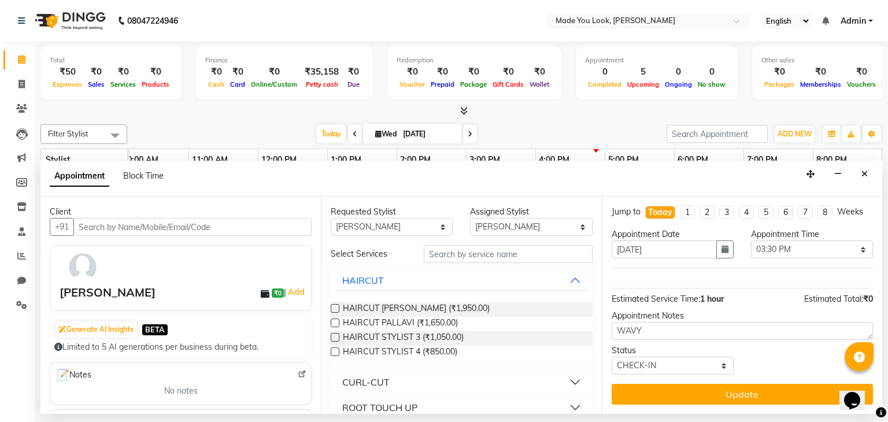
click at [568, 387] on button "CURL-CUT" at bounding box center [461, 382] width 252 height 21
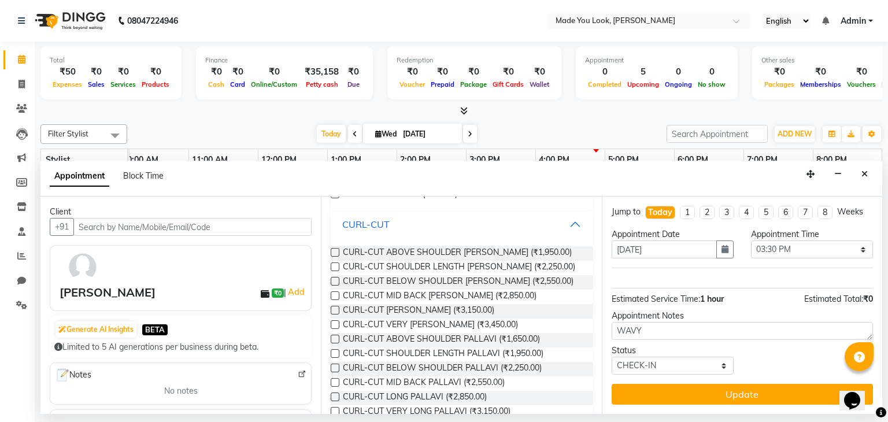
scroll to position [289, 0]
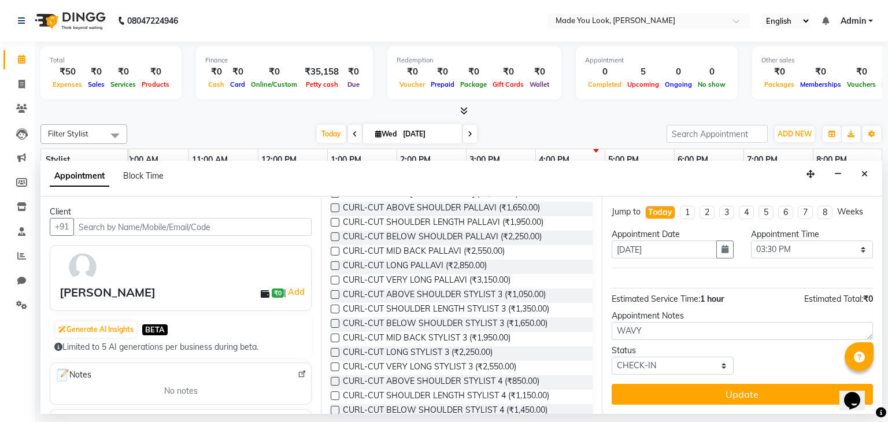
click at [335, 236] on label at bounding box center [335, 236] width 9 height 9
click at [335, 236] on input "checkbox" at bounding box center [335, 238] width 8 height 8
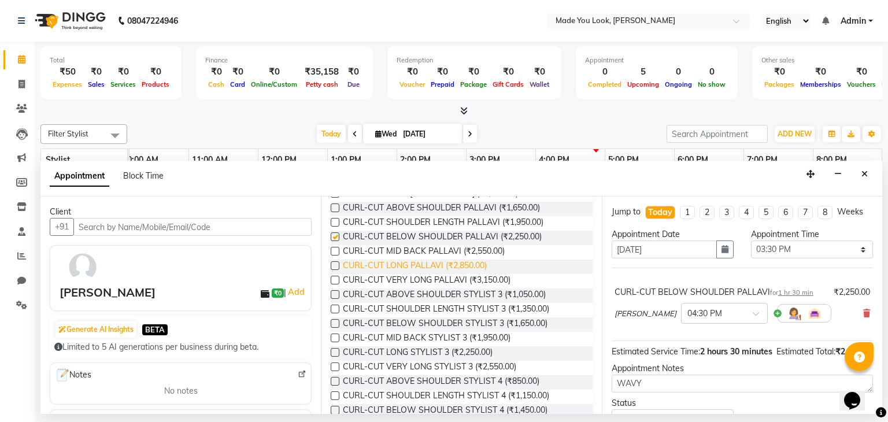
checkbox input "false"
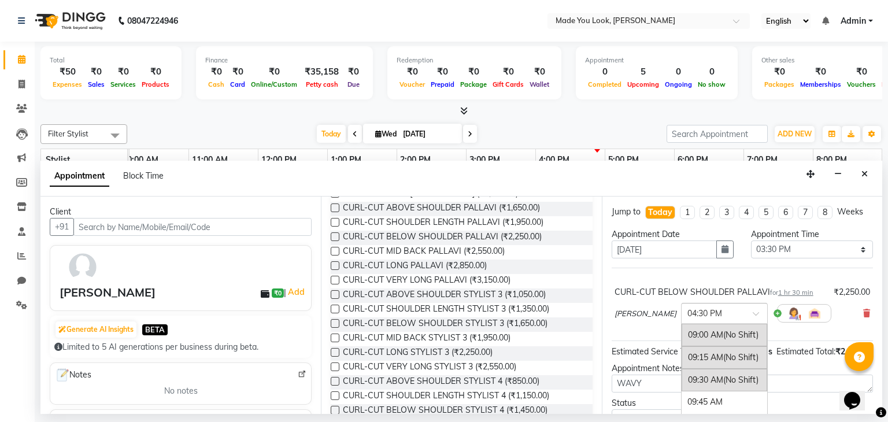
click at [747, 308] on div at bounding box center [724, 312] width 86 height 12
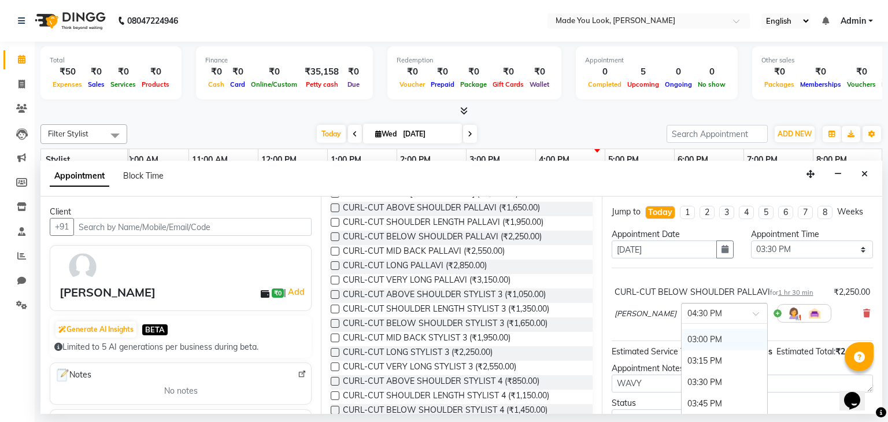
scroll to position [529, 0]
click at [689, 356] on div "03:30 PM" at bounding box center [724, 364] width 86 height 21
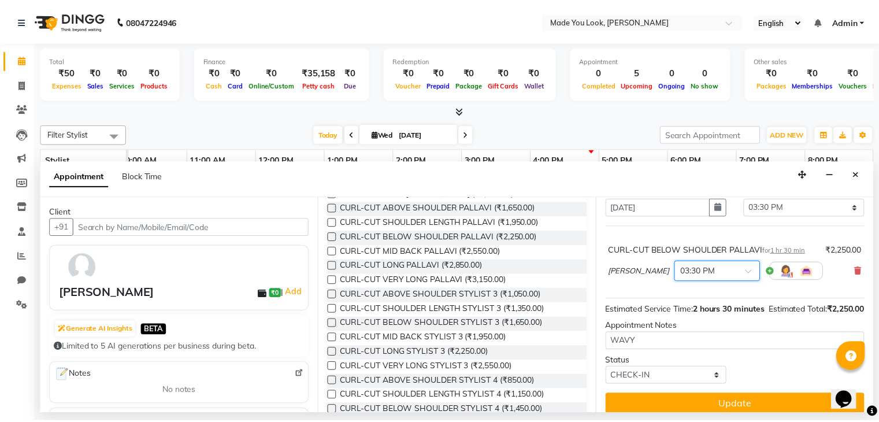
scroll to position [64, 0]
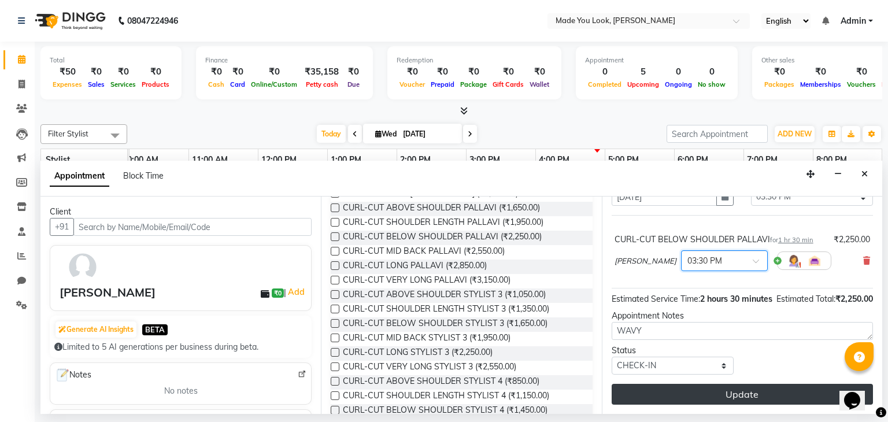
click at [707, 391] on button "Update" at bounding box center [741, 394] width 261 height 21
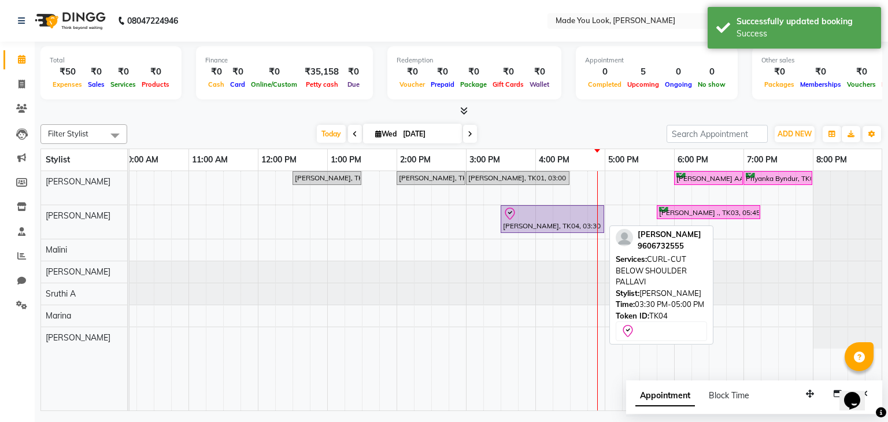
click at [528, 220] on div "[PERSON_NAME], TK04, 03:30 PM-05:00 PM, CURL-CUT BELOW SHOULDER PALLAVI" at bounding box center [552, 219] width 101 height 24
select select "8"
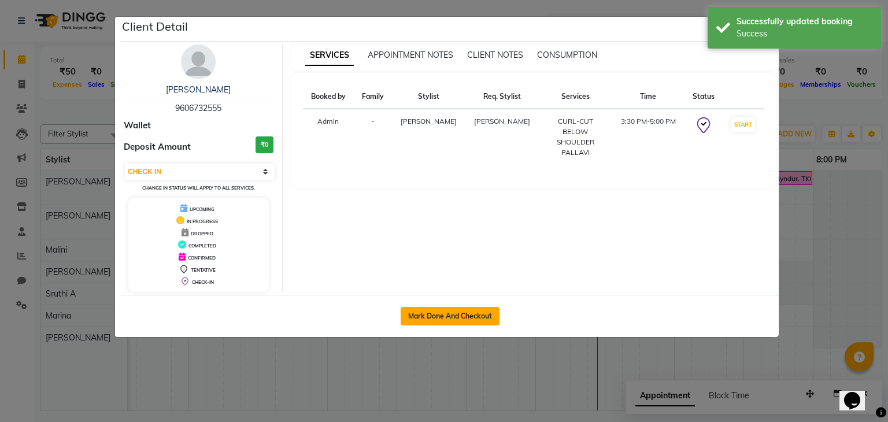
click at [450, 313] on button "Mark Done And Checkout" at bounding box center [450, 316] width 99 height 18
select select "service"
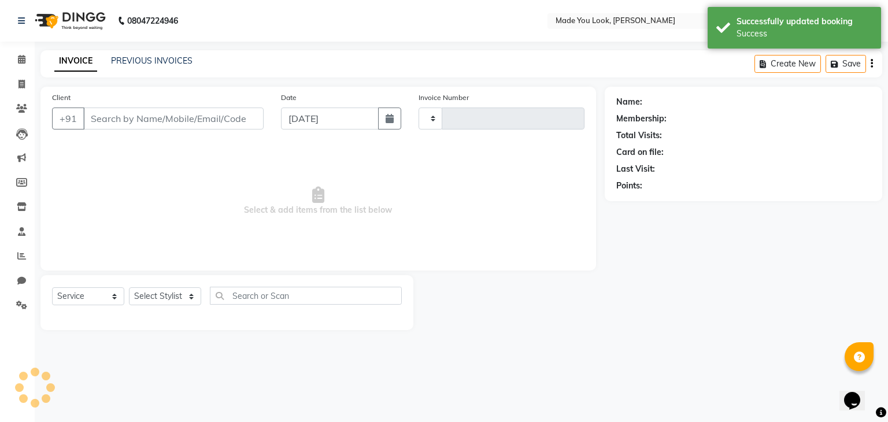
type input "0261"
select select "8181"
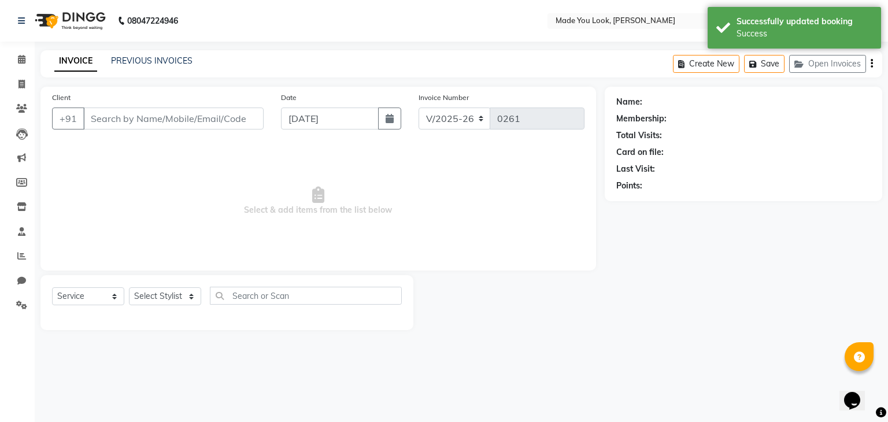
type input "9606732555"
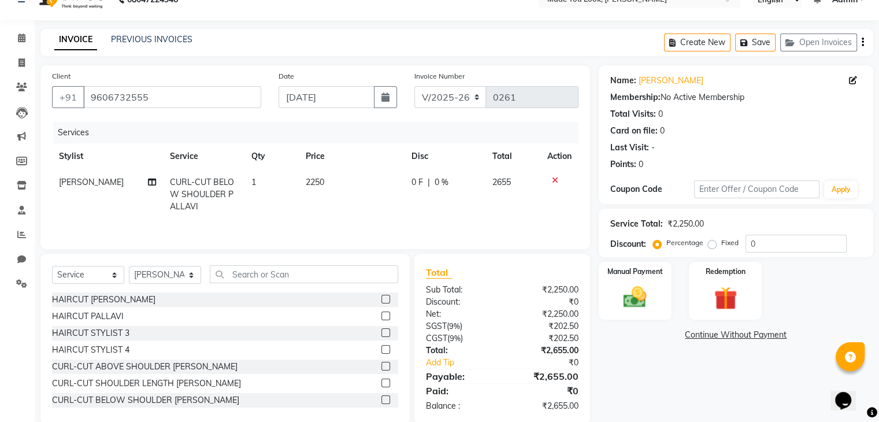
scroll to position [42, 0]
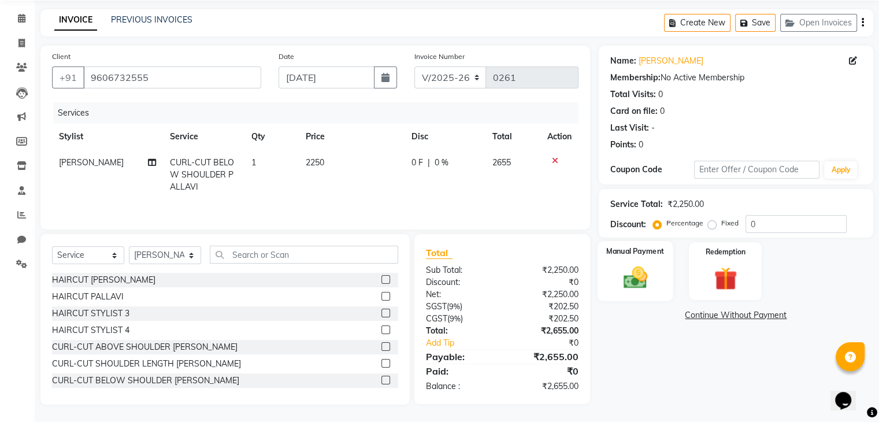
click at [630, 286] on img at bounding box center [635, 278] width 39 height 28
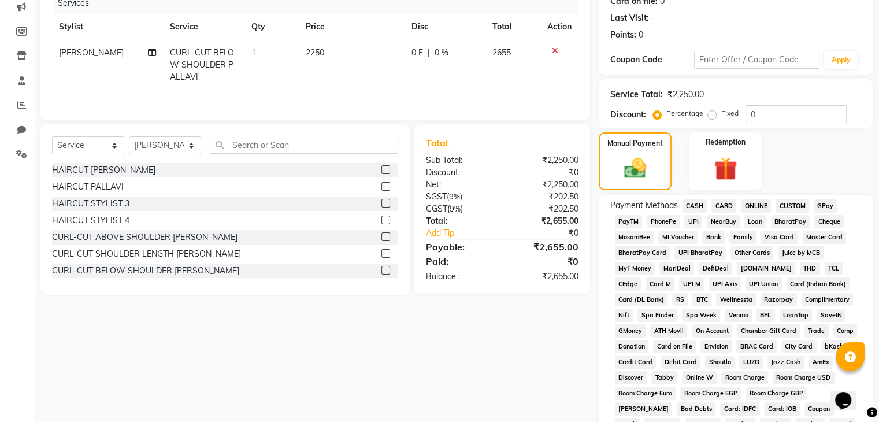
scroll to position [157, 0]
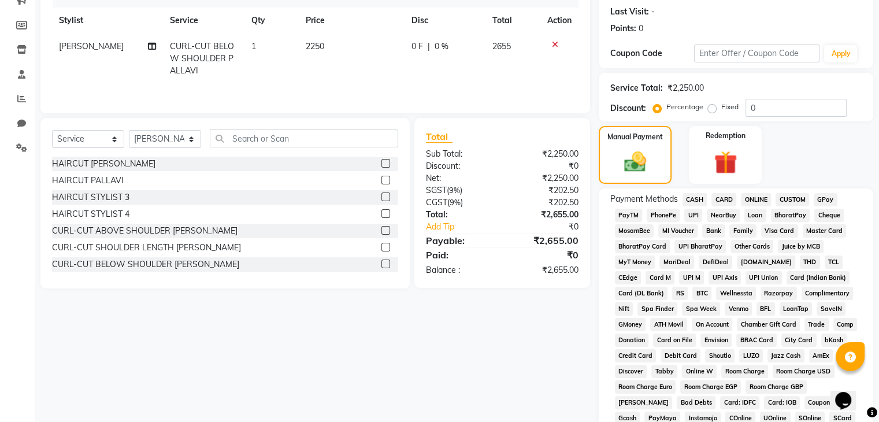
click at [688, 213] on span "UPI" at bounding box center [693, 215] width 18 height 13
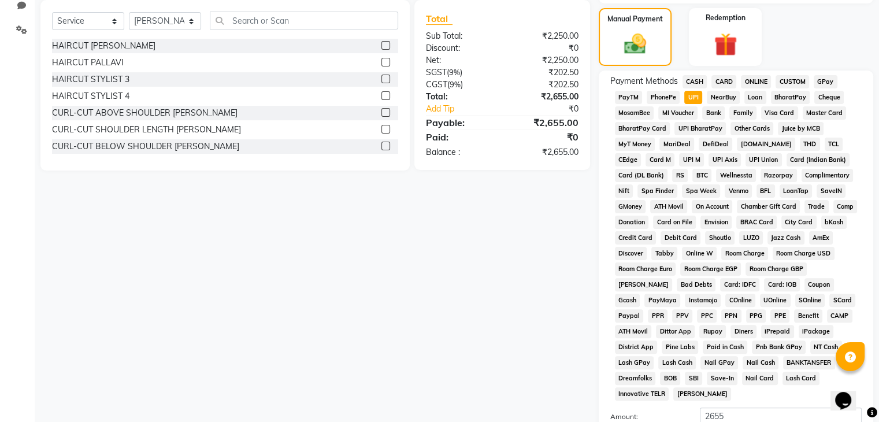
scroll to position [401, 0]
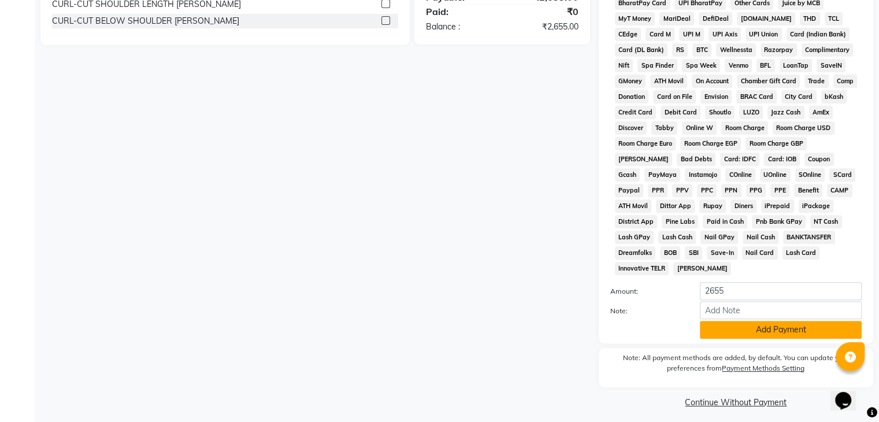
click at [726, 326] on button "Add Payment" at bounding box center [781, 330] width 162 height 18
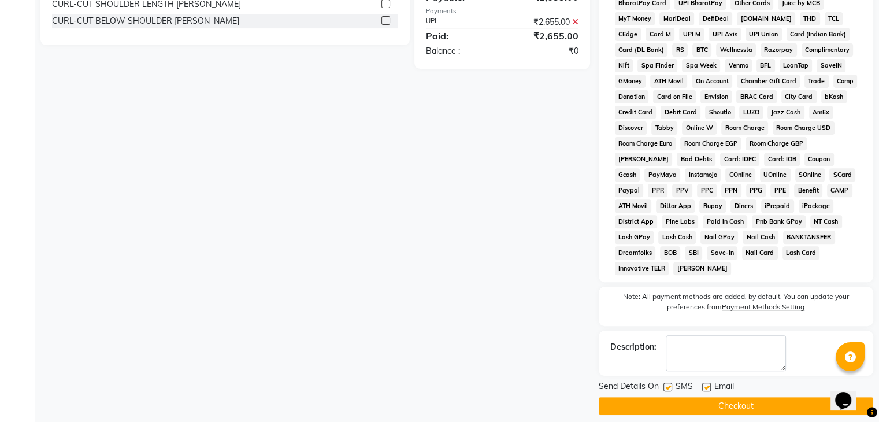
click at [736, 397] on button "Checkout" at bounding box center [736, 406] width 275 height 18
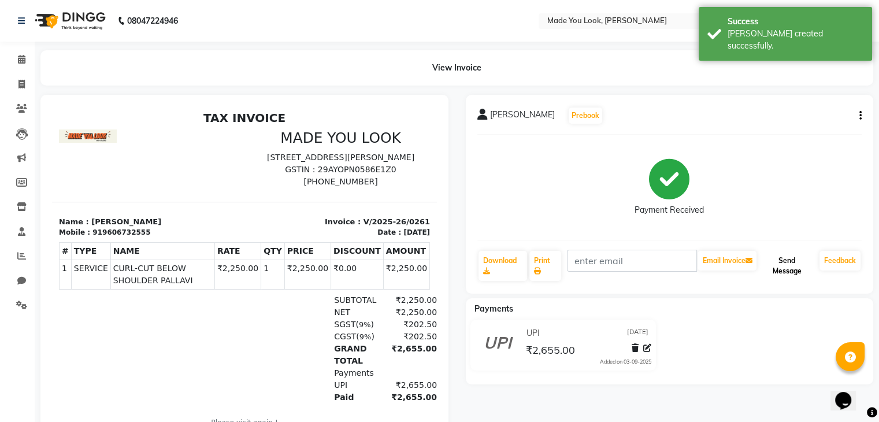
click at [784, 262] on button "Send Message" at bounding box center [787, 266] width 56 height 30
click at [539, 268] on icon at bounding box center [537, 271] width 7 height 7
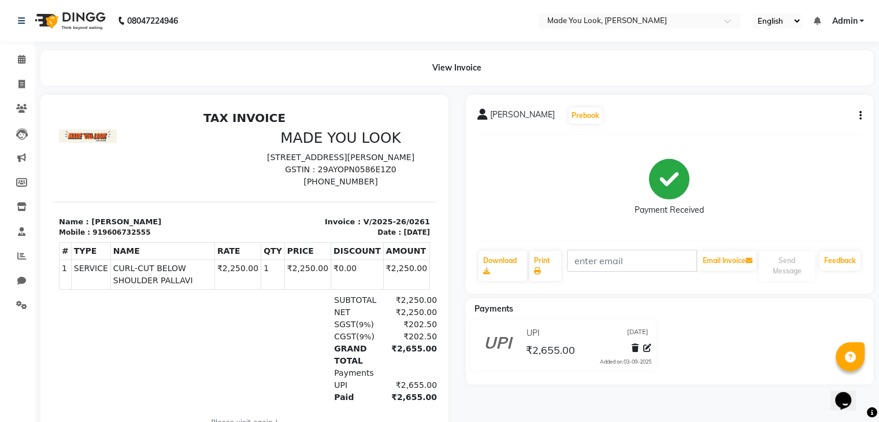
click at [617, 132] on div "[PERSON_NAME] W Prebook Payment Received Download Print Email Invoice Send Mess…" at bounding box center [670, 194] width 408 height 199
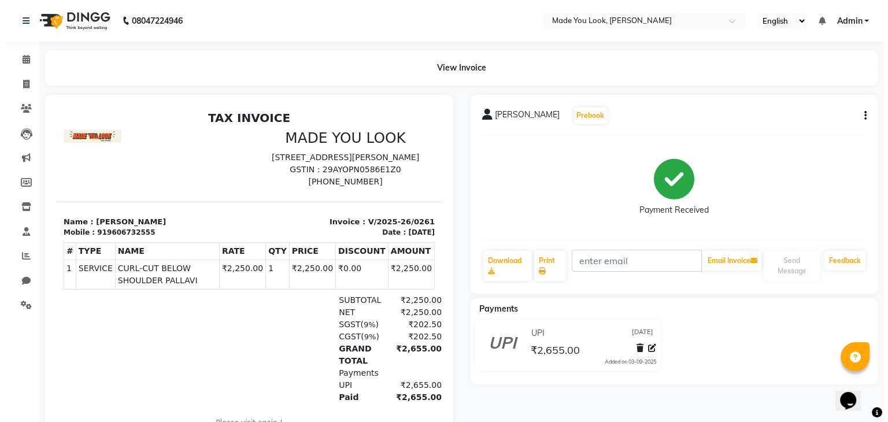
scroll to position [4, 0]
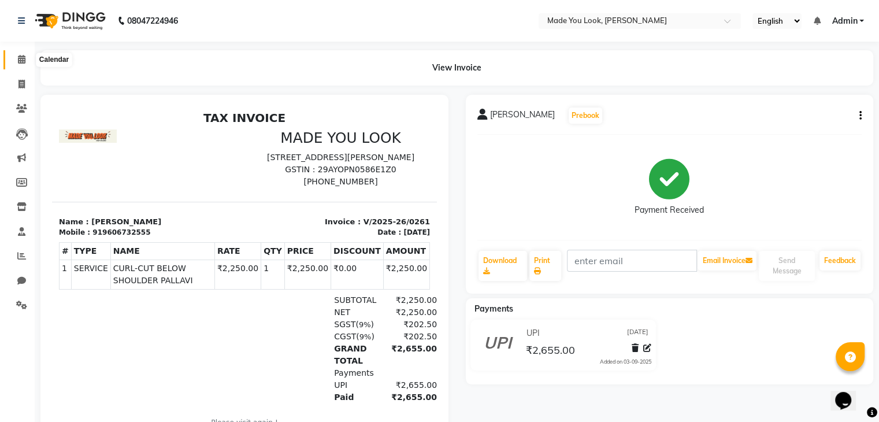
click at [25, 54] on span at bounding box center [22, 59] width 20 height 13
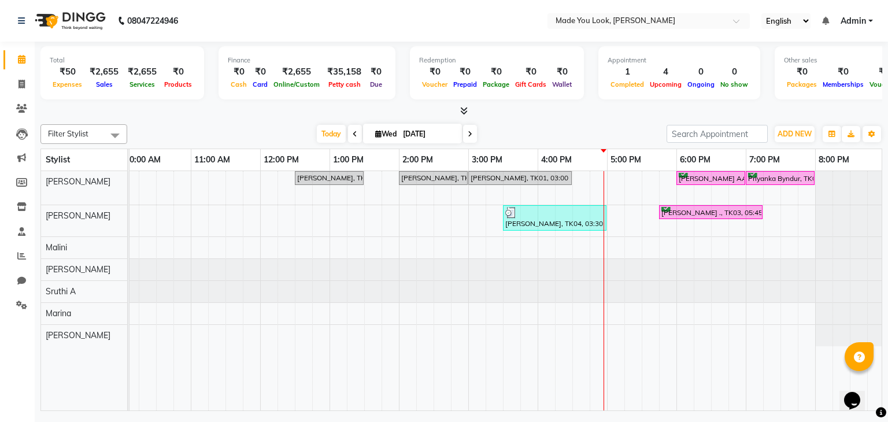
scroll to position [0, 149]
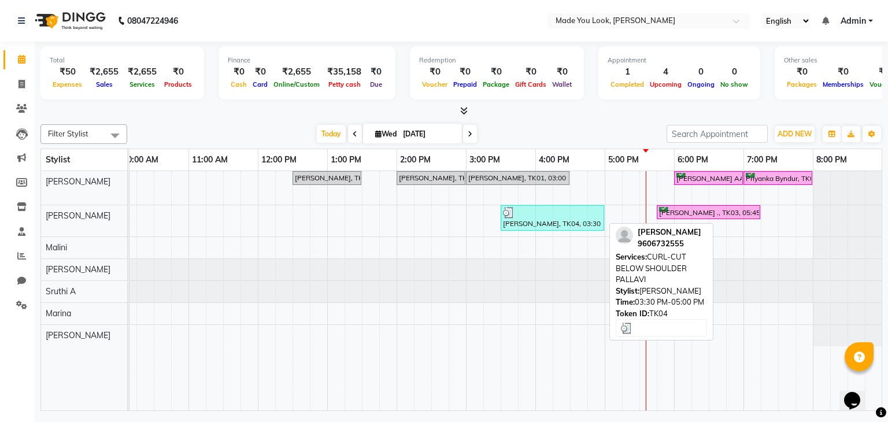
click at [564, 216] on div at bounding box center [552, 213] width 99 height 12
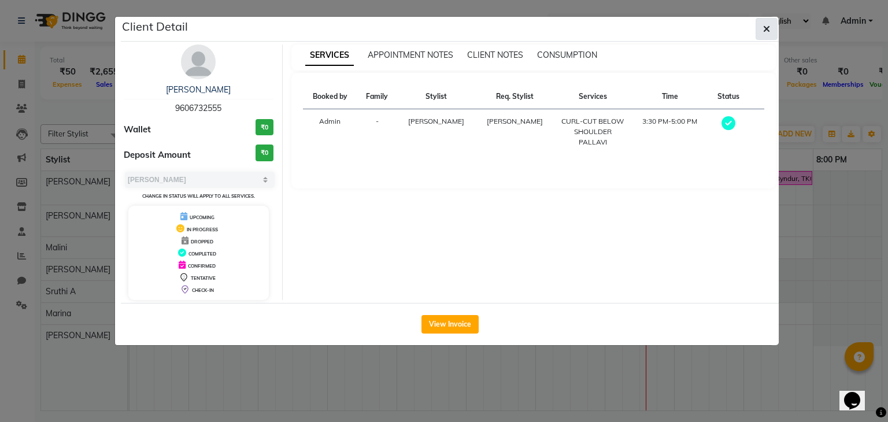
click at [763, 27] on icon "button" at bounding box center [766, 28] width 7 height 9
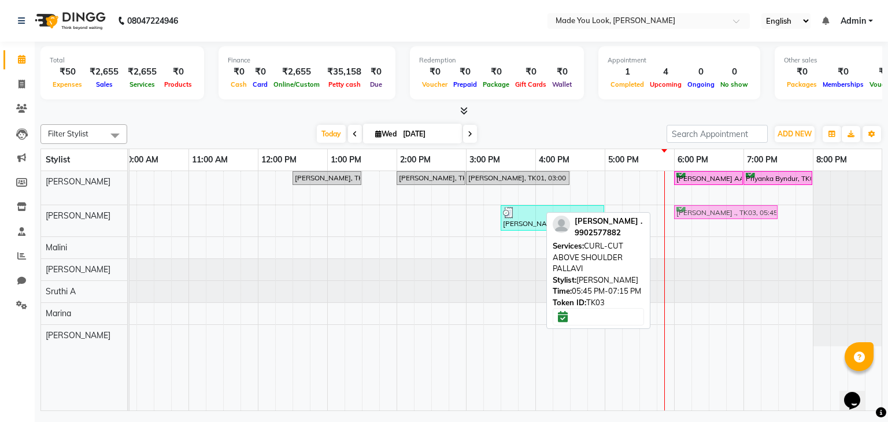
drag, startPoint x: 667, startPoint y: 216, endPoint x: 681, endPoint y: 216, distance: 14.4
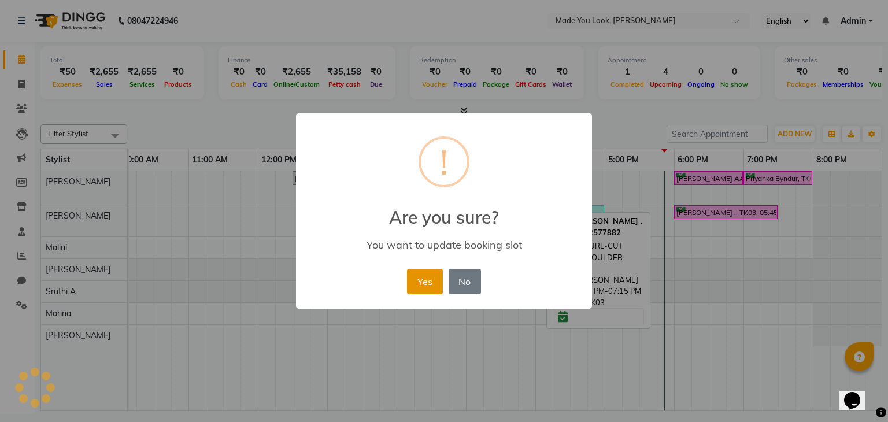
click at [421, 276] on button "Yes" at bounding box center [424, 281] width 35 height 25
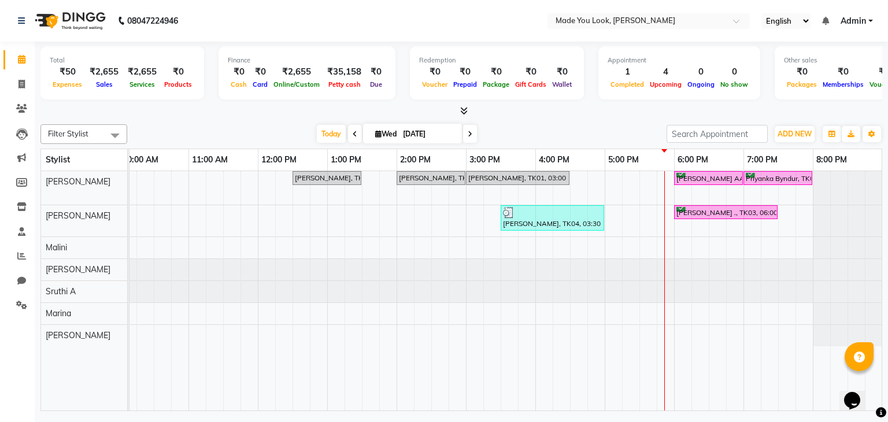
click at [439, 133] on input "[DATE]" at bounding box center [428, 133] width 58 height 17
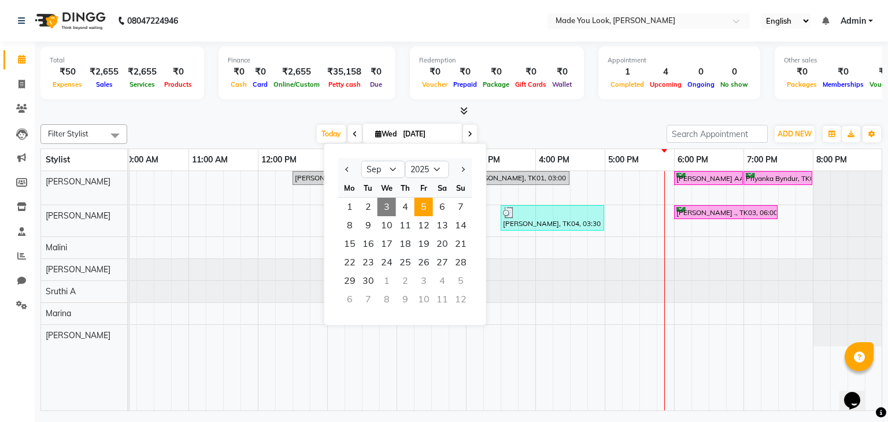
click at [428, 213] on span "5" at bounding box center [423, 207] width 18 height 18
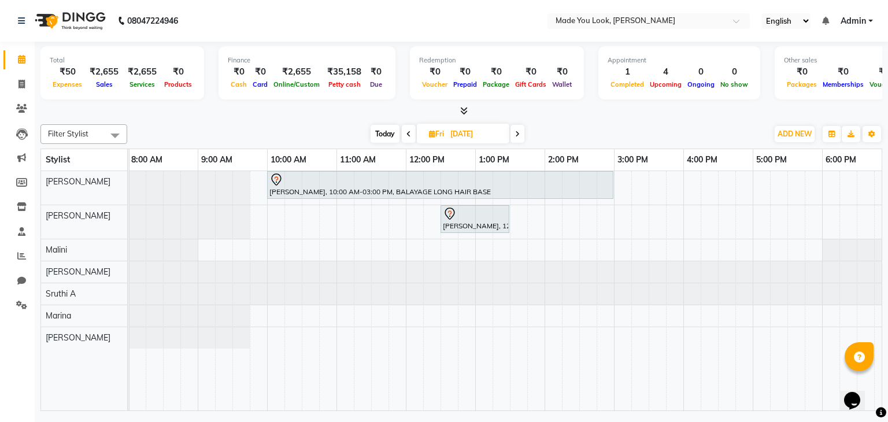
scroll to position [0, 2]
click at [412, 131] on span at bounding box center [409, 134] width 14 height 18
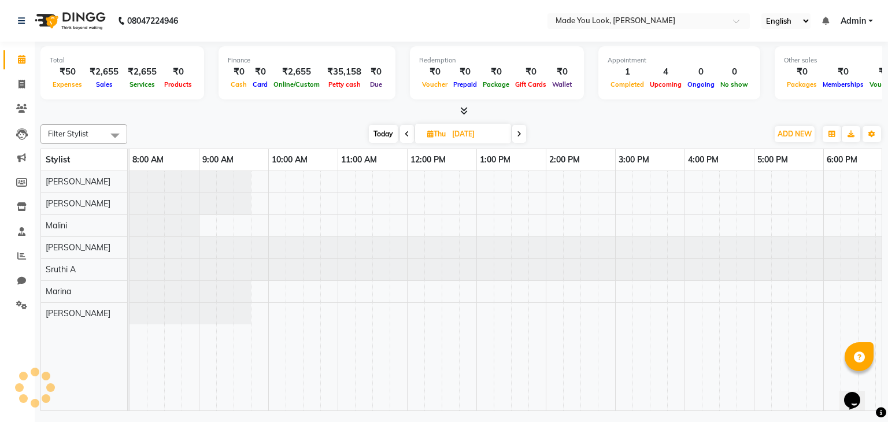
scroll to position [0, 149]
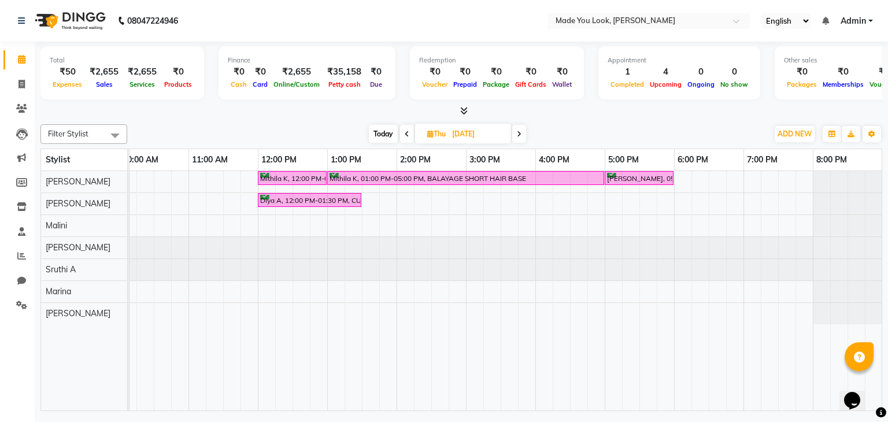
click at [410, 130] on span at bounding box center [407, 134] width 14 height 18
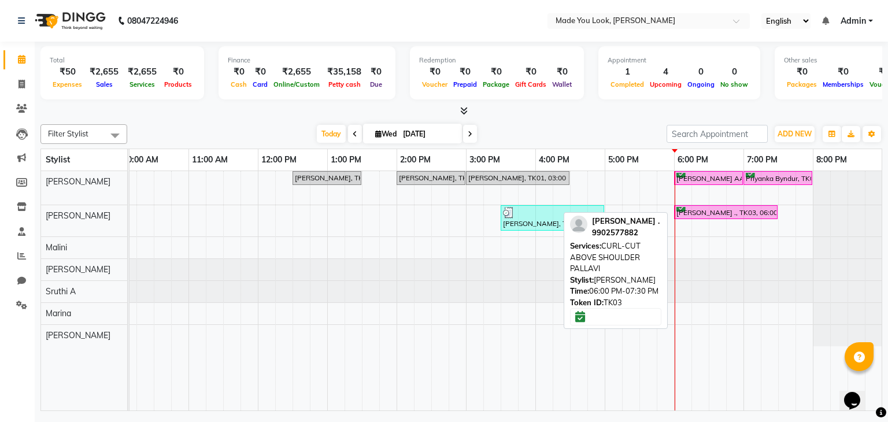
click at [677, 217] on link "[PERSON_NAME] ., TK03, 06:00 PM-07:30 PM, CURL-CUT ABOVE SHOULDER PALLAVI" at bounding box center [725, 212] width 103 height 14
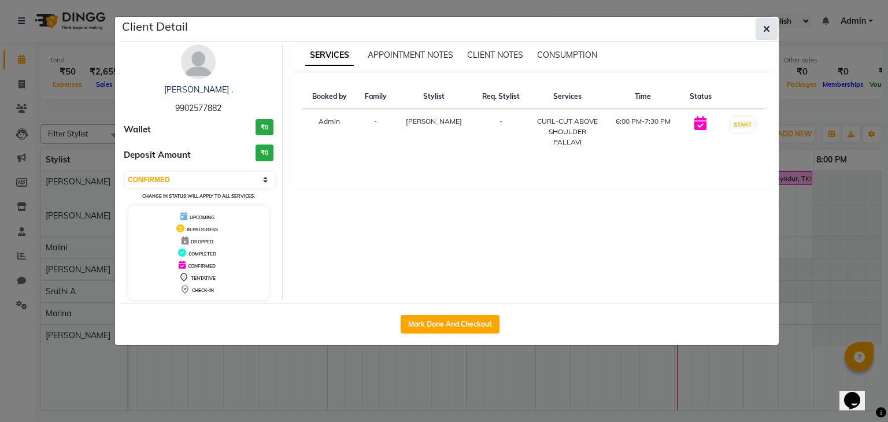
click at [765, 28] on icon "button" at bounding box center [766, 28] width 7 height 9
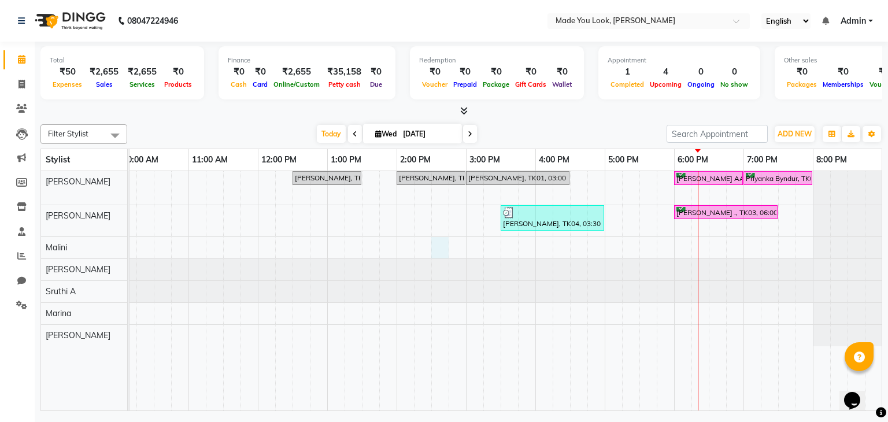
click at [437, 246] on div "[PERSON_NAME] AA, TK05, 09:00 AM-10:00 AM, HAIRCUT [PERSON_NAME] [PERSON_NAME],…" at bounding box center [431, 291] width 902 height 240
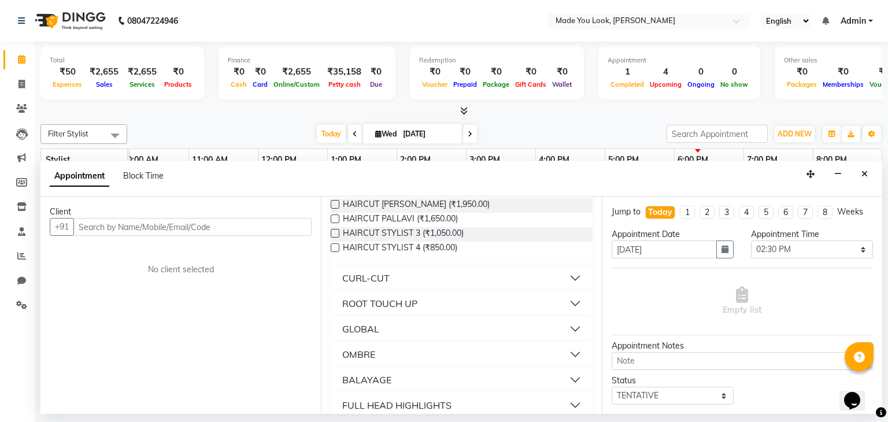
scroll to position [116, 0]
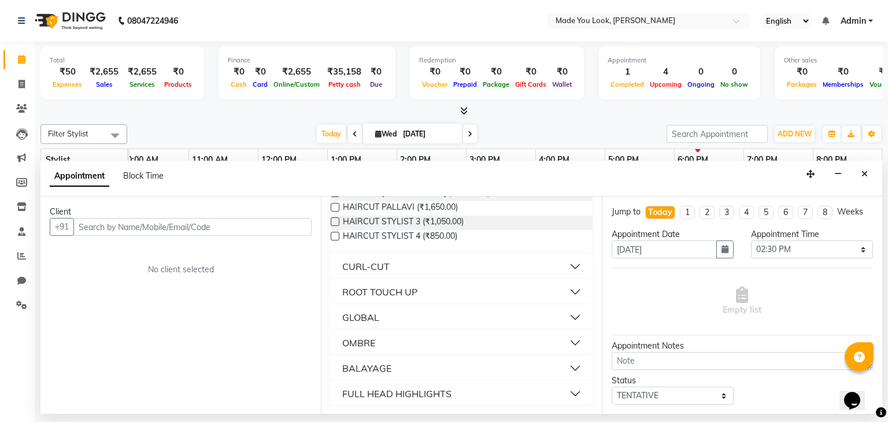
click at [569, 268] on button "CURL-CUT" at bounding box center [461, 266] width 252 height 21
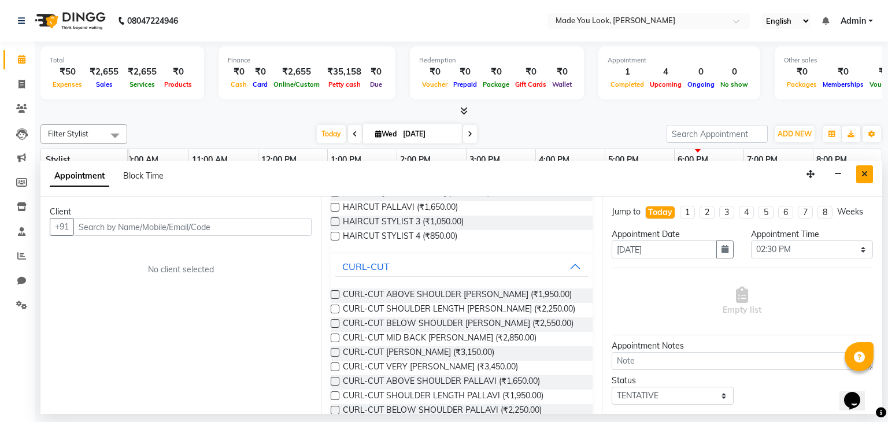
click at [867, 172] on icon "Close" at bounding box center [864, 174] width 6 height 8
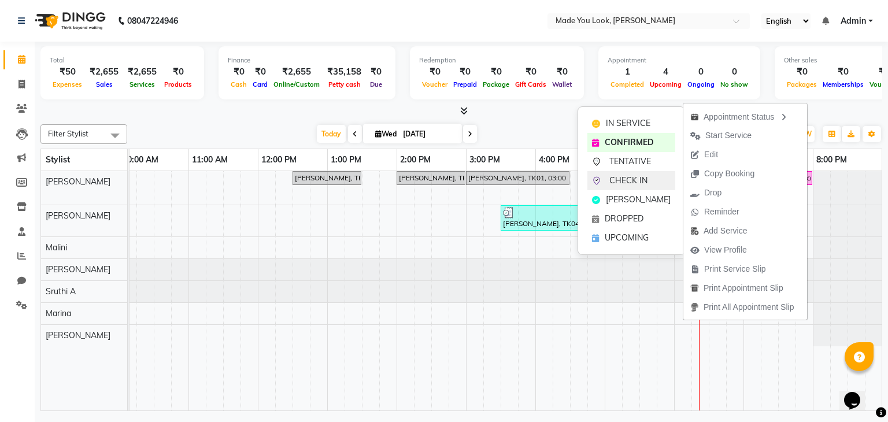
click at [631, 183] on span "CHECK IN" at bounding box center [628, 181] width 38 height 12
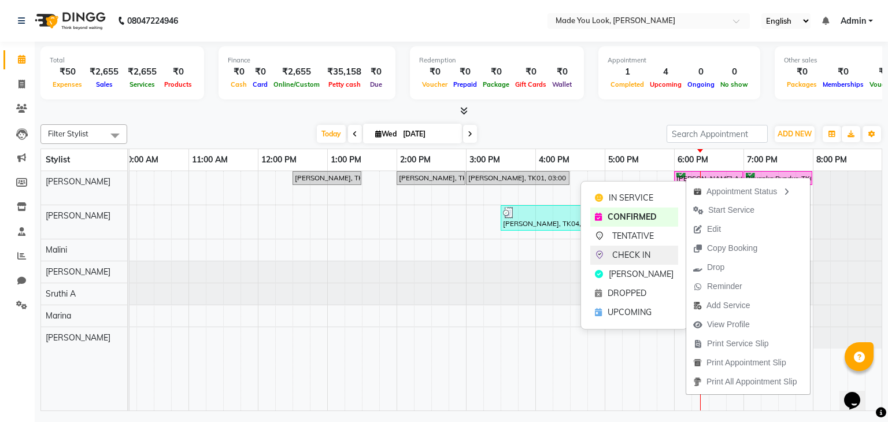
click at [630, 250] on span "CHECK IN" at bounding box center [631, 255] width 38 height 12
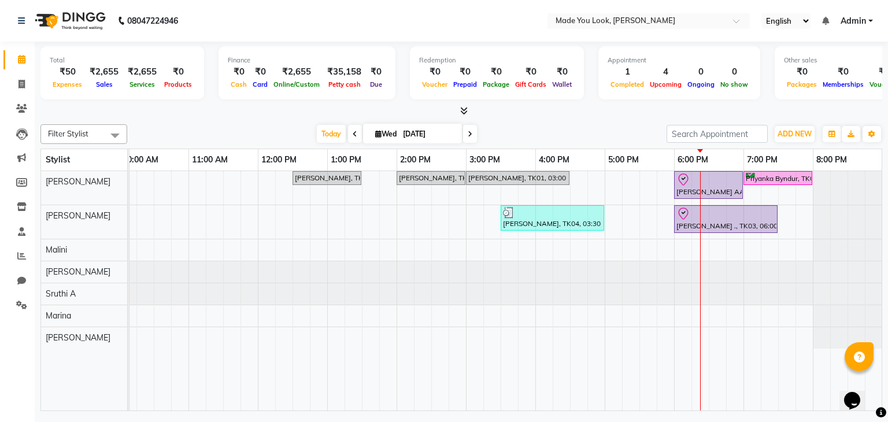
click at [472, 135] on span at bounding box center [470, 134] width 14 height 18
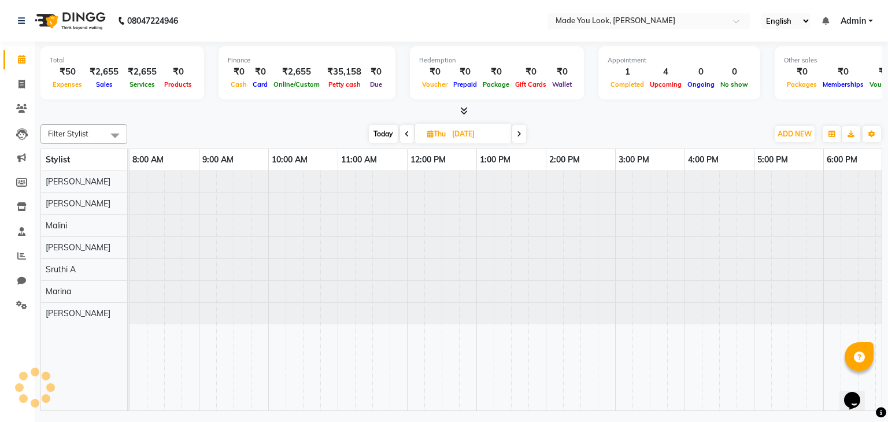
scroll to position [0, 149]
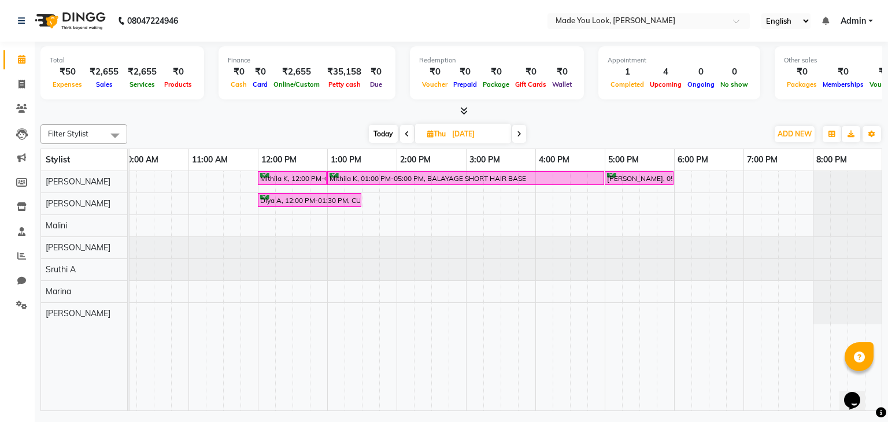
click at [408, 129] on span at bounding box center [407, 134] width 14 height 18
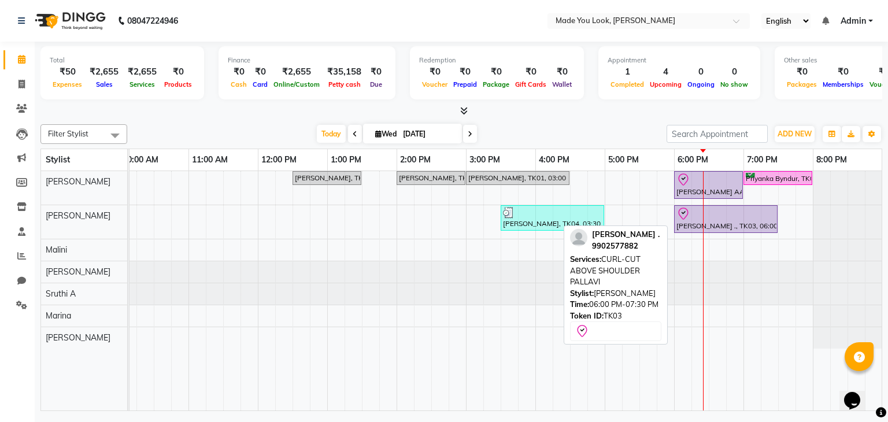
click at [684, 224] on div "[PERSON_NAME] ., TK03, 06:00 PM-07:30 PM, CURL-CUT ABOVE SHOULDER PALLAVI" at bounding box center [725, 219] width 101 height 24
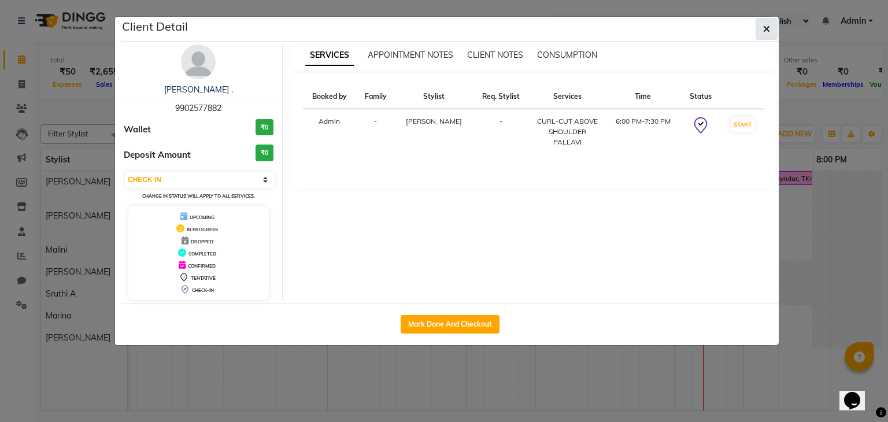
click at [766, 26] on icon "button" at bounding box center [766, 28] width 7 height 9
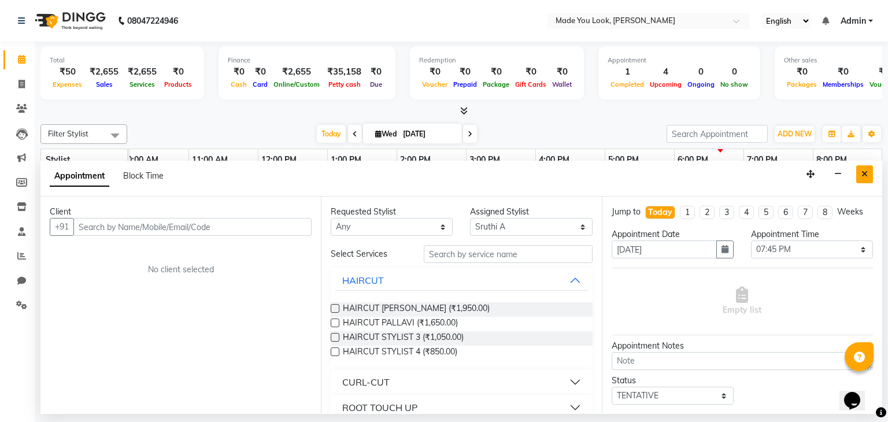
click at [861, 174] on icon "Close" at bounding box center [864, 174] width 6 height 8
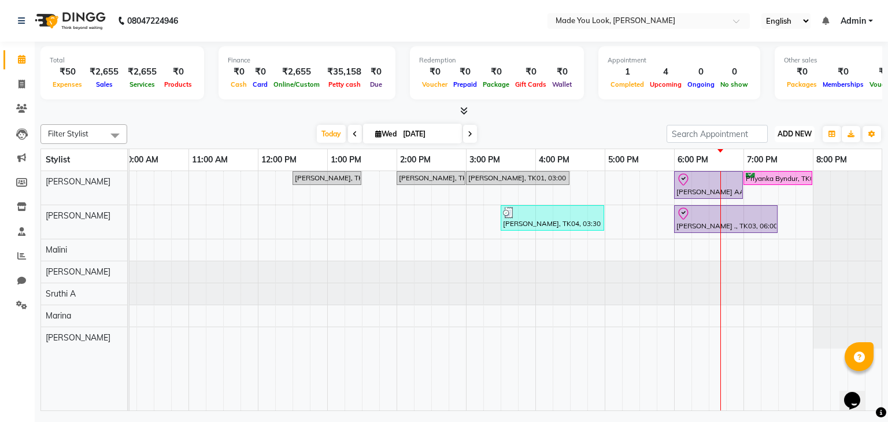
click at [787, 135] on span "ADD NEW" at bounding box center [794, 133] width 34 height 9
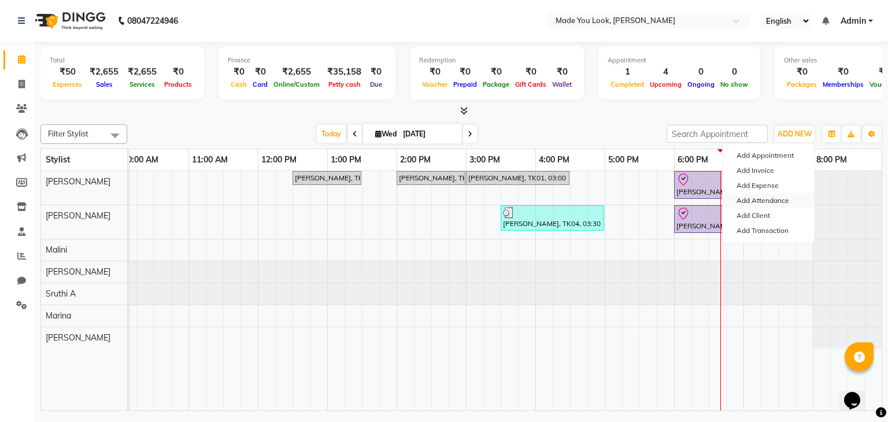
click at [770, 202] on link "Add Attendance" at bounding box center [767, 200] width 91 height 15
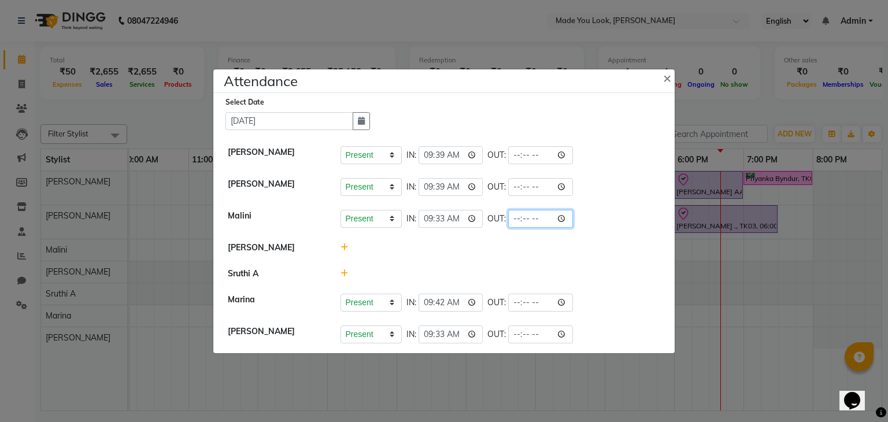
click at [529, 220] on input "time" at bounding box center [540, 219] width 65 height 18
click at [517, 218] on input "time" at bounding box center [540, 219] width 65 height 18
click at [620, 209] on li "Malini Present Absent Late Half Day Weekly Off IN: 09:33 OUT:" at bounding box center [443, 219] width 455 height 32
click at [518, 151] on input "time" at bounding box center [540, 155] width 65 height 18
click at [518, 186] on input "time" at bounding box center [540, 187] width 65 height 18
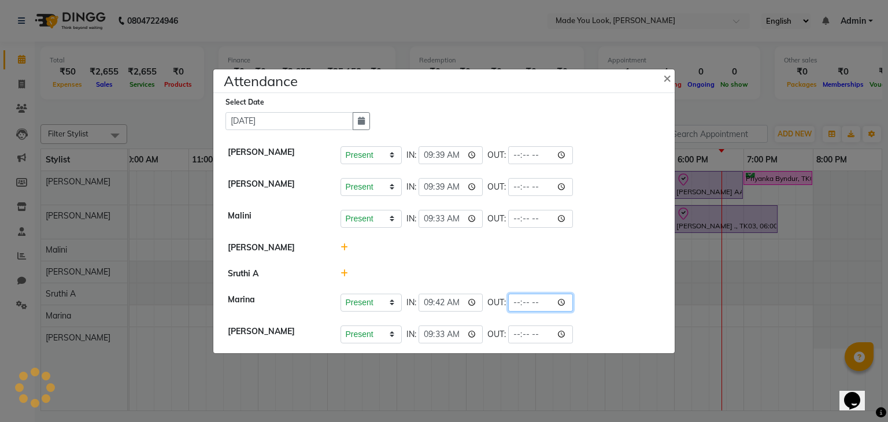
click at [517, 306] on input "time" at bounding box center [540, 303] width 65 height 18
click at [518, 336] on input "time" at bounding box center [540, 334] width 65 height 18
click at [626, 270] on div at bounding box center [501, 274] width 338 height 12
click at [670, 73] on span "×" at bounding box center [667, 77] width 8 height 17
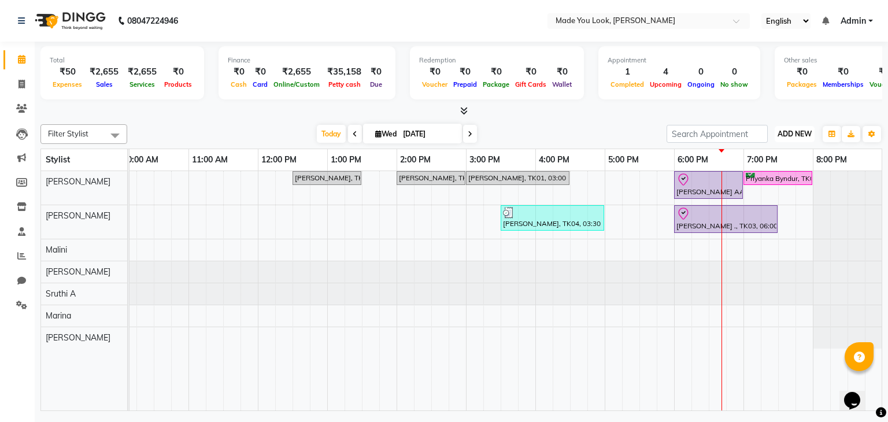
click at [788, 130] on span "ADD NEW" at bounding box center [794, 133] width 34 height 9
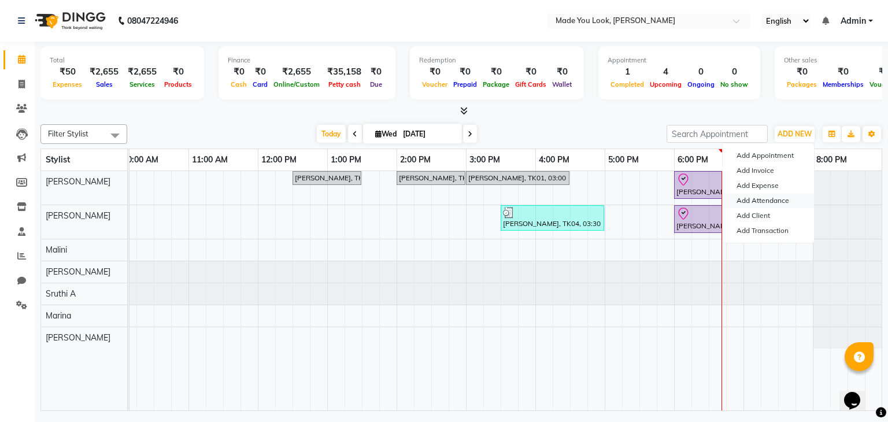
click at [773, 200] on link "Add Attendance" at bounding box center [767, 200] width 91 height 15
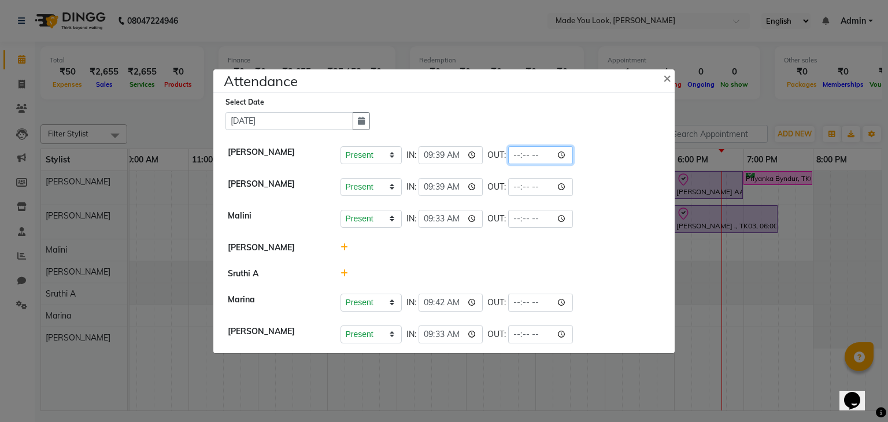
click at [517, 155] on input "time" at bounding box center [540, 155] width 65 height 18
click at [518, 193] on input "time" at bounding box center [540, 187] width 65 height 18
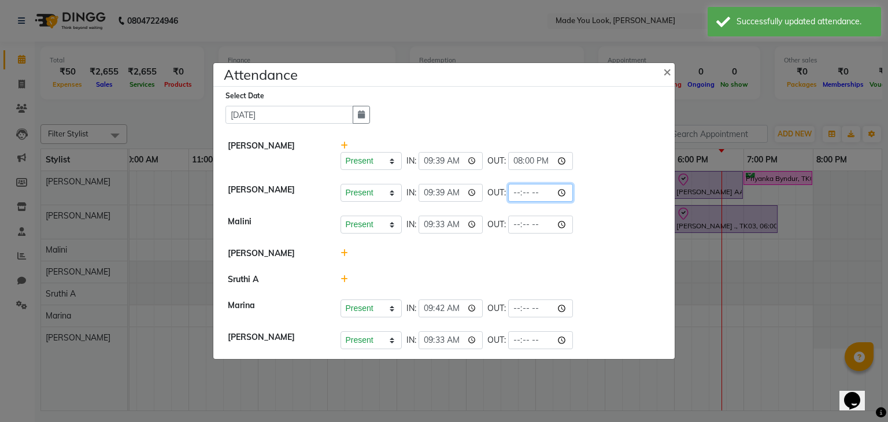
click at [518, 192] on input "time" at bounding box center [540, 193] width 65 height 18
click at [519, 229] on input "time" at bounding box center [540, 225] width 65 height 18
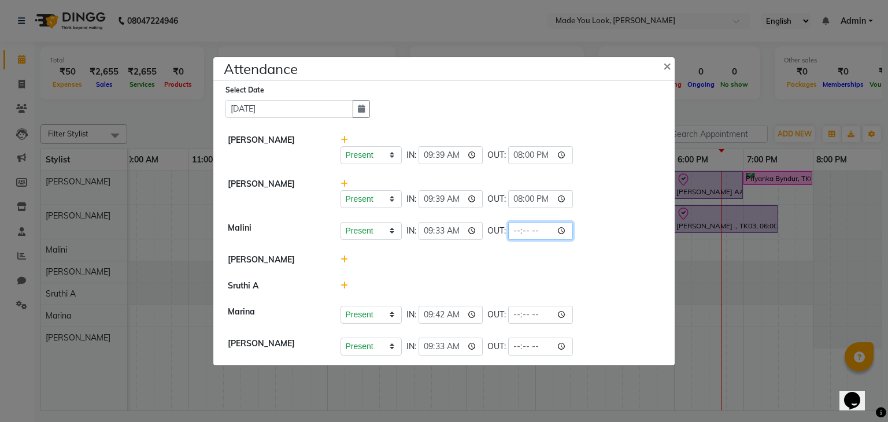
click at [519, 231] on input "time" at bounding box center [540, 231] width 65 height 18
click at [518, 315] on input "time" at bounding box center [540, 315] width 65 height 18
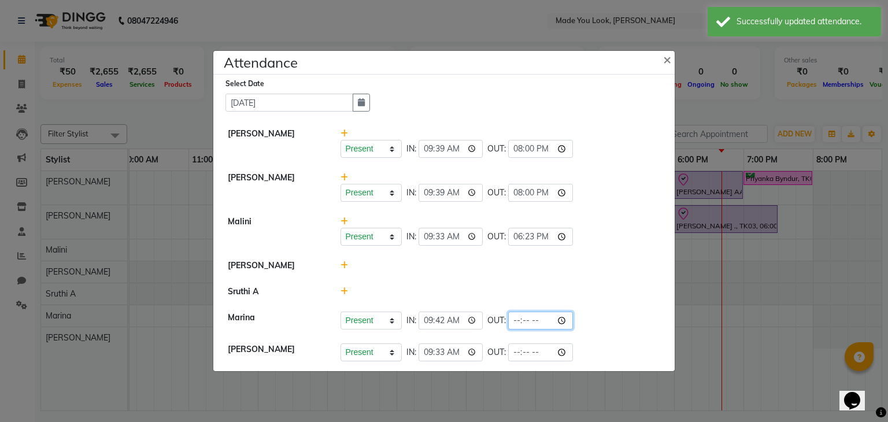
click at [516, 322] on input "time" at bounding box center [540, 321] width 65 height 18
click at [519, 354] on input "time" at bounding box center [540, 352] width 65 height 18
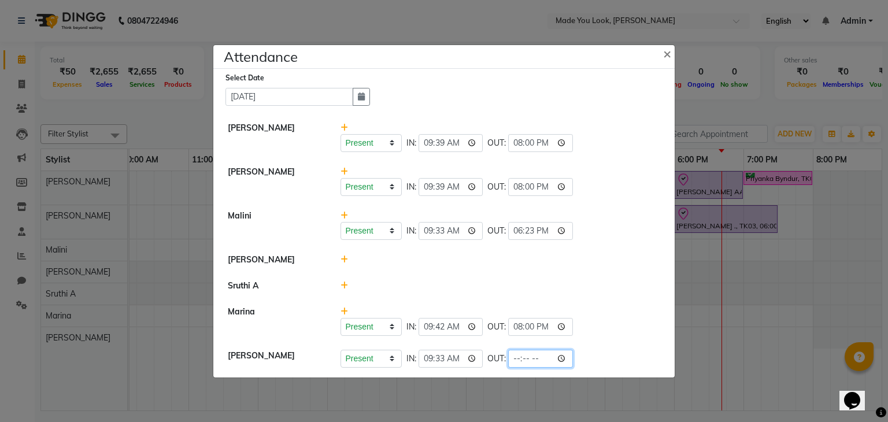
click at [521, 359] on input "time" at bounding box center [540, 359] width 65 height 18
click at [624, 324] on div "Present Absent Late Half Day Weekly Off IN: 09:42 OUT: 20:00" at bounding box center [500, 327] width 320 height 18
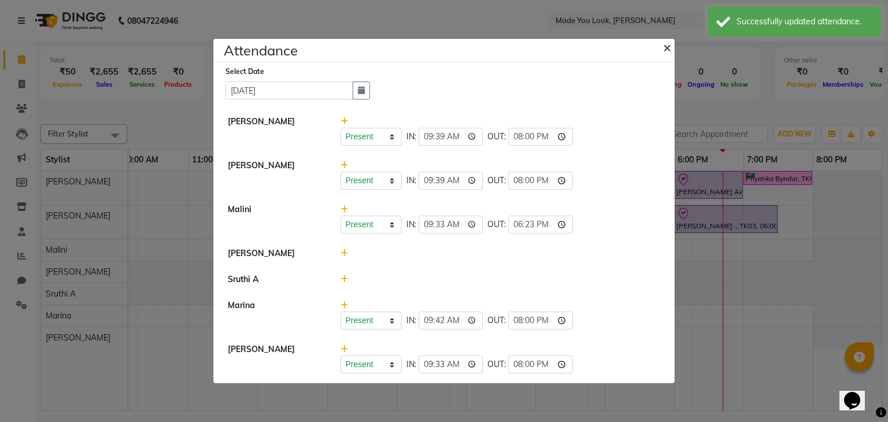
click at [670, 45] on span "×" at bounding box center [667, 46] width 8 height 17
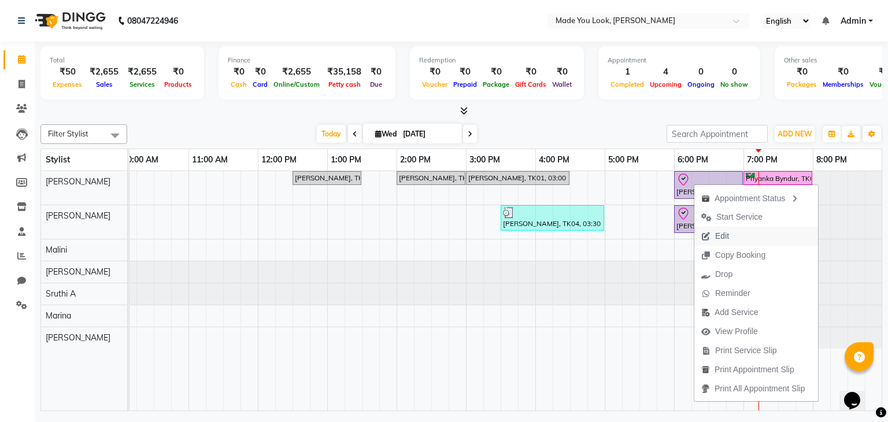
click at [726, 232] on span "Edit" at bounding box center [722, 236] width 14 height 12
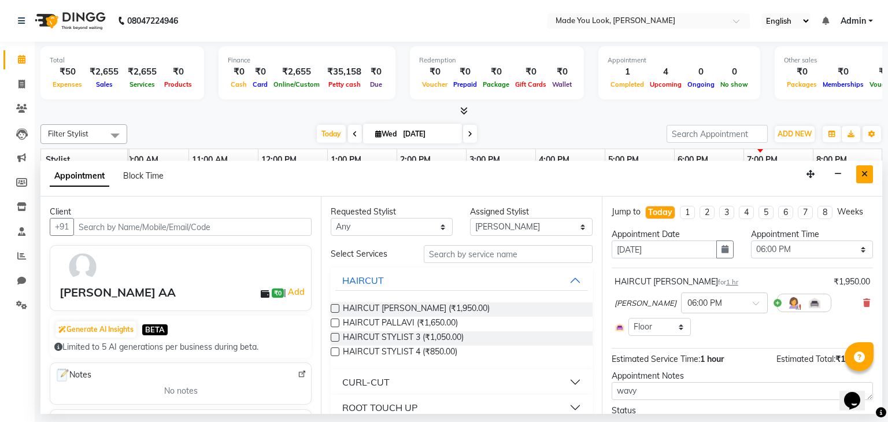
click at [864, 174] on icon "Close" at bounding box center [864, 174] width 6 height 8
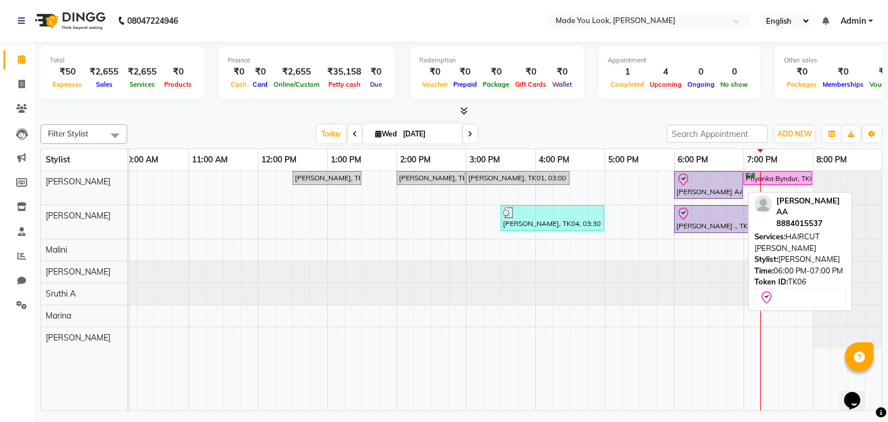
click at [689, 183] on div at bounding box center [708, 180] width 64 height 14
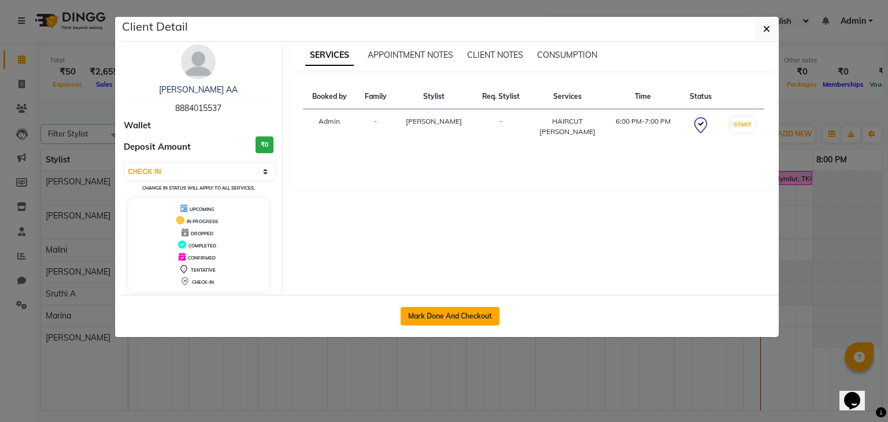
click at [439, 322] on button "Mark Done And Checkout" at bounding box center [450, 316] width 99 height 18
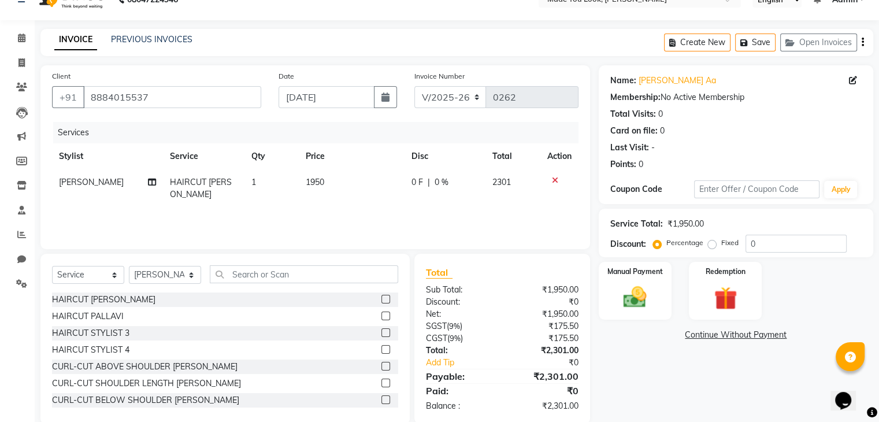
scroll to position [42, 0]
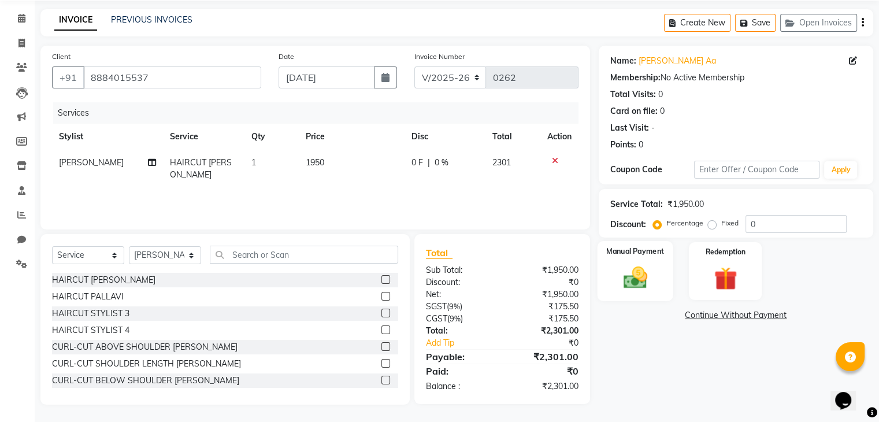
click at [636, 280] on img at bounding box center [635, 278] width 39 height 28
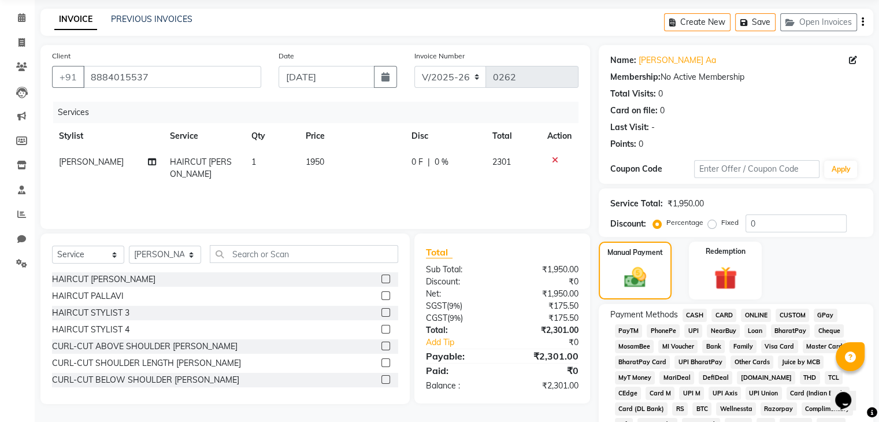
click at [694, 329] on span "UPI" at bounding box center [693, 330] width 18 height 13
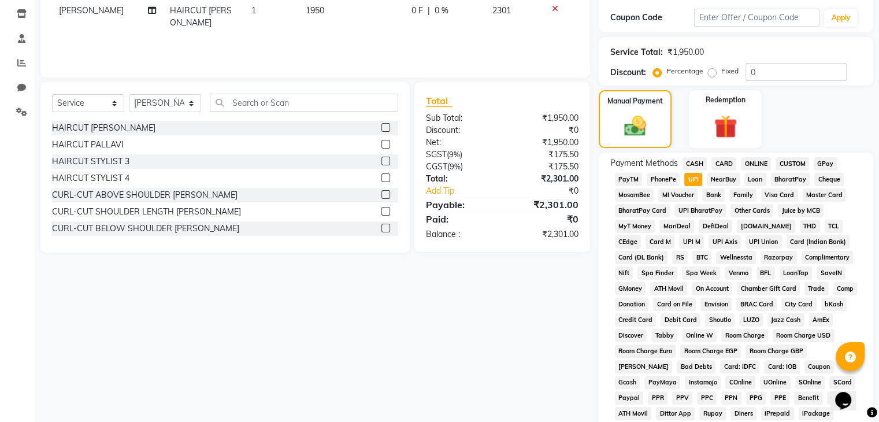
scroll to position [388, 0]
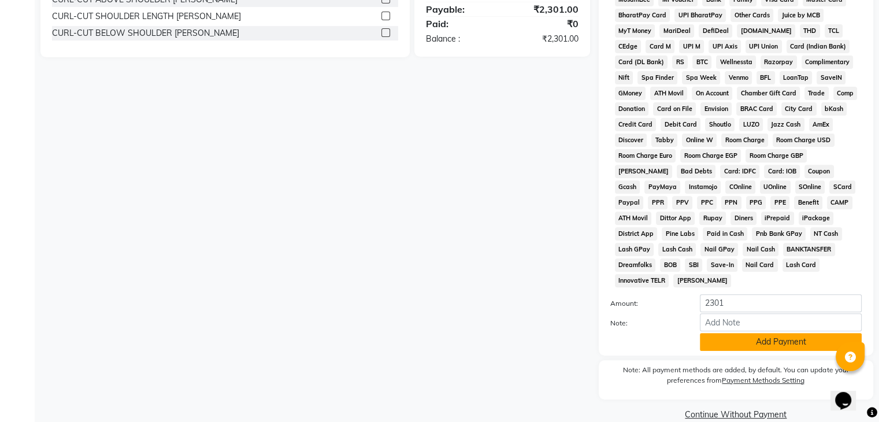
click at [763, 337] on button "Add Payment" at bounding box center [781, 342] width 162 height 18
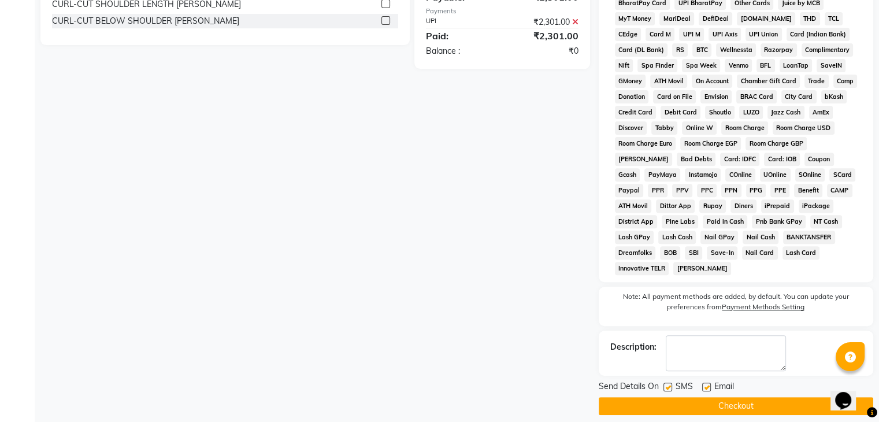
scroll to position [404, 0]
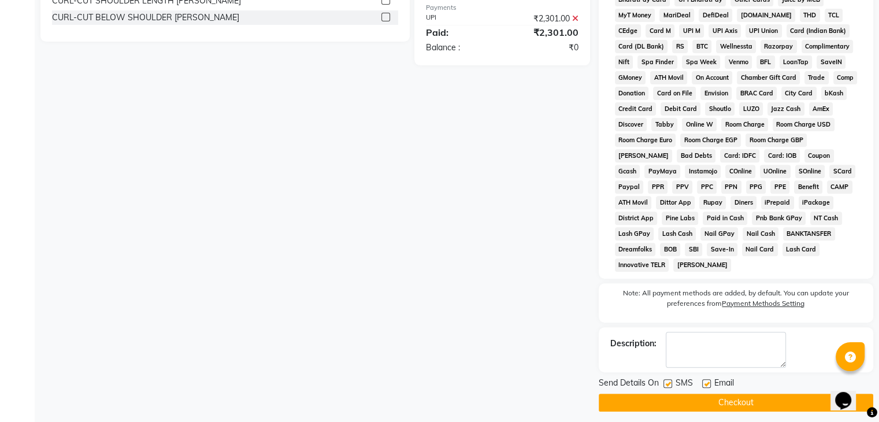
click at [744, 394] on button "Checkout" at bounding box center [736, 403] width 275 height 18
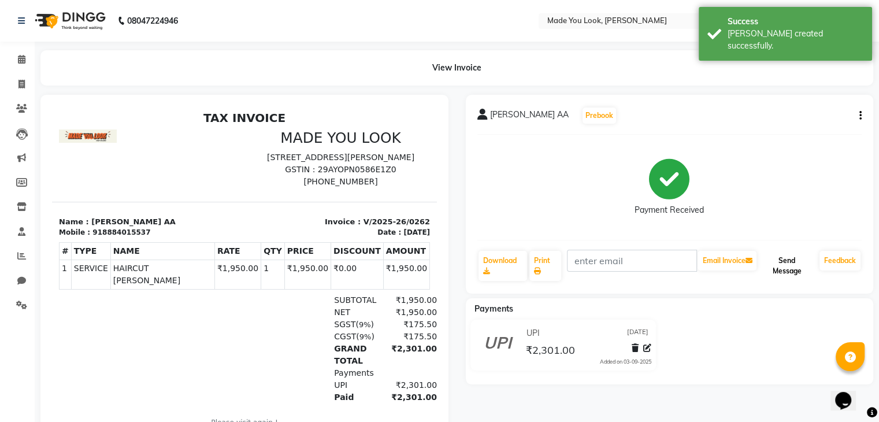
click at [782, 268] on button "Send Message" at bounding box center [787, 266] width 56 height 30
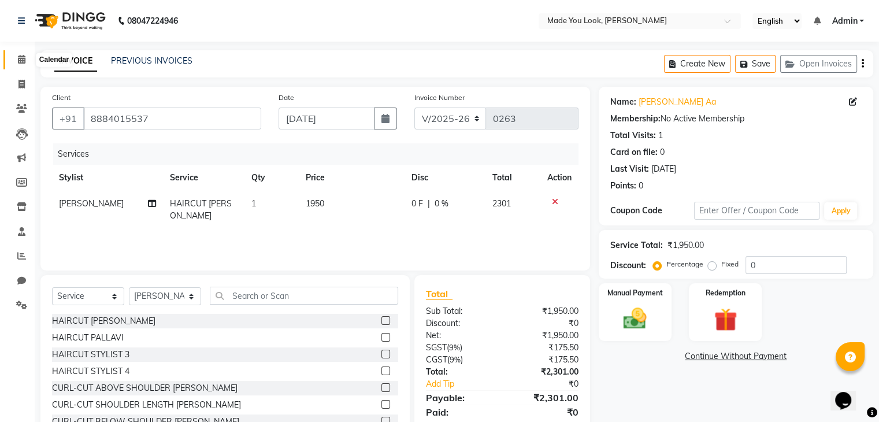
click at [18, 58] on icon at bounding box center [22, 59] width 8 height 9
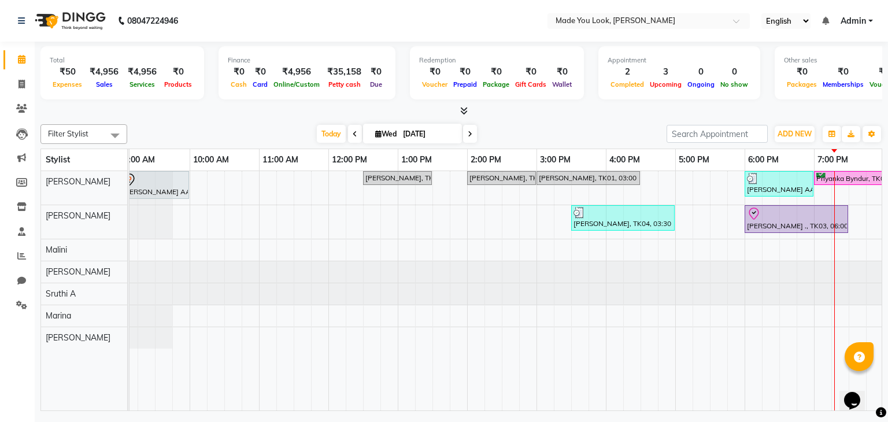
scroll to position [0, 110]
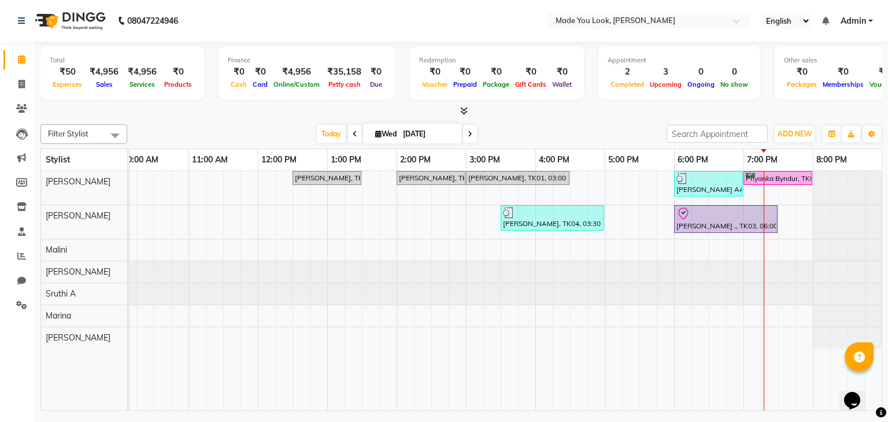
drag, startPoint x: 521, startPoint y: 410, endPoint x: 650, endPoint y: 402, distance: 129.1
click at [650, 402] on div "[PERSON_NAME] AA, TK05, 09:00 AM-10:00 AM, HAIRCUT [PERSON_NAME] [PERSON_NAME],…" at bounding box center [505, 291] width 752 height 240
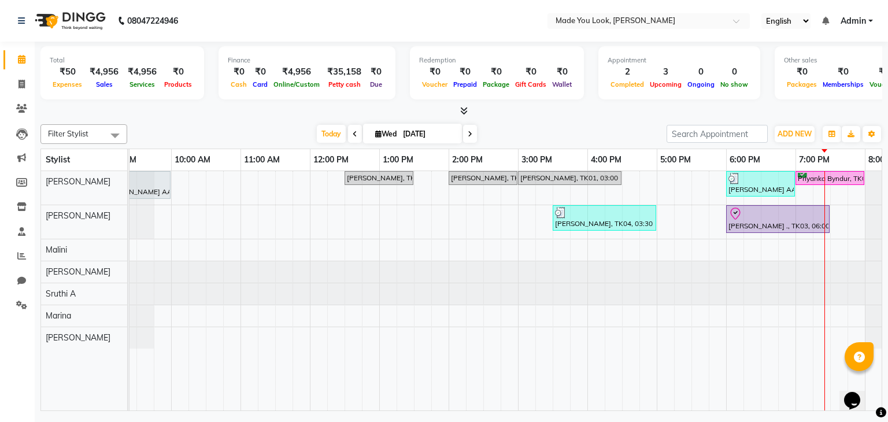
scroll to position [0, 149]
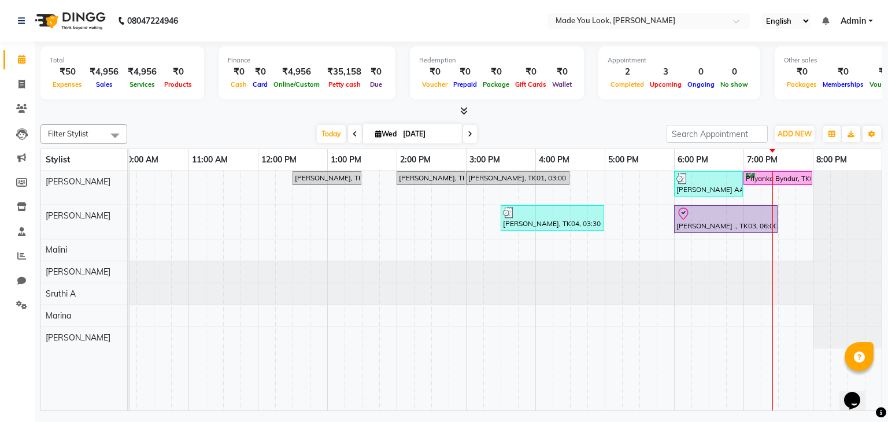
click at [464, 135] on span at bounding box center [470, 134] width 14 height 18
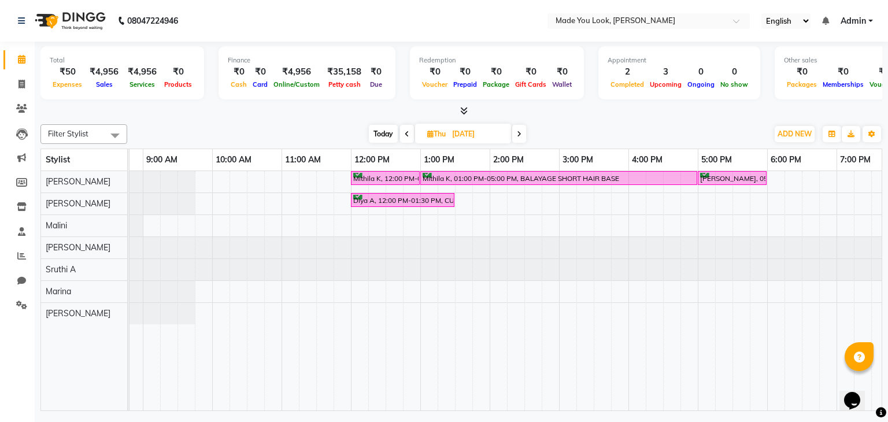
scroll to position [0, 90]
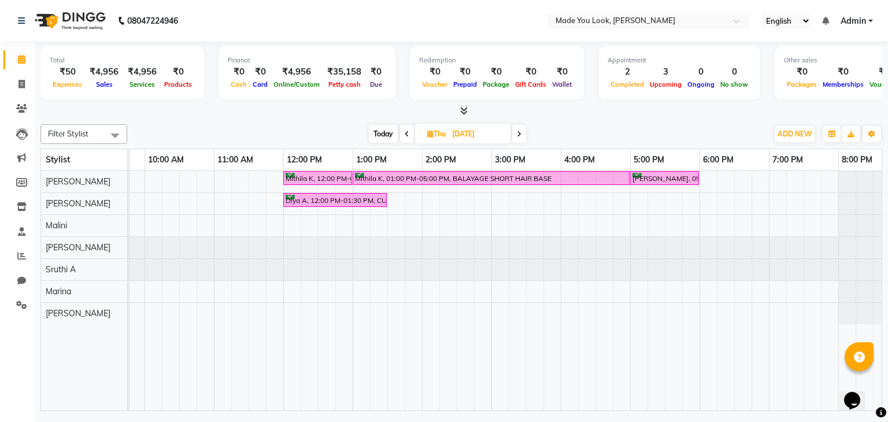
click at [402, 128] on span at bounding box center [407, 134] width 14 height 18
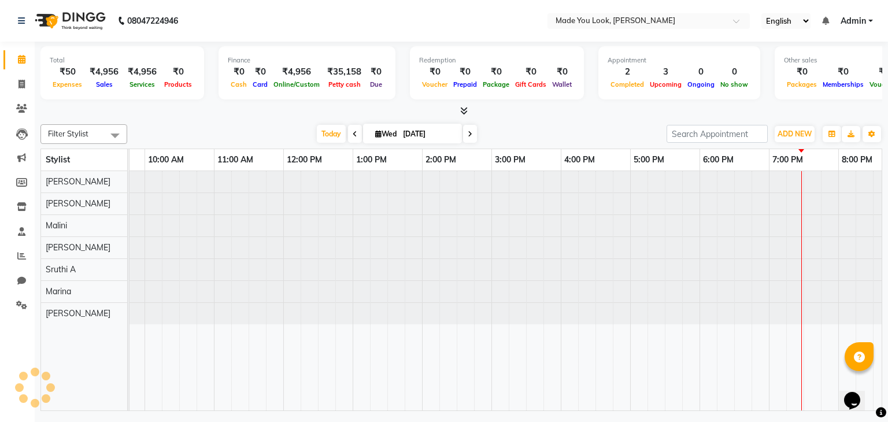
scroll to position [0, 149]
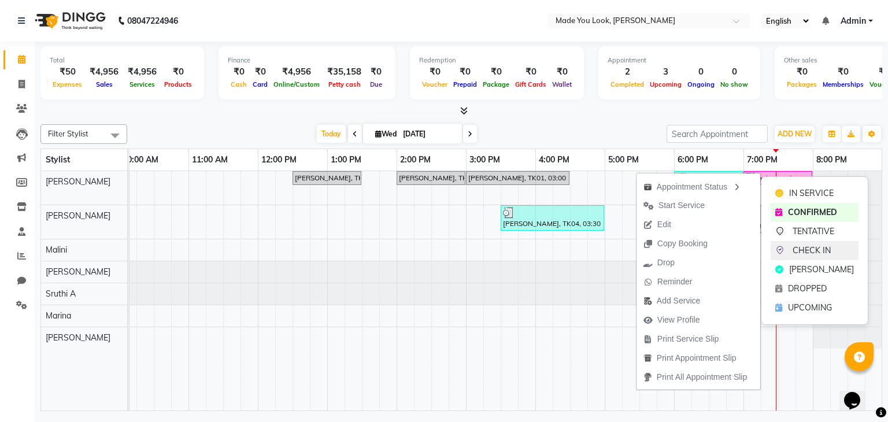
click at [791, 249] on div "CHECK IN" at bounding box center [814, 250] width 88 height 19
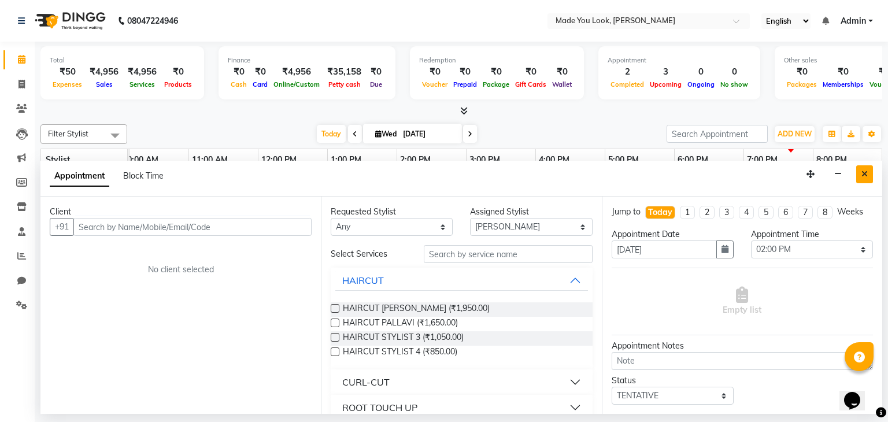
click at [869, 177] on button "Close" at bounding box center [864, 174] width 17 height 18
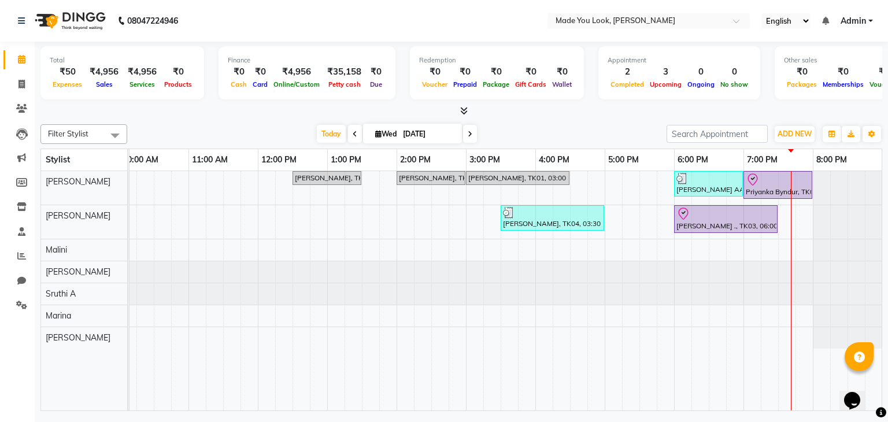
click at [465, 127] on span at bounding box center [470, 134] width 14 height 18
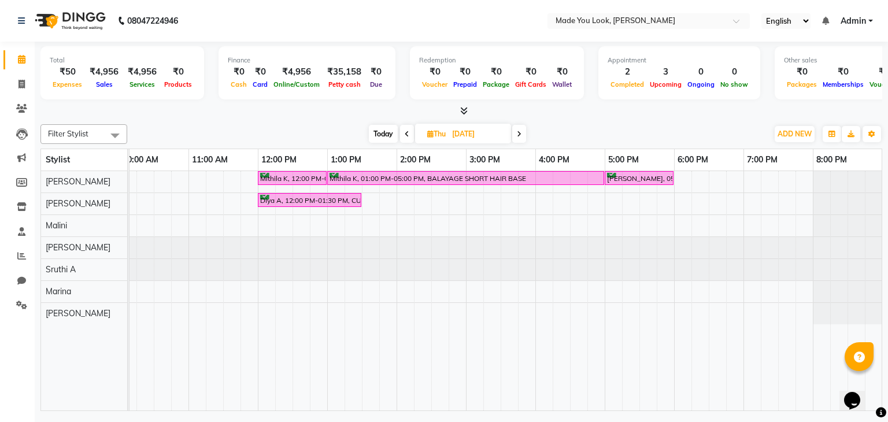
click at [402, 129] on span at bounding box center [407, 134] width 14 height 18
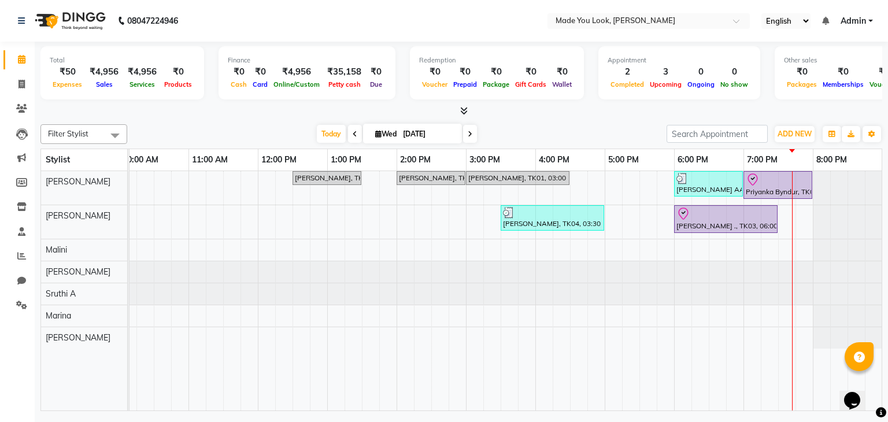
click at [460, 107] on icon at bounding box center [464, 110] width 8 height 9
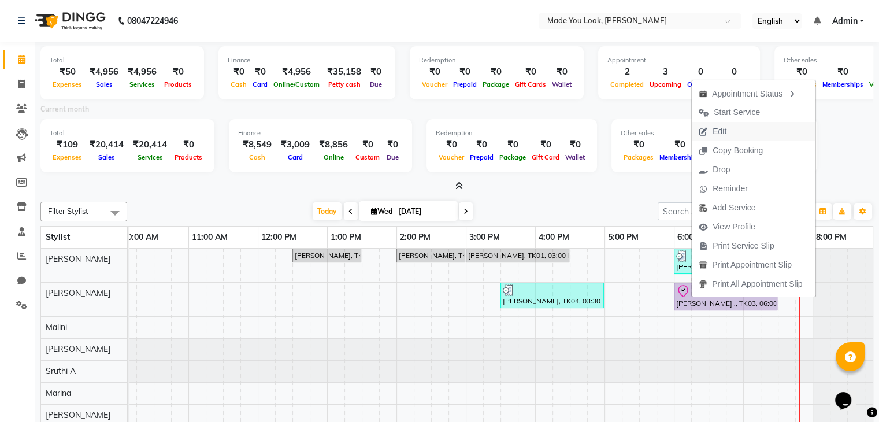
click at [762, 137] on button "Edit" at bounding box center [754, 131] width 124 height 19
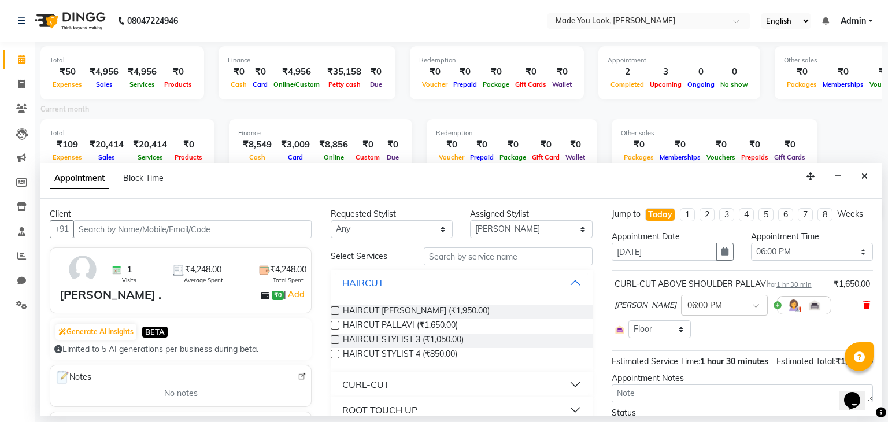
click at [863, 301] on icon at bounding box center [866, 305] width 7 height 8
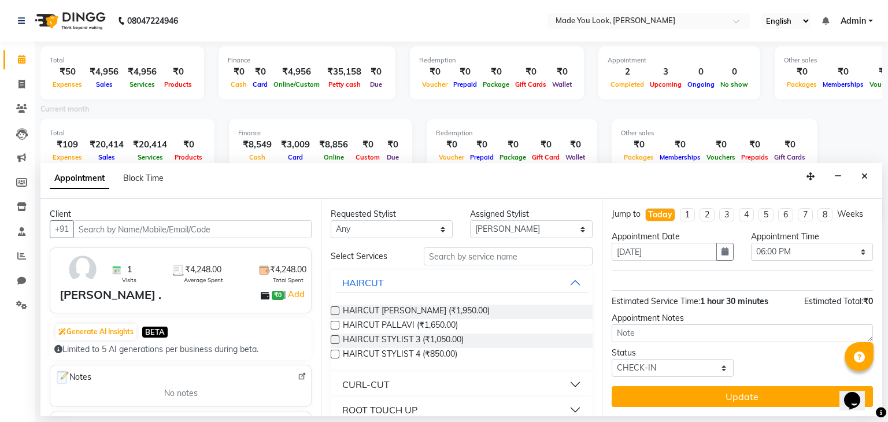
click at [565, 380] on button "CURL-CUT" at bounding box center [461, 384] width 252 height 21
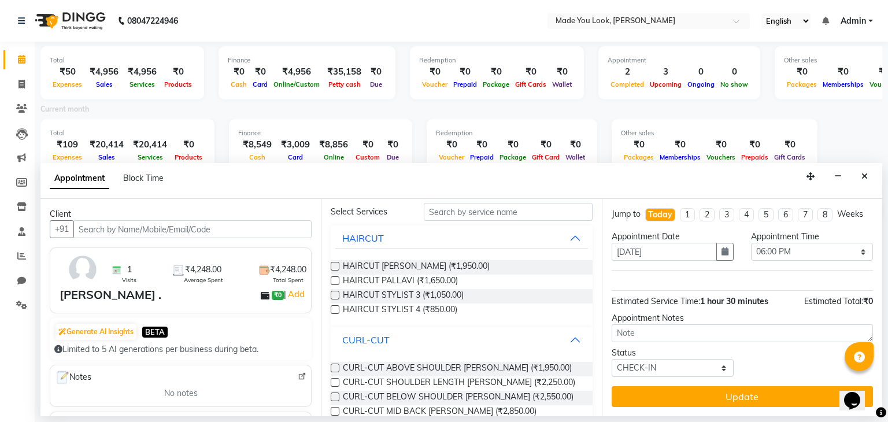
scroll to position [116, 0]
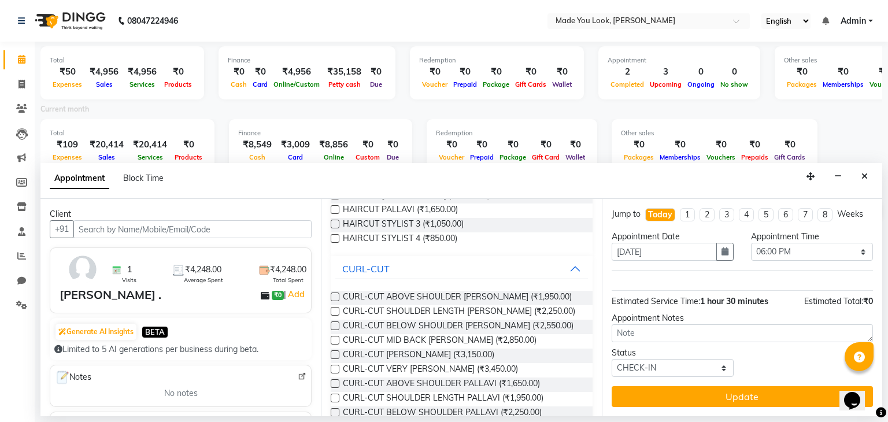
click at [335, 398] on label at bounding box center [335, 398] width 9 height 9
click at [335, 398] on input "checkbox" at bounding box center [335, 399] width 8 height 8
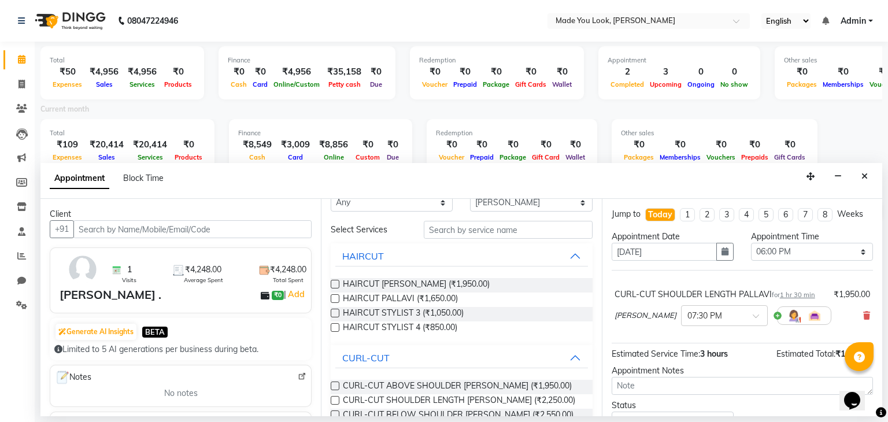
scroll to position [0, 0]
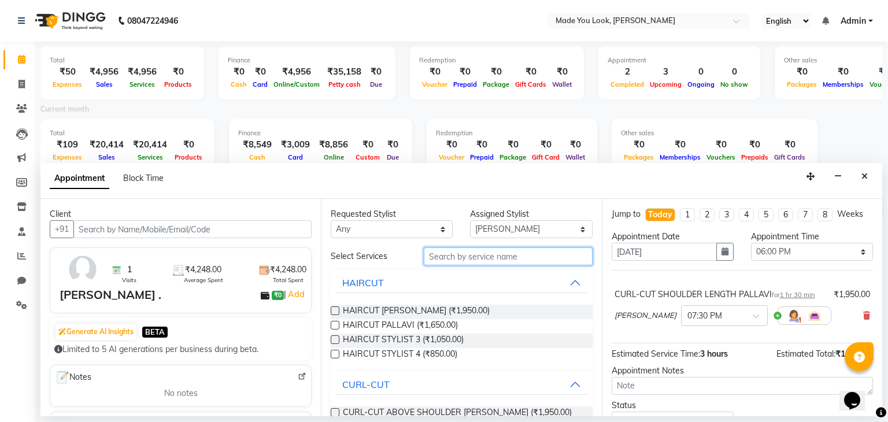
click at [506, 261] on input "text" at bounding box center [508, 256] width 169 height 18
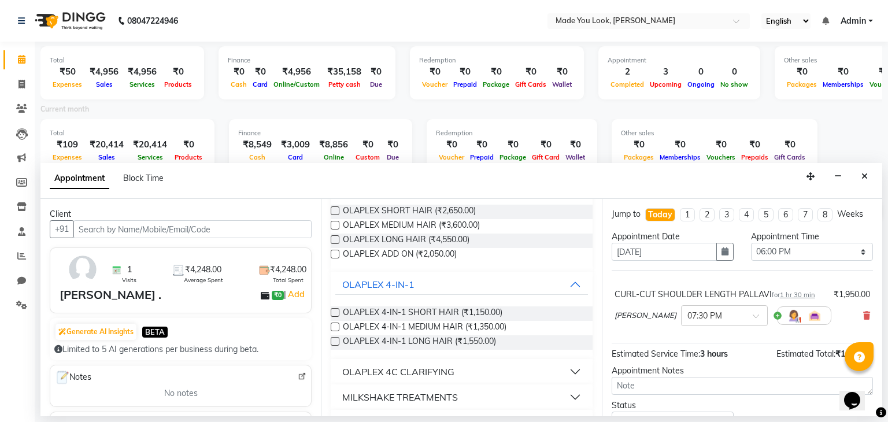
scroll to position [116, 0]
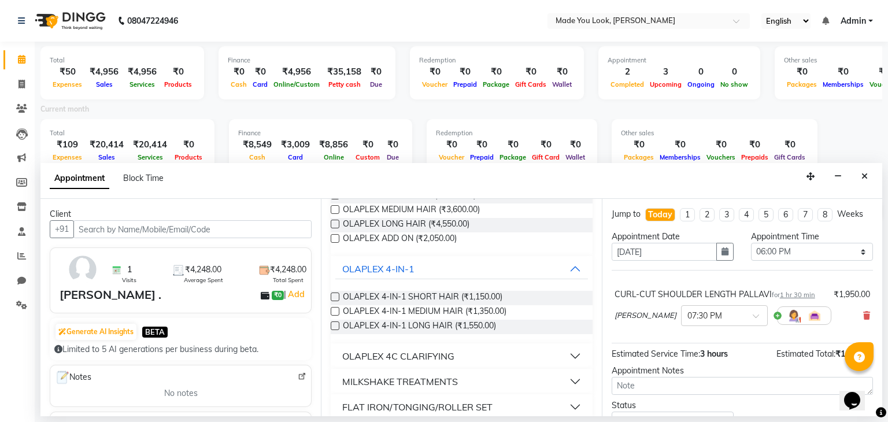
click at [563, 347] on button "OLAPLEX 4C CLARIFYING" at bounding box center [461, 356] width 252 height 21
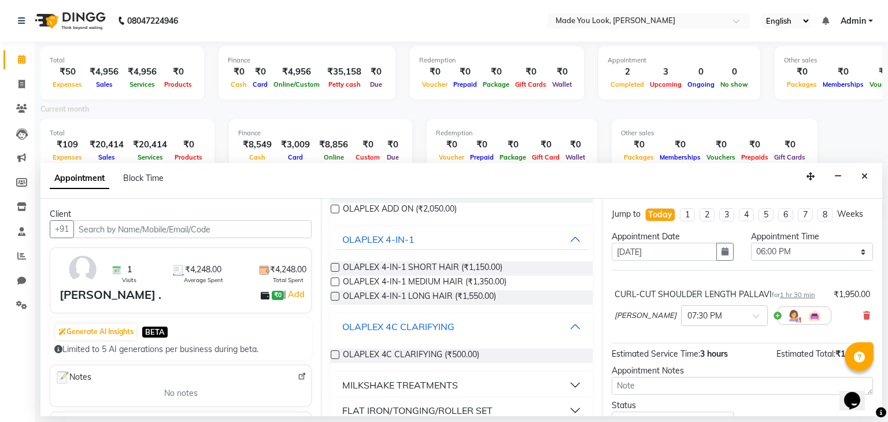
scroll to position [161, 0]
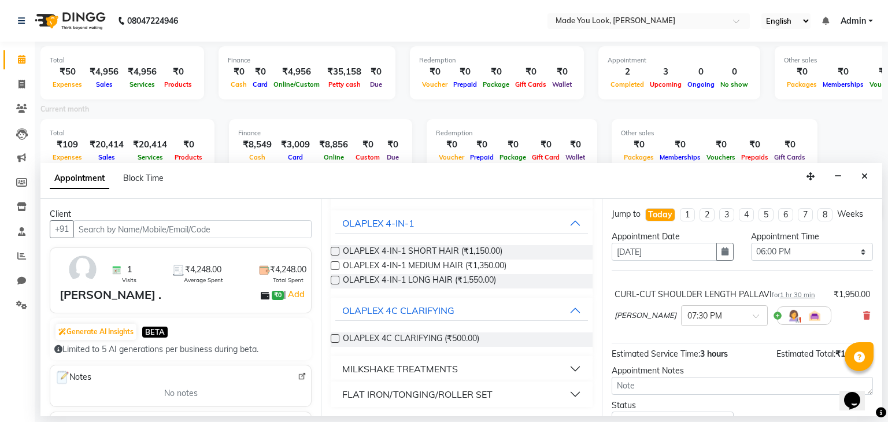
click at [332, 335] on label at bounding box center [335, 338] width 9 height 9
click at [332, 336] on input "checkbox" at bounding box center [335, 340] width 8 height 8
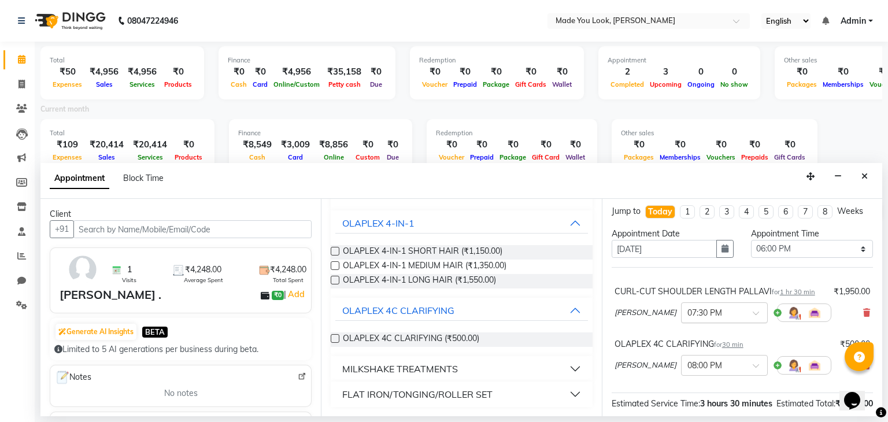
scroll to position [1, 0]
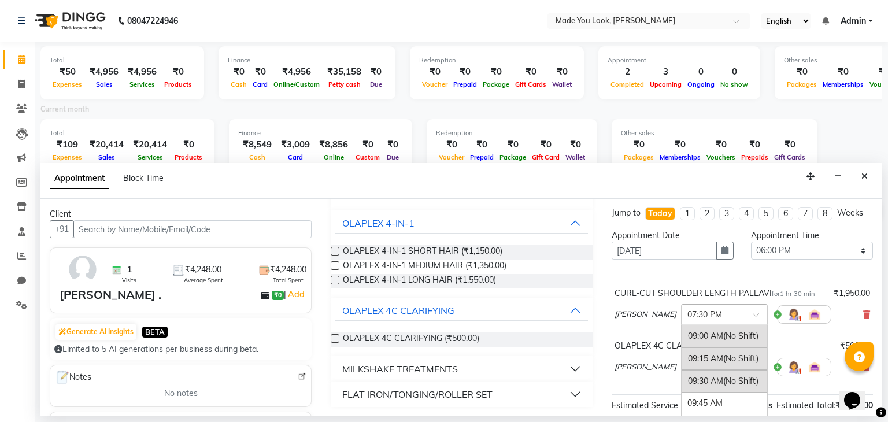
click at [752, 315] on span at bounding box center [759, 318] width 14 height 12
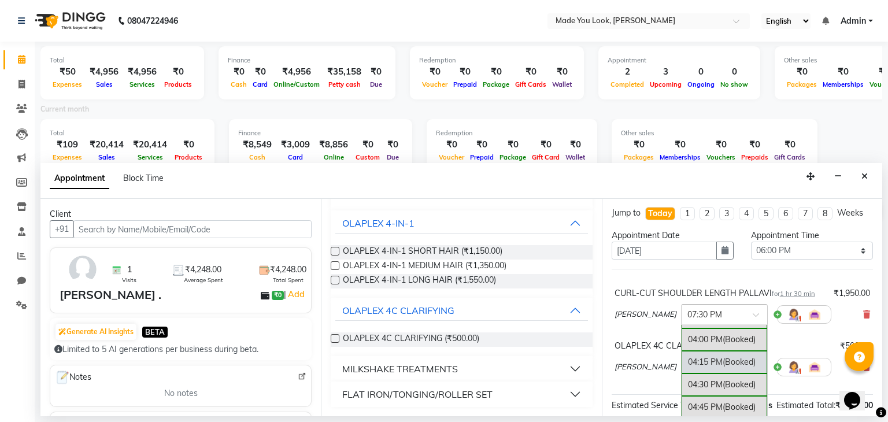
scroll to position [774, 0]
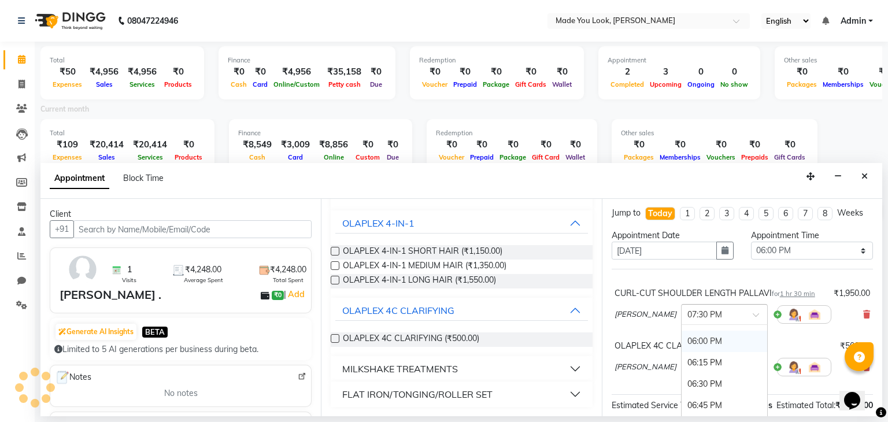
click at [710, 338] on div "06:00 PM" at bounding box center [724, 341] width 86 height 21
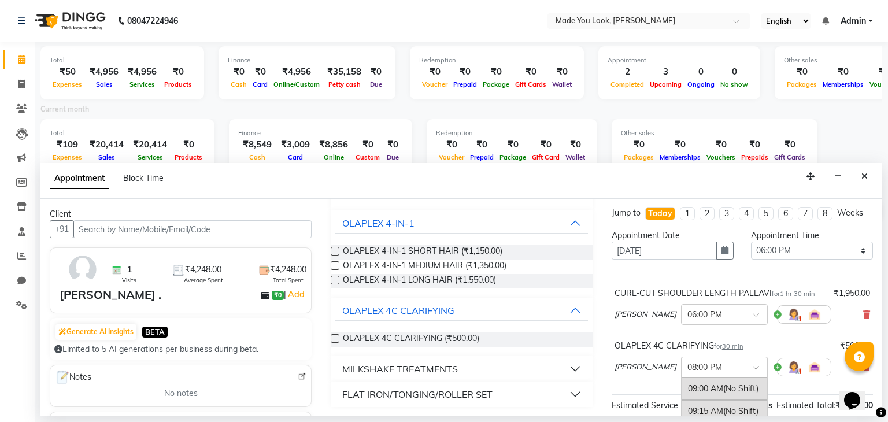
click at [752, 365] on span at bounding box center [759, 371] width 14 height 12
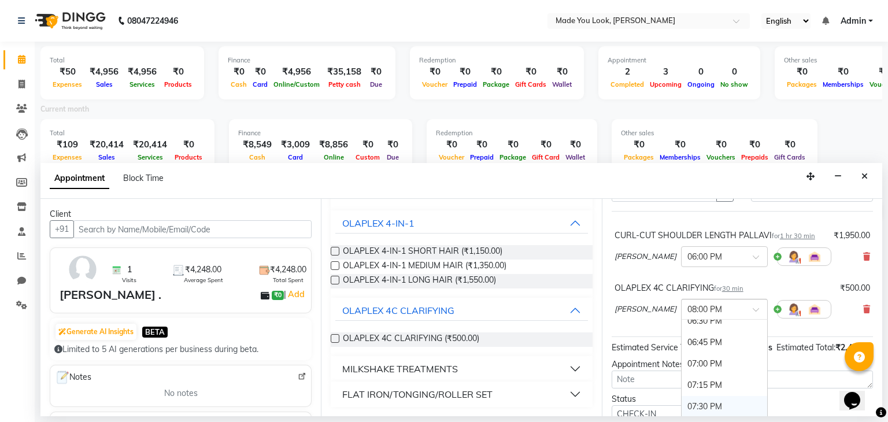
click at [699, 403] on div "07:30 PM" at bounding box center [724, 406] width 86 height 21
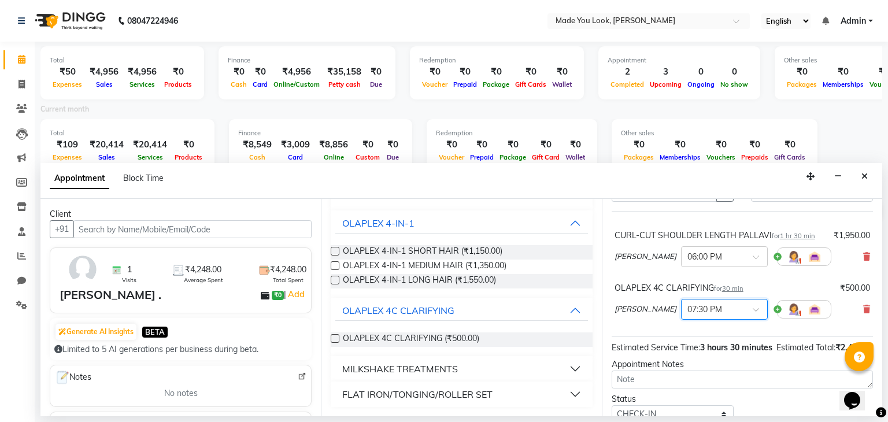
scroll to position [117, 0]
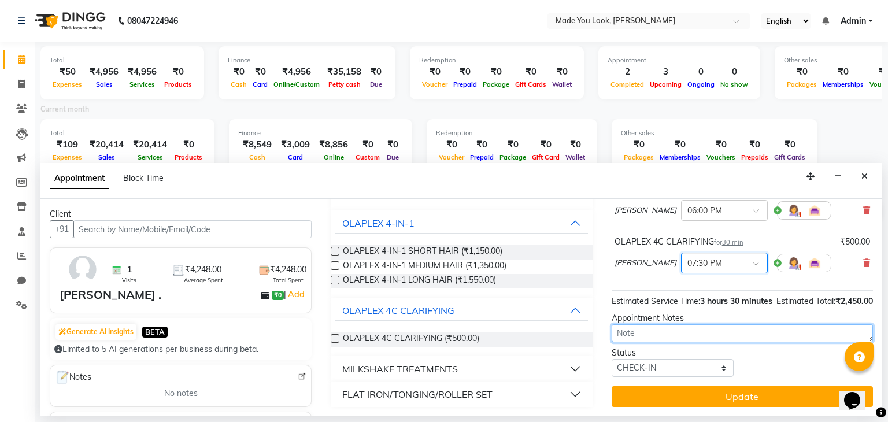
click at [637, 329] on textarea at bounding box center [741, 333] width 261 height 18
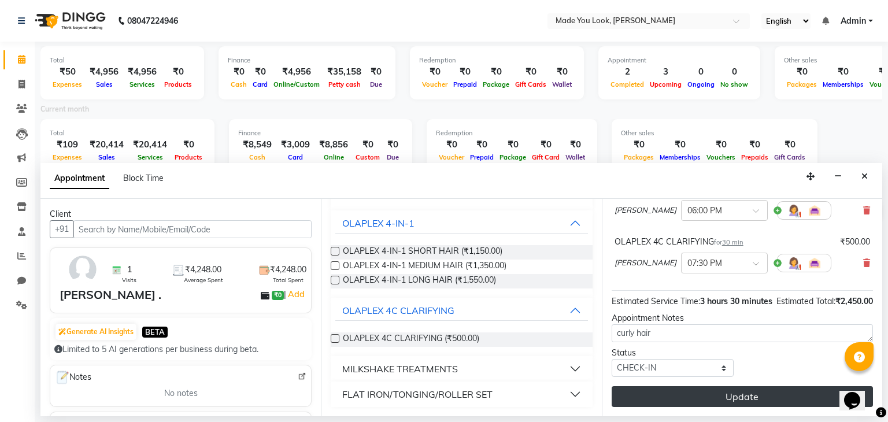
click at [802, 396] on button "Update" at bounding box center [741, 396] width 261 height 21
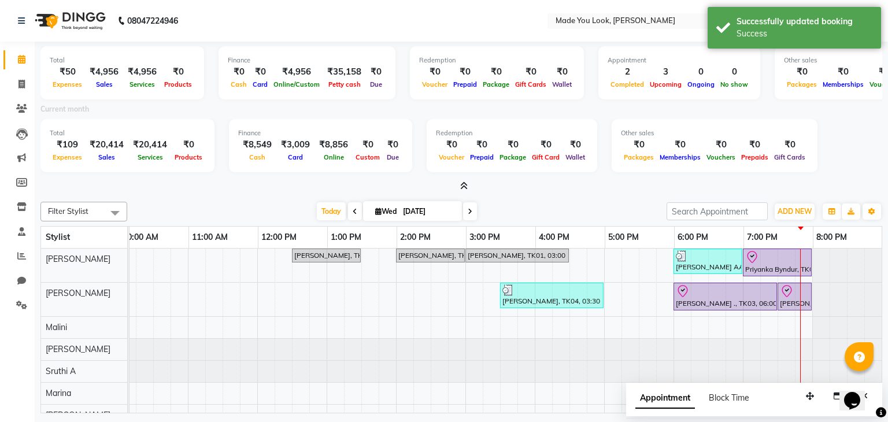
scroll to position [0, 158]
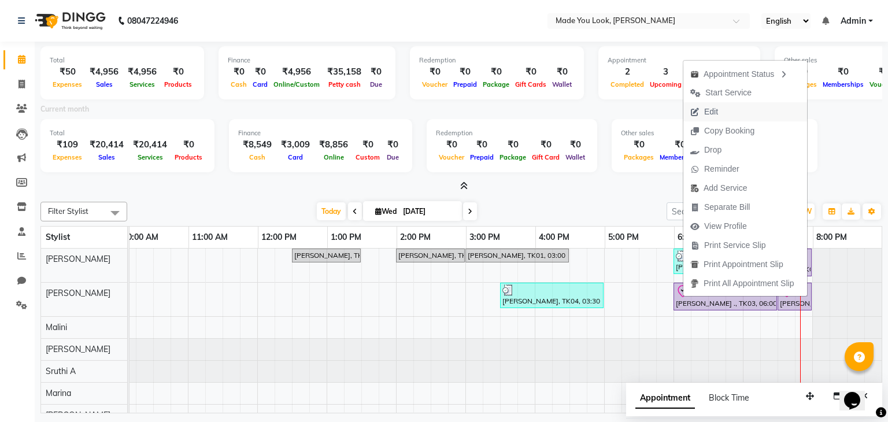
click at [729, 113] on button "Edit" at bounding box center [745, 111] width 124 height 19
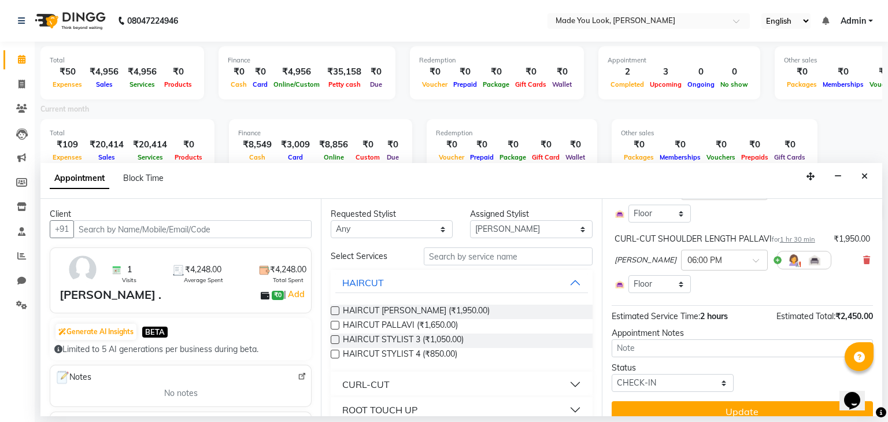
scroll to position [0, 0]
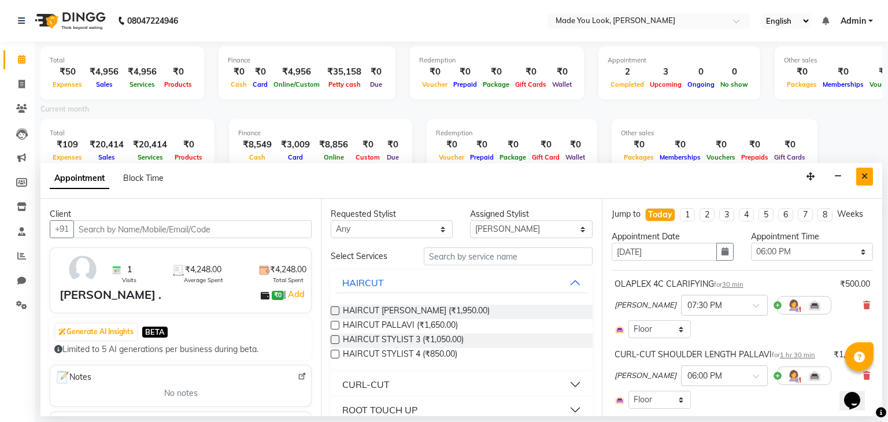
click at [872, 179] on button "Close" at bounding box center [864, 177] width 17 height 18
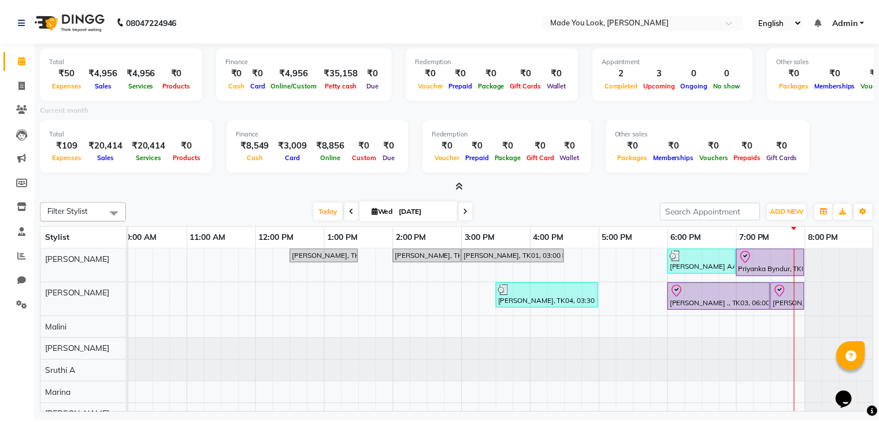
scroll to position [0, 158]
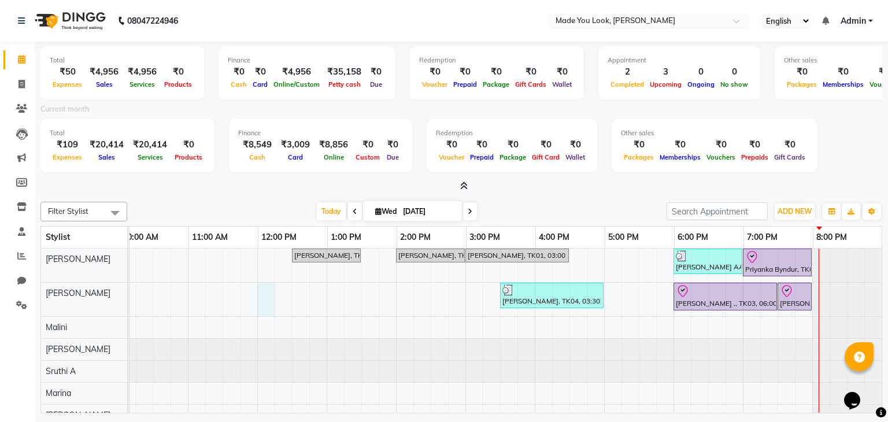
click at [260, 309] on div "[PERSON_NAME] AA, TK05, 09:00 AM-10:00 AM, HAIRCUT [PERSON_NAME] [PERSON_NAME],…" at bounding box center [431, 337] width 902 height 177
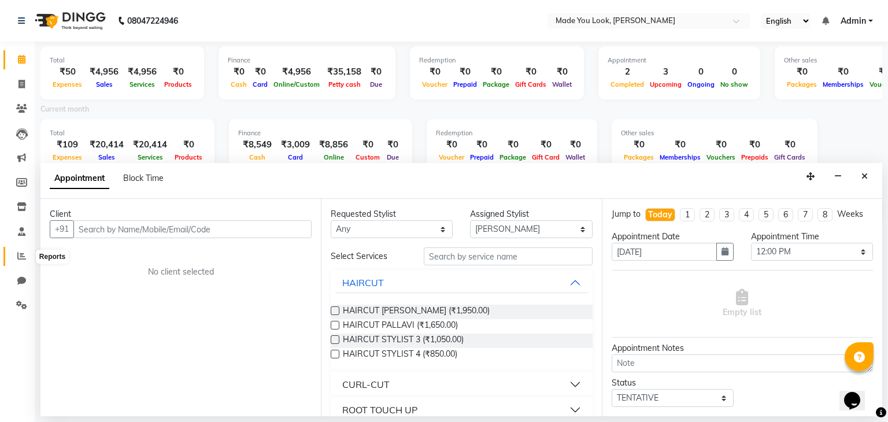
click at [23, 255] on icon at bounding box center [21, 255] width 9 height 9
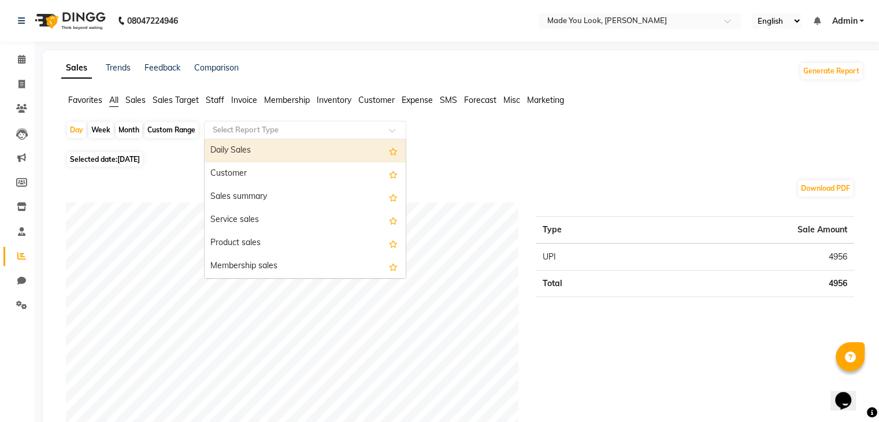
click at [391, 131] on span at bounding box center [396, 134] width 14 height 12
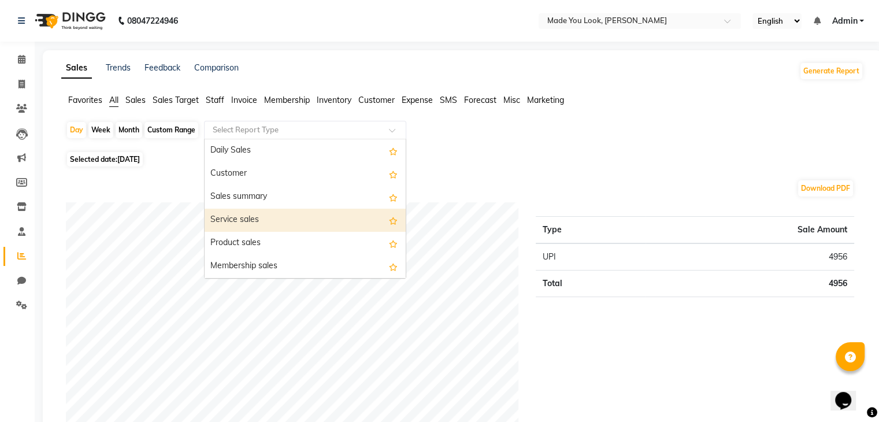
click at [258, 227] on div "Service sales" at bounding box center [305, 220] width 201 height 23
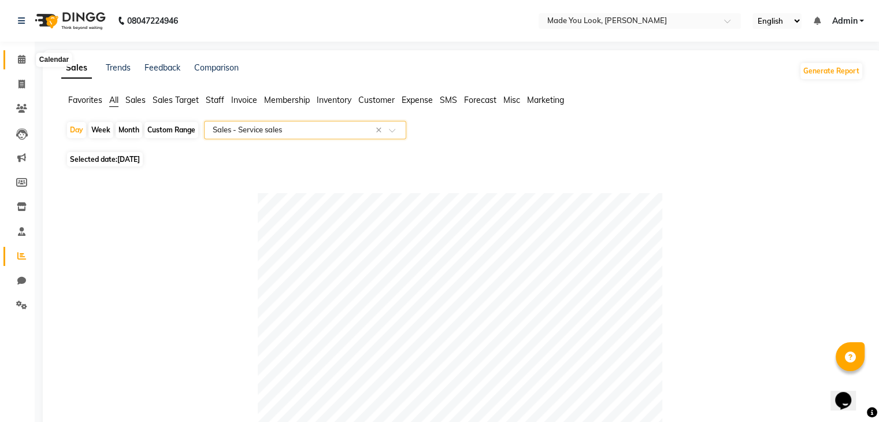
click at [20, 65] on span at bounding box center [22, 59] width 20 height 13
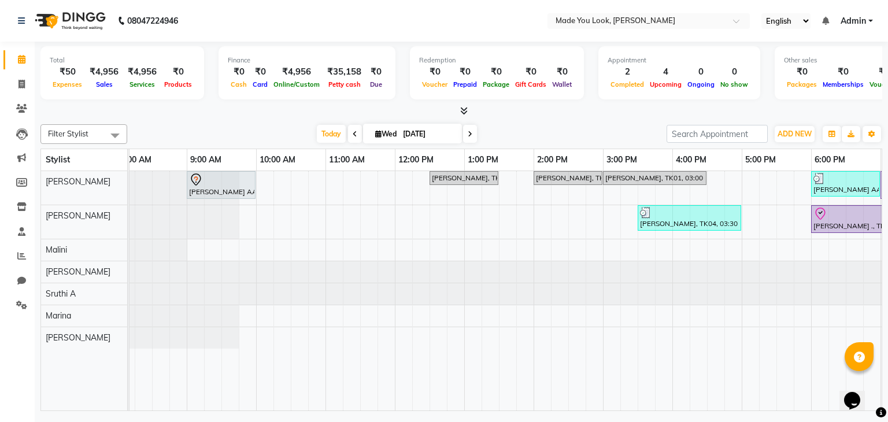
scroll to position [0, 13]
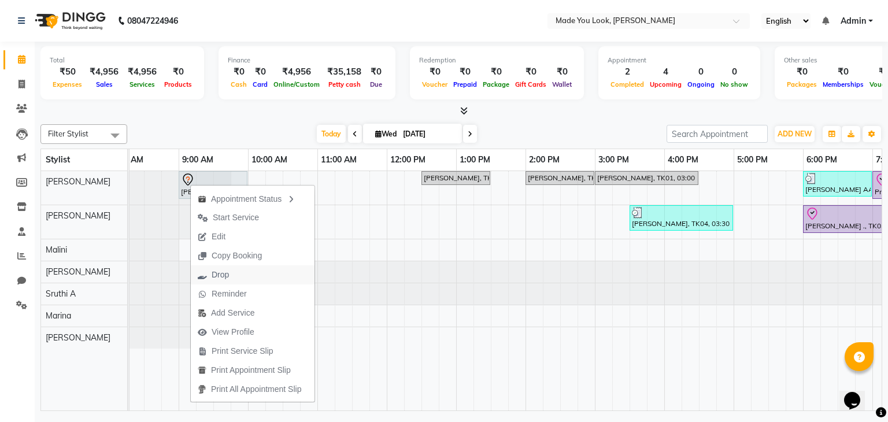
click at [225, 271] on span "Drop" at bounding box center [220, 275] width 17 height 12
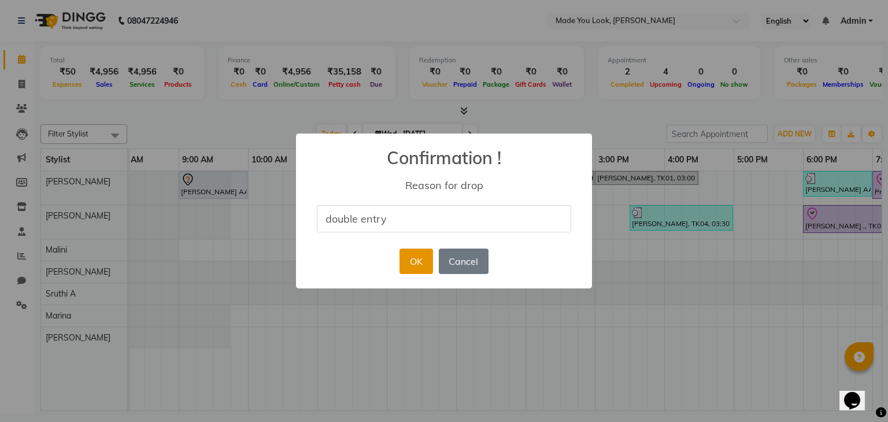
click at [418, 261] on button "OK" at bounding box center [415, 261] width 33 height 25
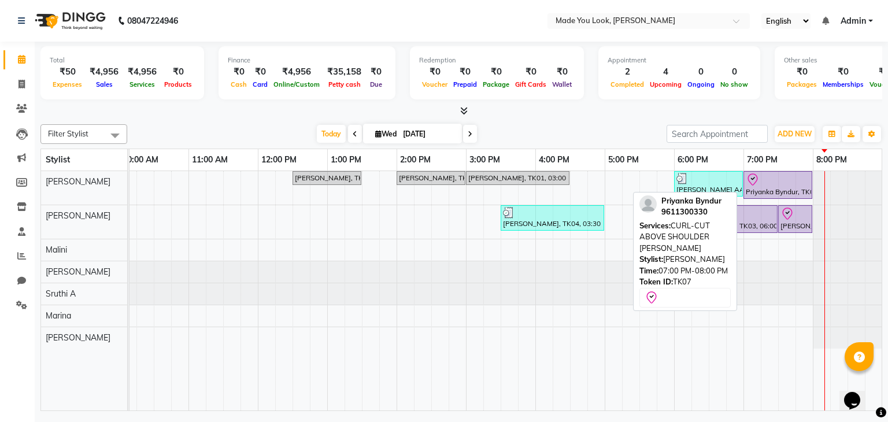
click at [770, 187] on div "Priyanka Byndur, TK07, 07:00 PM-08:00 PM, CURL-CUT ABOVE SHOULDER [PERSON_NAME]" at bounding box center [777, 185] width 66 height 24
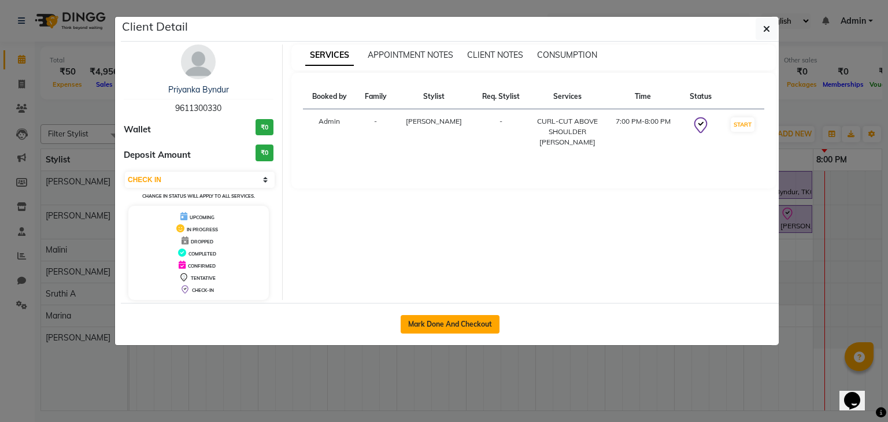
click at [470, 320] on button "Mark Done And Checkout" at bounding box center [450, 324] width 99 height 18
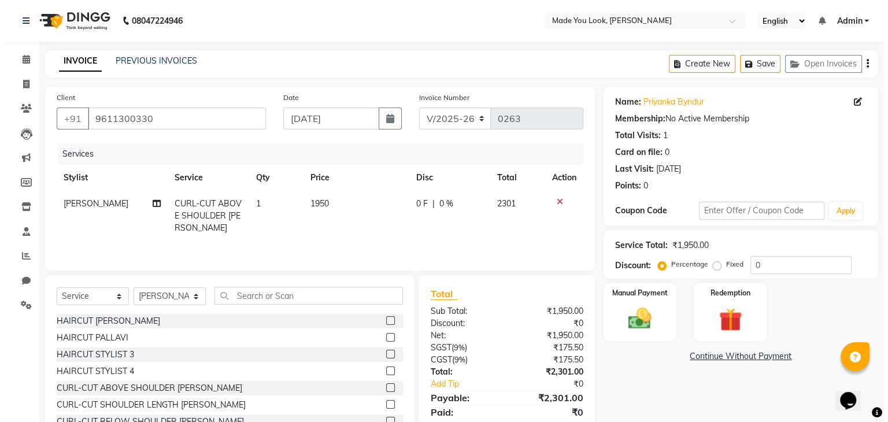
scroll to position [58, 0]
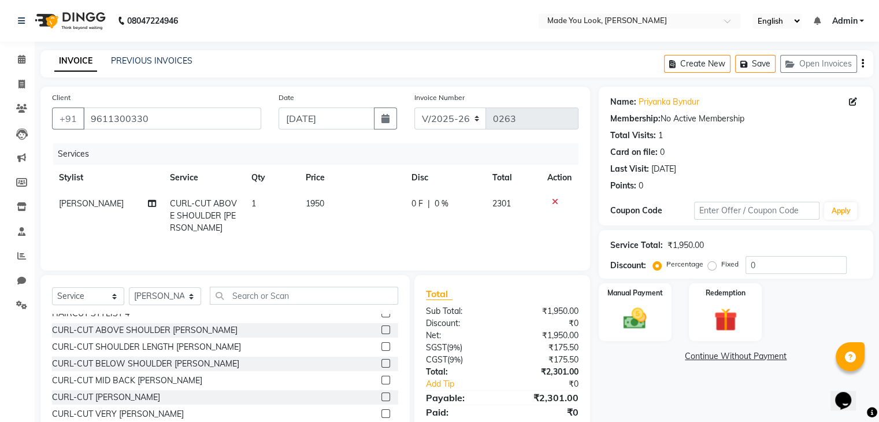
click at [381, 362] on label at bounding box center [385, 363] width 9 height 9
click at [381, 362] on input "checkbox" at bounding box center [385, 364] width 8 height 8
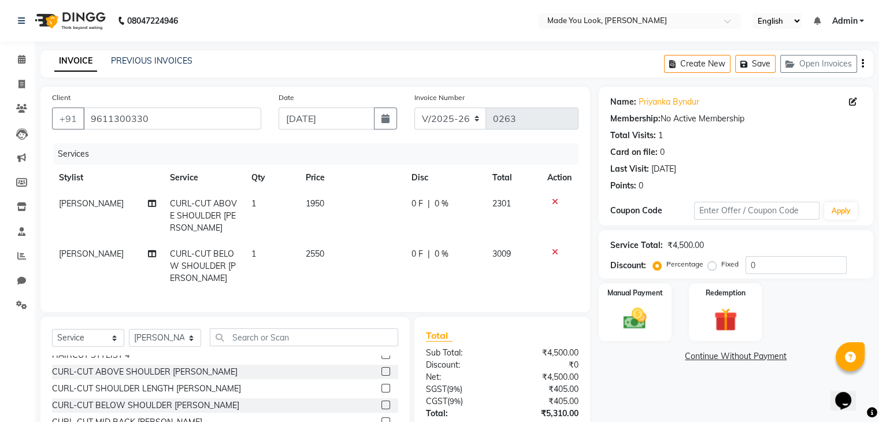
click at [555, 202] on icon at bounding box center [555, 202] width 6 height 8
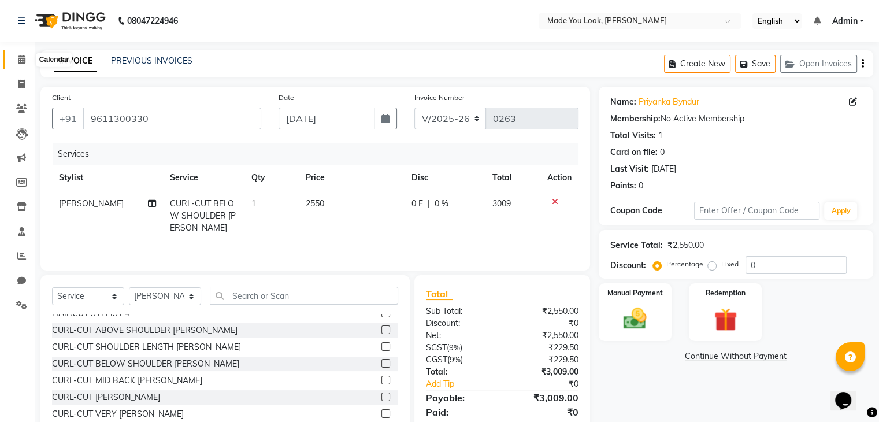
click at [18, 61] on icon at bounding box center [22, 59] width 8 height 9
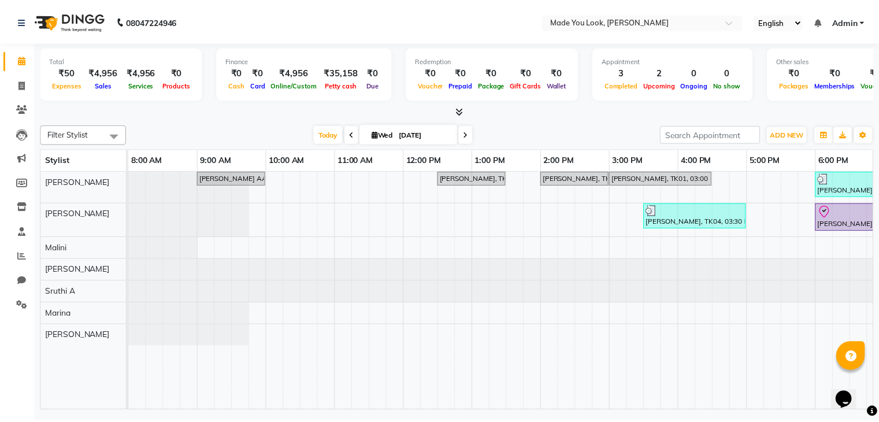
scroll to position [0, 149]
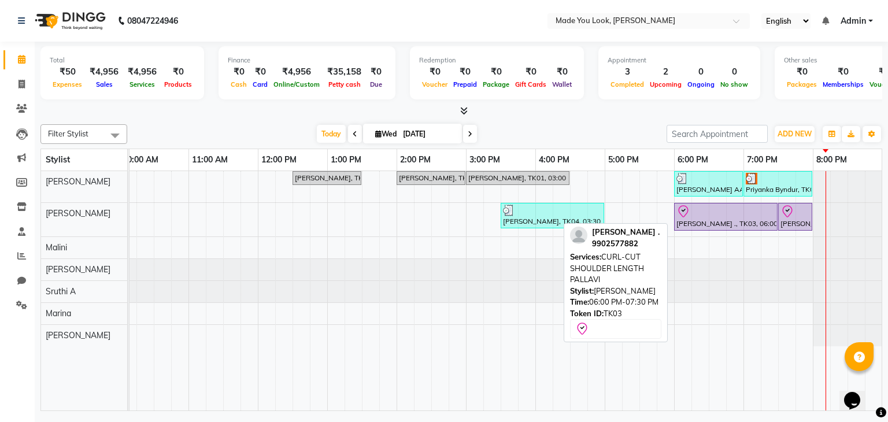
click at [705, 213] on div at bounding box center [725, 212] width 99 height 14
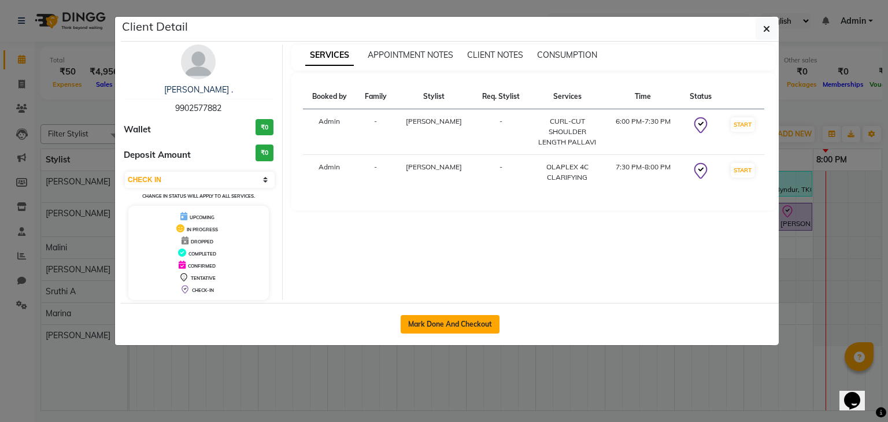
click at [461, 322] on button "Mark Done And Checkout" at bounding box center [450, 324] width 99 height 18
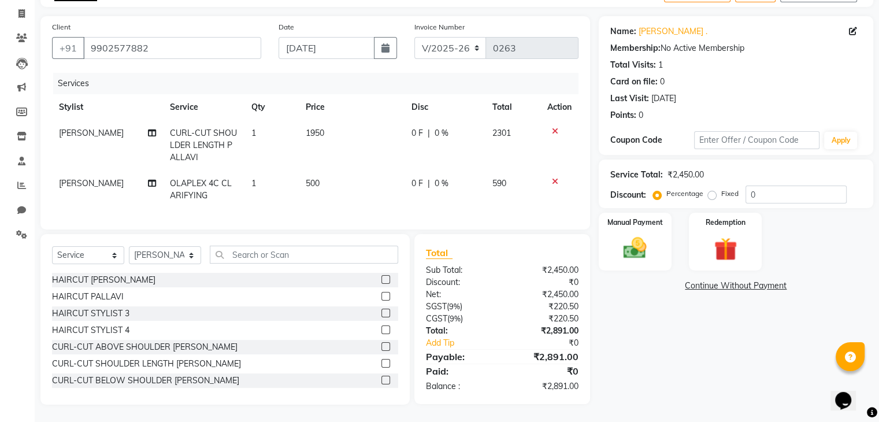
scroll to position [80, 0]
click at [622, 235] on img at bounding box center [635, 249] width 39 height 28
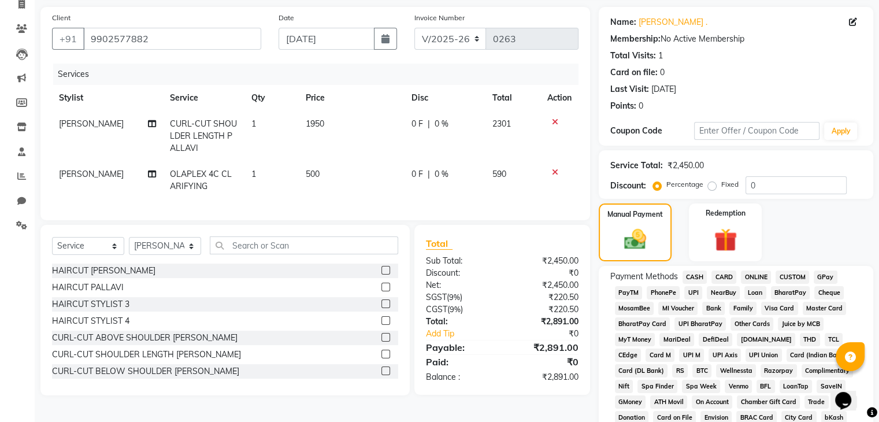
click at [726, 273] on span "CARD" at bounding box center [723, 276] width 25 height 13
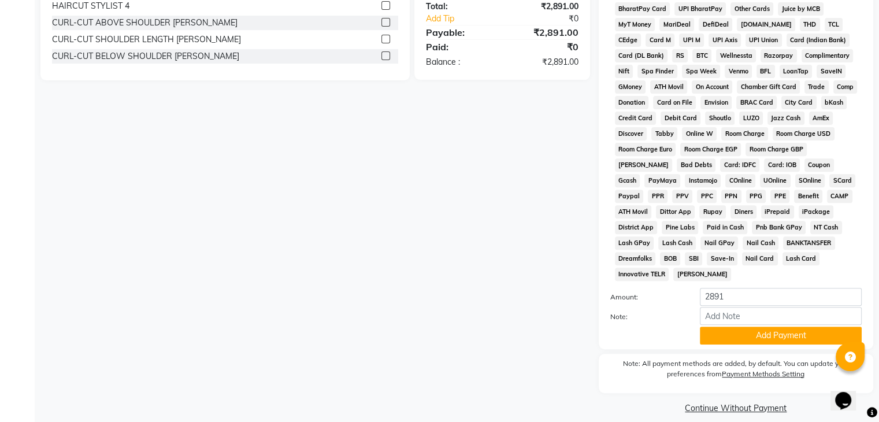
scroll to position [401, 0]
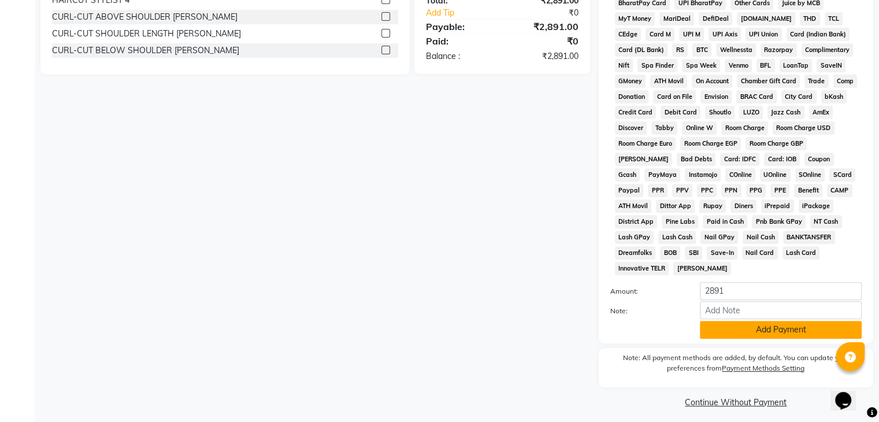
click at [747, 327] on button "Add Payment" at bounding box center [781, 330] width 162 height 18
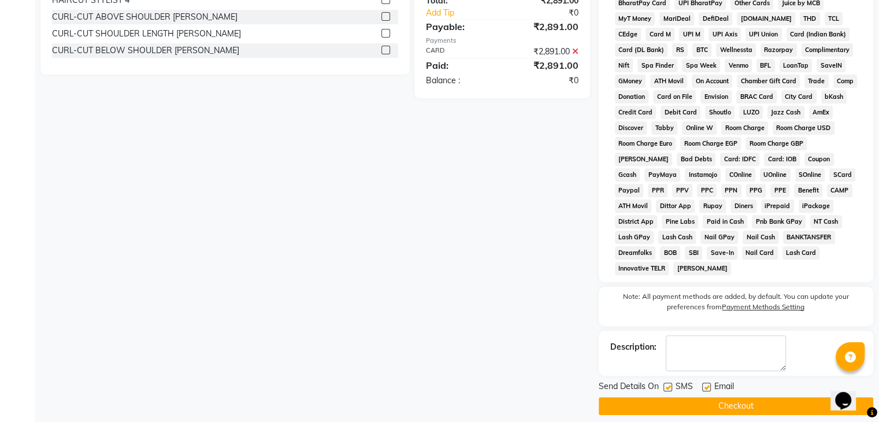
click at [731, 402] on button "Checkout" at bounding box center [736, 406] width 275 height 18
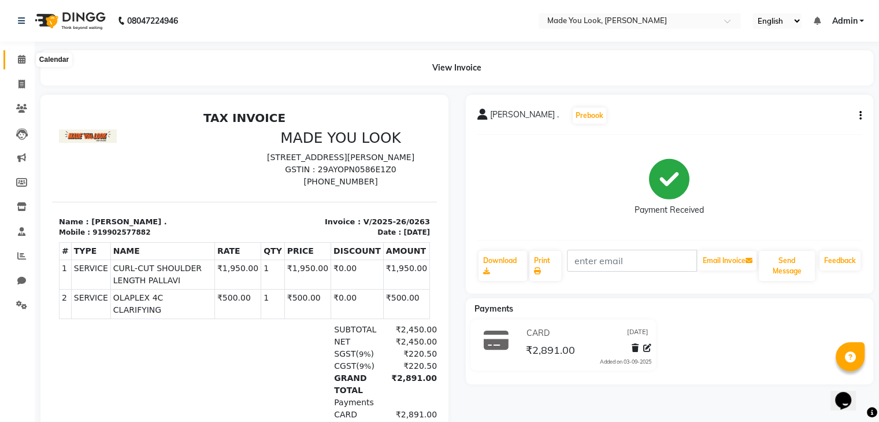
click at [12, 60] on span at bounding box center [22, 59] width 20 height 13
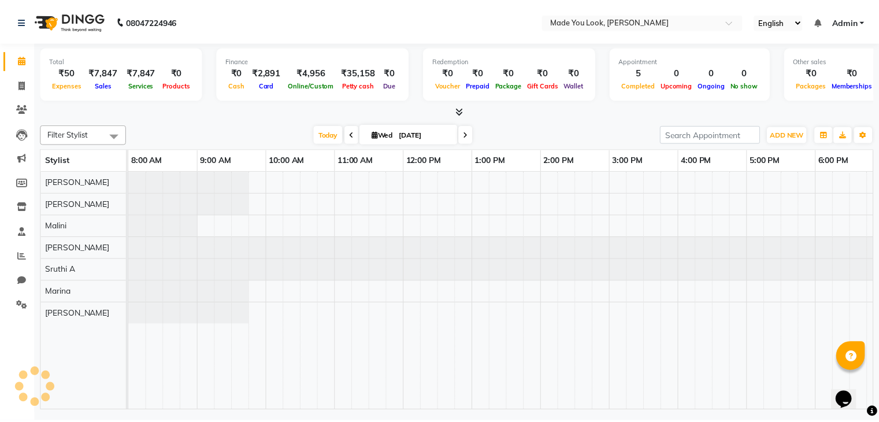
scroll to position [0, 149]
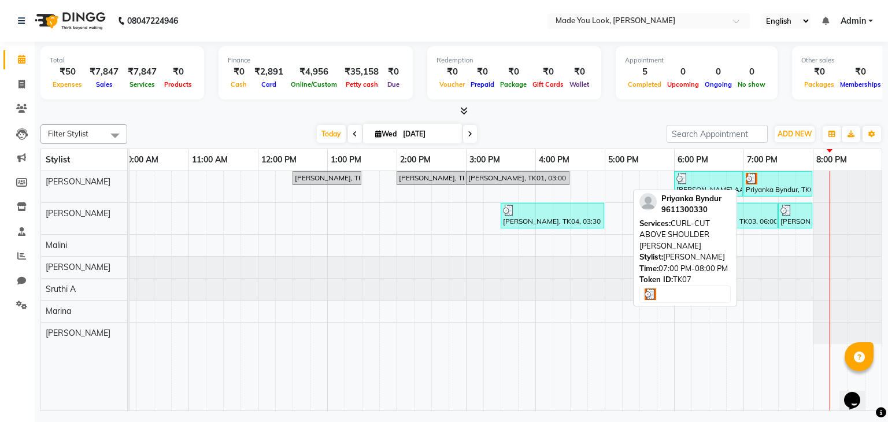
click at [764, 179] on div at bounding box center [778, 179] width 64 height 12
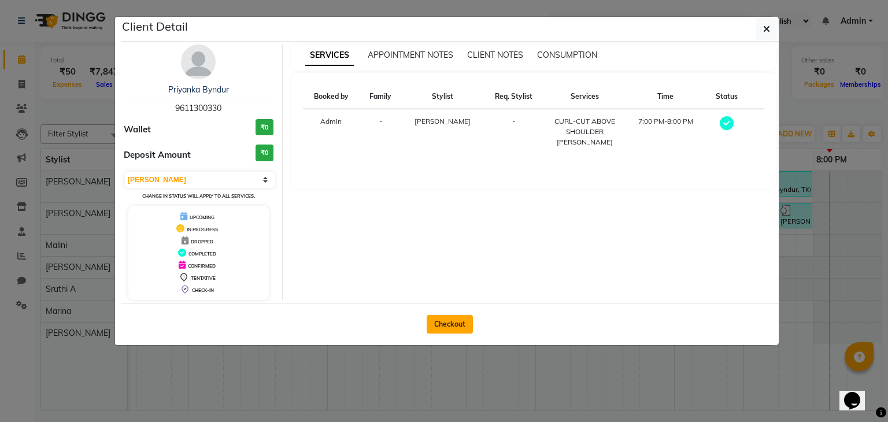
click at [465, 318] on button "Checkout" at bounding box center [450, 324] width 46 height 18
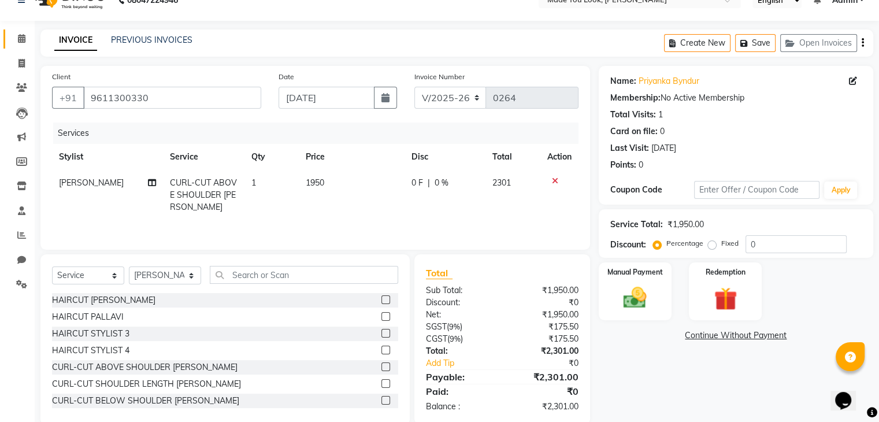
scroll to position [42, 0]
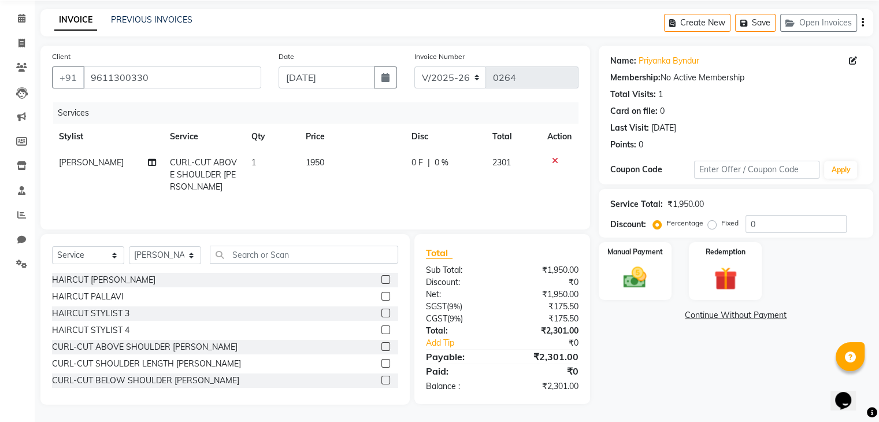
click at [381, 364] on label at bounding box center [385, 363] width 9 height 9
click at [381, 364] on input "checkbox" at bounding box center [385, 364] width 8 height 8
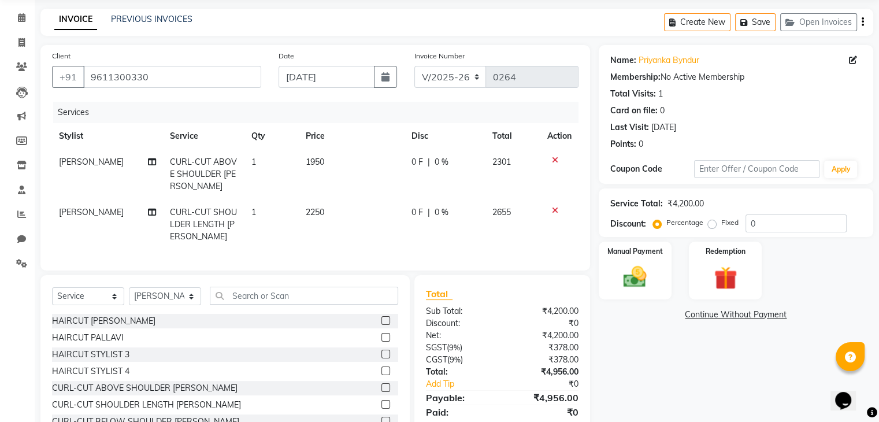
click at [555, 159] on icon at bounding box center [555, 160] width 6 height 8
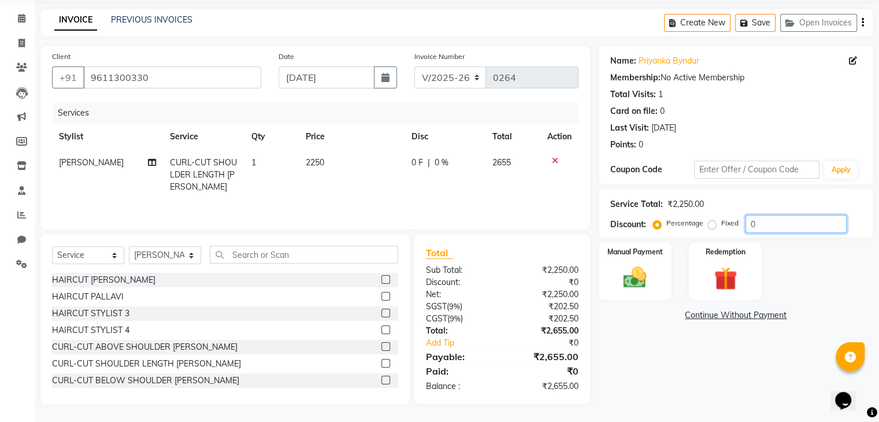
click at [757, 222] on input "0" at bounding box center [796, 224] width 101 height 18
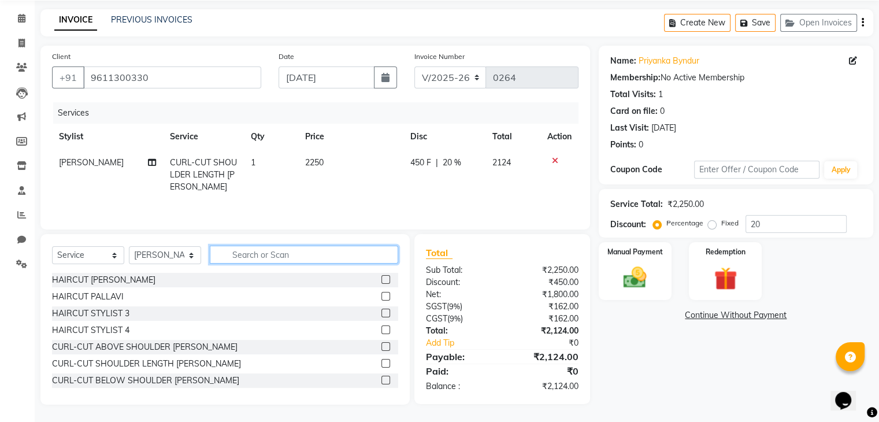
click at [294, 257] on input "text" at bounding box center [304, 255] width 188 height 18
click at [640, 273] on img at bounding box center [635, 278] width 39 height 28
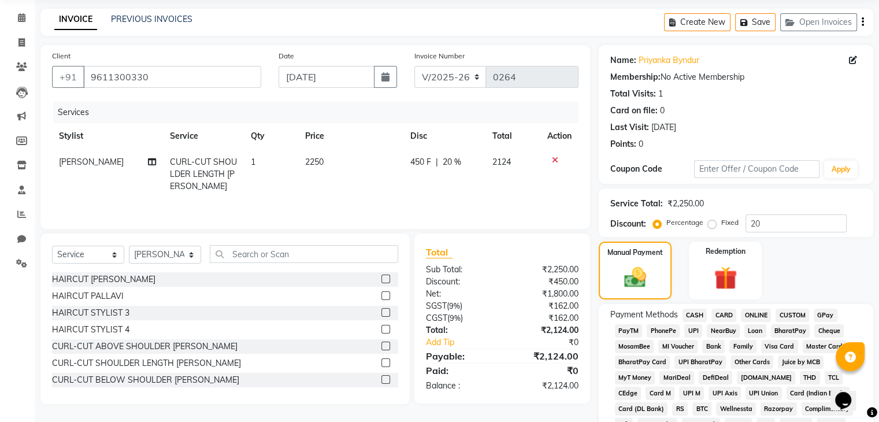
click at [693, 332] on span "UPI" at bounding box center [693, 330] width 18 height 13
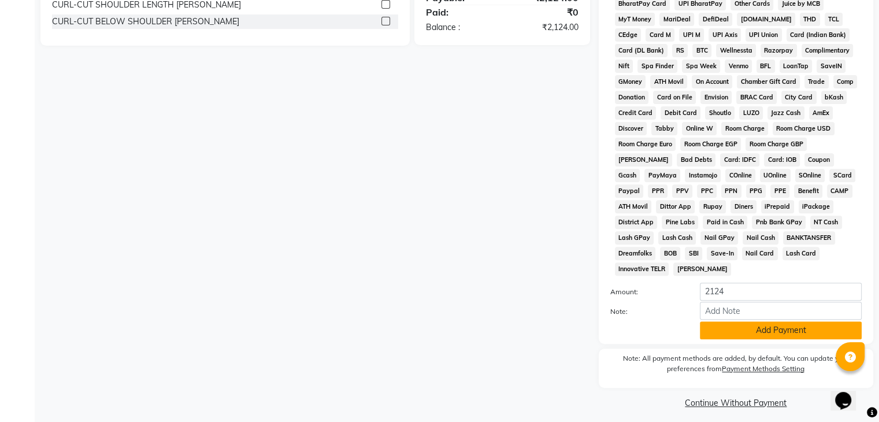
scroll to position [401, 0]
click at [744, 325] on button "Add Payment" at bounding box center [781, 330] width 162 height 18
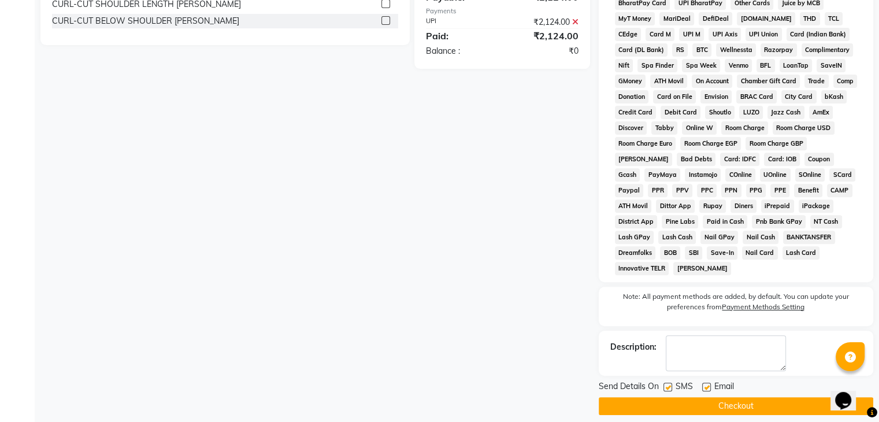
click at [737, 401] on button "Checkout" at bounding box center [736, 406] width 275 height 18
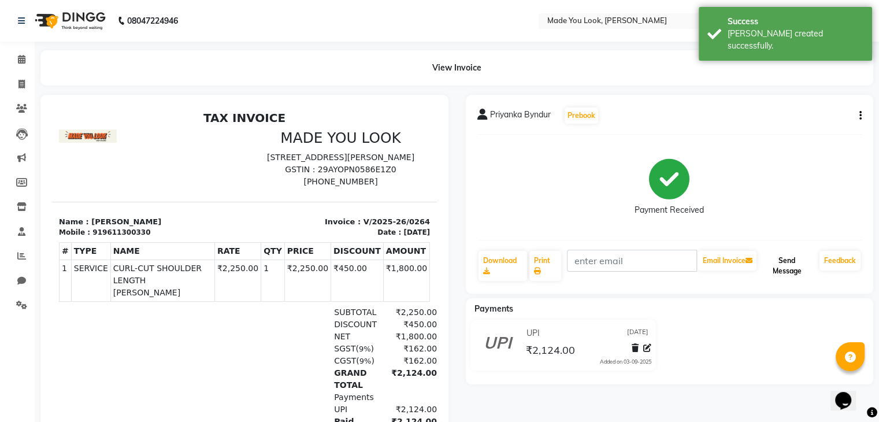
click at [779, 272] on button "Send Message" at bounding box center [787, 266] width 56 height 30
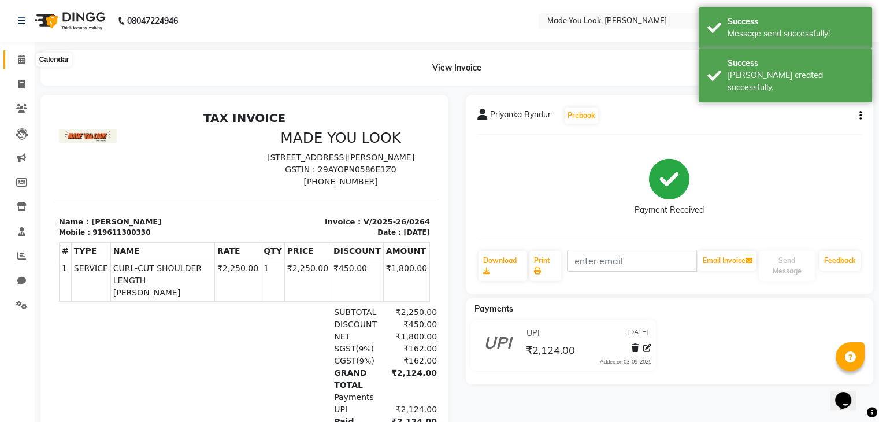
click at [22, 55] on icon at bounding box center [22, 59] width 8 height 9
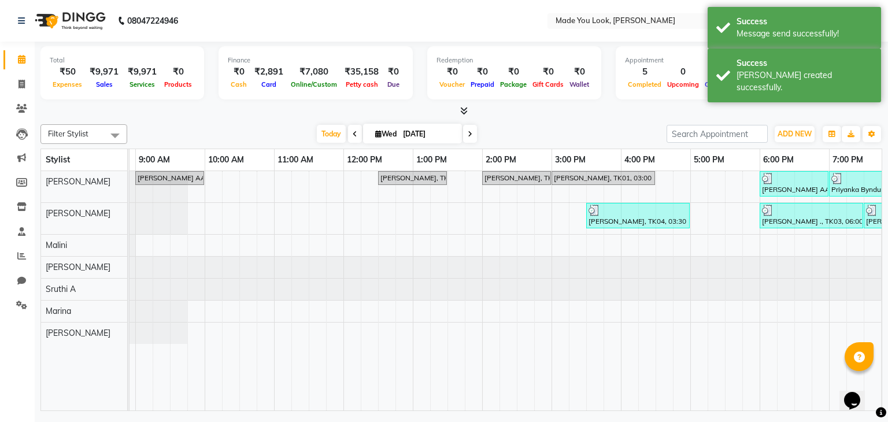
scroll to position [0, 149]
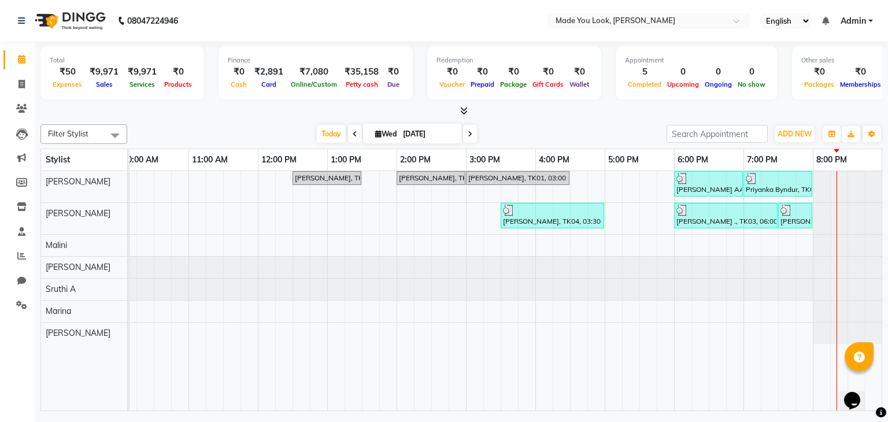
click at [612, 213] on div "[PERSON_NAME] AA, TK05, 09:00 AM-10:00 AM, HAIRCUT [PERSON_NAME] [PERSON_NAME],…" at bounding box center [431, 291] width 902 height 240
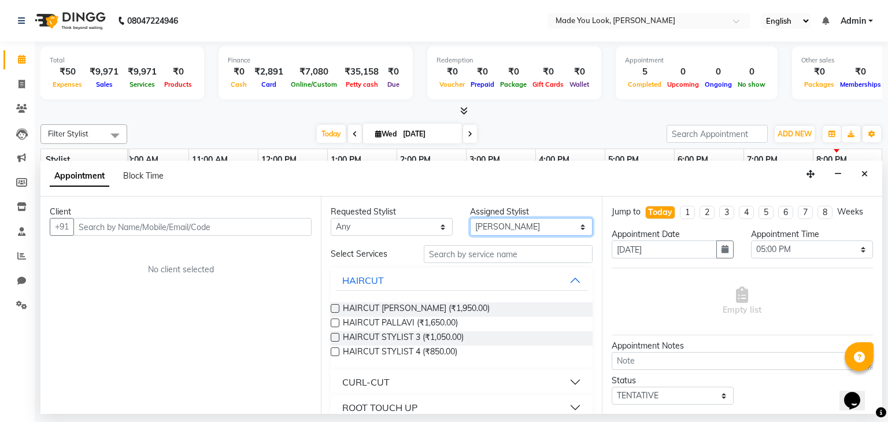
click at [576, 228] on select "Select [PERSON_NAME] pallavi [PERSON_NAME] Devi [PERSON_NAME] [PERSON_NAME] A" at bounding box center [531, 227] width 122 height 18
click at [470, 218] on select "Select [PERSON_NAME] pallavi [PERSON_NAME] Devi [PERSON_NAME] [PERSON_NAME] A" at bounding box center [531, 227] width 122 height 18
click at [863, 176] on icon "Close" at bounding box center [864, 174] width 6 height 8
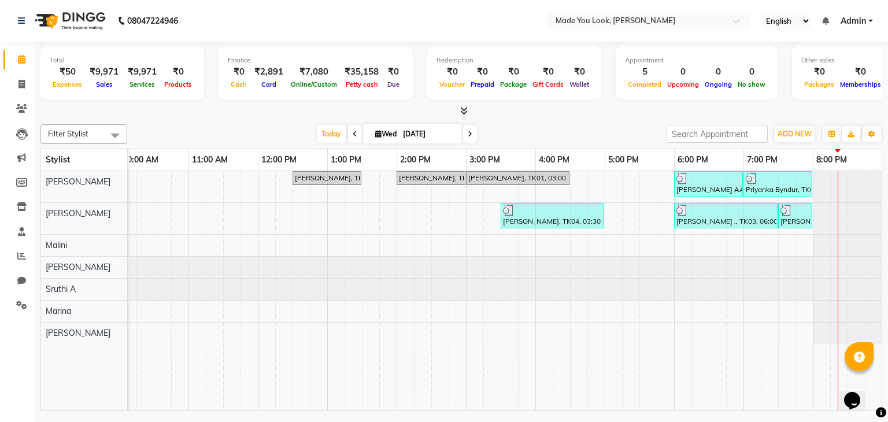
click at [748, 311] on div "[PERSON_NAME] AA, TK05, 09:00 AM-10:00 AM, HAIRCUT [PERSON_NAME] [PERSON_NAME],…" at bounding box center [431, 291] width 902 height 240
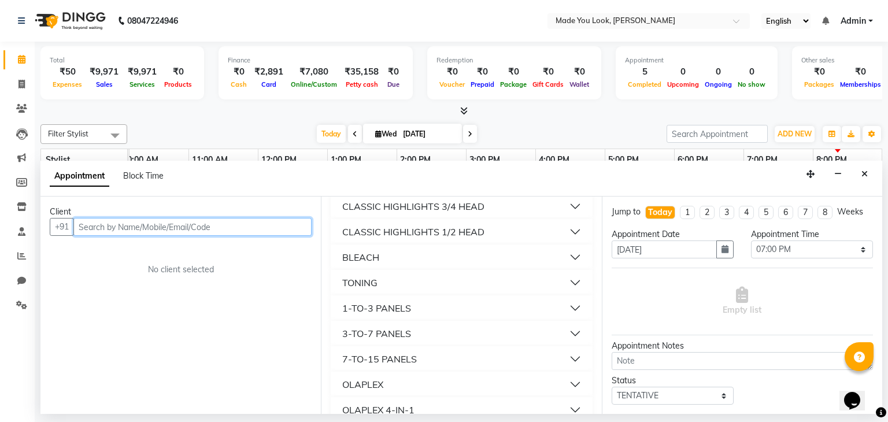
scroll to position [677, 0]
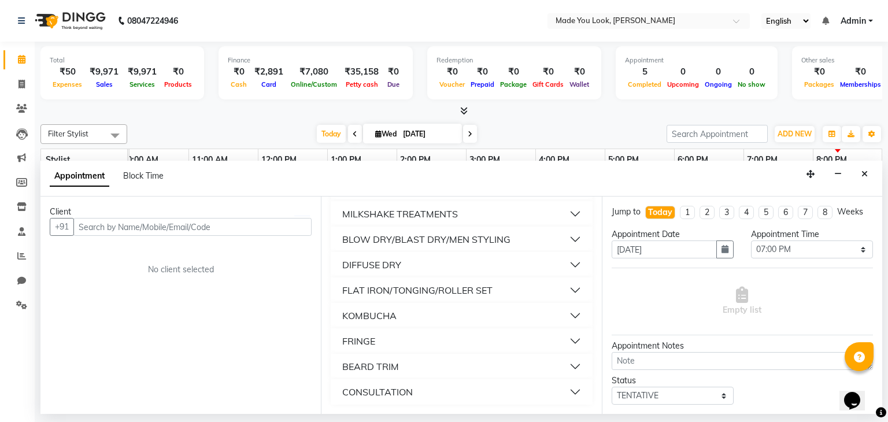
click at [566, 259] on button "DIFFUSE DRY" at bounding box center [461, 264] width 252 height 21
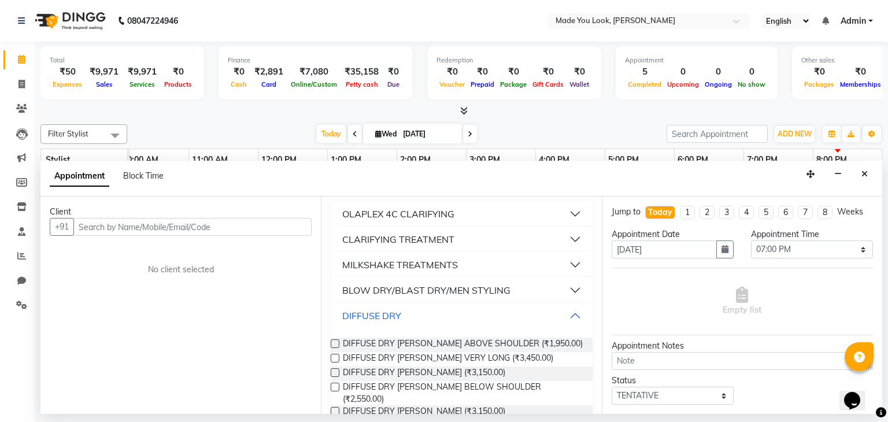
scroll to position [619, 0]
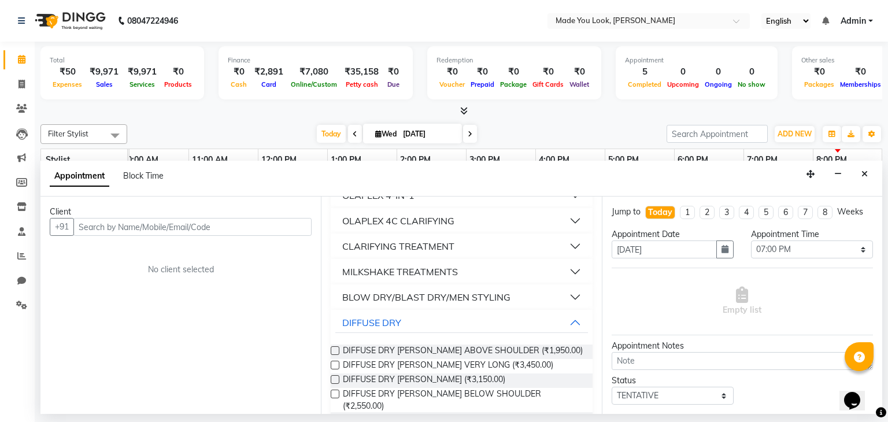
click at [498, 295] on div "BLOW DRY/BLAST DRY/MEN STYLING" at bounding box center [426, 297] width 168 height 14
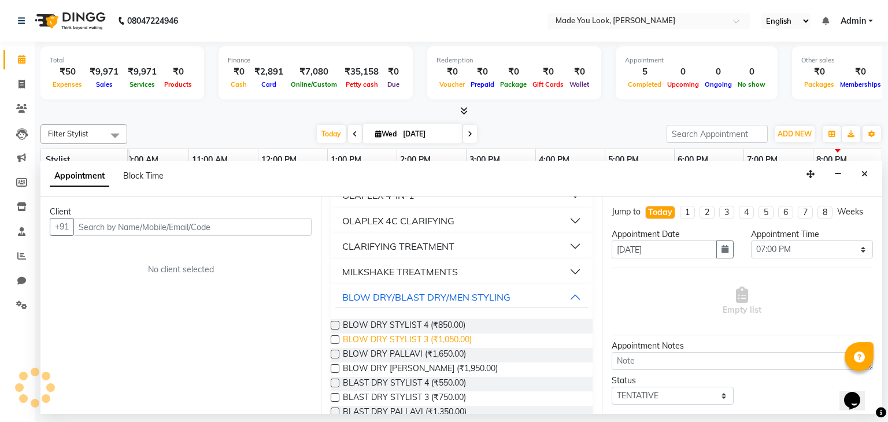
click at [427, 343] on span "BLOW DRY STYLIST 3 (₹1,050.00)" at bounding box center [407, 340] width 129 height 14
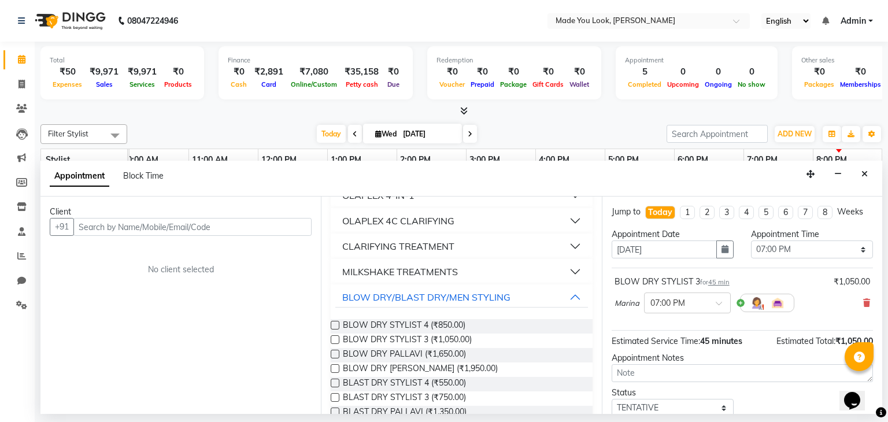
scroll to position [76, 0]
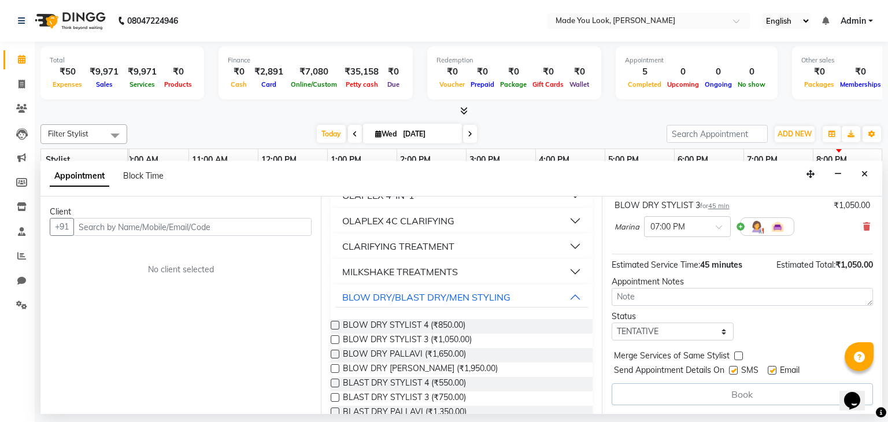
click at [759, 391] on div "Book" at bounding box center [741, 394] width 261 height 22
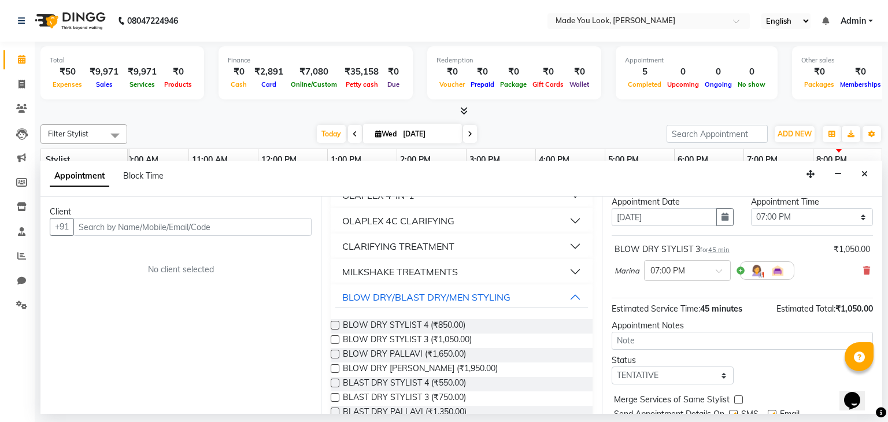
scroll to position [0, 0]
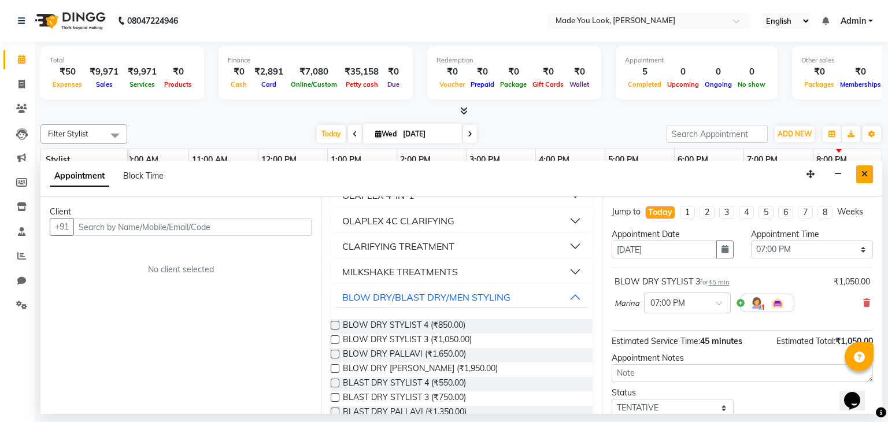
click at [868, 176] on button "Close" at bounding box center [864, 174] width 17 height 18
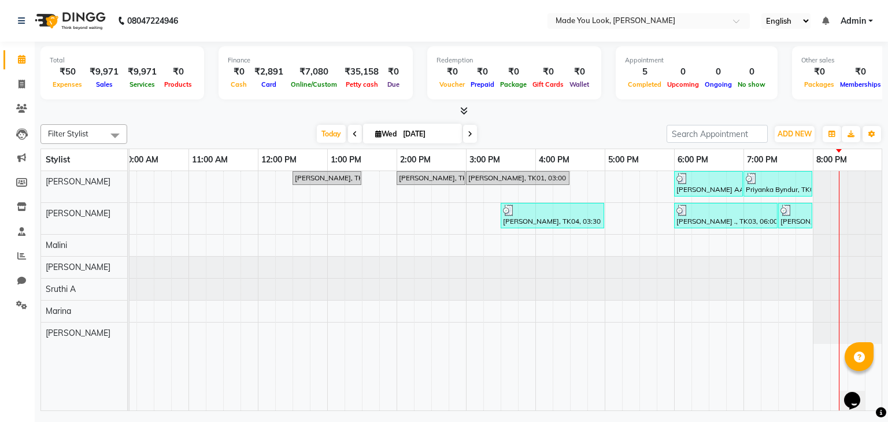
click at [843, 243] on div at bounding box center [847, 245] width 69 height 21
click at [800, 244] on div "[PERSON_NAME] AA, TK05, 09:00 AM-10:00 AM, HAIRCUT [PERSON_NAME] [PERSON_NAME],…" at bounding box center [431, 291] width 902 height 240
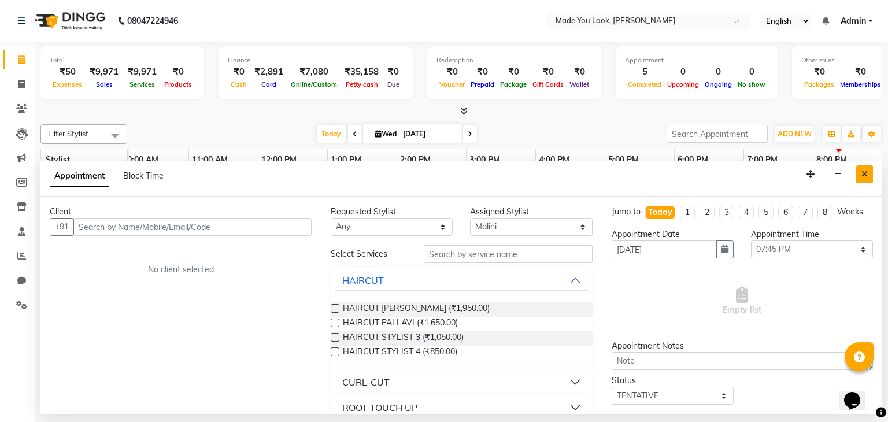
click at [862, 175] on icon "Close" at bounding box center [864, 174] width 6 height 8
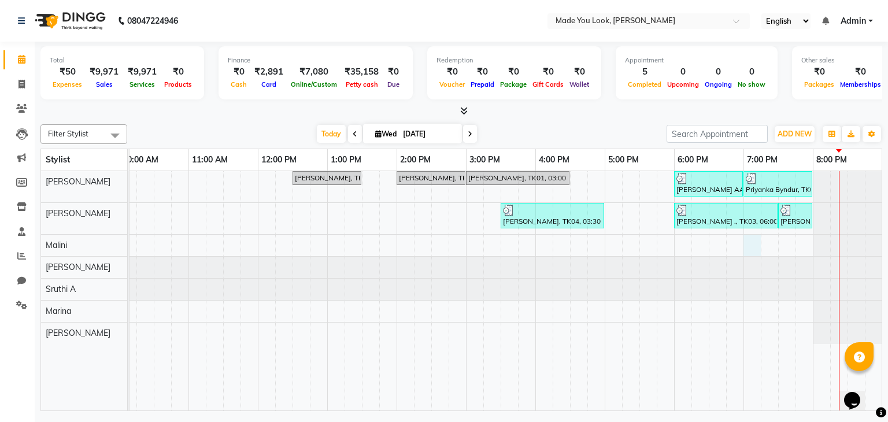
click at [752, 247] on div "[PERSON_NAME] AA, TK05, 09:00 AM-10:00 AM, HAIRCUT [PERSON_NAME] [PERSON_NAME],…" at bounding box center [431, 291] width 902 height 240
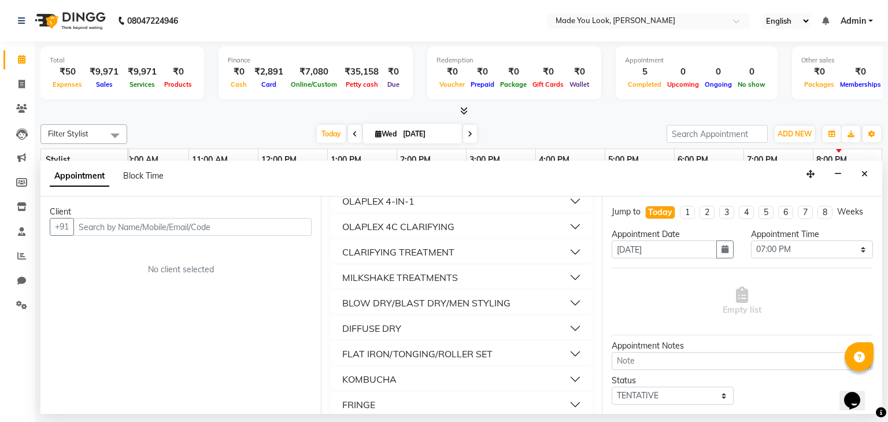
scroll to position [619, 0]
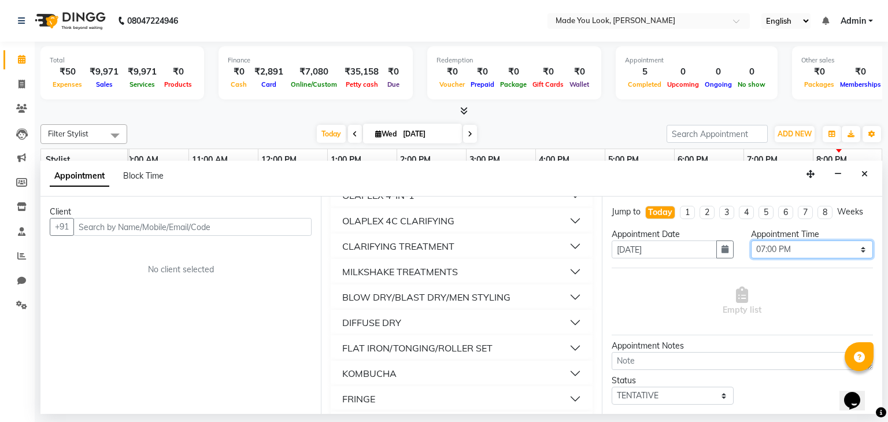
click at [834, 250] on select "Select 09:00 AM 09:15 AM 09:30 AM 09:45 AM 10:00 AM 10:15 AM 10:30 AM 10:45 AM …" at bounding box center [812, 249] width 122 height 18
click at [751, 240] on select "Select 09:00 AM 09:15 AM 09:30 AM 09:45 AM 10:00 AM 10:15 AM 10:30 AM 10:45 AM …" at bounding box center [812, 249] width 122 height 18
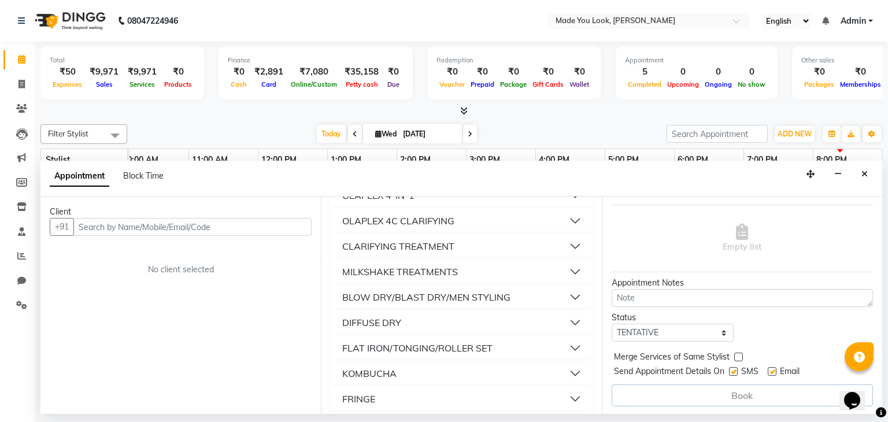
click at [461, 296] on div "BLOW DRY/BLAST DRY/MEN STYLING" at bounding box center [426, 297] width 168 height 14
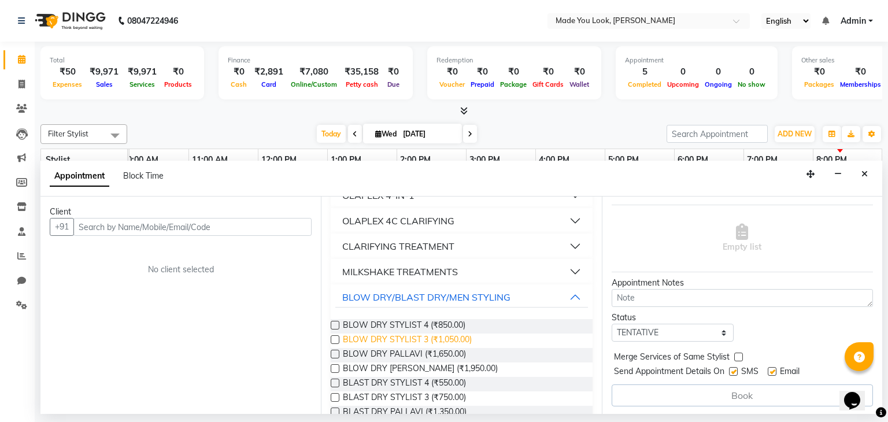
click at [459, 342] on span "BLOW DRY STYLIST 3 (₹1,050.00)" at bounding box center [407, 340] width 129 height 14
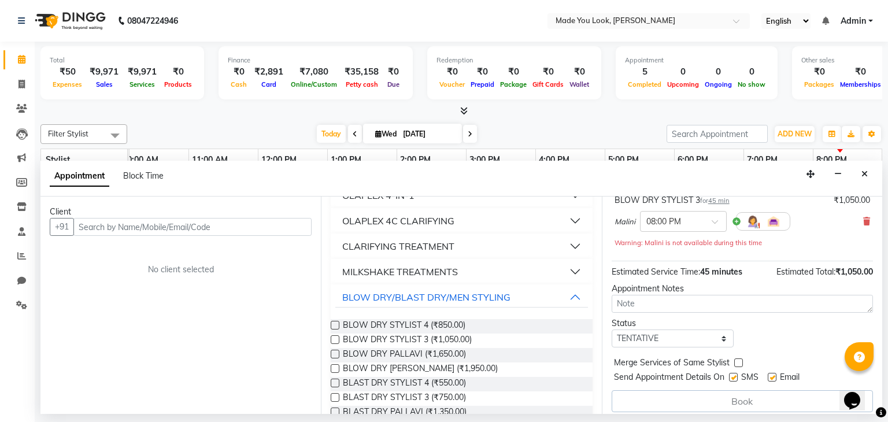
scroll to position [88, 0]
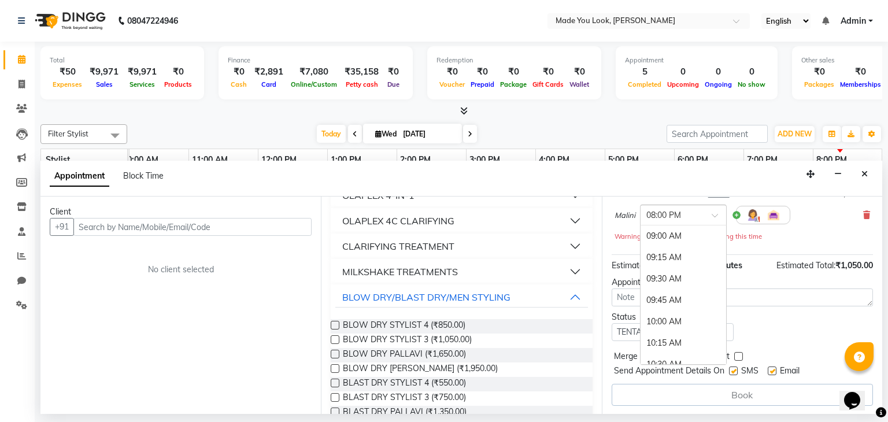
click at [717, 213] on span at bounding box center [718, 219] width 14 height 12
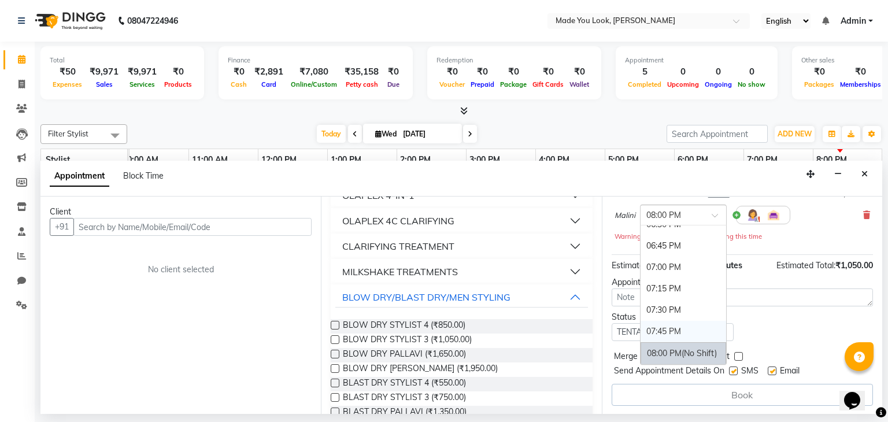
click at [682, 326] on div "07:45 PM" at bounding box center [683, 331] width 86 height 21
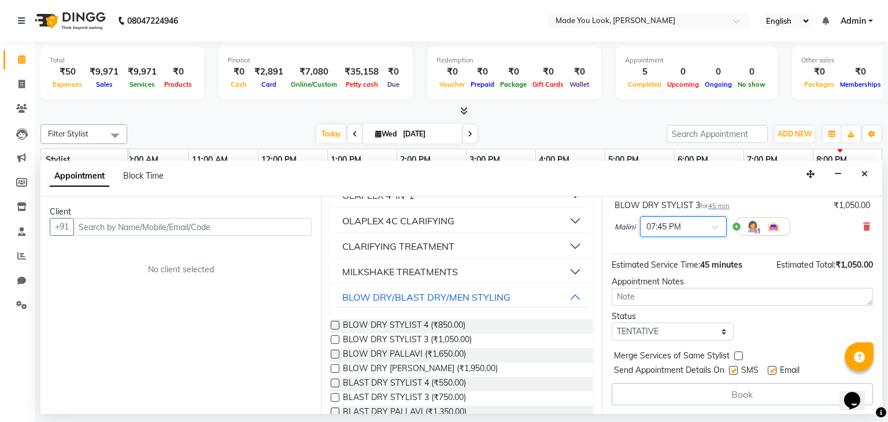
click at [772, 389] on div "Book" at bounding box center [741, 394] width 261 height 22
click at [771, 389] on div "Book" at bounding box center [741, 394] width 261 height 22
click at [772, 388] on div "Book" at bounding box center [741, 394] width 261 height 22
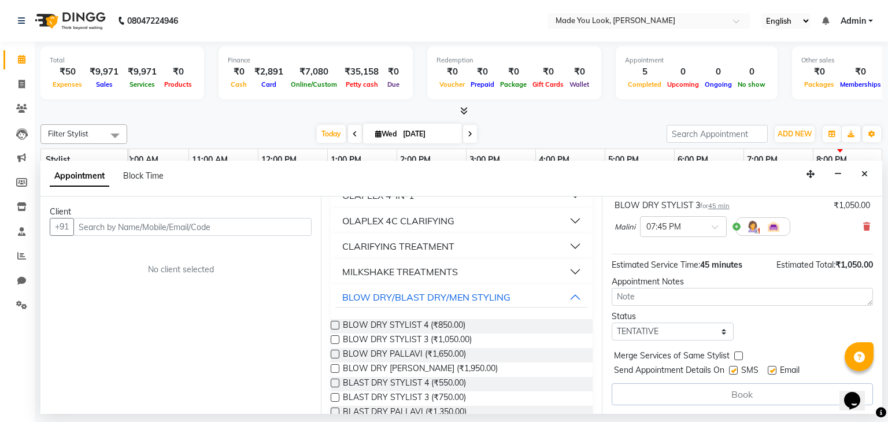
click at [736, 354] on label at bounding box center [738, 355] width 9 height 9
click at [736, 354] on input "checkbox" at bounding box center [738, 357] width 8 height 8
click at [735, 351] on label at bounding box center [738, 355] width 9 height 9
click at [735, 353] on input "checkbox" at bounding box center [738, 357] width 8 height 8
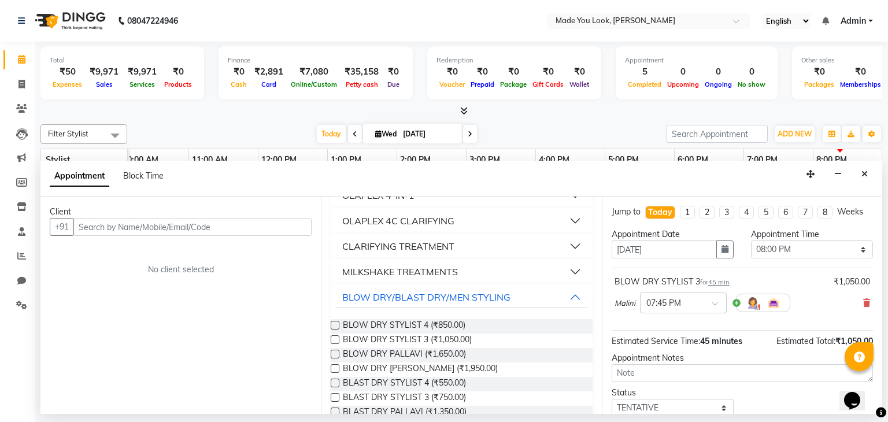
scroll to position [0, 0]
click at [865, 174] on icon "Close" at bounding box center [864, 174] width 6 height 8
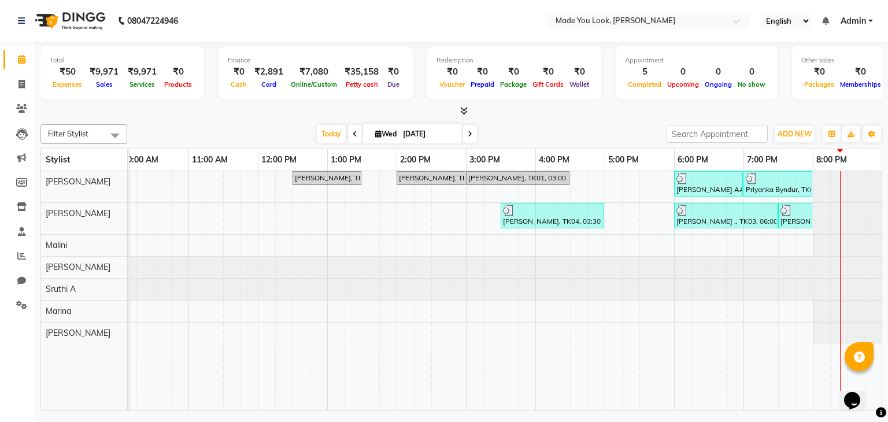
click at [679, 244] on div "[PERSON_NAME] AA, TK05, 09:00 AM-10:00 AM, HAIRCUT [PERSON_NAME] [PERSON_NAME],…" at bounding box center [431, 291] width 902 height 240
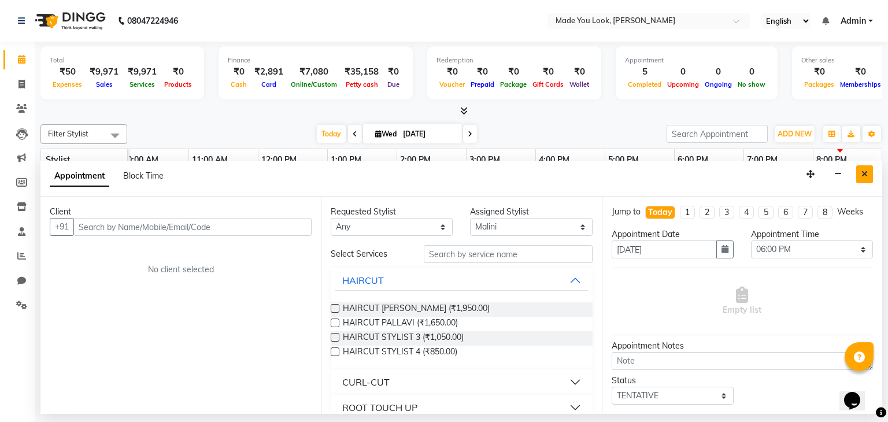
click at [862, 174] on icon "Close" at bounding box center [864, 174] width 6 height 8
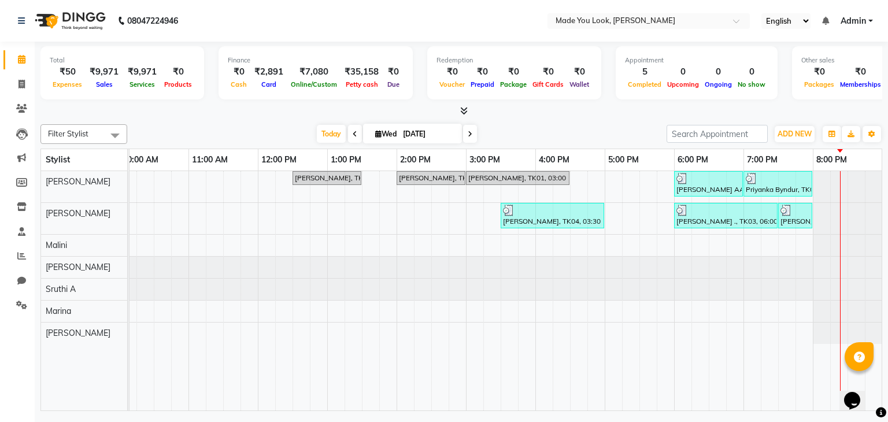
click at [755, 309] on div "[PERSON_NAME] AA, TK05, 09:00 AM-10:00 AM, HAIRCUT [PERSON_NAME] [PERSON_NAME],…" at bounding box center [431, 291] width 902 height 240
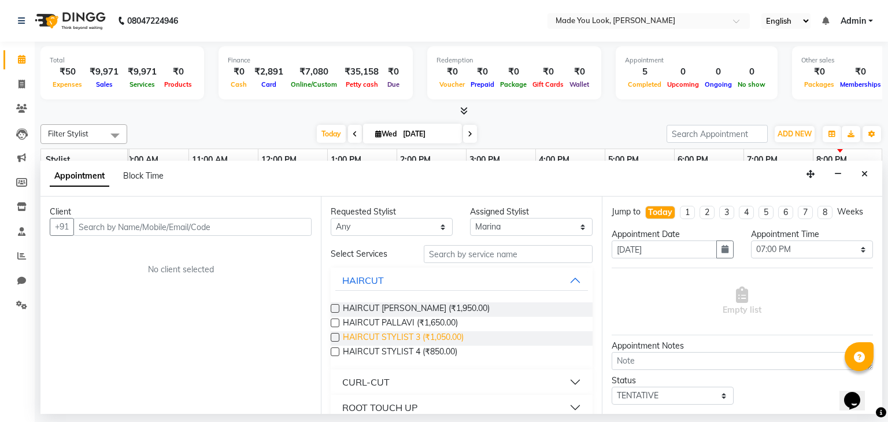
click at [411, 338] on span "HAIRCUT STYLIST 3 (₹1,050.00)" at bounding box center [403, 338] width 121 height 14
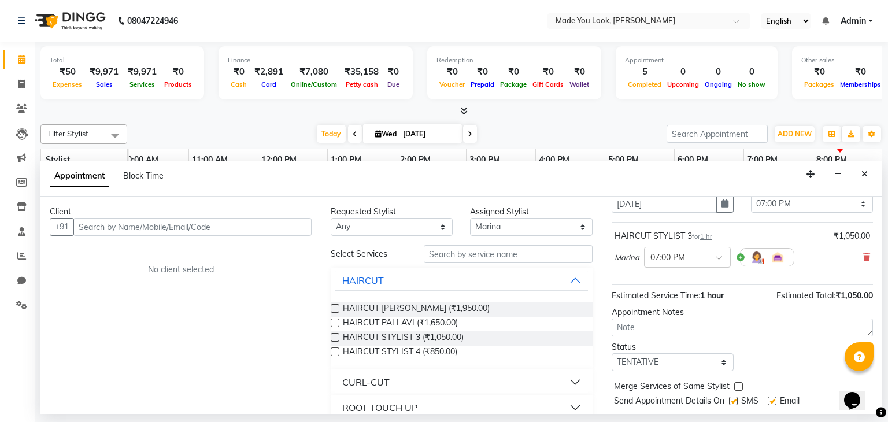
scroll to position [76, 0]
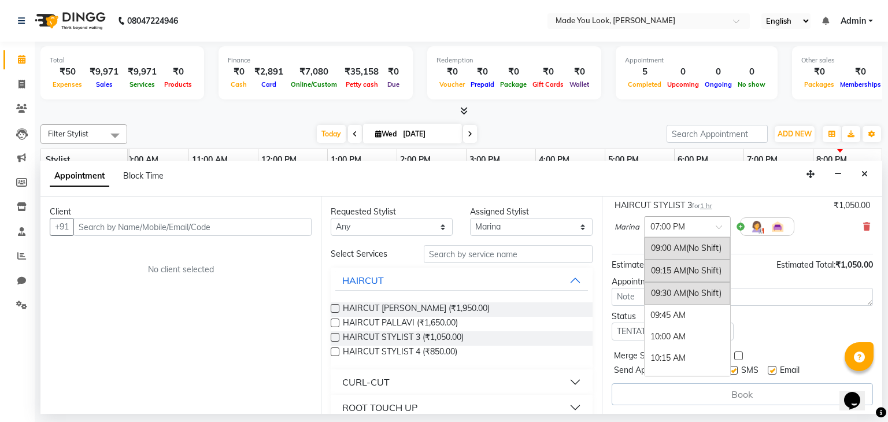
click at [721, 224] on span at bounding box center [722, 230] width 14 height 12
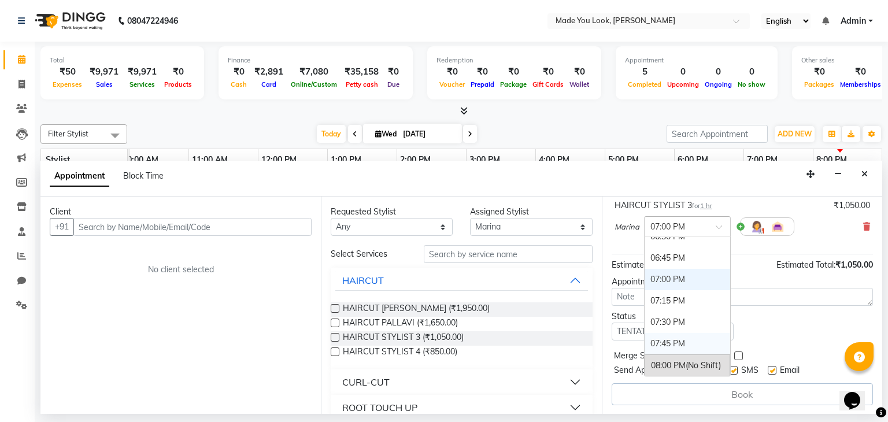
click at [688, 340] on div "07:45 PM" at bounding box center [687, 343] width 86 height 21
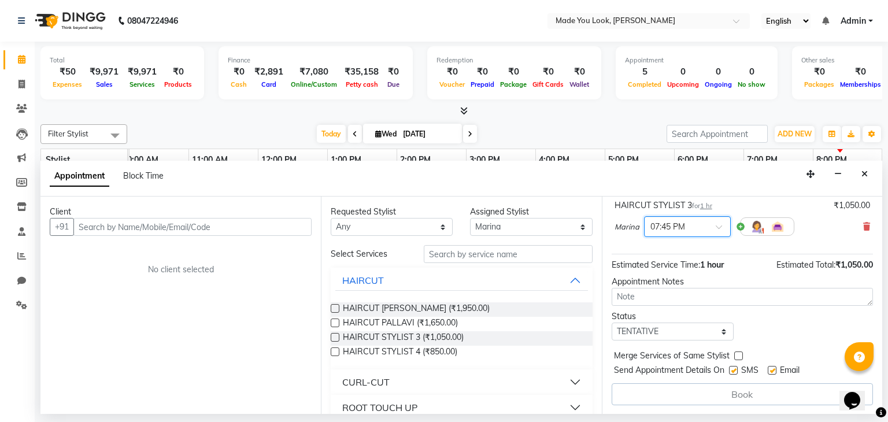
click at [749, 388] on div "Book" at bounding box center [741, 394] width 261 height 22
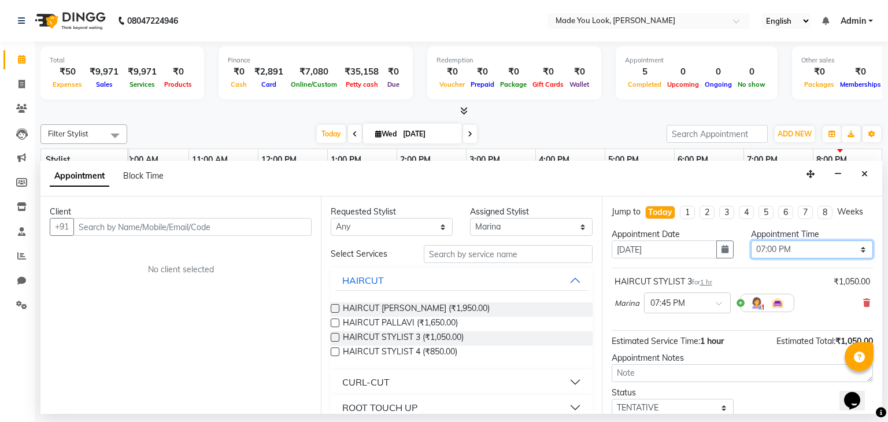
click at [799, 250] on select "Select 09:00 AM 09:15 AM 09:30 AM 09:45 AM 10:00 AM 10:15 AM 10:30 AM 10:45 AM …" at bounding box center [812, 249] width 122 height 18
click at [751, 240] on select "Select 09:00 AM 09:15 AM 09:30 AM 09:45 AM 10:00 AM 10:15 AM 10:30 AM 10:45 AM …" at bounding box center [812, 249] width 122 height 18
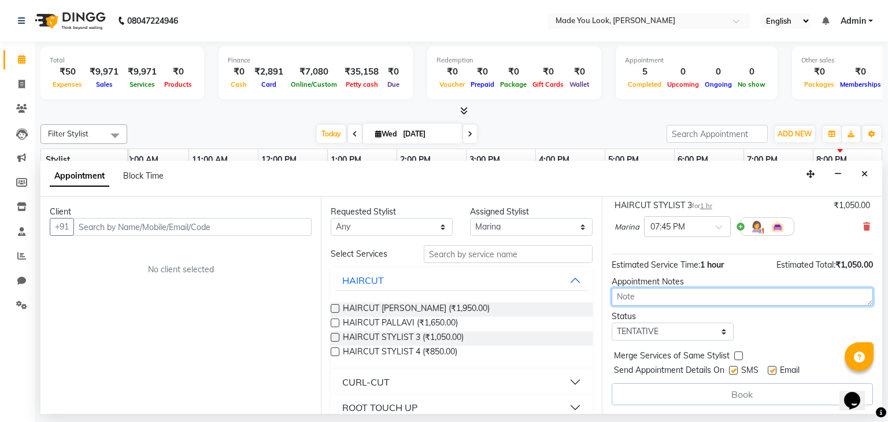
click at [689, 298] on textarea at bounding box center [741, 297] width 261 height 18
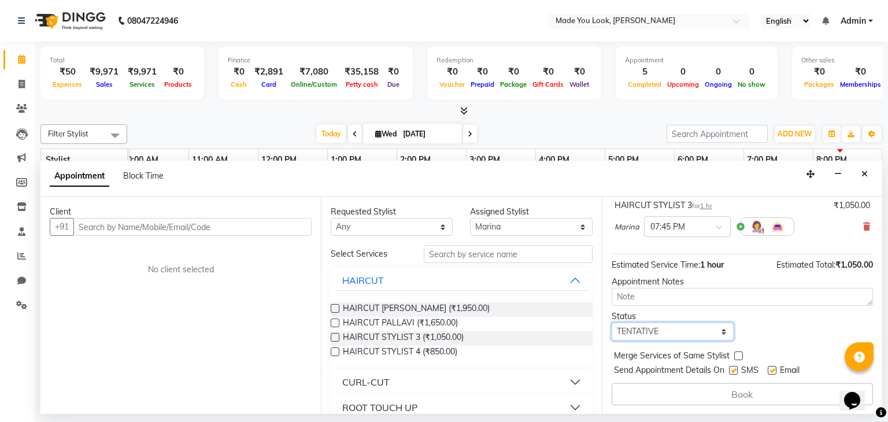
click at [681, 329] on select "Select TENTATIVE CONFIRM CHECK-IN UPCOMING" at bounding box center [672, 331] width 122 height 18
click at [611, 322] on select "Select TENTATIVE CONFIRM CHECK-IN UPCOMING" at bounding box center [672, 331] width 122 height 18
click at [699, 338] on select "Select TENTATIVE CONFIRM CHECK-IN UPCOMING" at bounding box center [672, 331] width 122 height 18
click at [752, 394] on div "Book" at bounding box center [741, 394] width 261 height 22
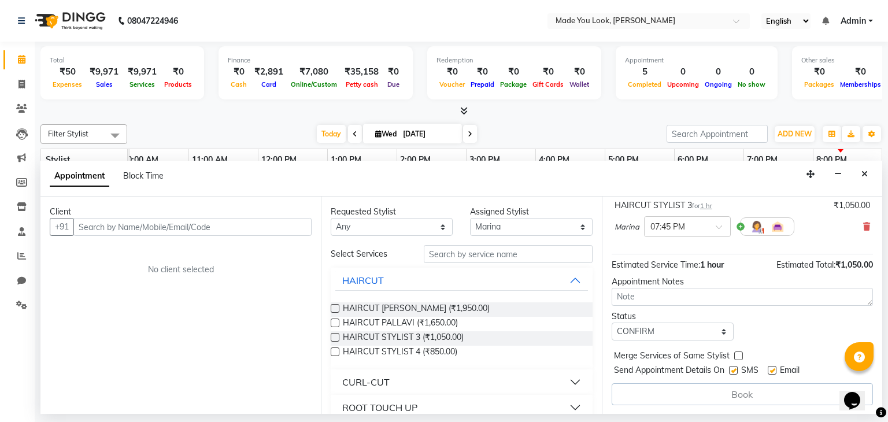
click at [752, 394] on div "Book" at bounding box center [741, 394] width 261 height 22
click at [860, 178] on button "Close" at bounding box center [864, 174] width 17 height 18
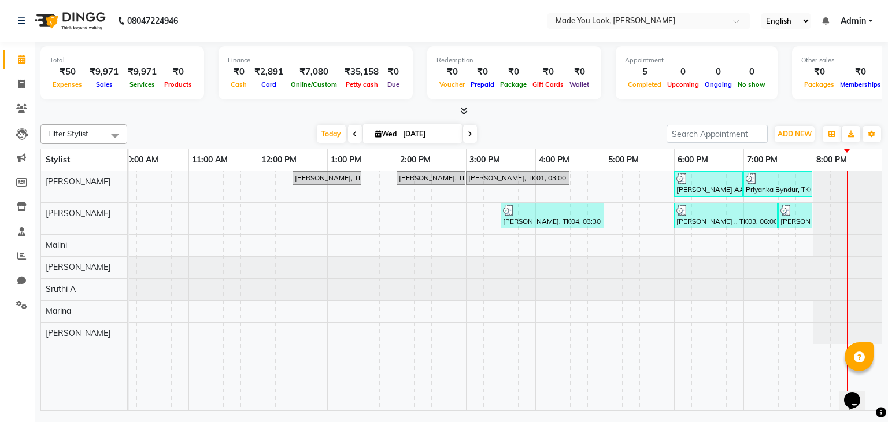
click at [471, 134] on icon at bounding box center [470, 134] width 5 height 7
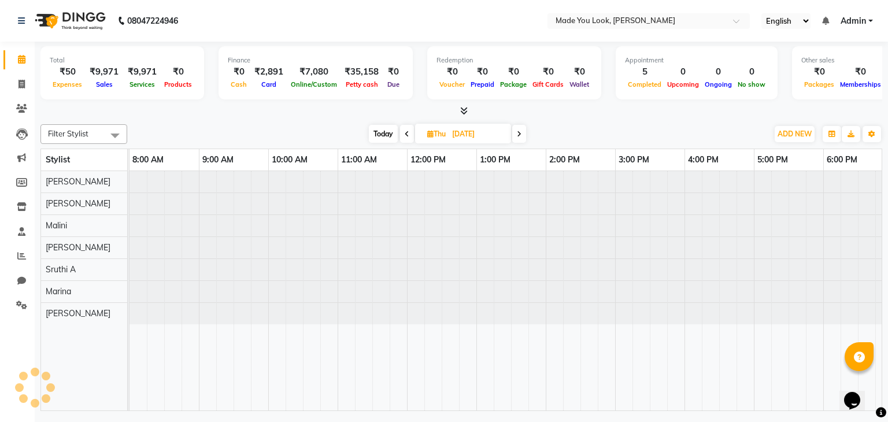
scroll to position [0, 149]
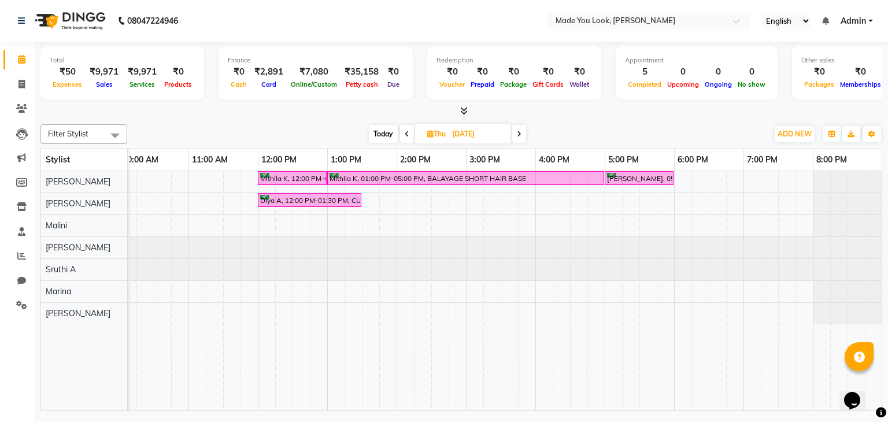
click at [518, 137] on span at bounding box center [519, 134] width 14 height 18
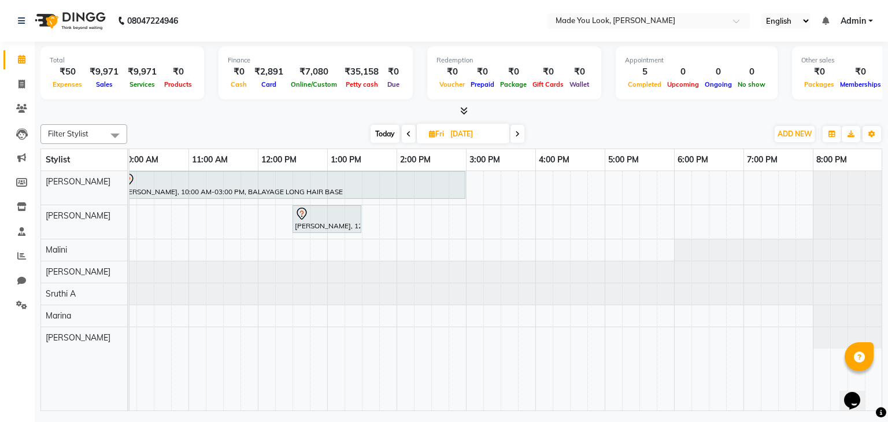
click at [404, 134] on span at bounding box center [409, 134] width 14 height 18
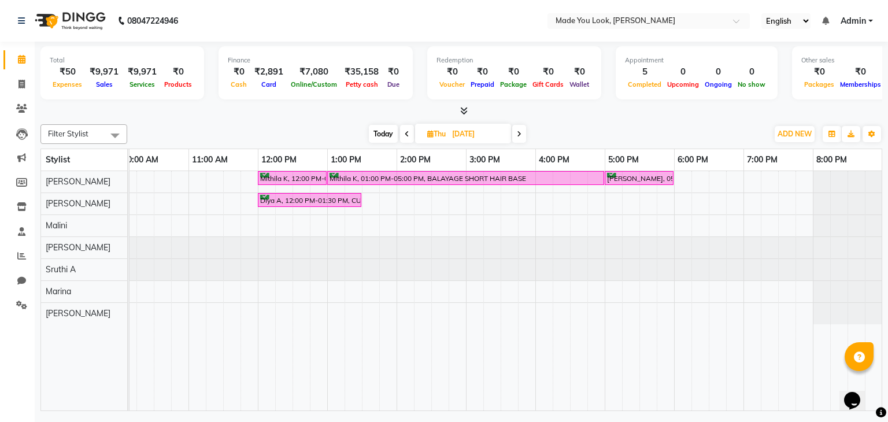
click at [406, 131] on icon at bounding box center [407, 134] width 5 height 7
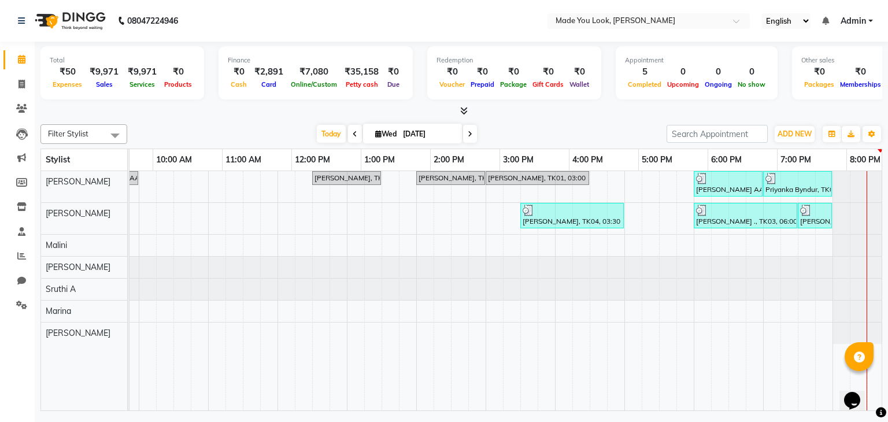
scroll to position [0, 145]
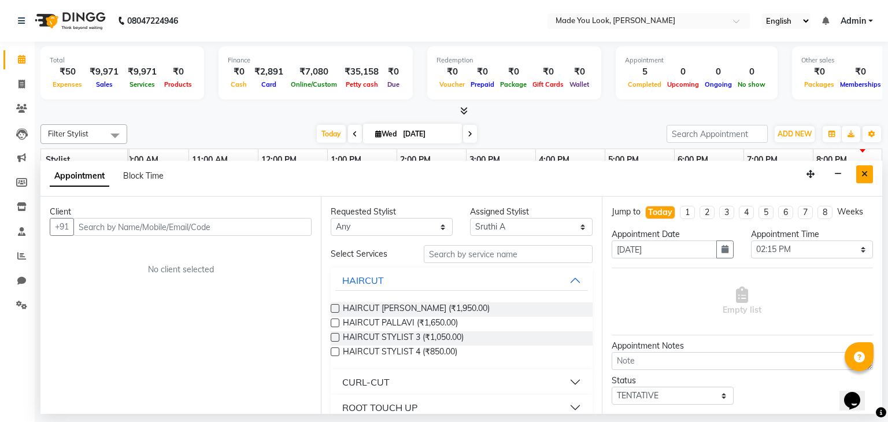
click at [865, 175] on icon "Close" at bounding box center [864, 174] width 6 height 8
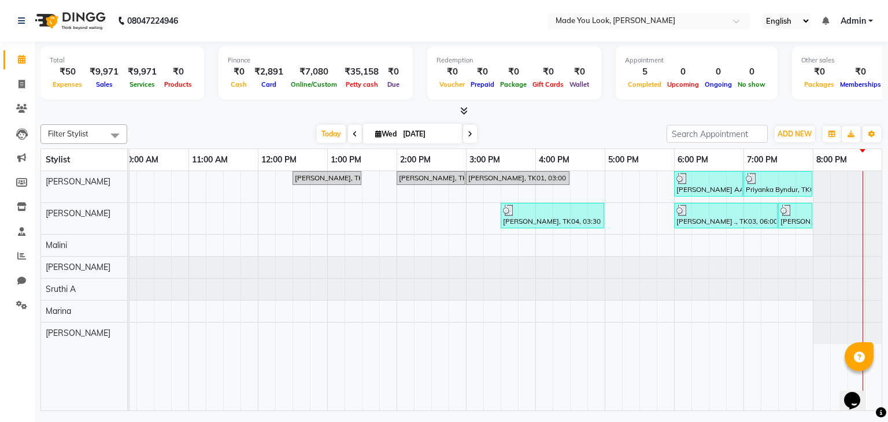
click at [472, 132] on span at bounding box center [470, 134] width 14 height 18
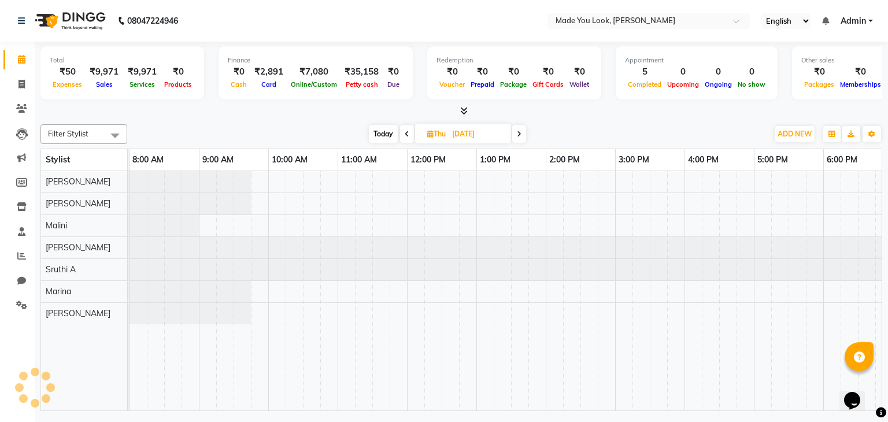
scroll to position [0, 149]
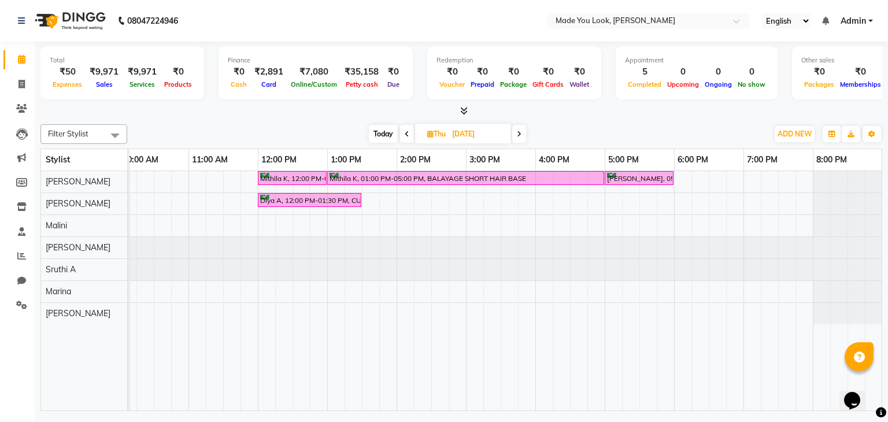
click at [520, 134] on icon at bounding box center [519, 134] width 5 height 7
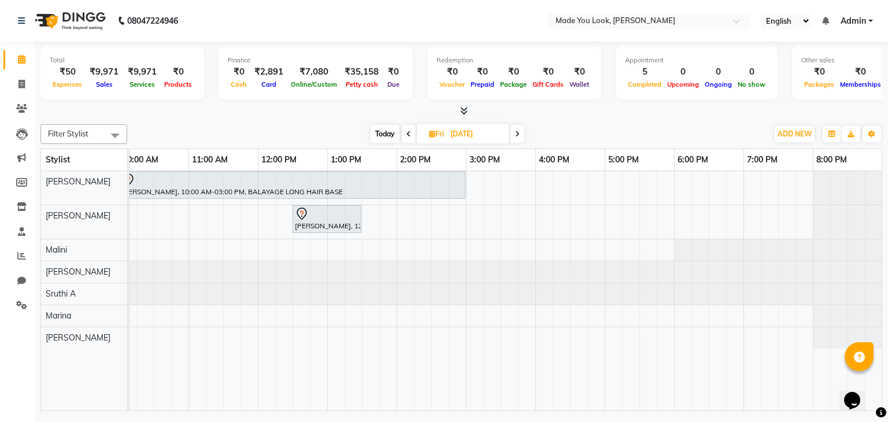
click at [518, 132] on icon at bounding box center [517, 134] width 5 height 7
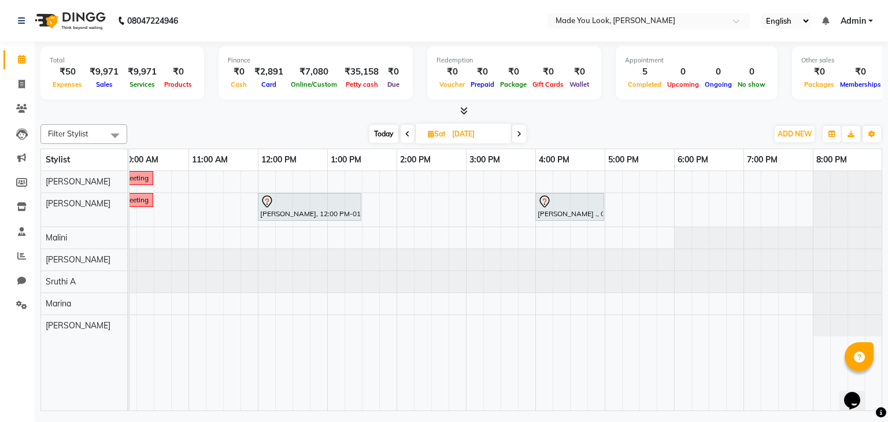
click at [518, 134] on icon at bounding box center [519, 134] width 5 height 7
click at [405, 137] on span at bounding box center [407, 134] width 14 height 18
click at [402, 137] on span at bounding box center [408, 134] width 14 height 18
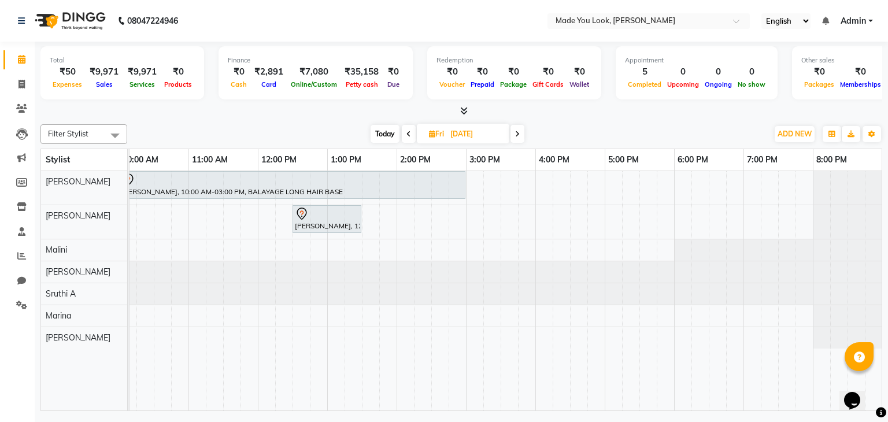
click at [403, 137] on span at bounding box center [409, 134] width 14 height 18
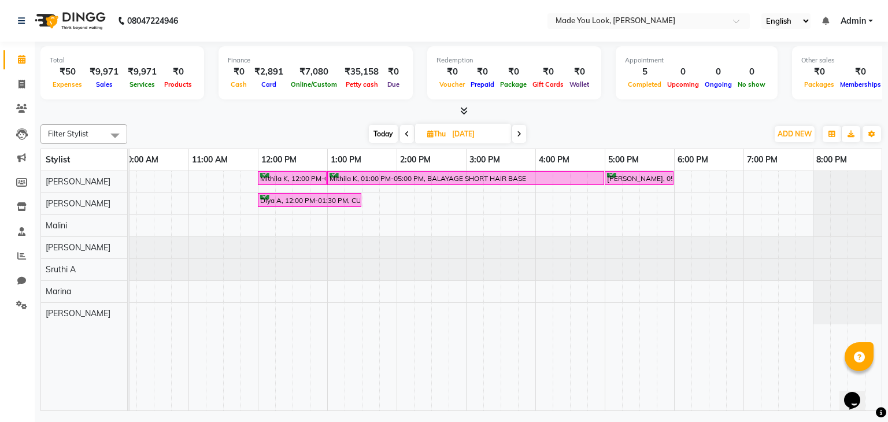
click at [386, 132] on span "Today" at bounding box center [383, 134] width 29 height 18
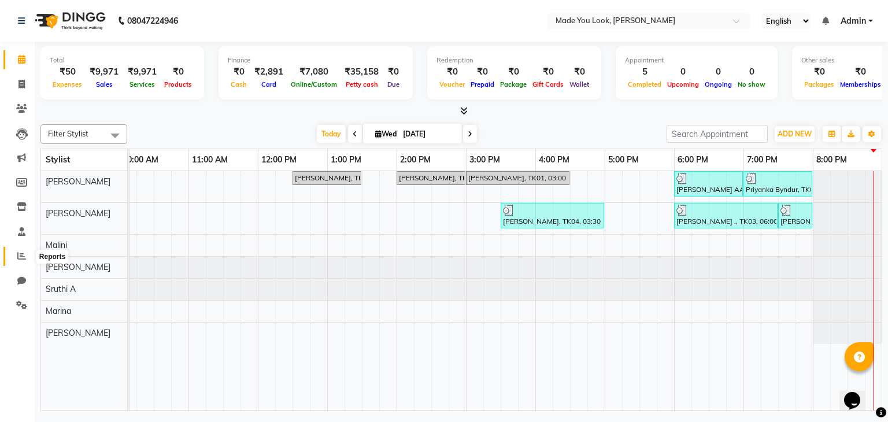
click at [26, 252] on span at bounding box center [22, 256] width 20 height 13
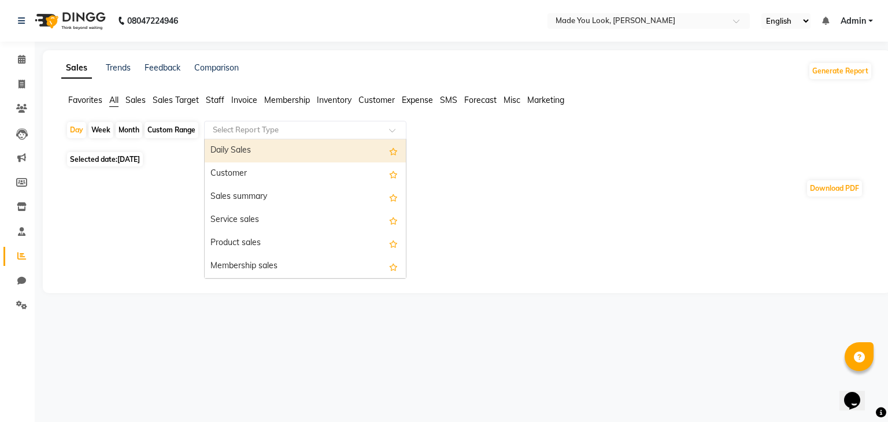
click at [377, 126] on input "text" at bounding box center [293, 130] width 166 height 12
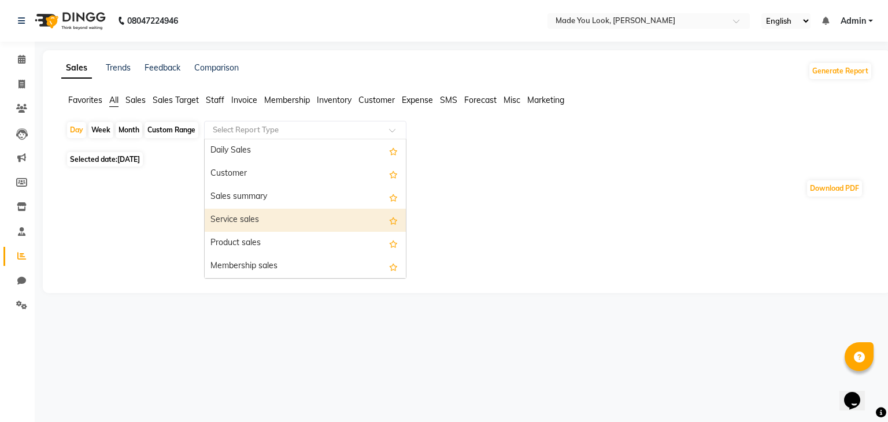
click at [291, 216] on div "Service sales" at bounding box center [305, 220] width 201 height 23
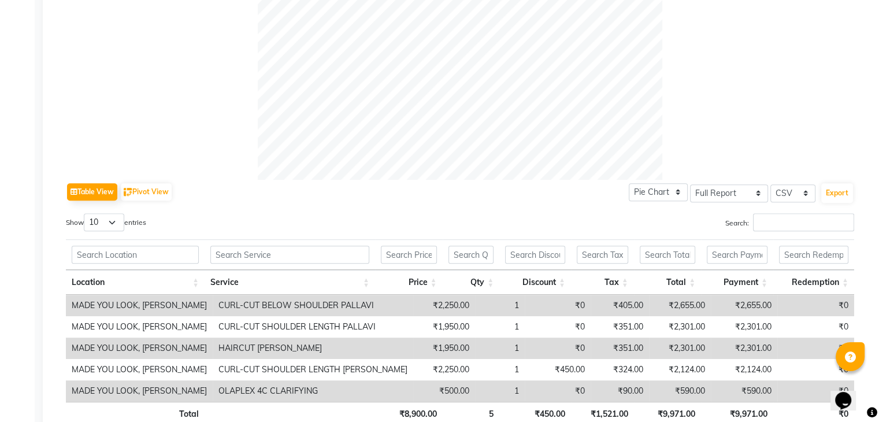
scroll to position [492, 0]
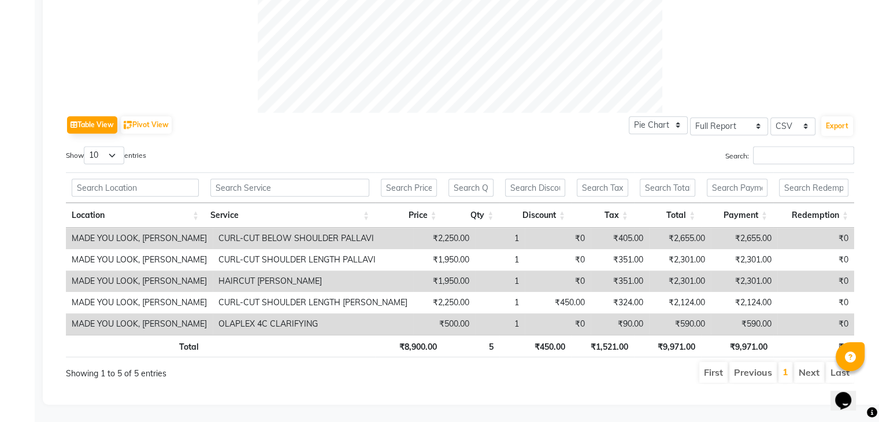
click at [739, 340] on th "₹9,971.00" at bounding box center [737, 346] width 72 height 23
copy th "9,971.00"
click at [415, 343] on th "₹8,900.00" at bounding box center [409, 346] width 68 height 23
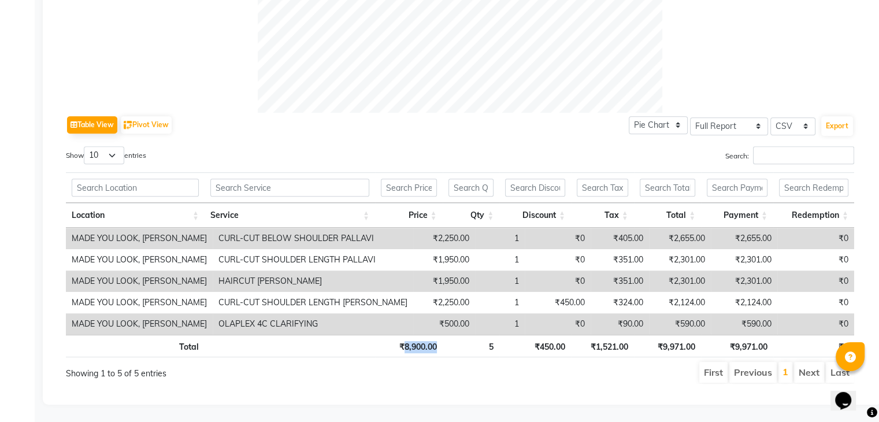
copy th "8,900.00"
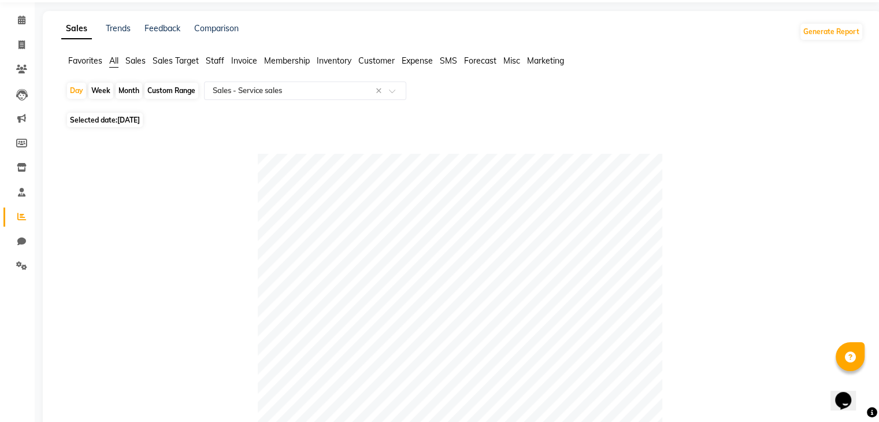
scroll to position [0, 0]
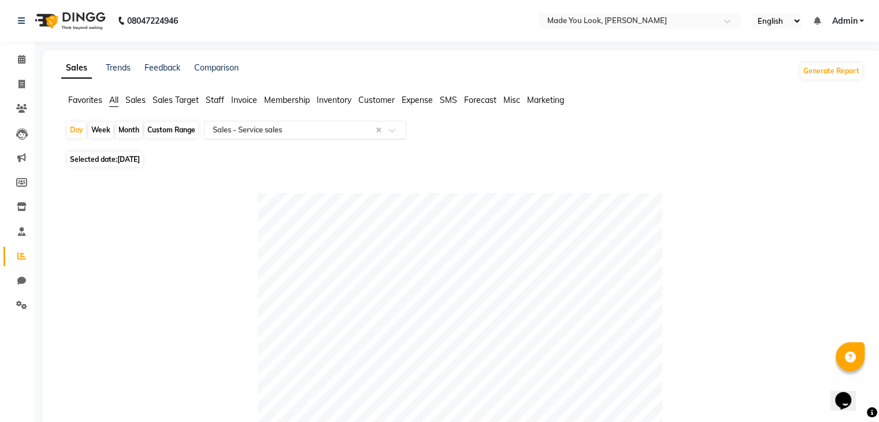
click at [361, 125] on input "text" at bounding box center [293, 130] width 166 height 12
click at [391, 131] on span at bounding box center [396, 134] width 14 height 12
click at [391, 130] on span at bounding box center [396, 134] width 14 height 12
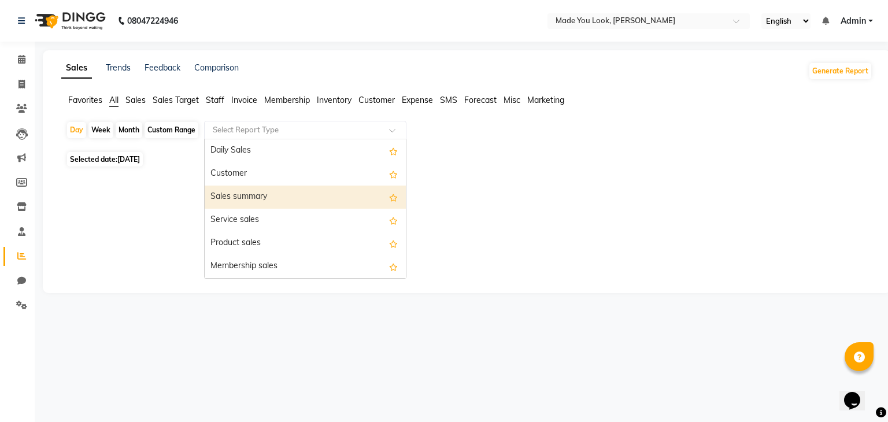
drag, startPoint x: 240, startPoint y: 199, endPoint x: 154, endPoint y: 168, distance: 91.4
click at [240, 198] on div "Sales summary" at bounding box center [305, 197] width 201 height 23
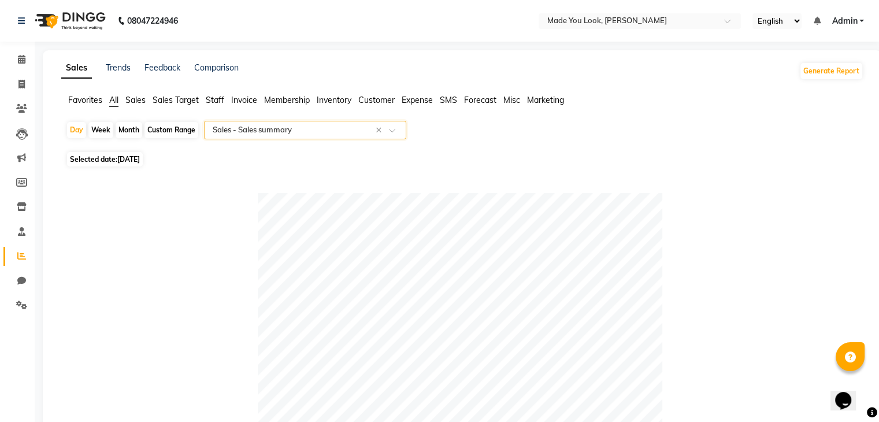
click at [168, 128] on div "Custom Range" at bounding box center [171, 130] width 54 height 16
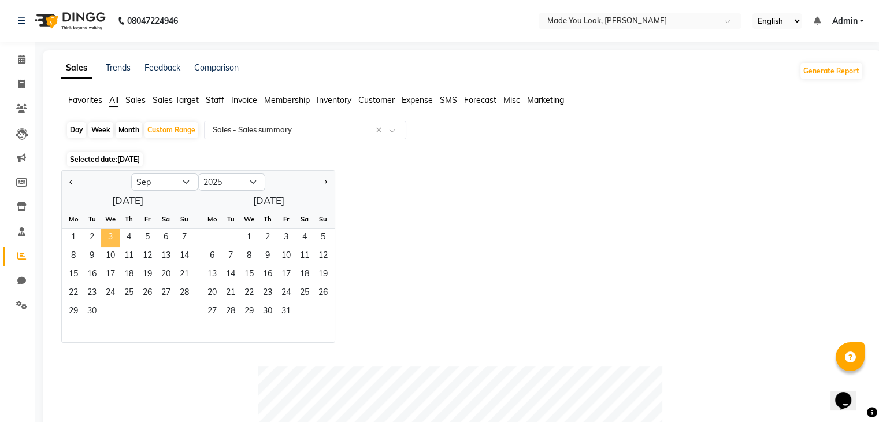
drag, startPoint x: 92, startPoint y: 235, endPoint x: 106, endPoint y: 236, distance: 14.6
click at [106, 236] on div "1 2 3 4 5 6 7" at bounding box center [128, 238] width 132 height 18
click at [93, 236] on span "2" at bounding box center [92, 238] width 18 height 18
click at [110, 236] on span "3" at bounding box center [110, 238] width 18 height 18
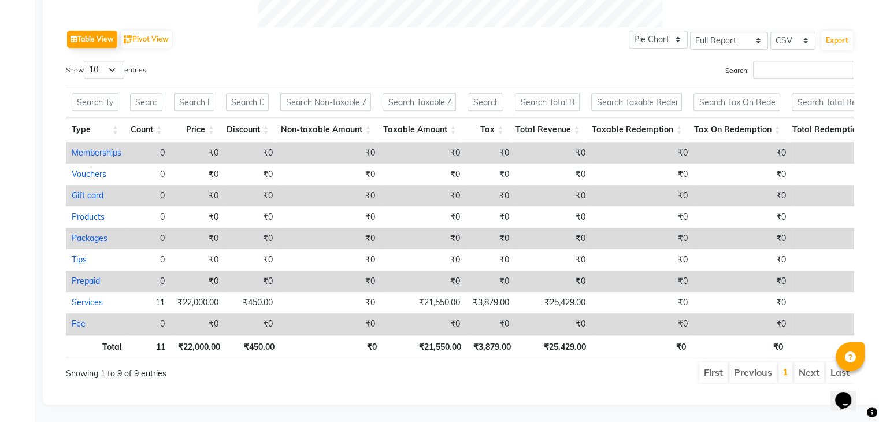
scroll to position [587, 0]
click at [447, 339] on th "₹21,550.00" at bounding box center [425, 346] width 84 height 23
copy th "21,550.00"
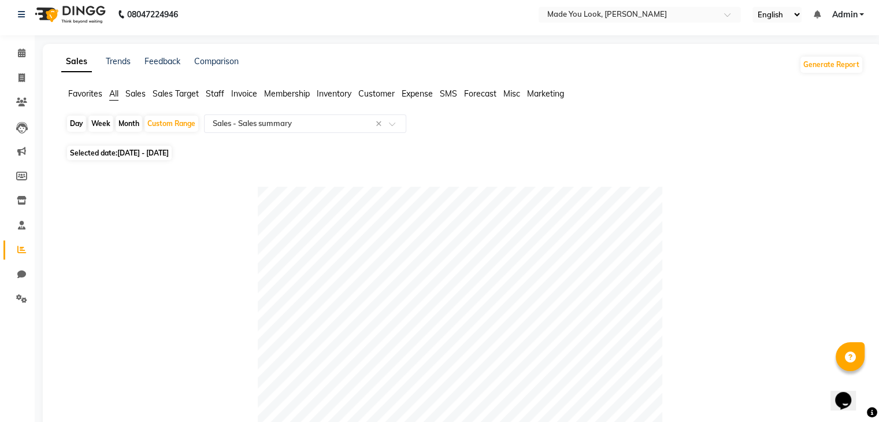
scroll to position [0, 0]
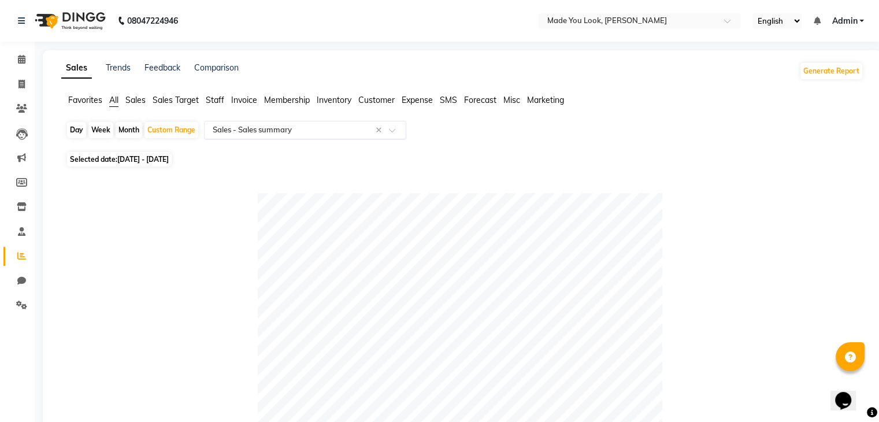
click at [266, 133] on input "text" at bounding box center [293, 130] width 166 height 12
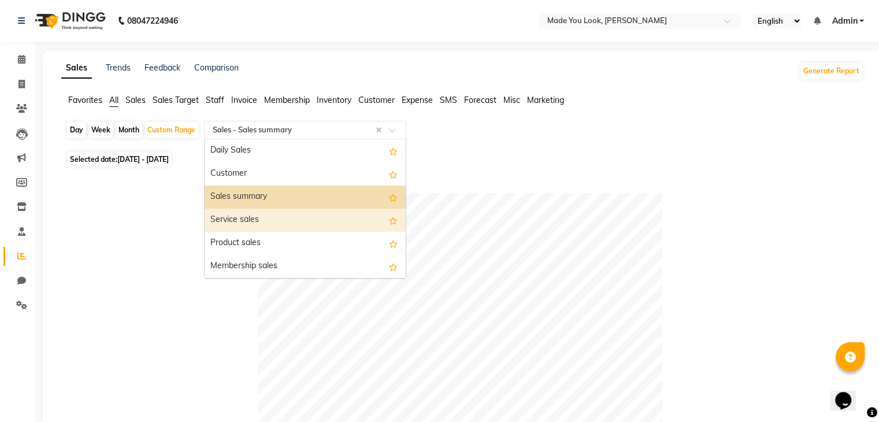
click at [268, 223] on div "Service sales" at bounding box center [305, 220] width 201 height 23
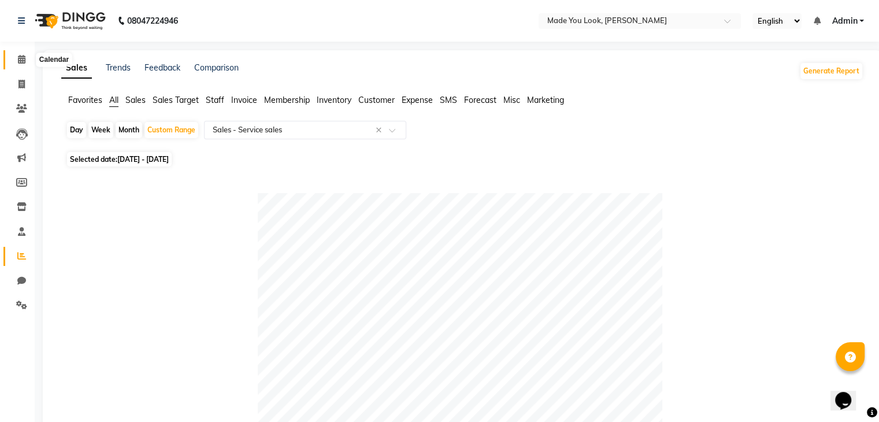
click at [20, 62] on icon at bounding box center [22, 59] width 8 height 9
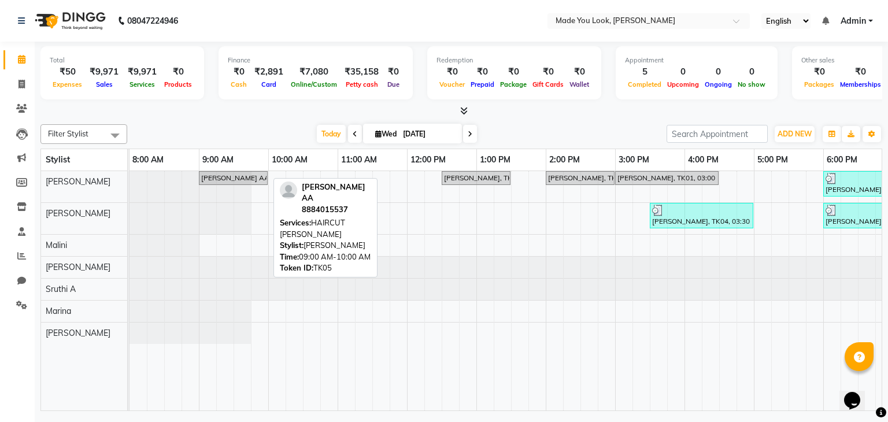
click at [236, 179] on div "[PERSON_NAME] AA, TK05, 09:00 AM-10:00 AM, HAIRCUT [PERSON_NAME]" at bounding box center [233, 178] width 66 height 10
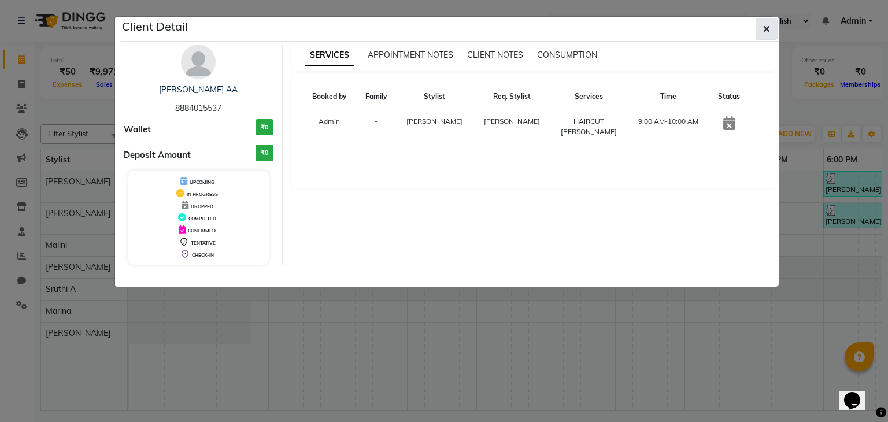
click at [765, 28] on icon "button" at bounding box center [766, 28] width 7 height 9
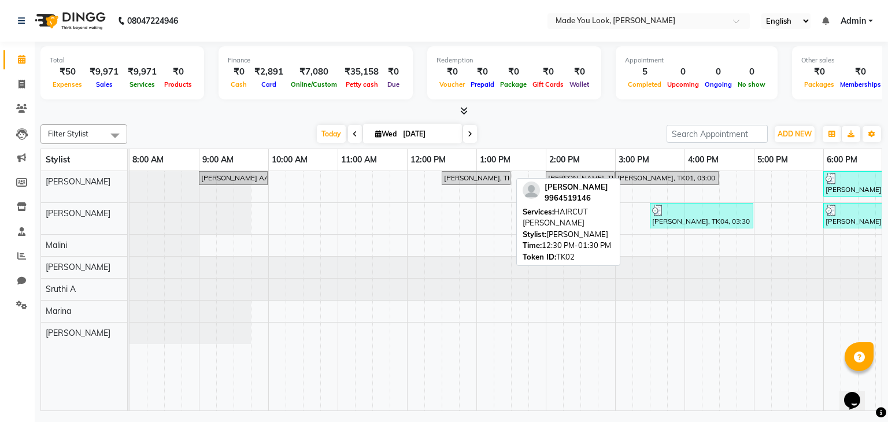
click at [472, 177] on div "[PERSON_NAME], TK02, 12:30 PM-01:30 PM, HAIRCUT [PERSON_NAME]" at bounding box center [476, 178] width 66 height 10
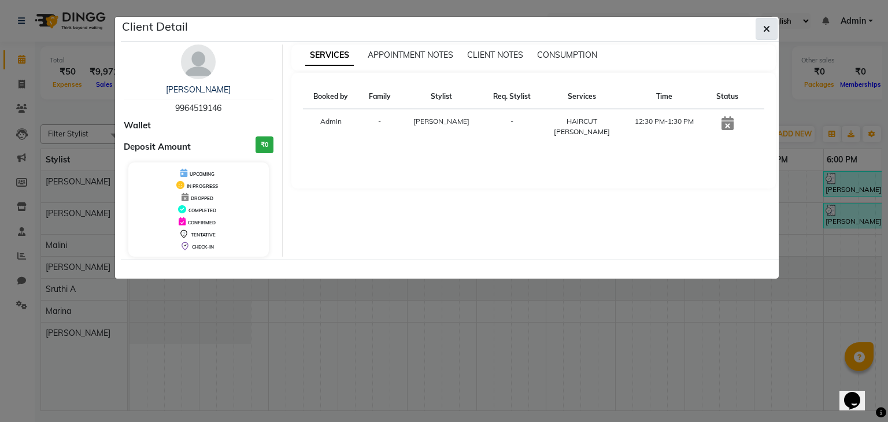
click at [765, 24] on icon "button" at bounding box center [766, 28] width 7 height 9
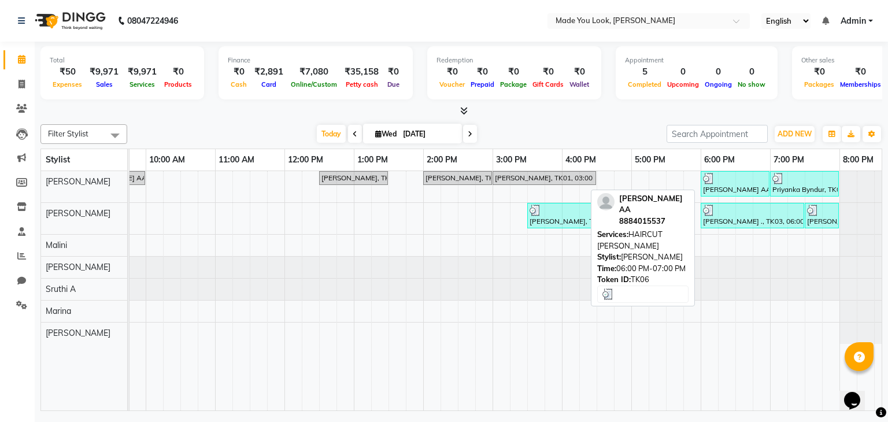
click at [725, 187] on div "[PERSON_NAME] AA, TK06, 06:00 PM-07:00 PM, HAIRCUT [PERSON_NAME]" at bounding box center [735, 184] width 66 height 22
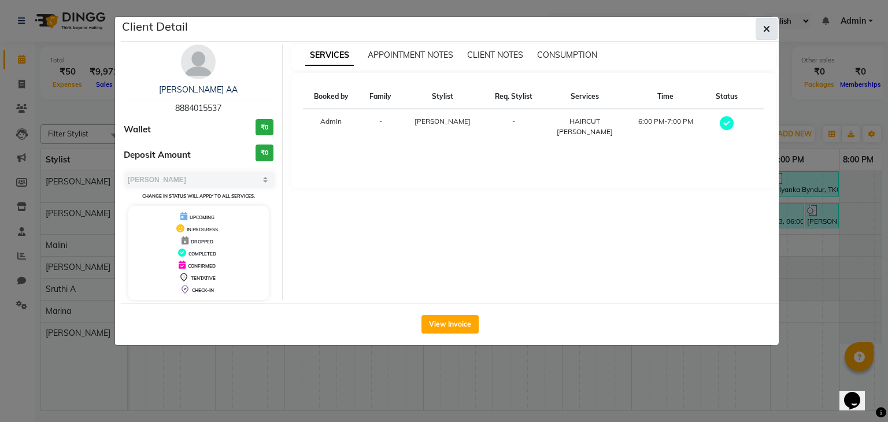
click at [766, 29] on icon "button" at bounding box center [766, 28] width 7 height 9
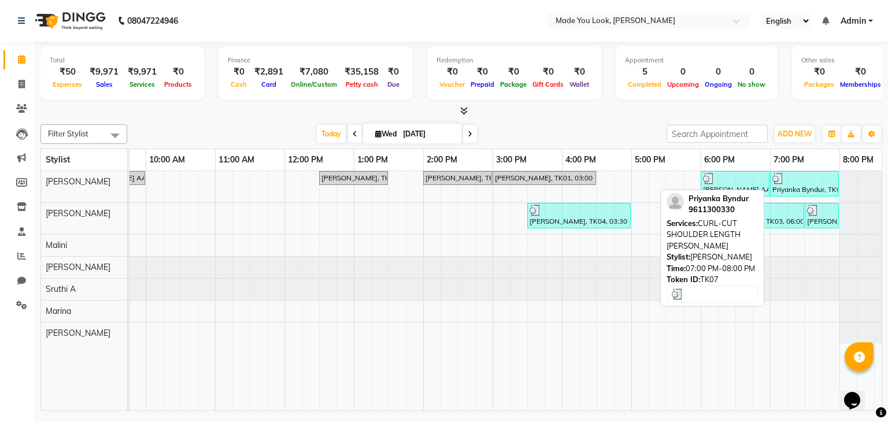
click at [786, 180] on div at bounding box center [804, 179] width 64 height 12
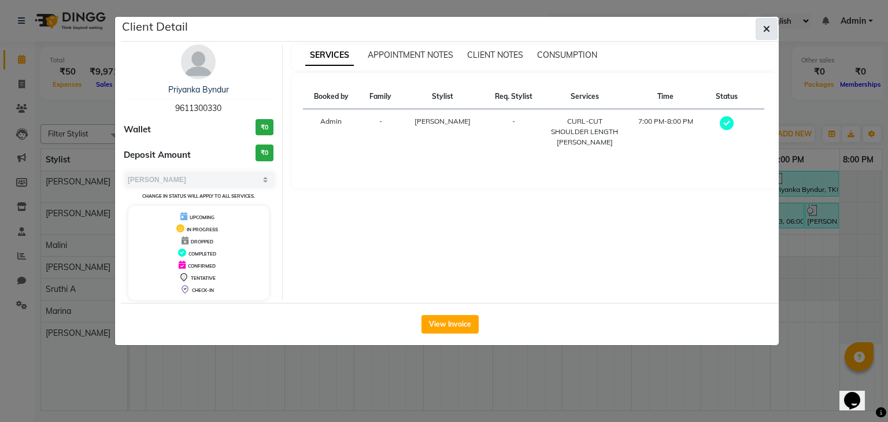
click at [770, 34] on span "button" at bounding box center [766, 29] width 7 height 12
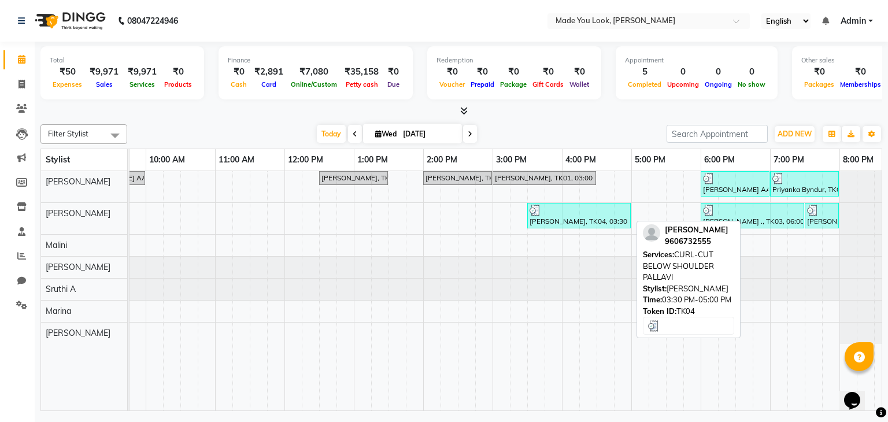
click at [568, 211] on div at bounding box center [578, 211] width 99 height 12
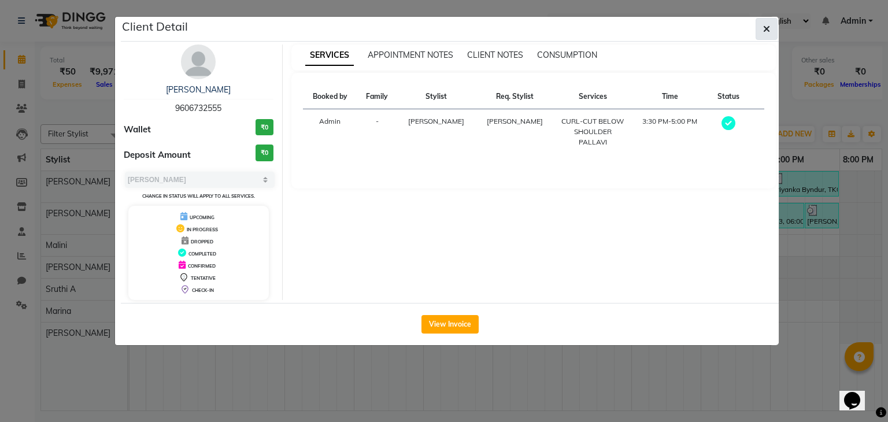
click at [763, 26] on icon "button" at bounding box center [766, 28] width 7 height 9
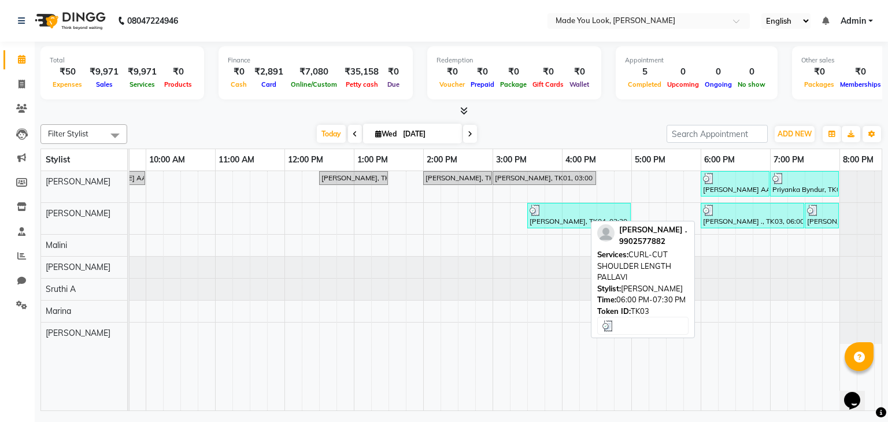
click at [729, 206] on div at bounding box center [752, 211] width 99 height 12
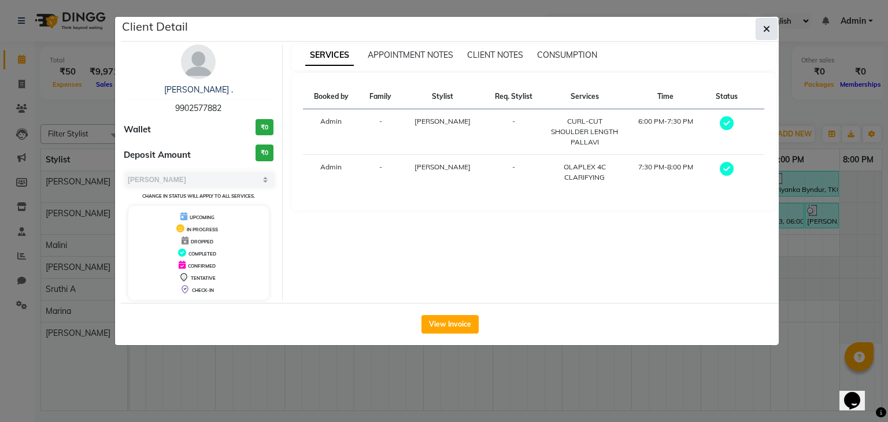
click at [771, 25] on button "button" at bounding box center [766, 29] width 22 height 22
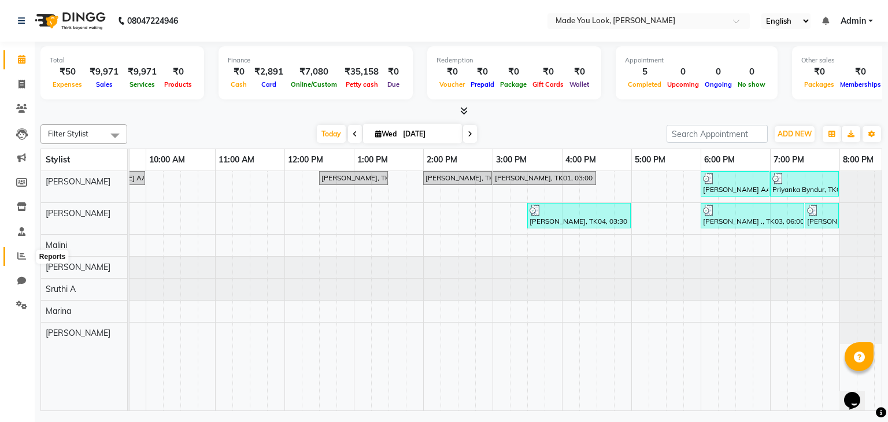
click at [27, 253] on span at bounding box center [22, 256] width 20 height 13
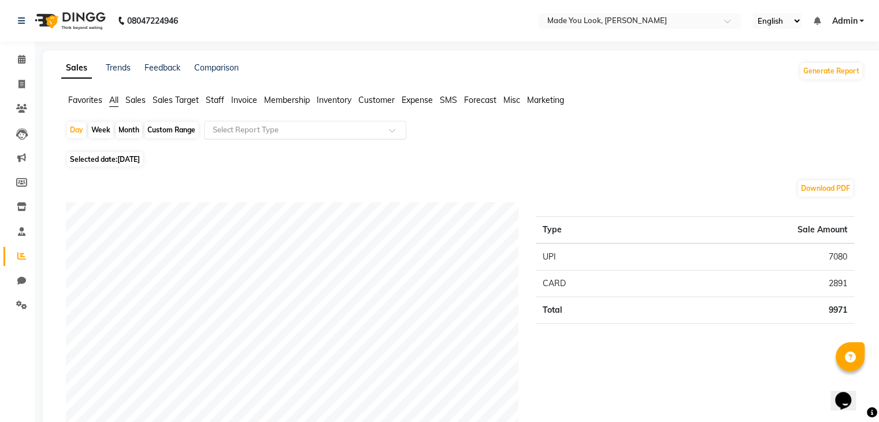
click at [379, 125] on div at bounding box center [305, 130] width 201 height 12
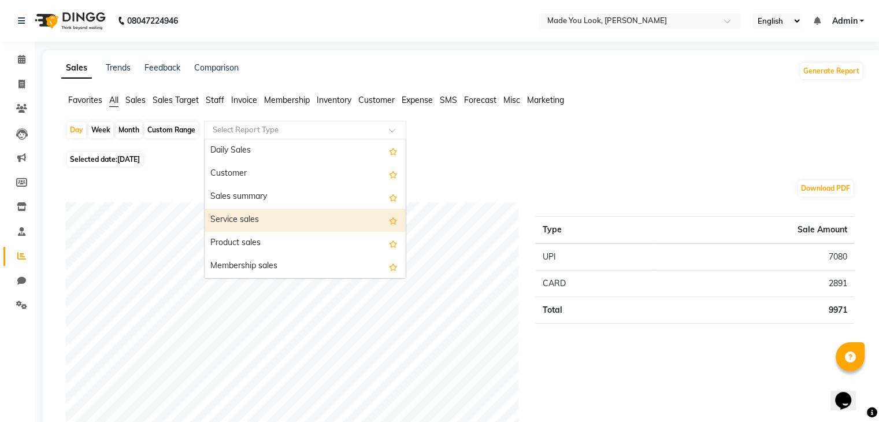
click at [286, 218] on div "Service sales" at bounding box center [305, 220] width 201 height 23
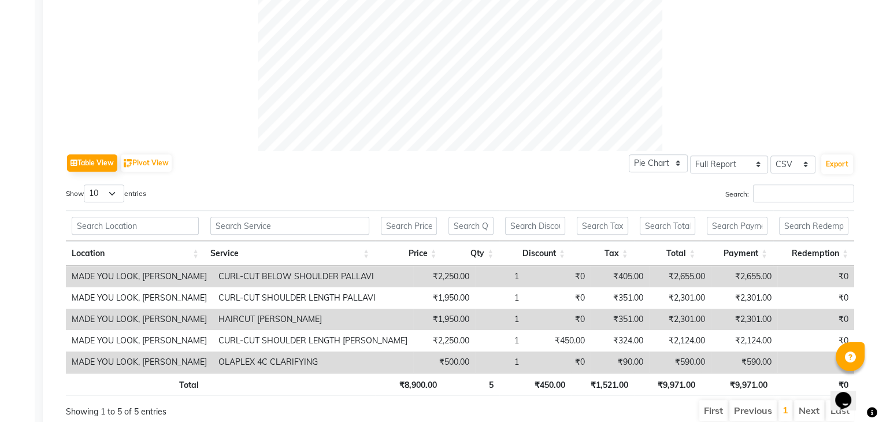
scroll to position [492, 0]
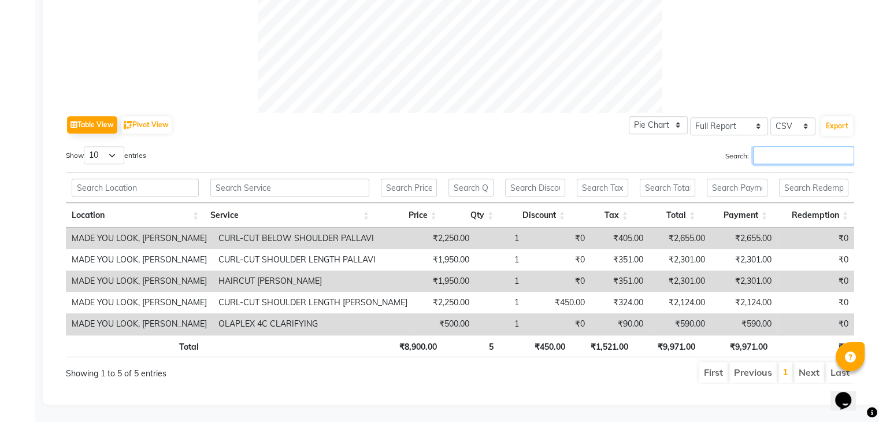
click at [787, 151] on input "Search:" at bounding box center [803, 155] width 101 height 18
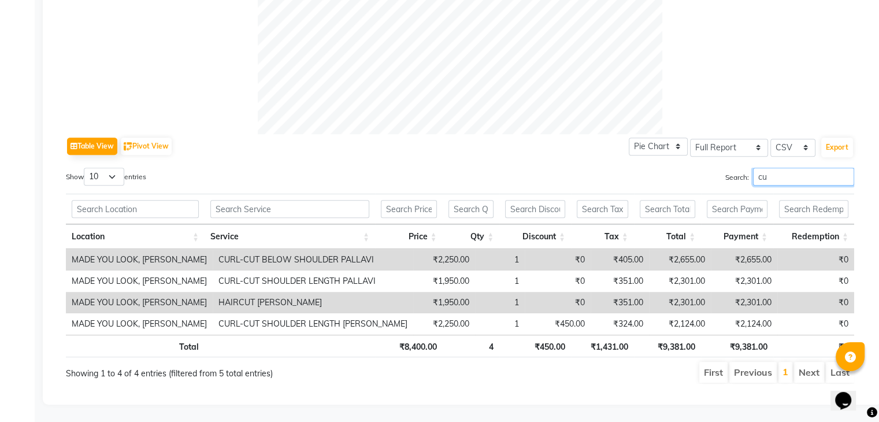
scroll to position [472, 0]
click at [744, 335] on th "₹9,381.00" at bounding box center [737, 346] width 72 height 23
copy th "9,381.00"
click at [783, 168] on input "cut" at bounding box center [803, 177] width 101 height 18
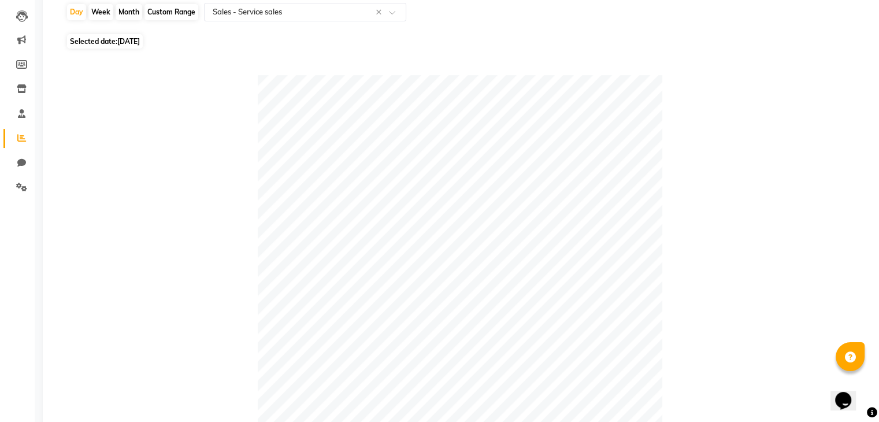
scroll to position [0, 0]
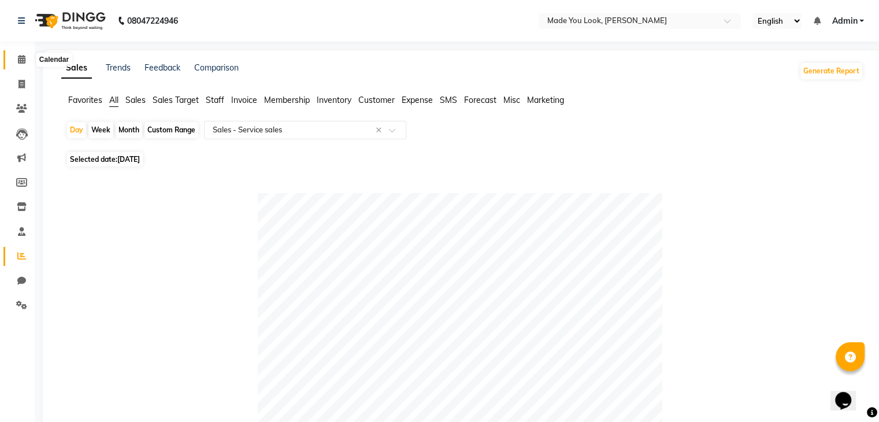
click at [21, 60] on icon at bounding box center [22, 59] width 8 height 9
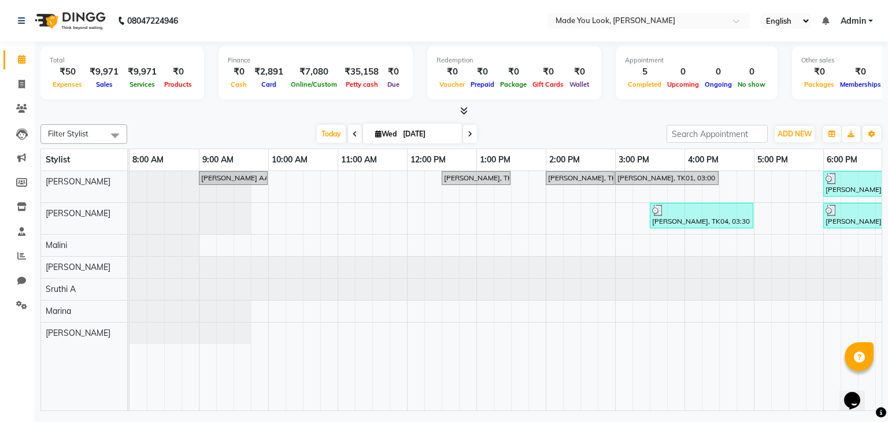
click at [465, 113] on icon at bounding box center [464, 110] width 8 height 9
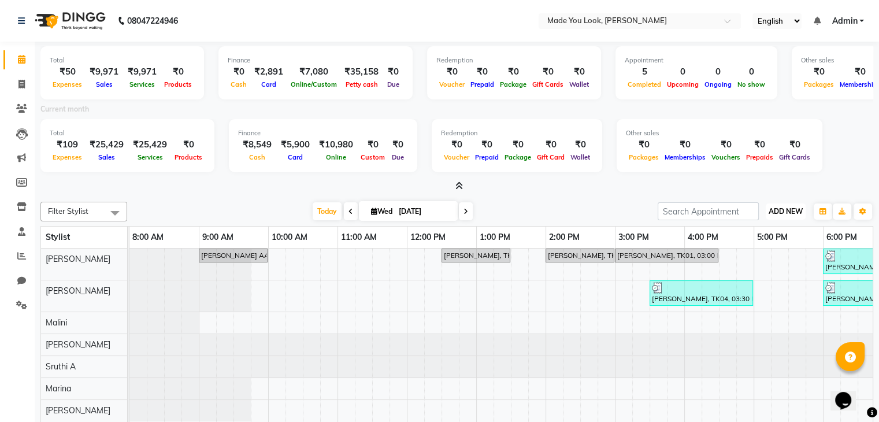
click at [784, 211] on span "ADD NEW" at bounding box center [786, 211] width 34 height 9
click at [757, 276] on link "Add Attendance" at bounding box center [759, 277] width 91 height 15
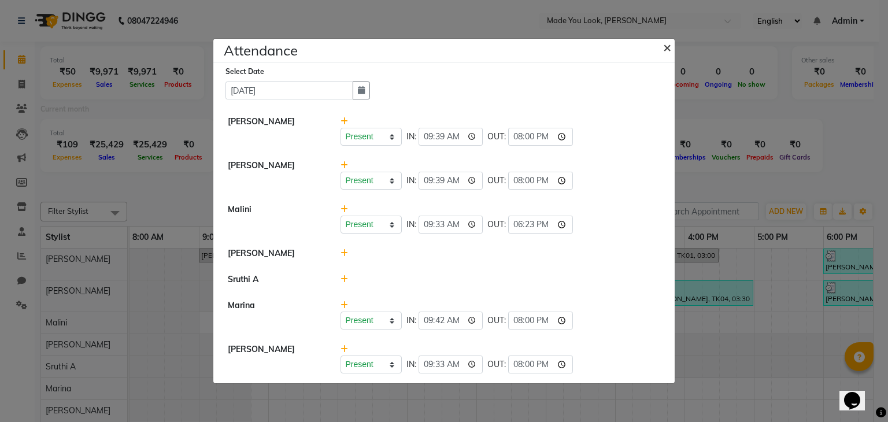
click at [668, 49] on span "×" at bounding box center [667, 46] width 8 height 17
